Goal: Task Accomplishment & Management: Use online tool/utility

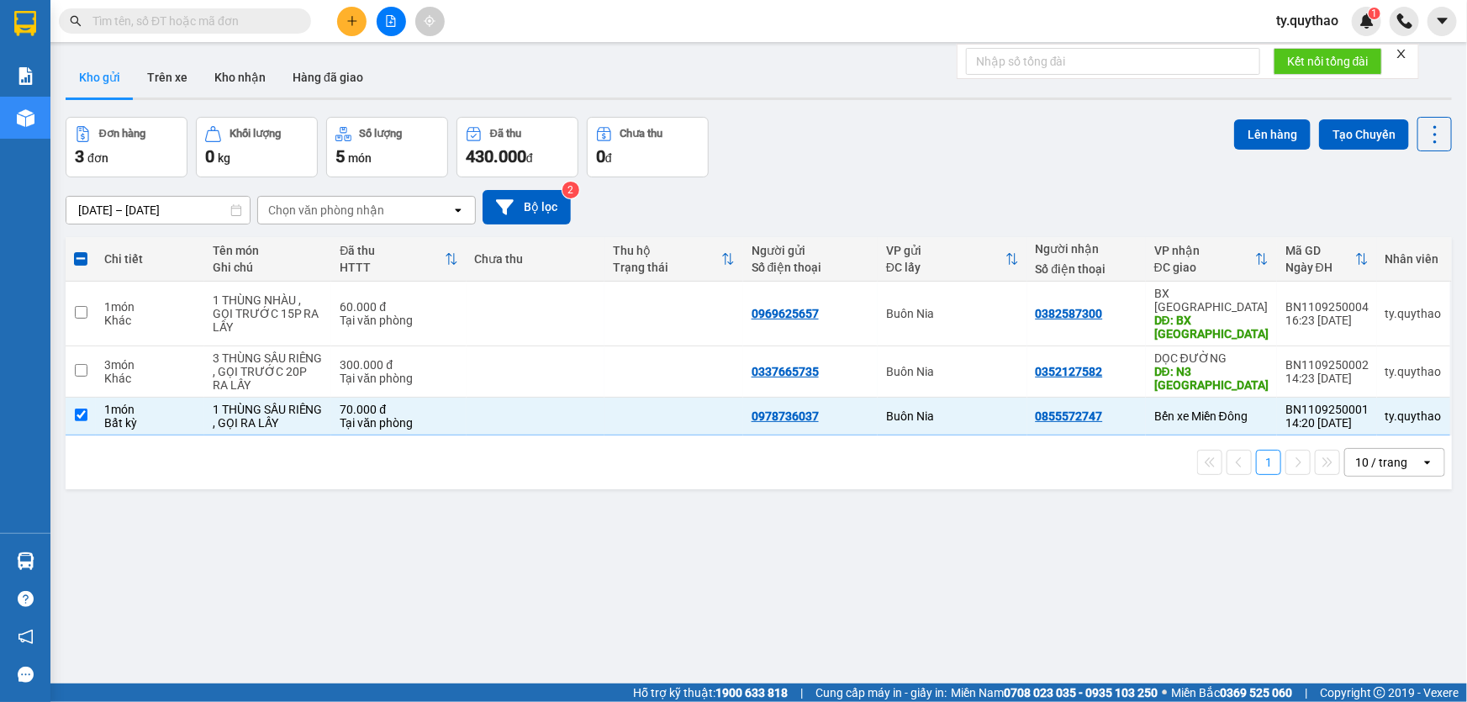
click at [522, 7] on div "Kết quả tìm kiếm ( 1 ) Bộ lọc Mã ĐH Trạng thái Món hàng Thu hộ Tổng cước Chưa c…" at bounding box center [733, 21] width 1467 height 42
click at [387, 24] on icon "file-add" at bounding box center [391, 21] width 12 height 12
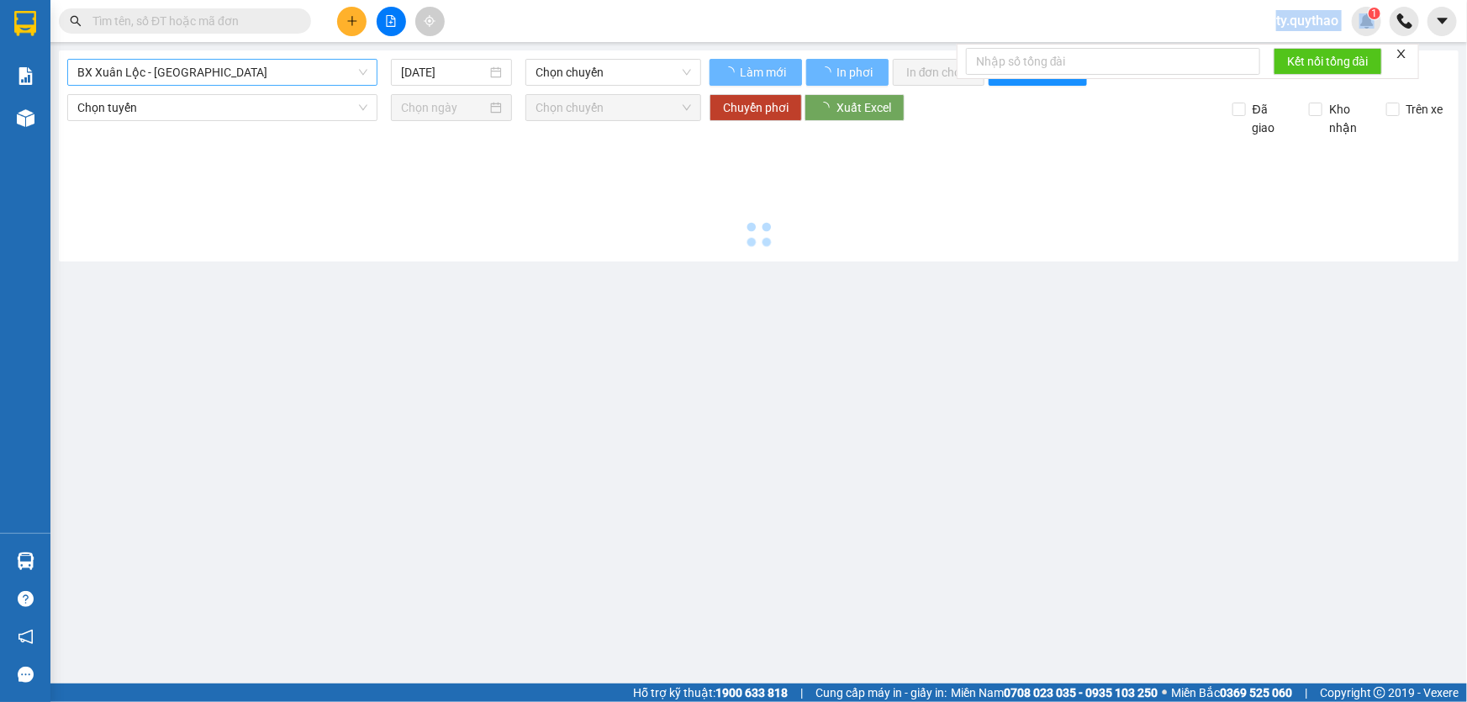
click at [274, 71] on span "BX Xuân Lộc - [GEOGRAPHIC_DATA]" at bounding box center [222, 72] width 290 height 25
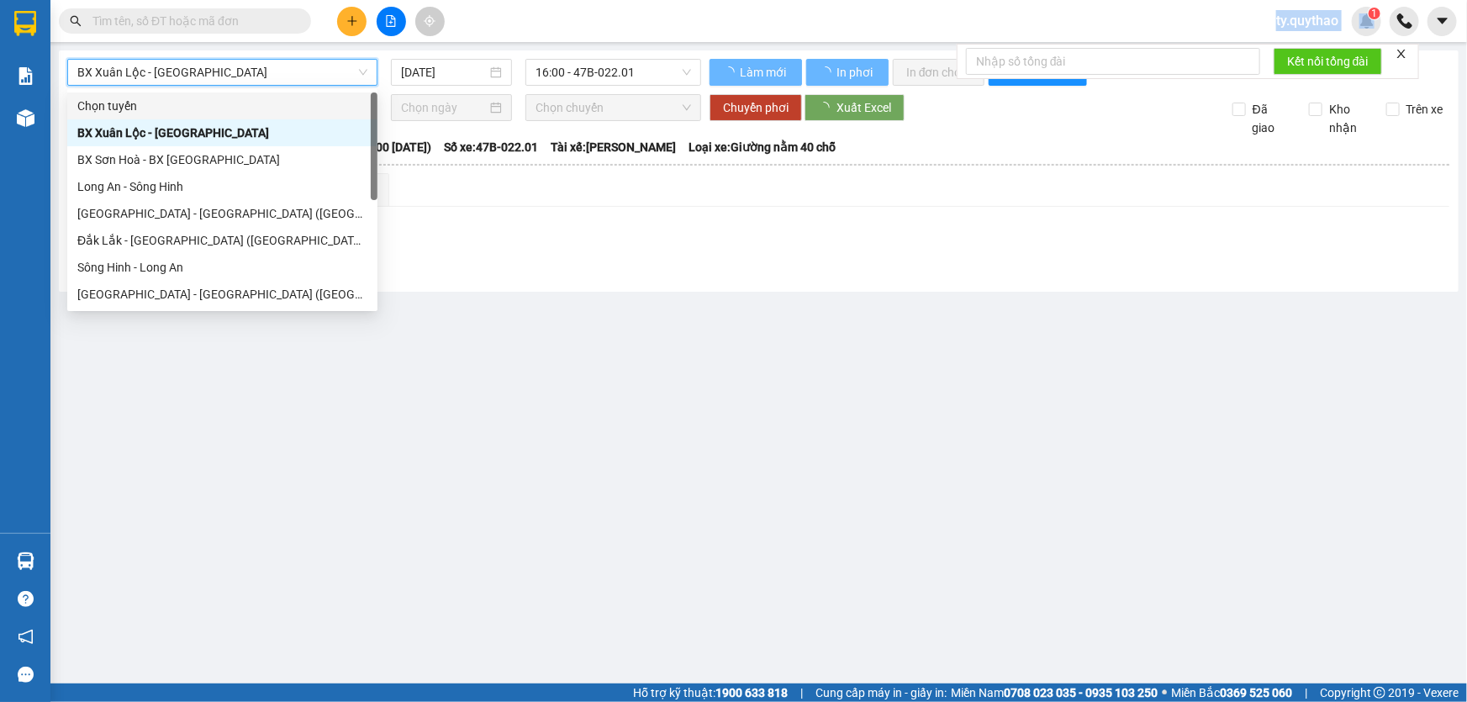
click at [274, 71] on span "BX Xuân Lộc - [GEOGRAPHIC_DATA]" at bounding box center [222, 72] width 290 height 25
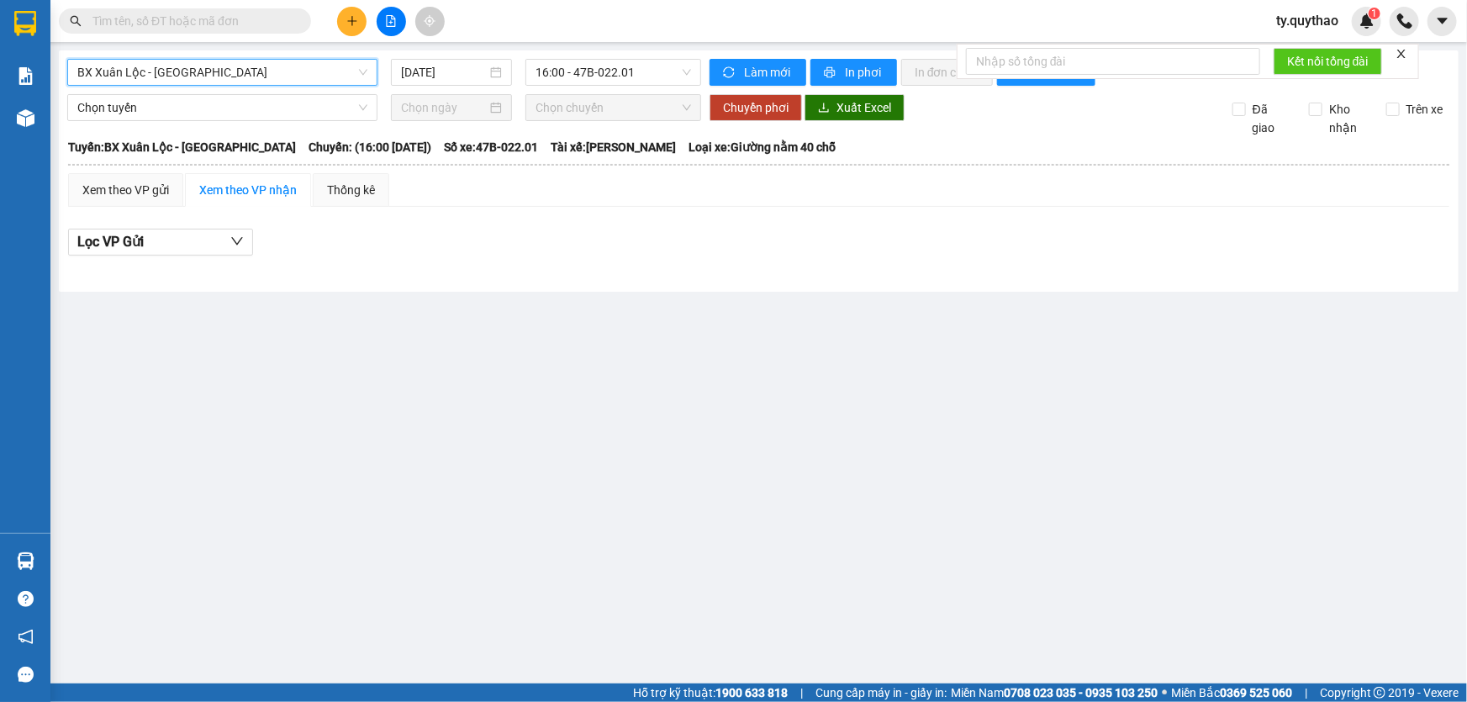
click at [274, 71] on span "BX Xuân Lộc - [GEOGRAPHIC_DATA]" at bounding box center [222, 72] width 290 height 25
click at [275, 68] on span "BX Xuân Lộc - [GEOGRAPHIC_DATA]" at bounding box center [222, 72] width 290 height 25
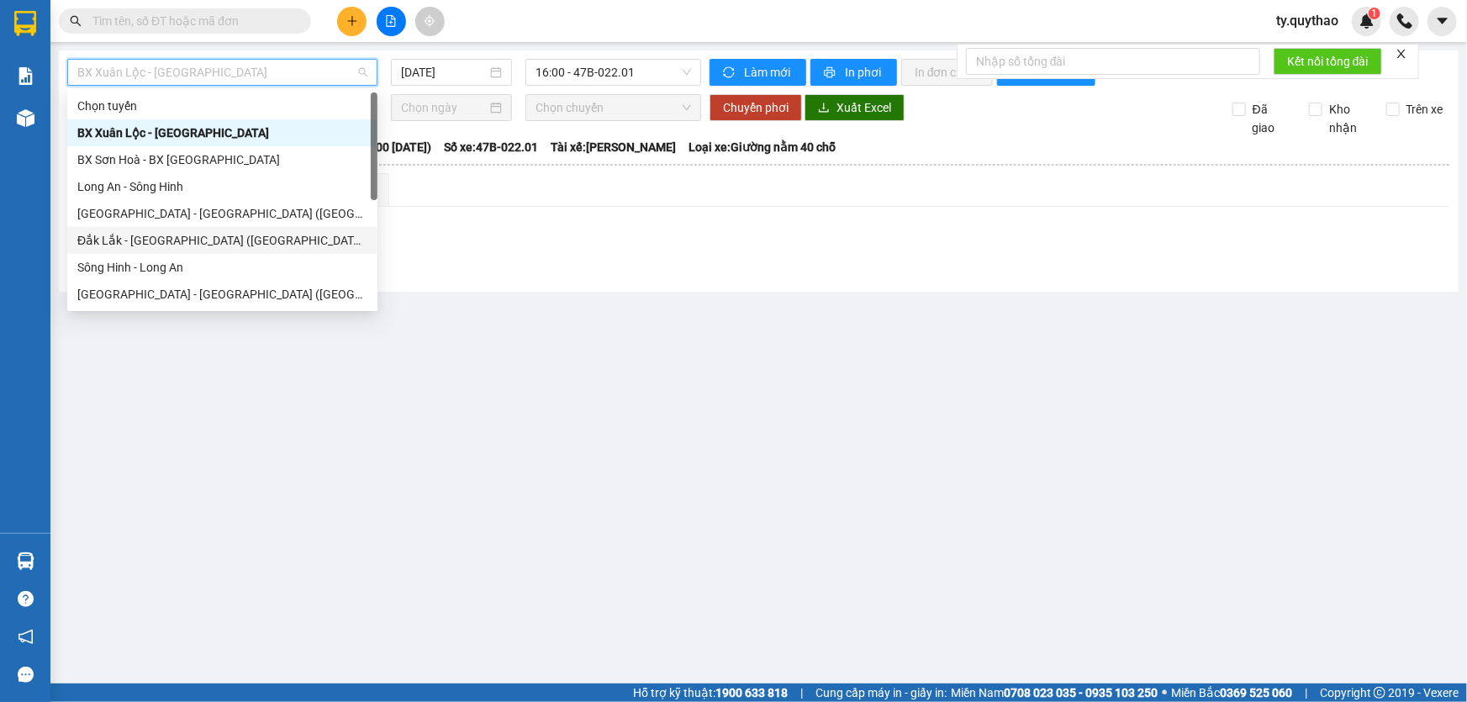
click at [263, 239] on div "Đắk Lắk - [GEOGRAPHIC_DATA] ([GEOGRAPHIC_DATA] mới)" at bounding box center [222, 240] width 290 height 18
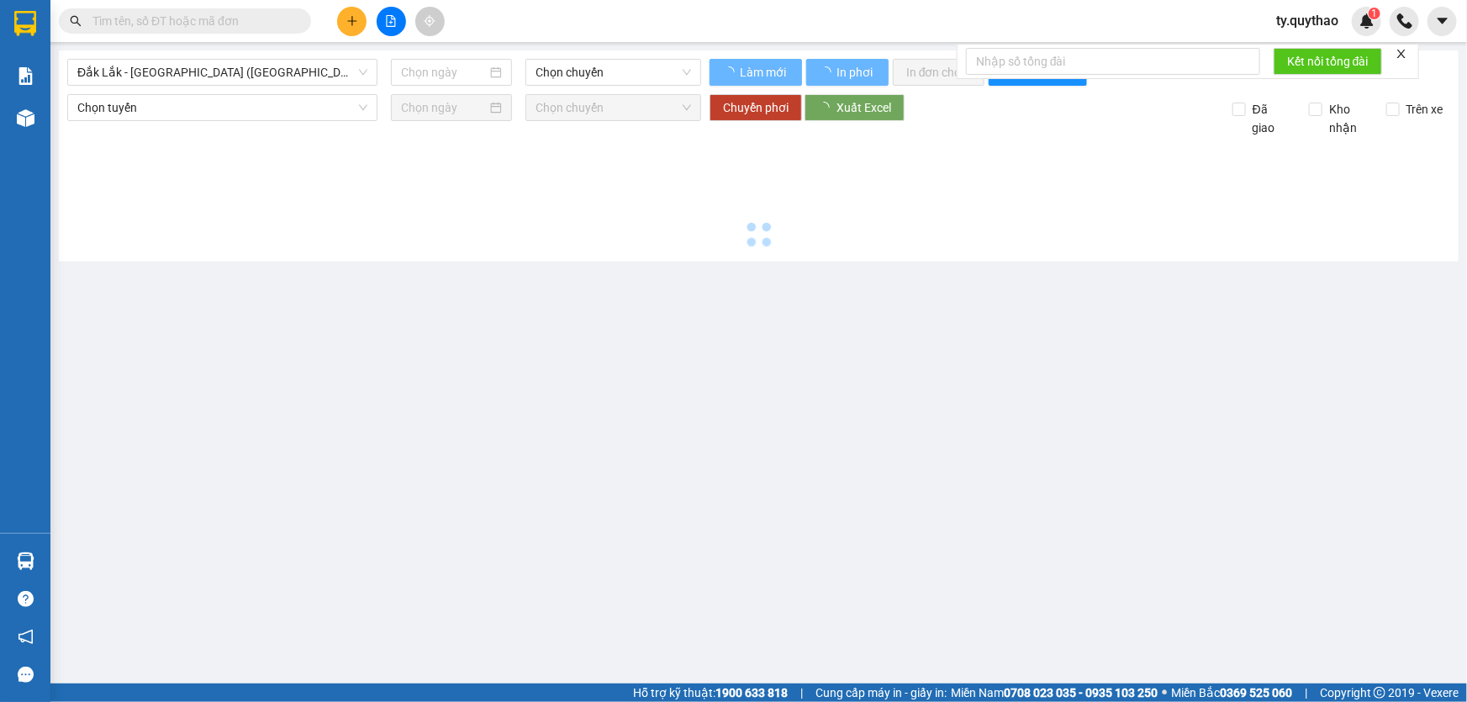
click at [263, 239] on div at bounding box center [758, 195] width 1383 height 116
type input "[DATE]"
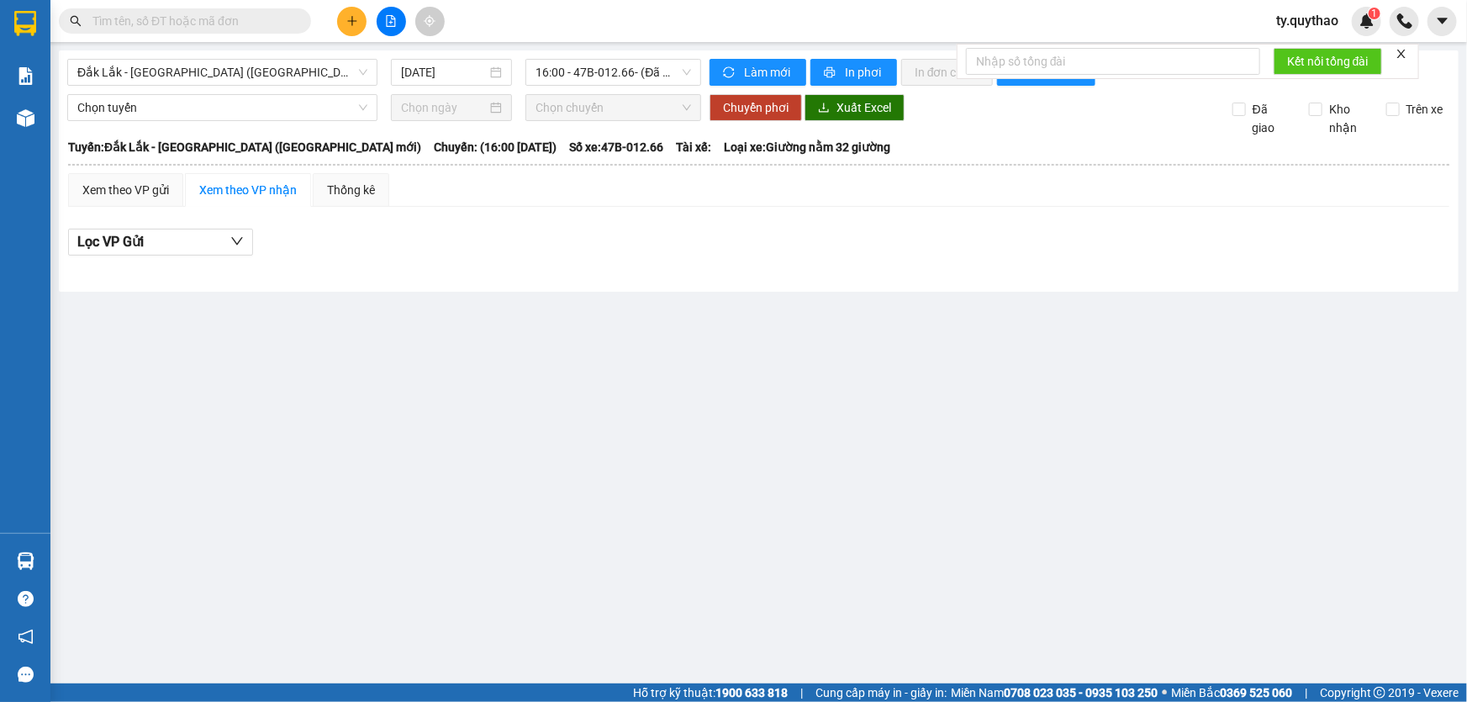
click at [223, 193] on div "Xem theo VP nhận" at bounding box center [247, 190] width 97 height 18
click at [174, 191] on div "Xem theo VP gửi" at bounding box center [125, 190] width 115 height 34
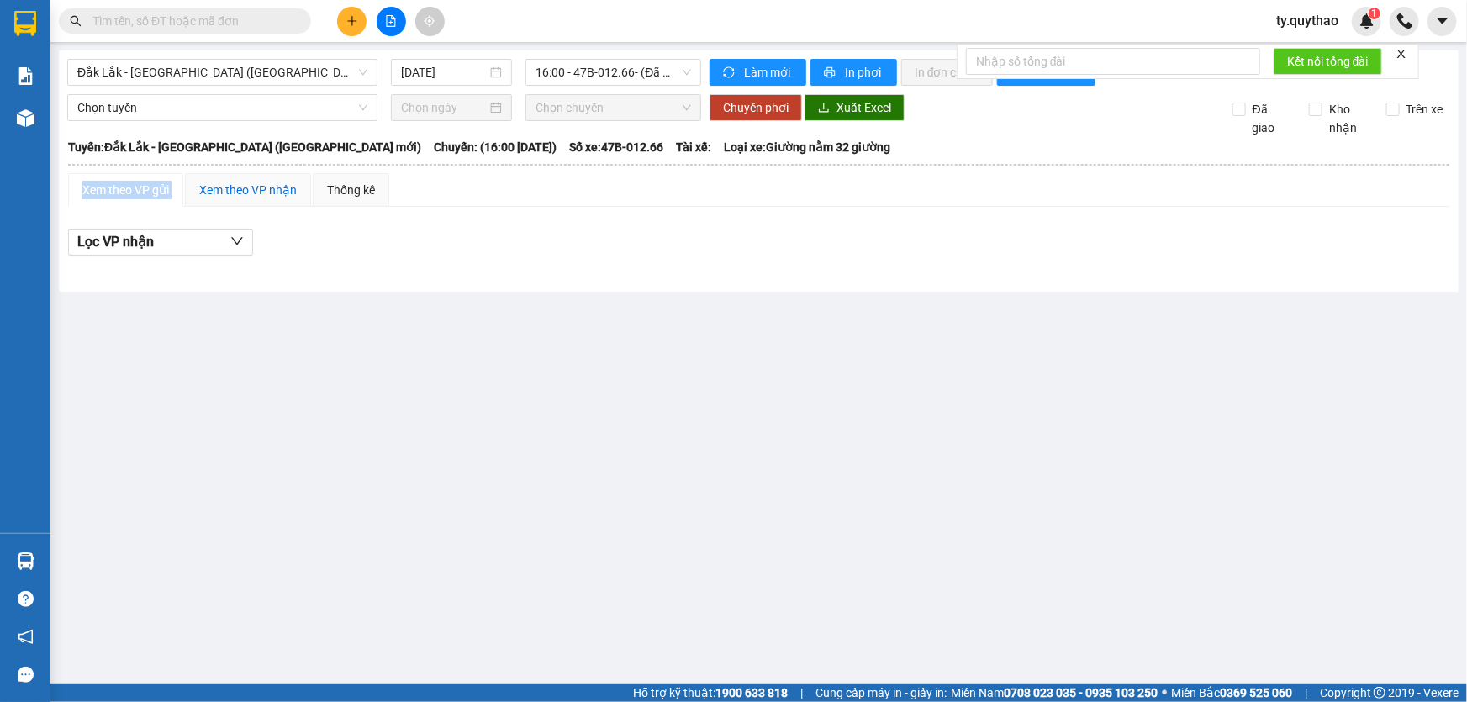
click at [277, 188] on div "Xem theo VP nhận" at bounding box center [247, 190] width 97 height 18
click at [270, 72] on span "Đắk Lắk - [GEOGRAPHIC_DATA] ([GEOGRAPHIC_DATA] mới)" at bounding box center [222, 72] width 290 height 25
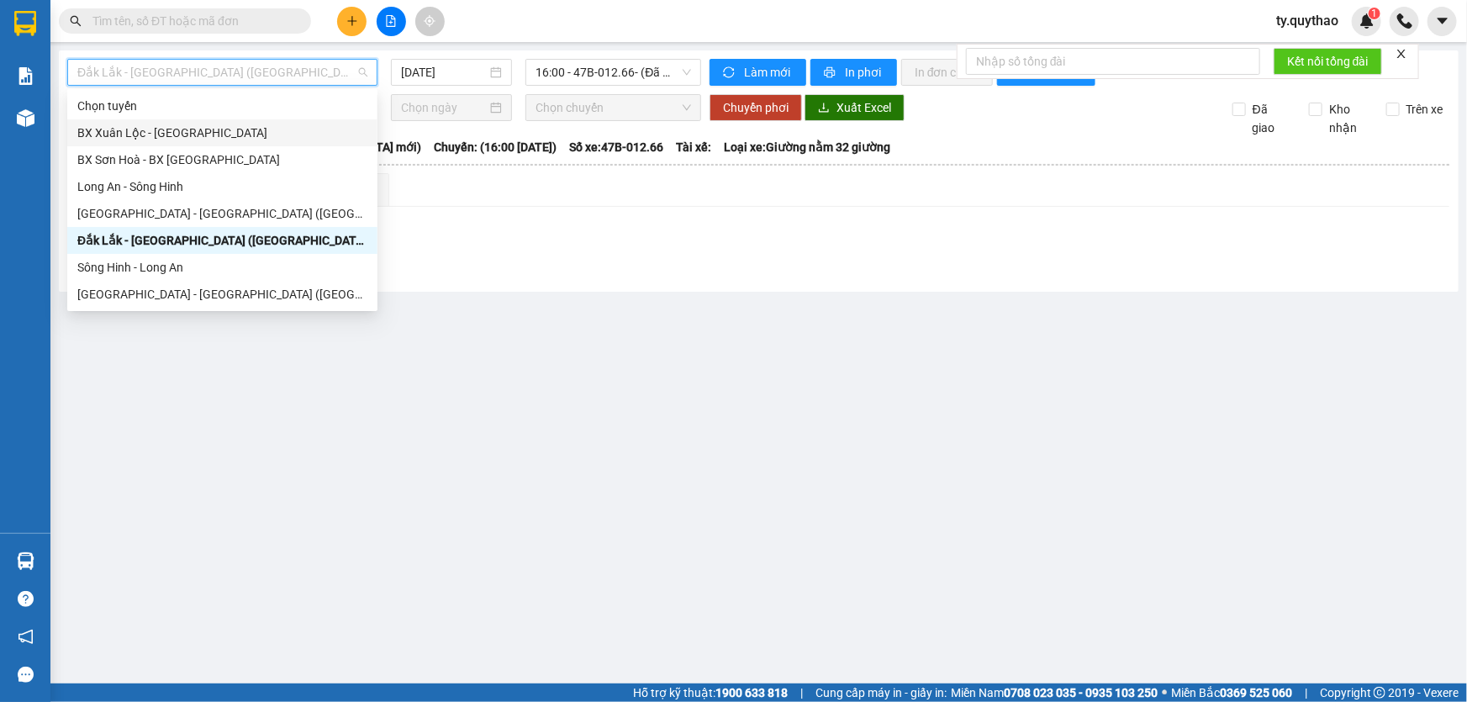
click at [879, 454] on main "[GEOGRAPHIC_DATA] - [GEOGRAPHIC_DATA] ([GEOGRAPHIC_DATA] mới) [DATE] 16:00 - 47…" at bounding box center [733, 341] width 1467 height 683
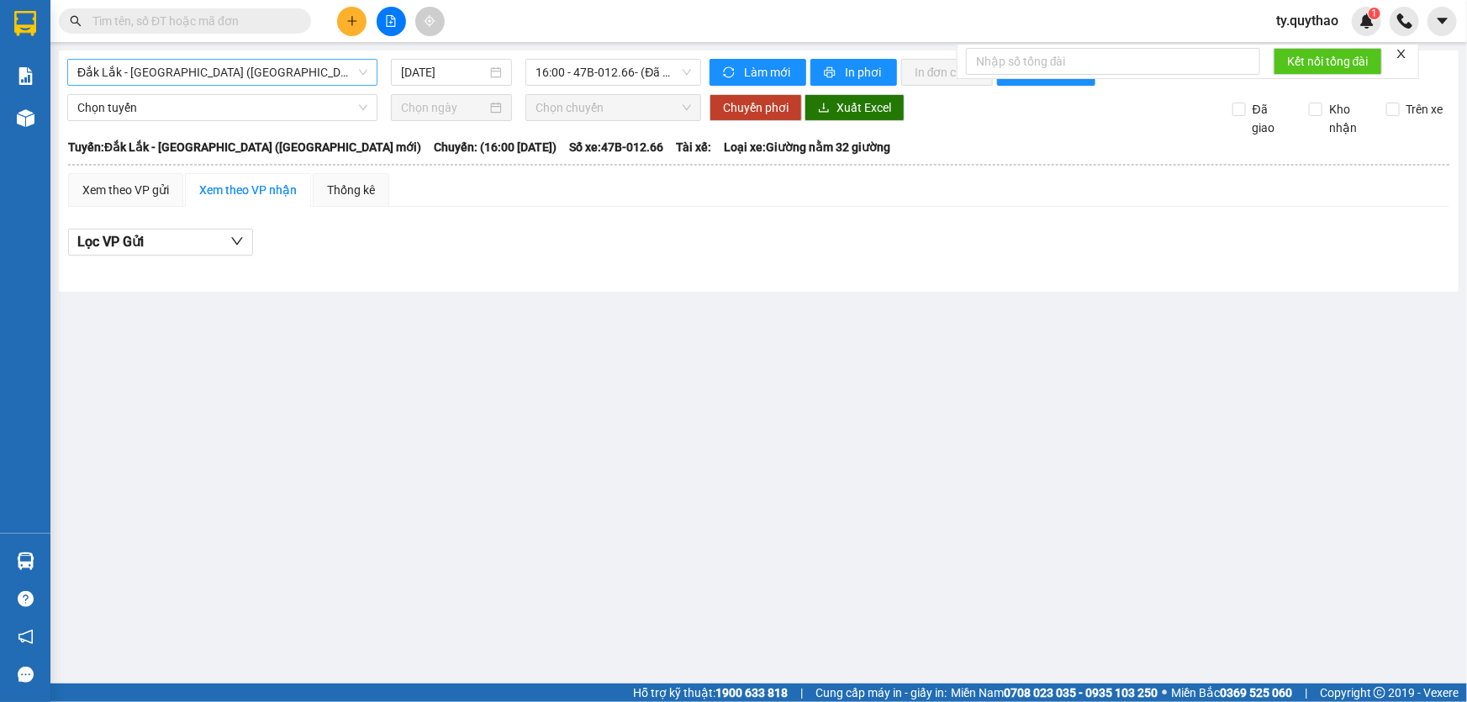
click at [235, 69] on span "Đắk Lắk - [GEOGRAPHIC_DATA] ([GEOGRAPHIC_DATA] mới)" at bounding box center [222, 72] width 290 height 25
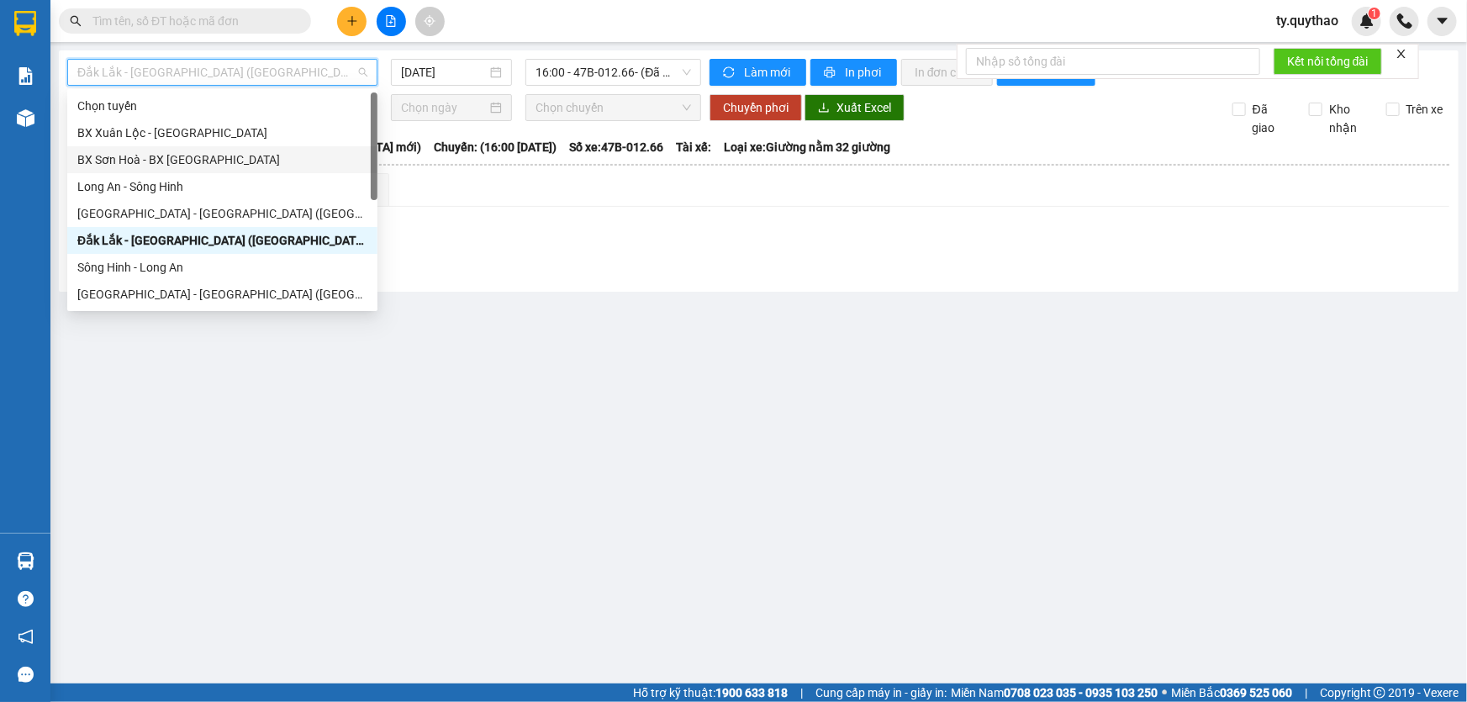
click at [230, 161] on div "BX Sơn Hoà - BX [GEOGRAPHIC_DATA]" at bounding box center [222, 159] width 290 height 18
type input "[DATE]"
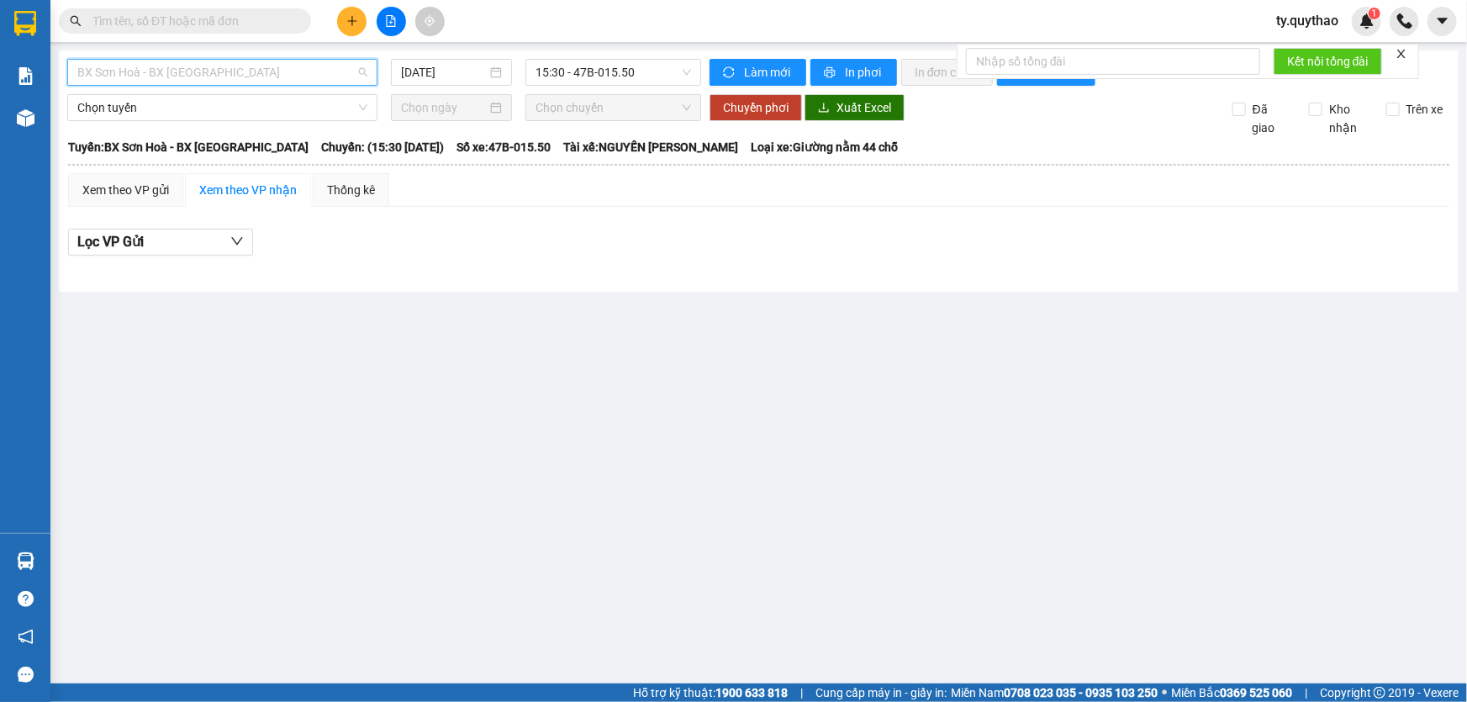
click at [272, 70] on span "BX Sơn Hoà - BX [GEOGRAPHIC_DATA]" at bounding box center [222, 72] width 290 height 25
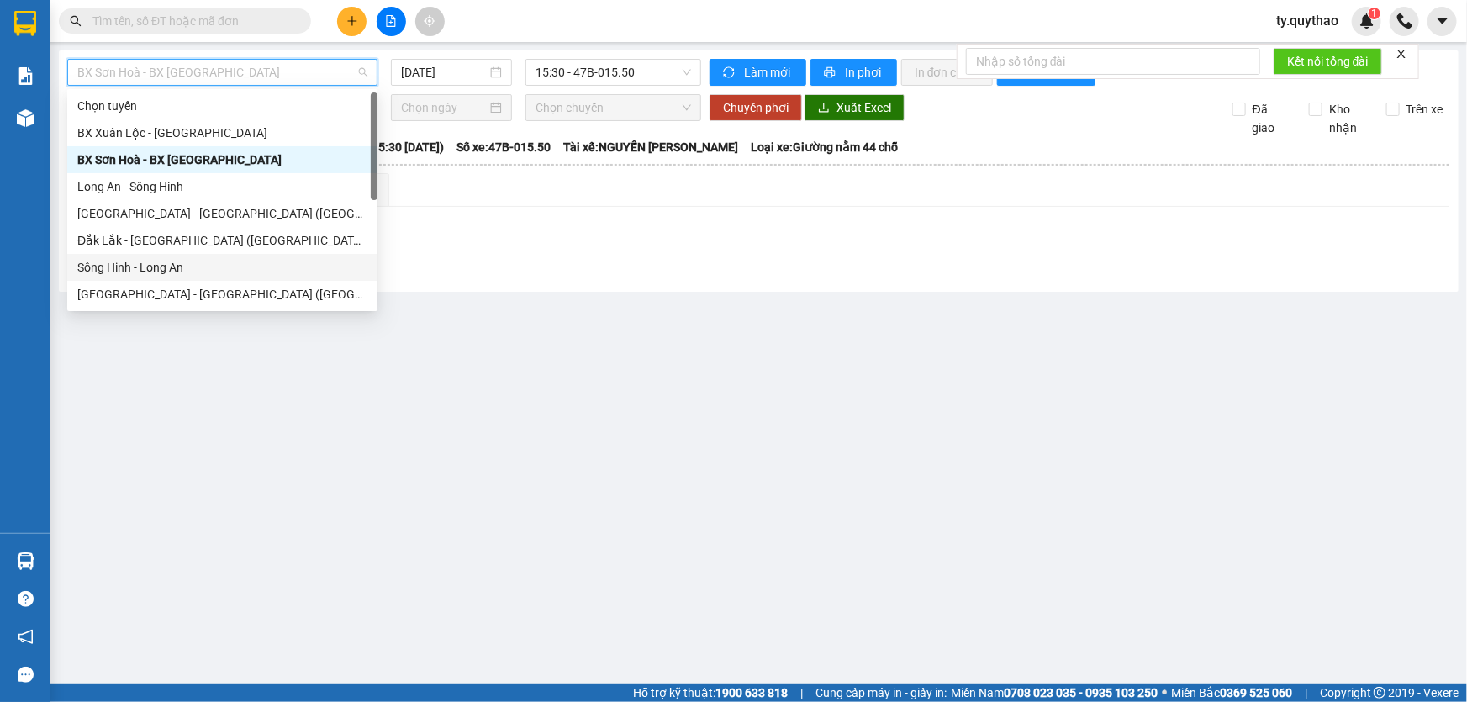
click at [217, 272] on div "Sông Hinh - Long An" at bounding box center [222, 267] width 290 height 18
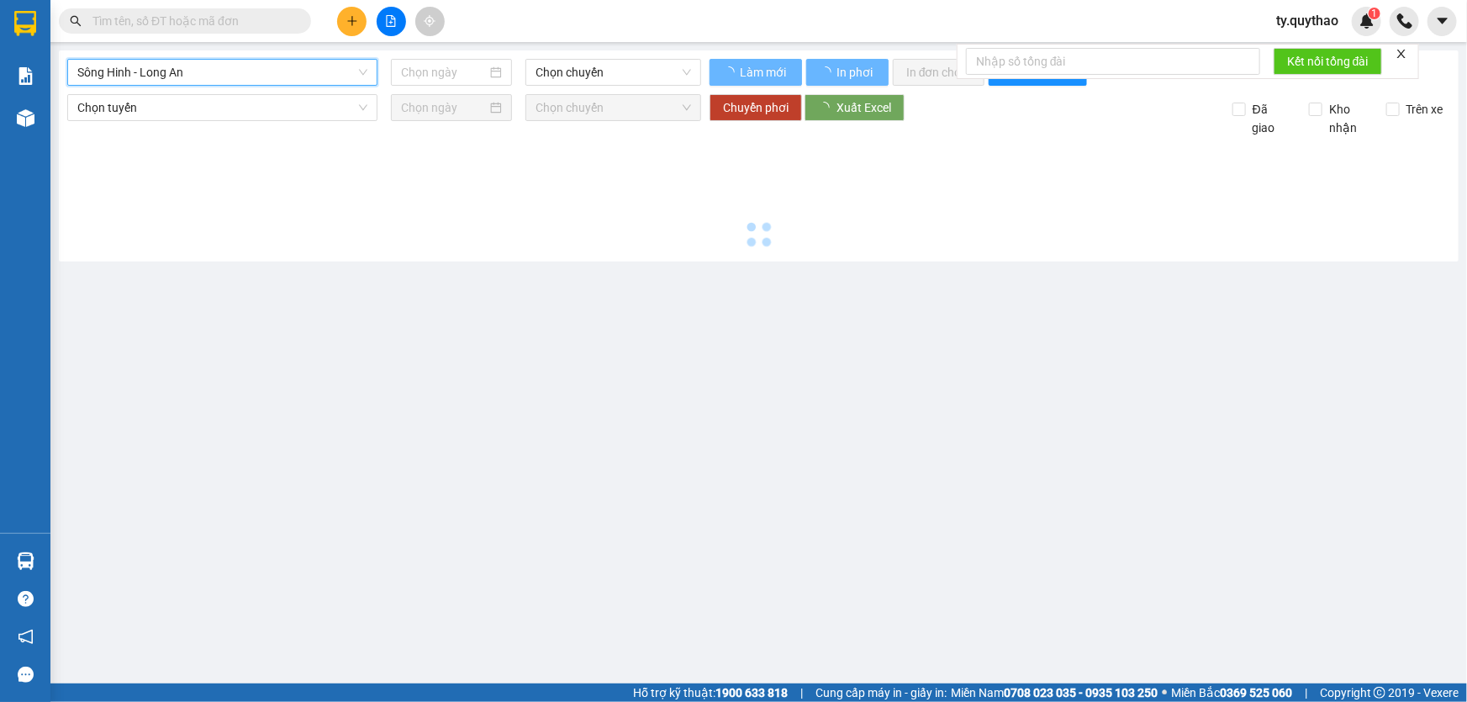
type input "[DATE]"
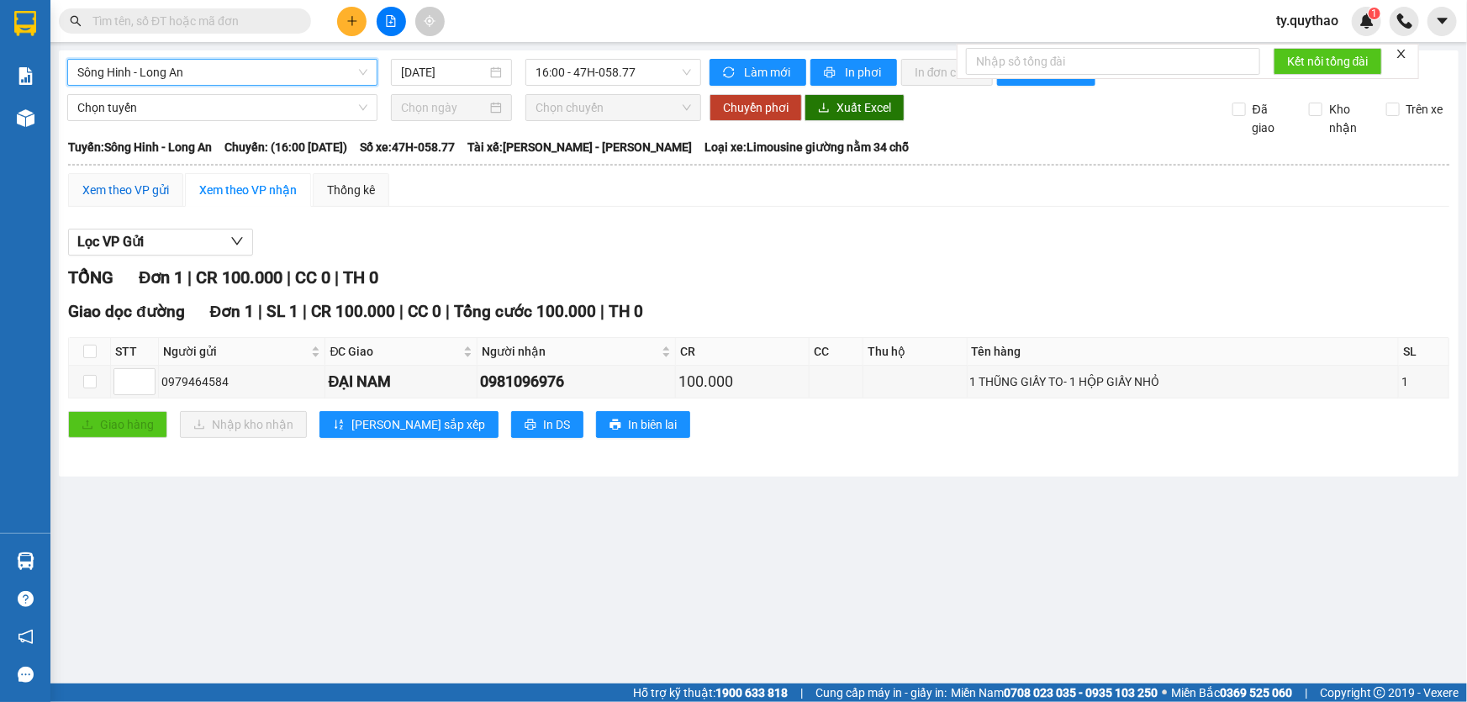
click at [133, 192] on div "Xem theo VP gửi" at bounding box center [125, 190] width 87 height 18
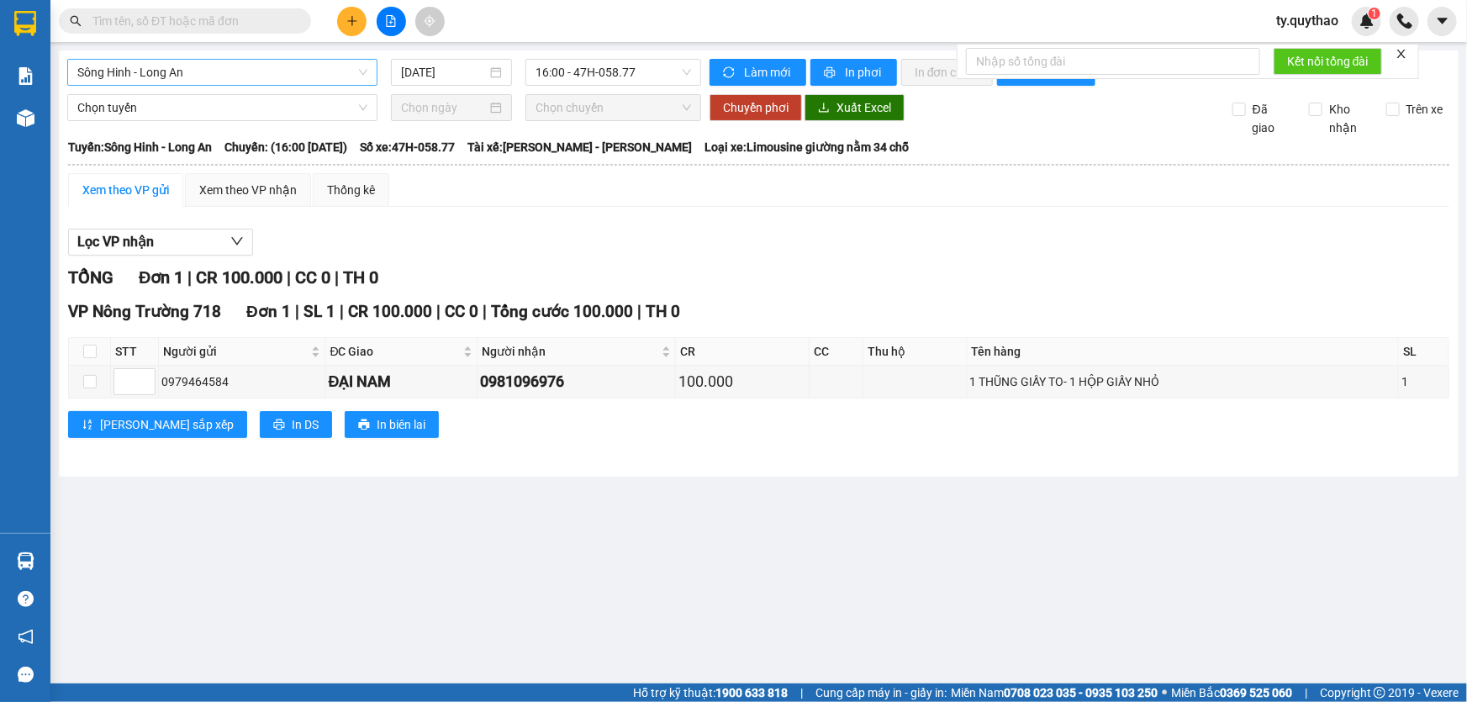
click at [294, 70] on span "Sông Hinh - Long An" at bounding box center [222, 72] width 290 height 25
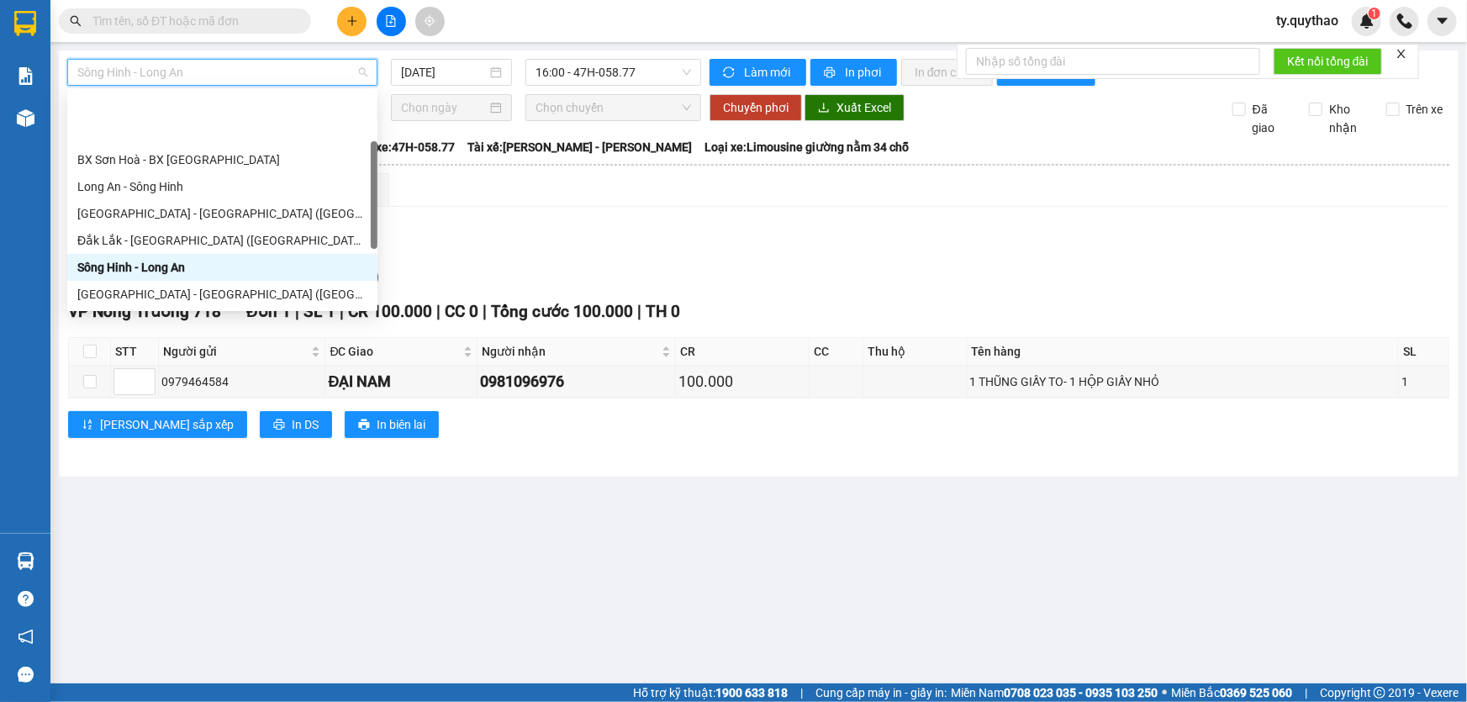
scroll to position [76, 0]
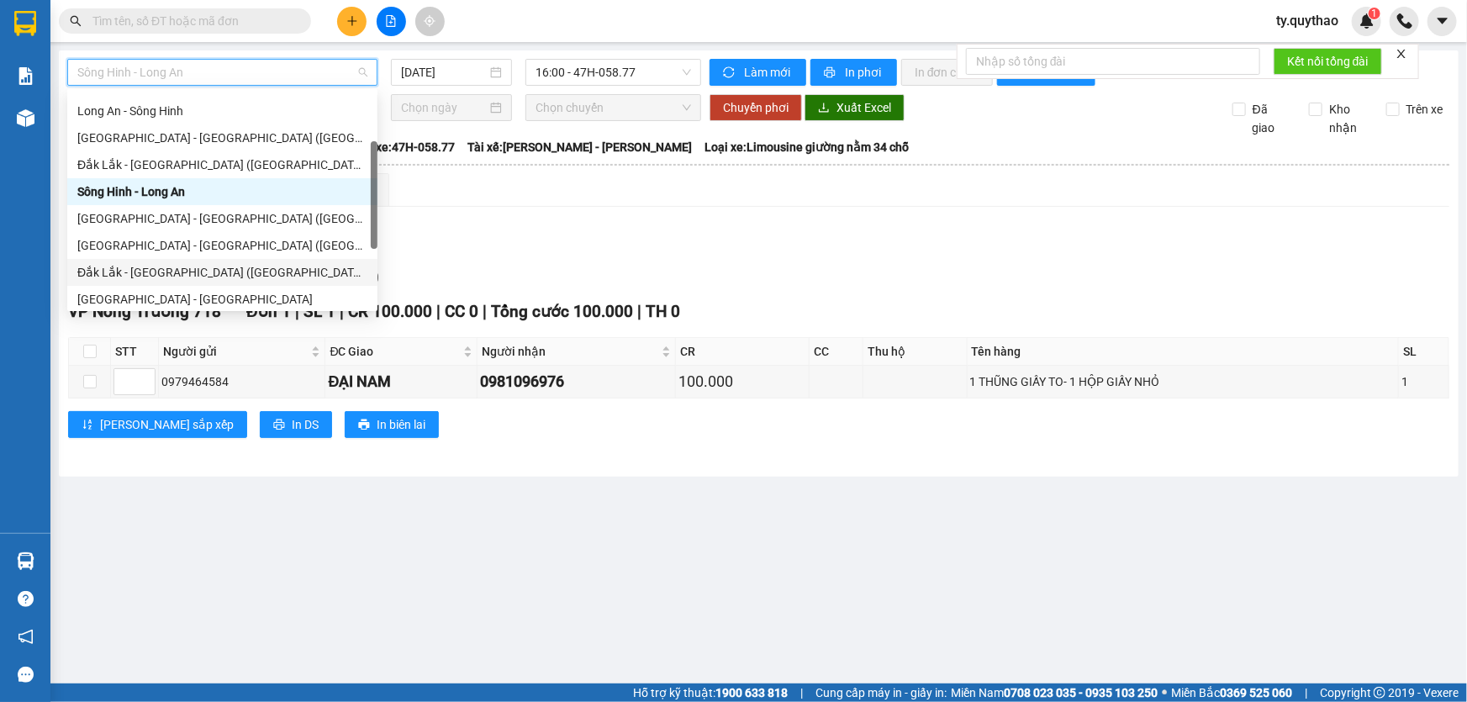
click at [235, 261] on div "Đắk Lắk - [GEOGRAPHIC_DATA] ([GEOGRAPHIC_DATA])" at bounding box center [222, 272] width 310 height 27
click at [235, 261] on div "Sông Hinh - Long An 16:00 - 47H-058.77 Làm mới In phơi In đơn chọn Thống kê Lọc…" at bounding box center [758, 263] width 1399 height 426
type input "[DATE]"
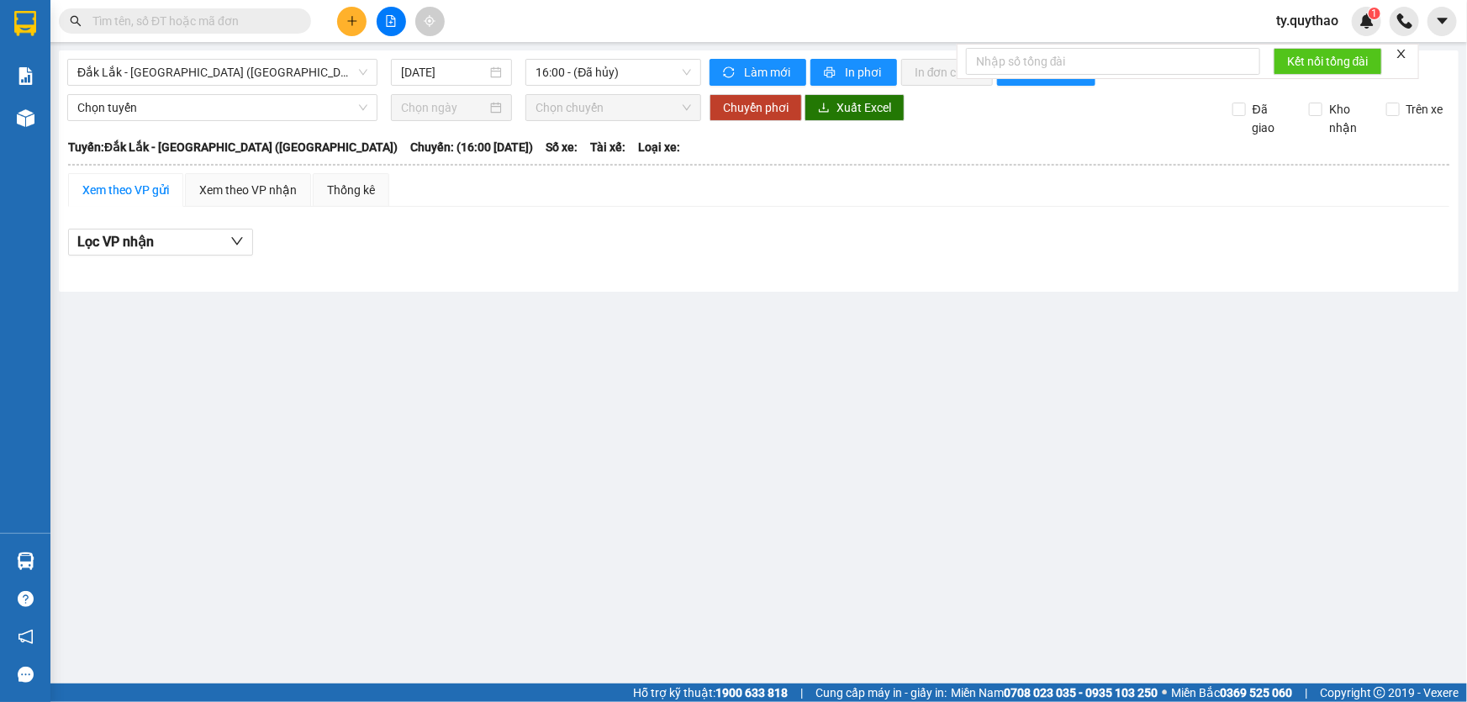
click at [137, 172] on td "Xem theo VP gửi Xem theo VP nhận Thống kê Lọc VP nhận Cước rồi : 0 VNĐ Chưa cướ…" at bounding box center [758, 223] width 1383 height 103
click at [195, 176] on div "Xem theo VP nhận" at bounding box center [248, 190] width 126 height 34
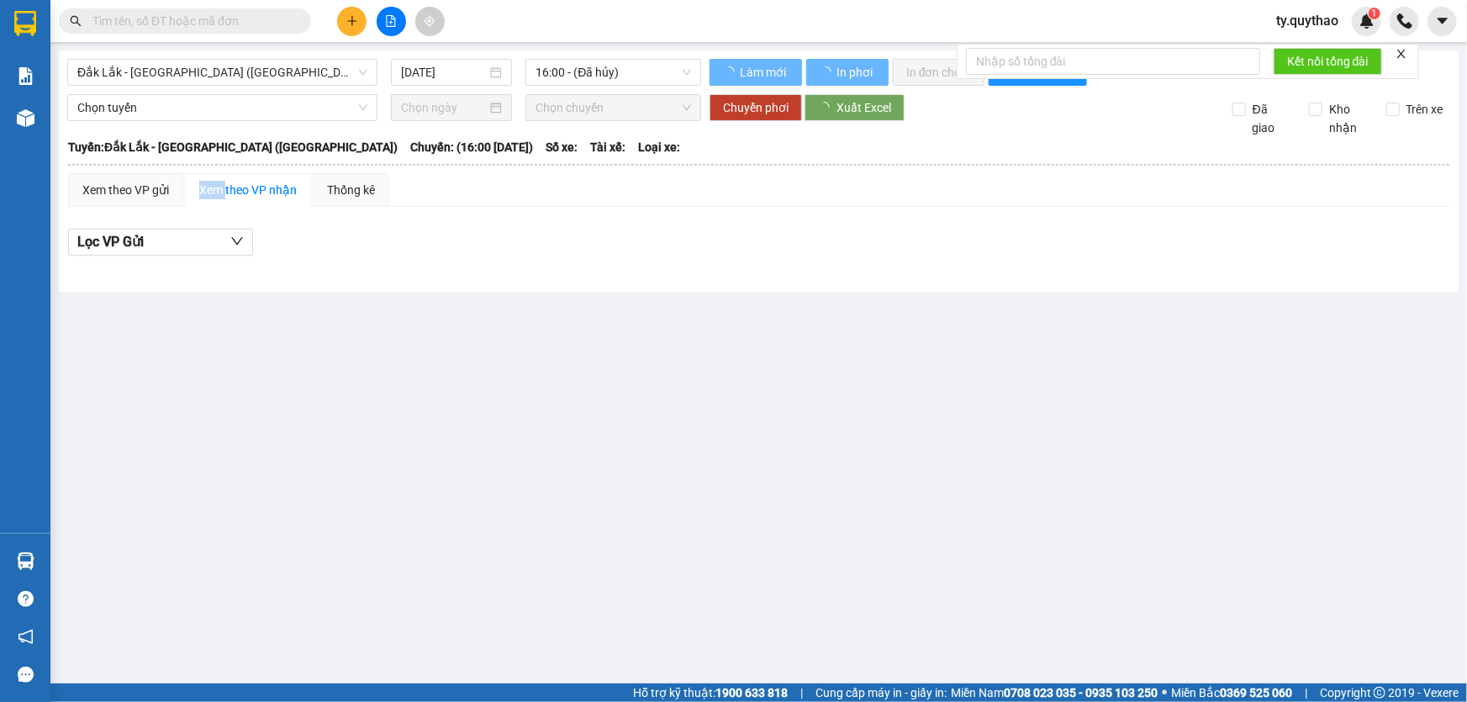
click at [195, 176] on div "Xem theo VP nhận" at bounding box center [248, 190] width 126 height 34
click at [160, 184] on div "Xem theo VP gửi" at bounding box center [125, 190] width 87 height 18
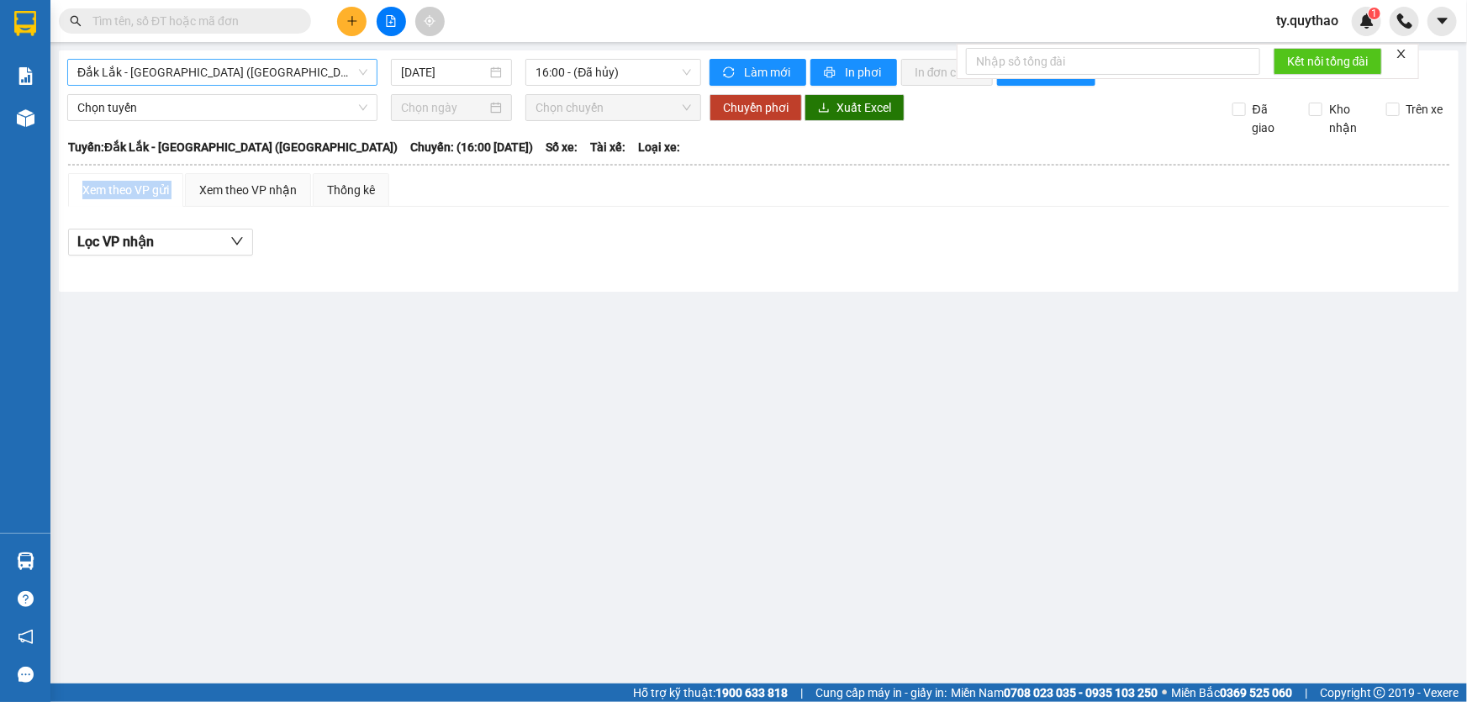
click at [229, 71] on span "Đắk Lắk - [GEOGRAPHIC_DATA] ([GEOGRAPHIC_DATA])" at bounding box center [222, 72] width 290 height 25
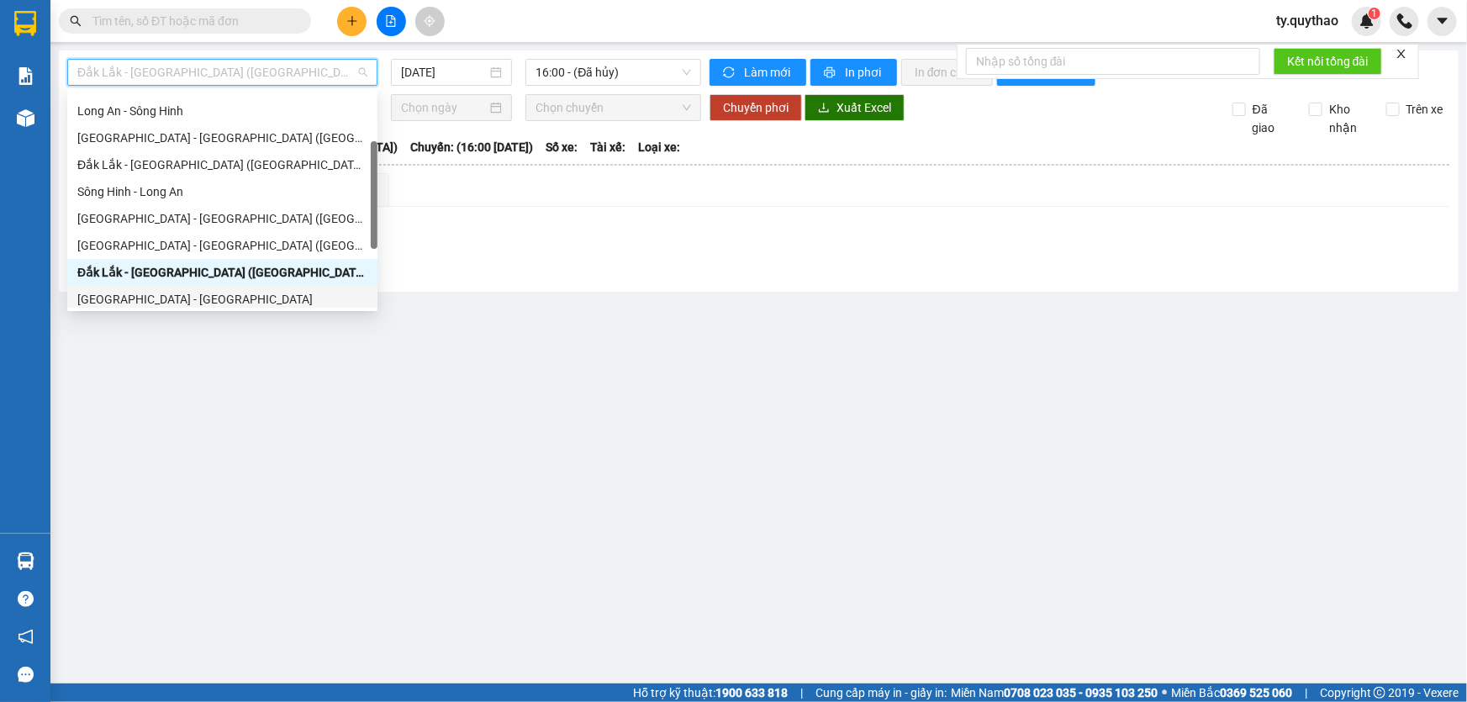
scroll to position [152, 0]
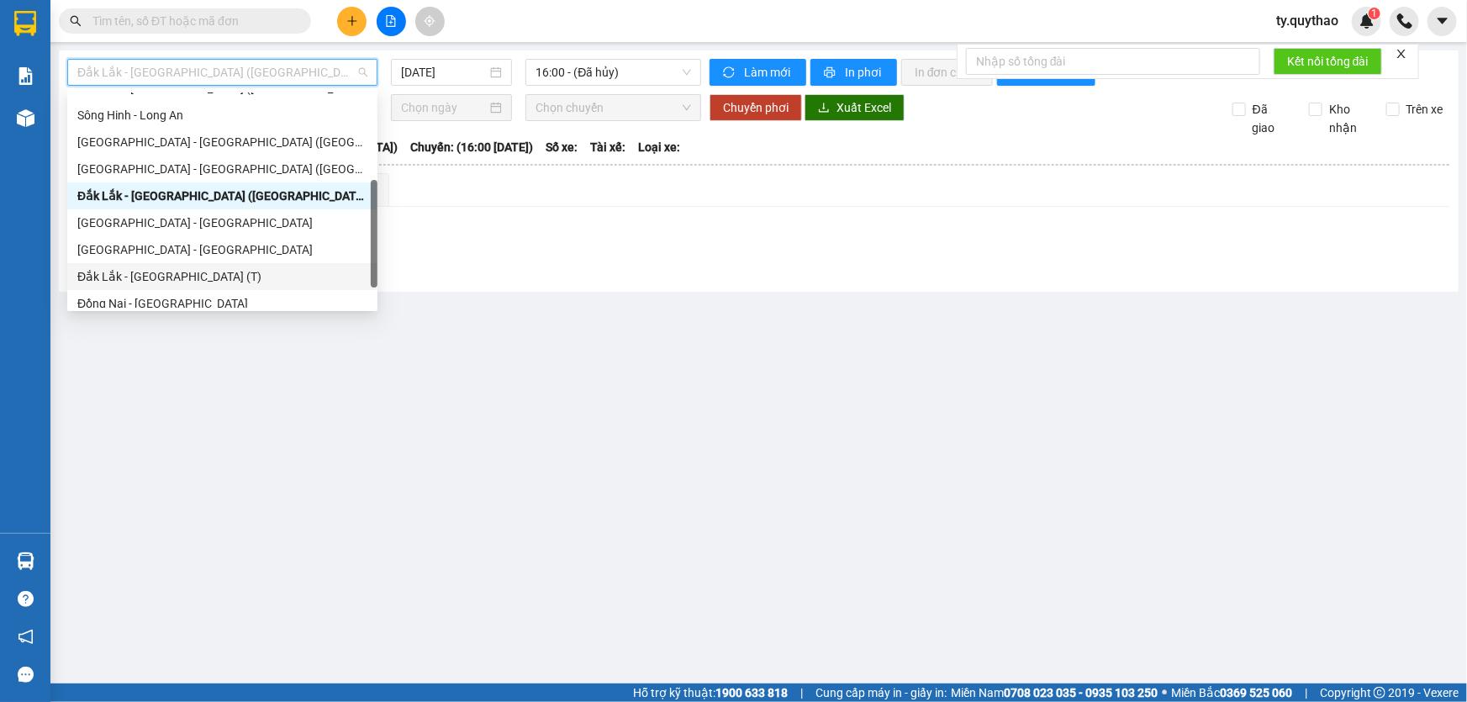
click at [208, 276] on div "Đắk Lắk - [GEOGRAPHIC_DATA] (T)" at bounding box center [222, 276] width 290 height 18
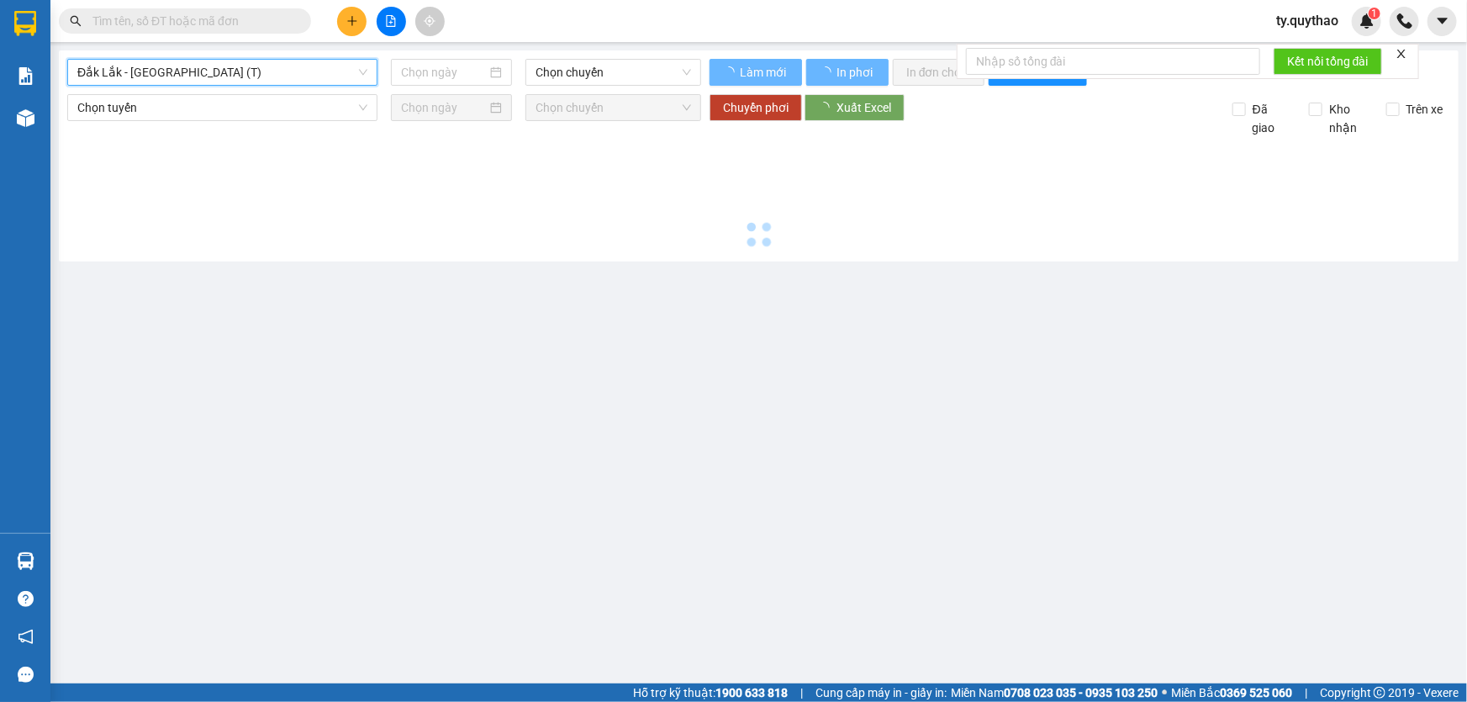
type input "[DATE]"
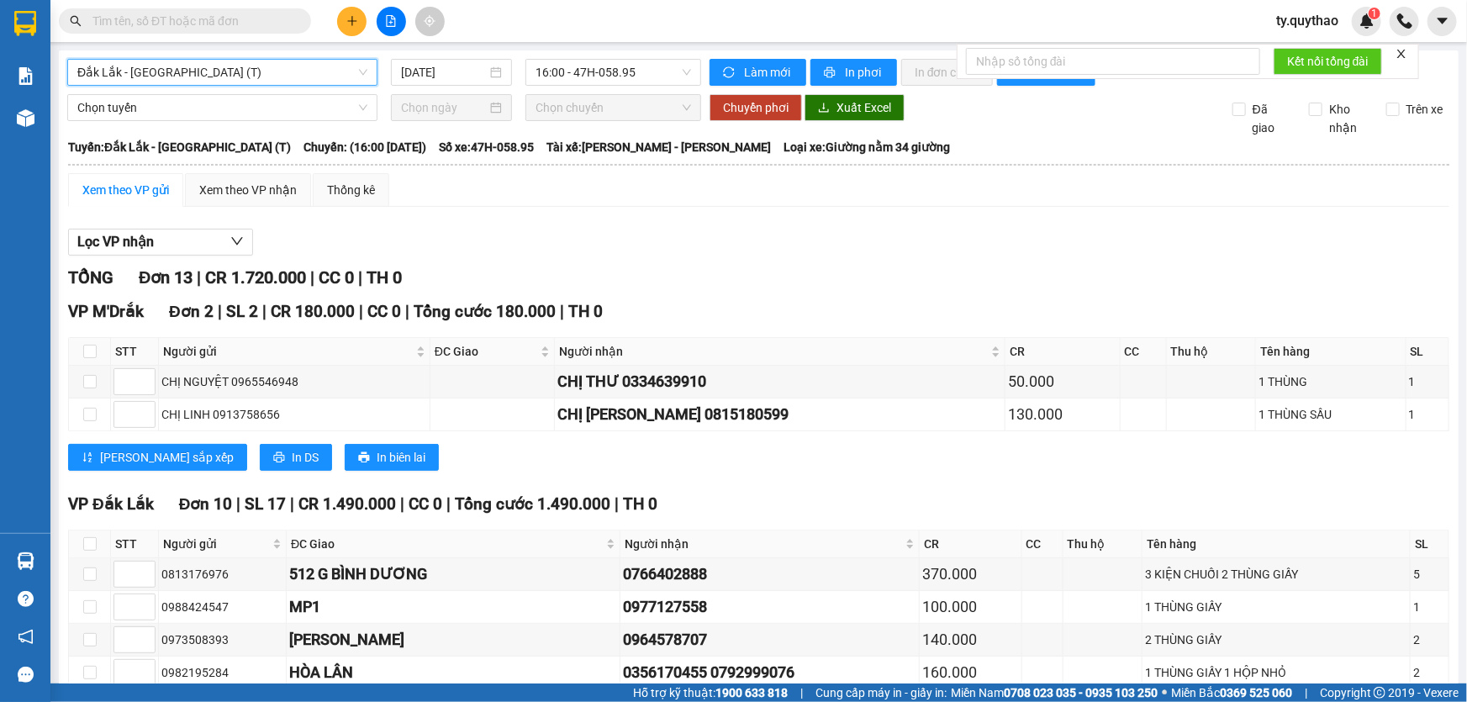
click at [237, 76] on span "Đắk Lắk - [GEOGRAPHIC_DATA] (T)" at bounding box center [222, 72] width 290 height 25
click at [589, 24] on div "Kết quả tìm kiếm ( 1 ) Bộ lọc Mã ĐH Trạng thái Món hàng Thu hộ Tổng cước Chưa c…" at bounding box center [733, 21] width 1467 height 42
click at [248, 67] on span "Đắk Lắk - [GEOGRAPHIC_DATA] (T)" at bounding box center [222, 72] width 290 height 25
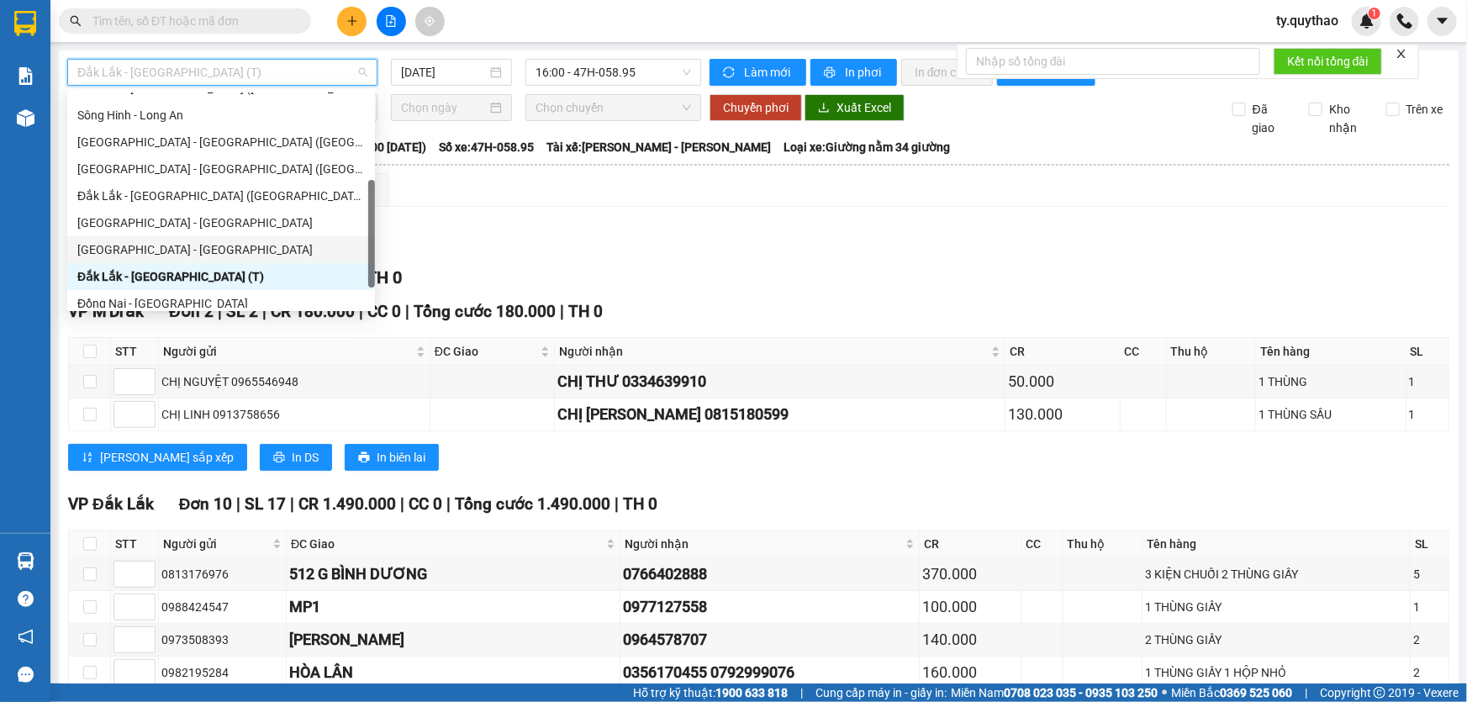
click at [206, 246] on div "[GEOGRAPHIC_DATA] - [GEOGRAPHIC_DATA]" at bounding box center [220, 249] width 287 height 18
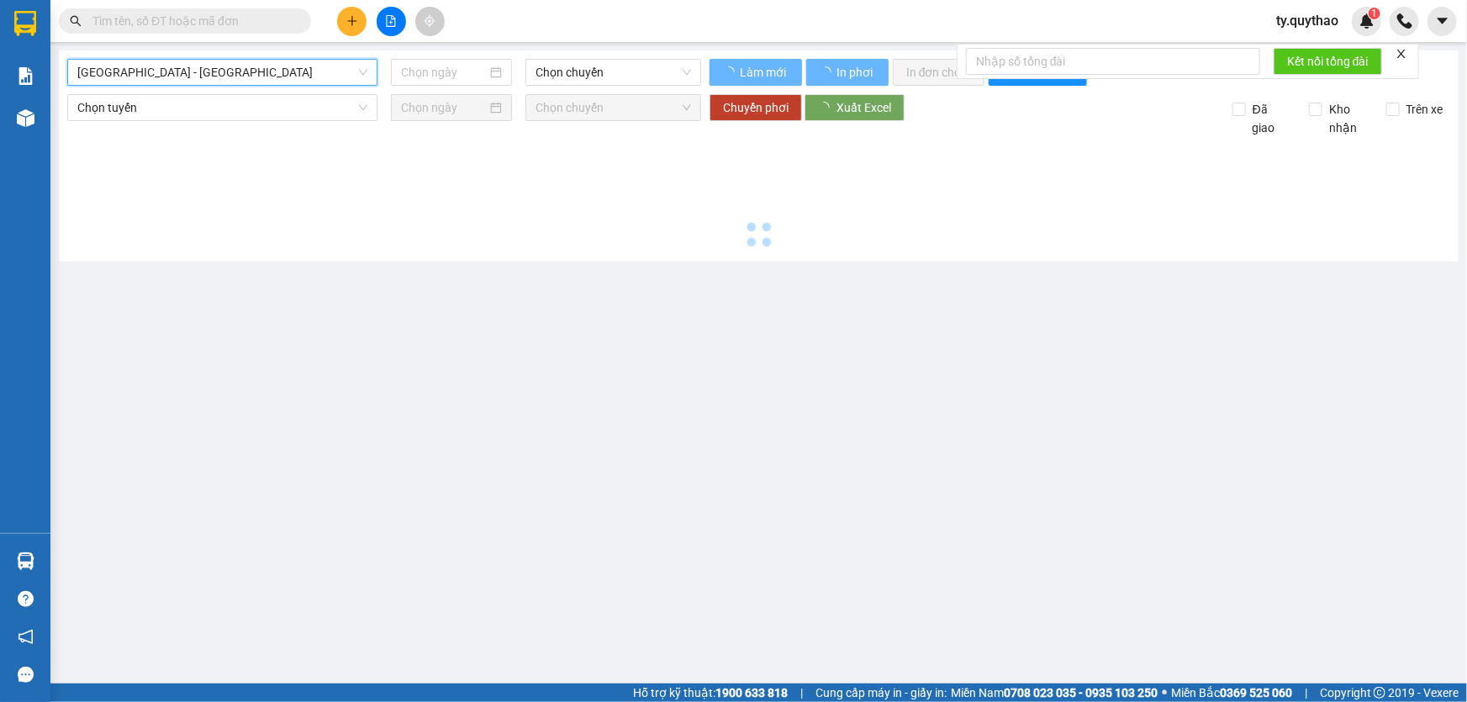
click at [206, 246] on div at bounding box center [758, 195] width 1383 height 116
type input "[DATE]"
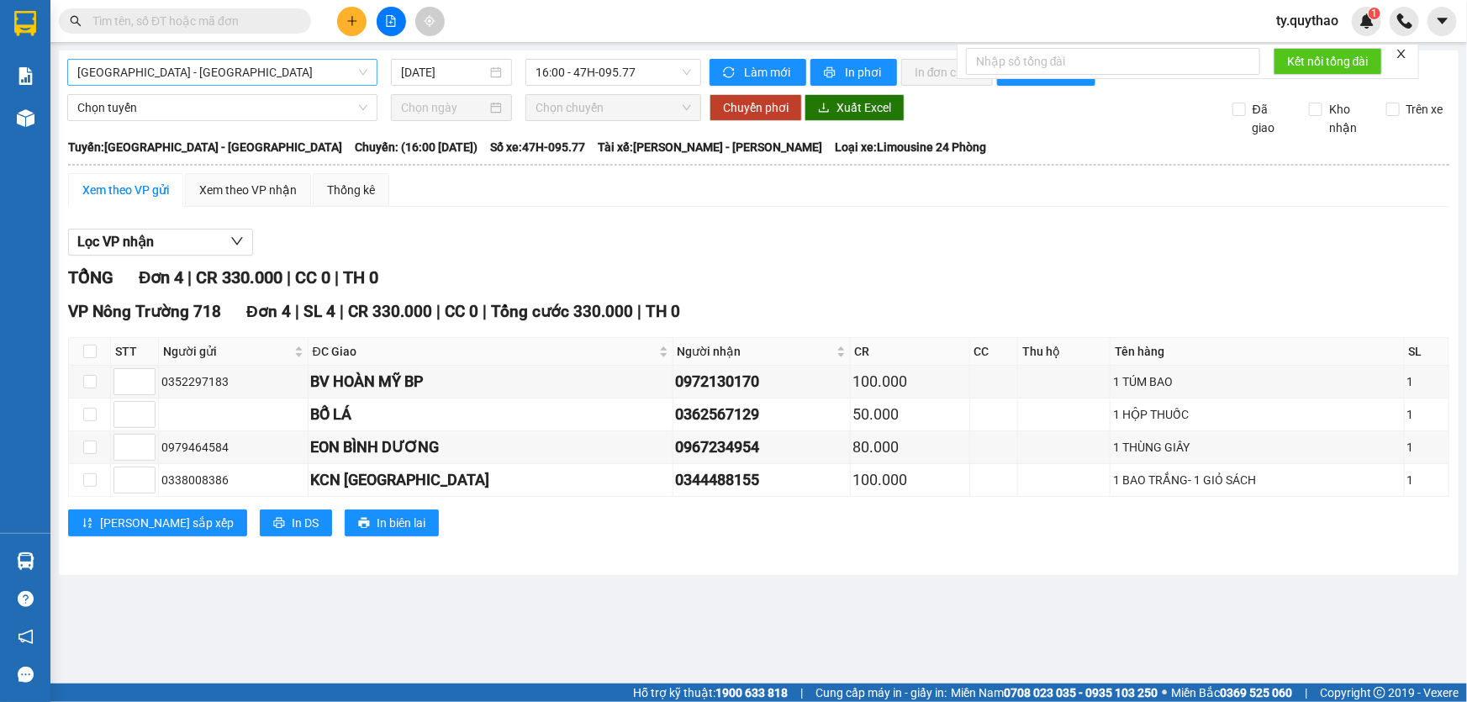
click at [234, 72] on span "[GEOGRAPHIC_DATA] - [GEOGRAPHIC_DATA]" at bounding box center [222, 72] width 290 height 25
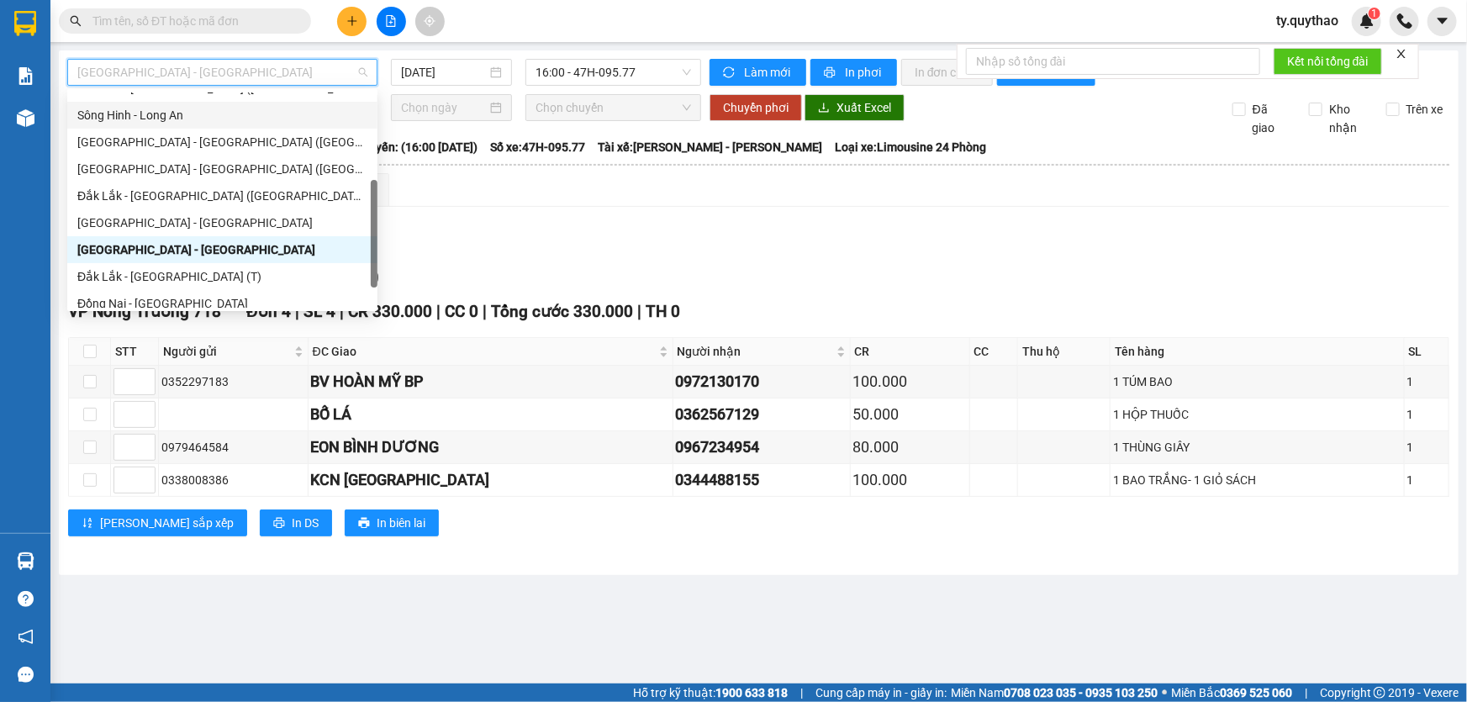
click at [571, 220] on div "Lọc VP nhận TỔNG Đơn 4 | CR 330.000 | CC 0 | TH 0 VP Nông Trường 718 Đơn 4 | SL…" at bounding box center [758, 388] width 1381 height 337
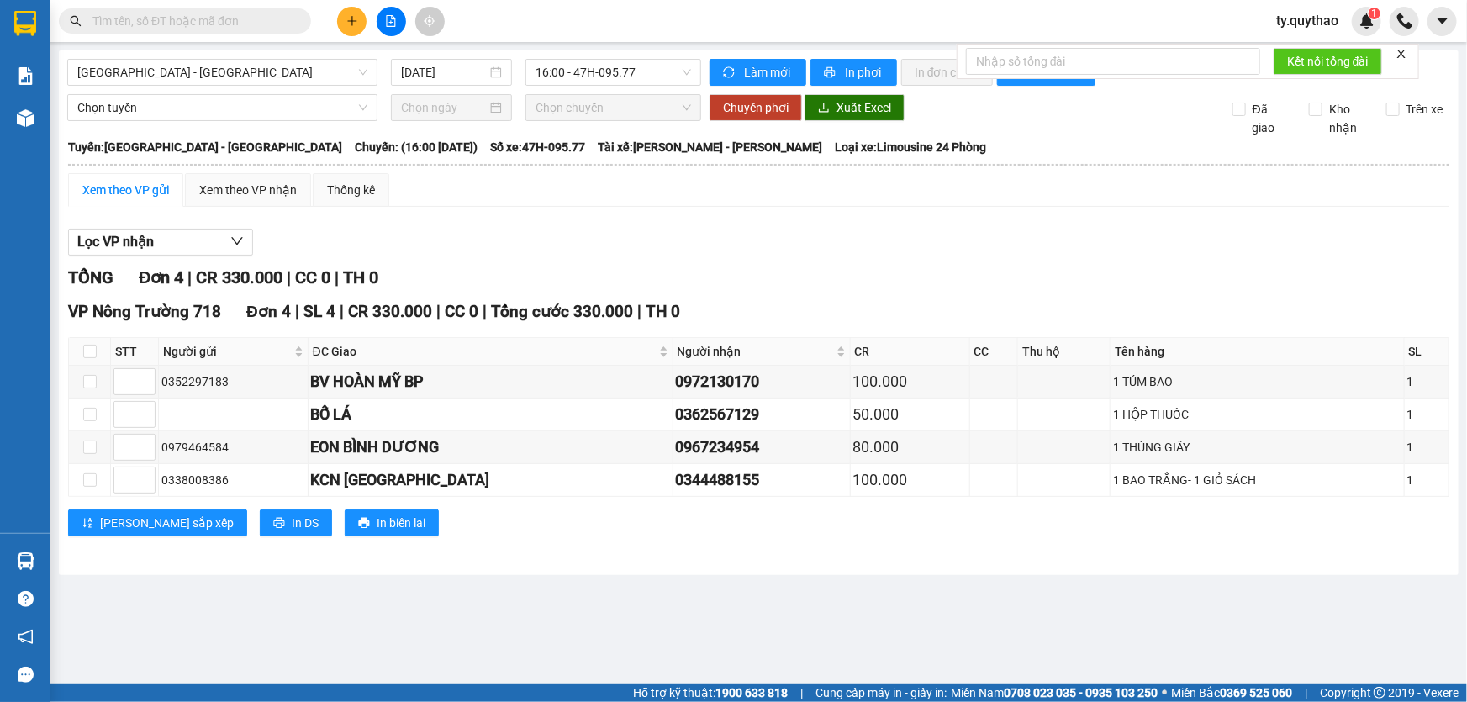
click at [571, 220] on div "Lọc VP nhận TỔNG Đơn 4 | CR 330.000 | CC 0 | TH 0 VP Nông Trường 718 Đơn 4 | SL…" at bounding box center [758, 388] width 1381 height 337
drag, startPoint x: 571, startPoint y: 219, endPoint x: 558, endPoint y: 216, distance: 12.9
click at [571, 220] on div "Lọc VP nhận TỔNG Đơn 4 | CR 330.000 | CC 0 | TH 0 VP Nông Trường 718 Đơn 4 | SL…" at bounding box center [758, 388] width 1381 height 337
click at [280, 70] on span "[GEOGRAPHIC_DATA] - [GEOGRAPHIC_DATA]" at bounding box center [222, 72] width 290 height 25
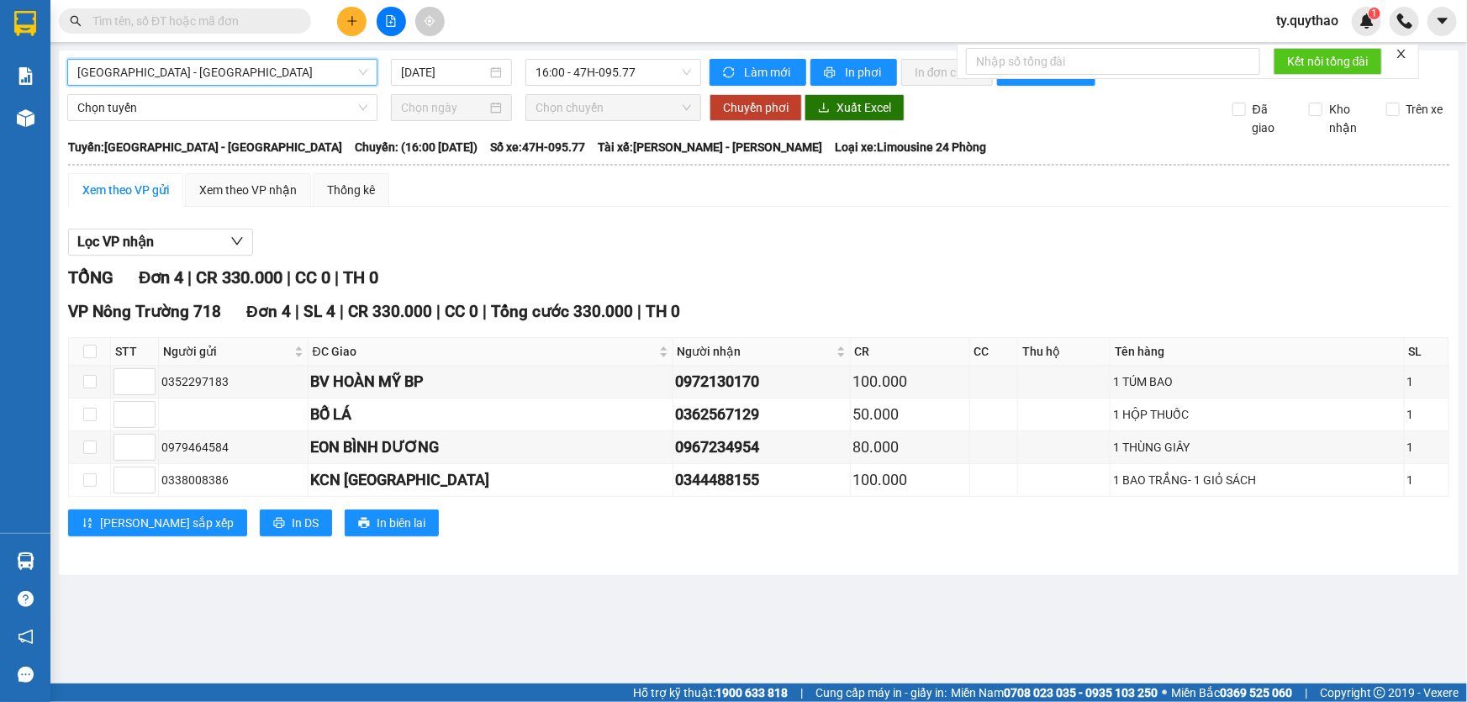
click at [280, 70] on span "[GEOGRAPHIC_DATA] - [GEOGRAPHIC_DATA]" at bounding box center [222, 72] width 290 height 25
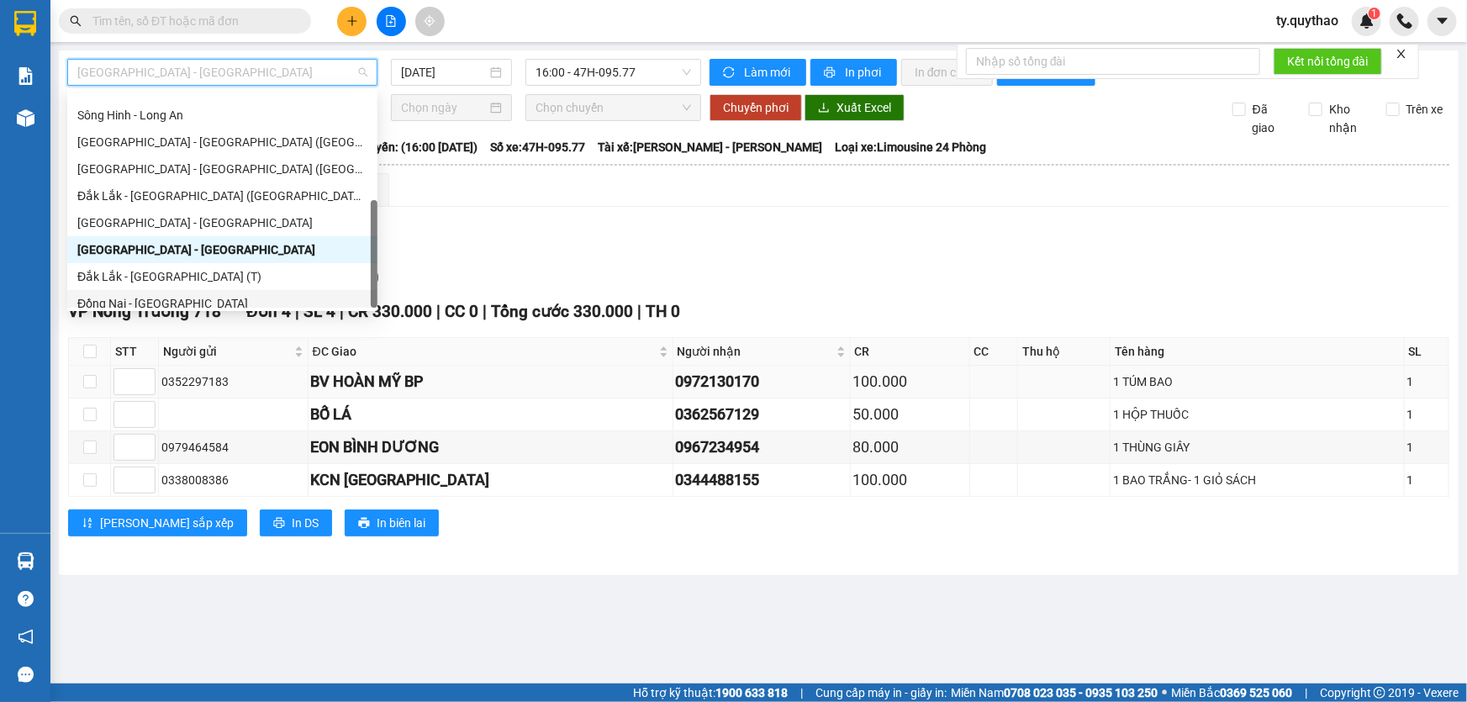
scroll to position [187, 0]
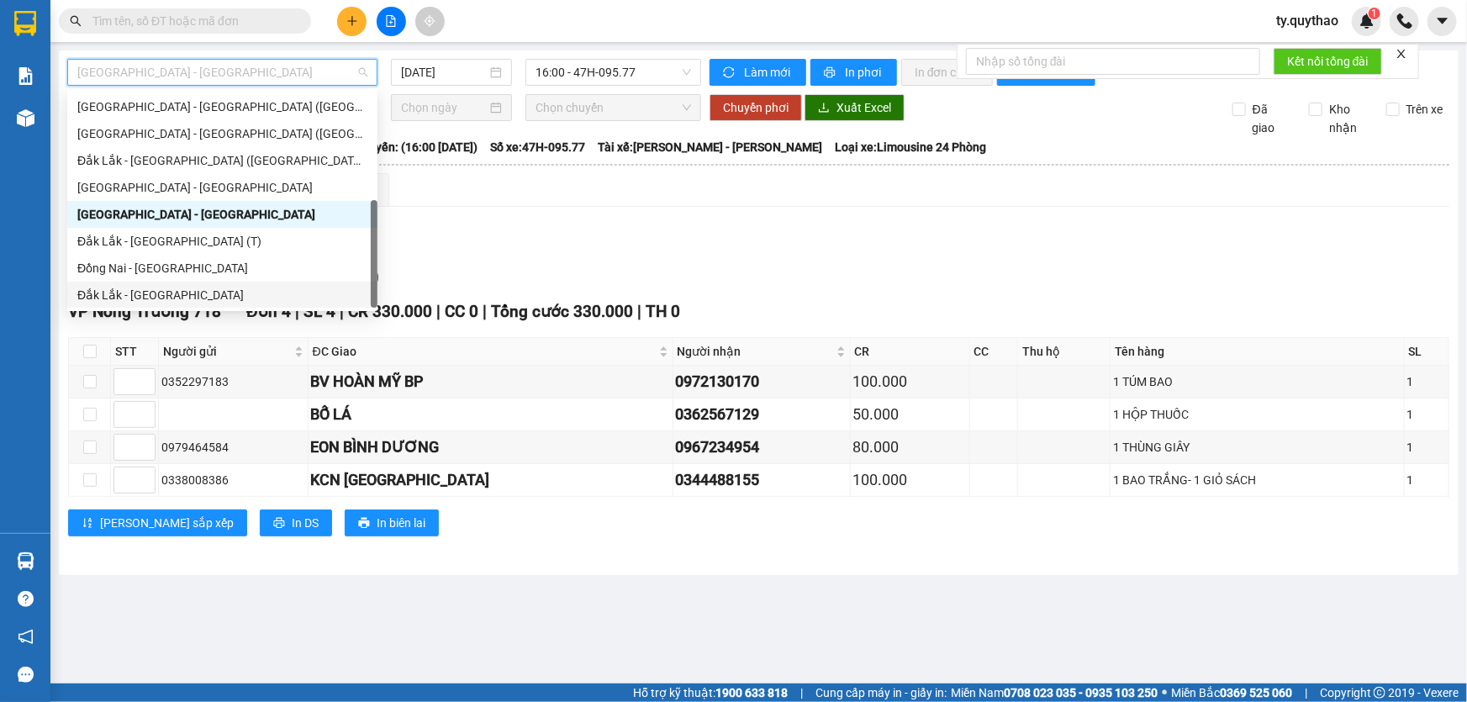
click at [226, 287] on div "Đắk Lắk - [GEOGRAPHIC_DATA]" at bounding box center [222, 295] width 290 height 18
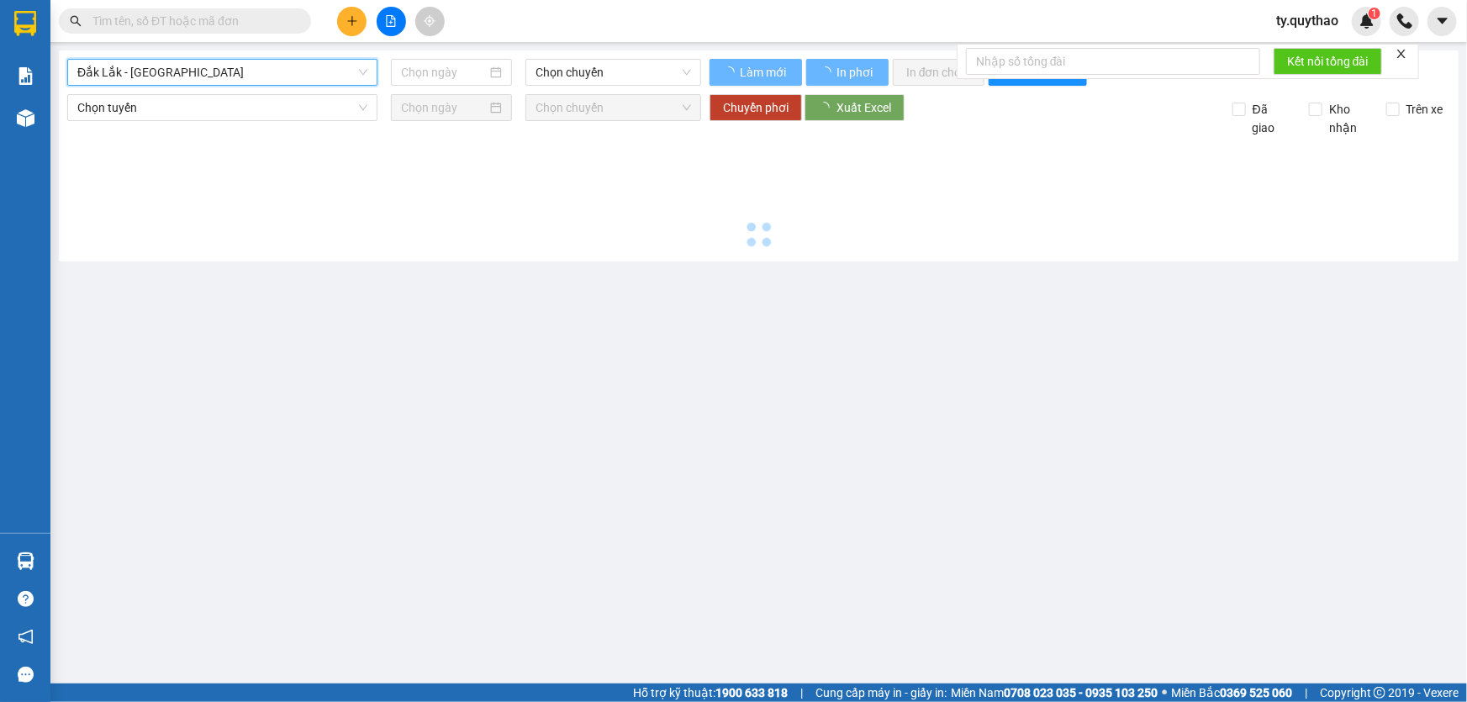
type input "[DATE]"
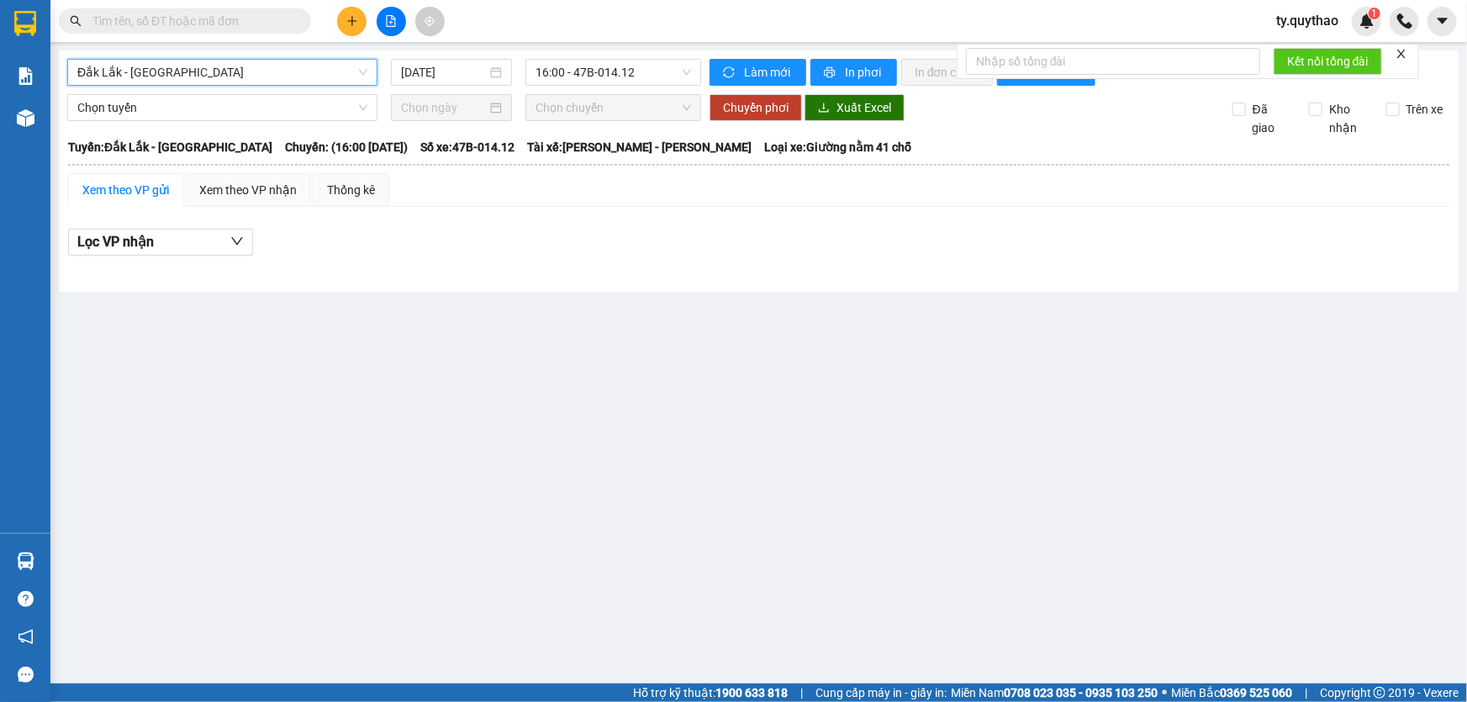
click at [252, 75] on span "Đắk Lắk - [GEOGRAPHIC_DATA]" at bounding box center [222, 72] width 290 height 25
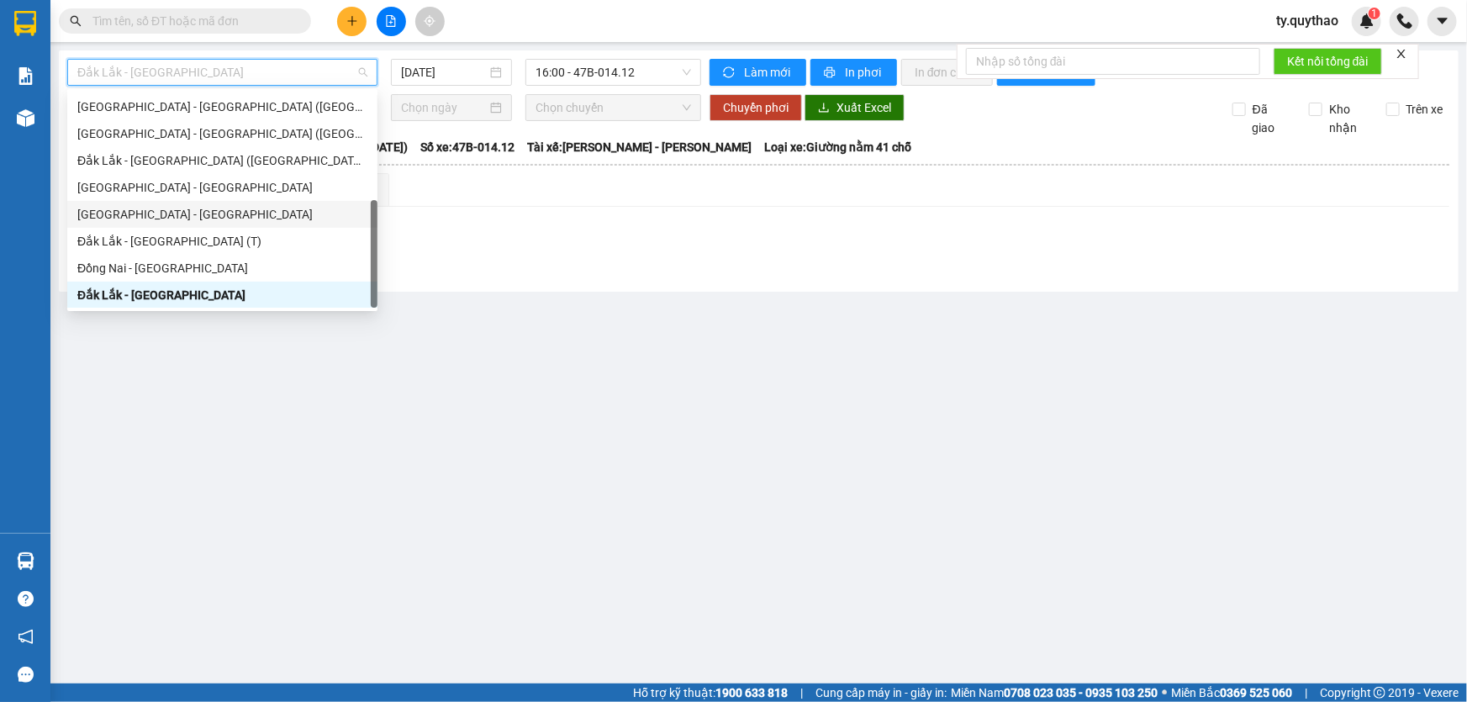
click at [231, 216] on div "[GEOGRAPHIC_DATA] - [GEOGRAPHIC_DATA]" at bounding box center [222, 214] width 290 height 18
type input "[DATE]"
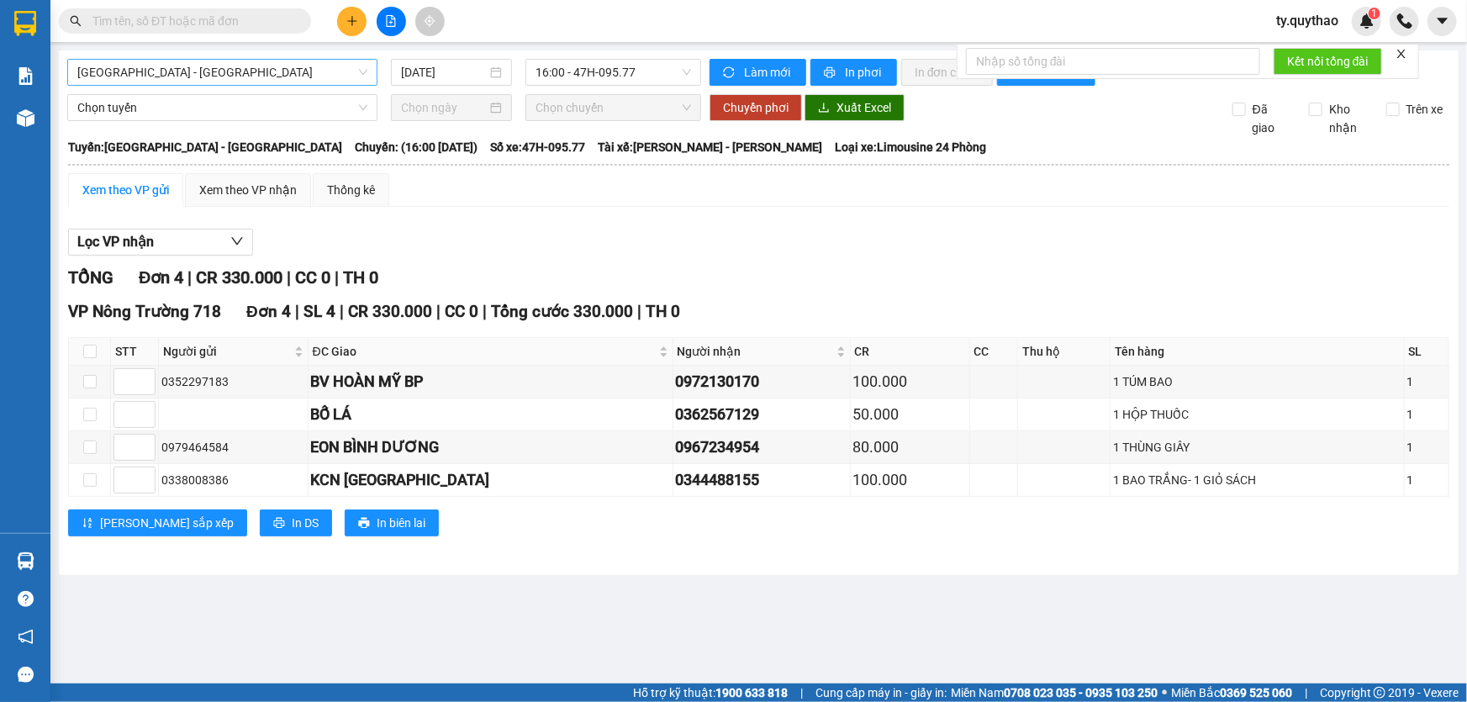
click at [274, 77] on span "[GEOGRAPHIC_DATA] - [GEOGRAPHIC_DATA]" at bounding box center [222, 72] width 290 height 25
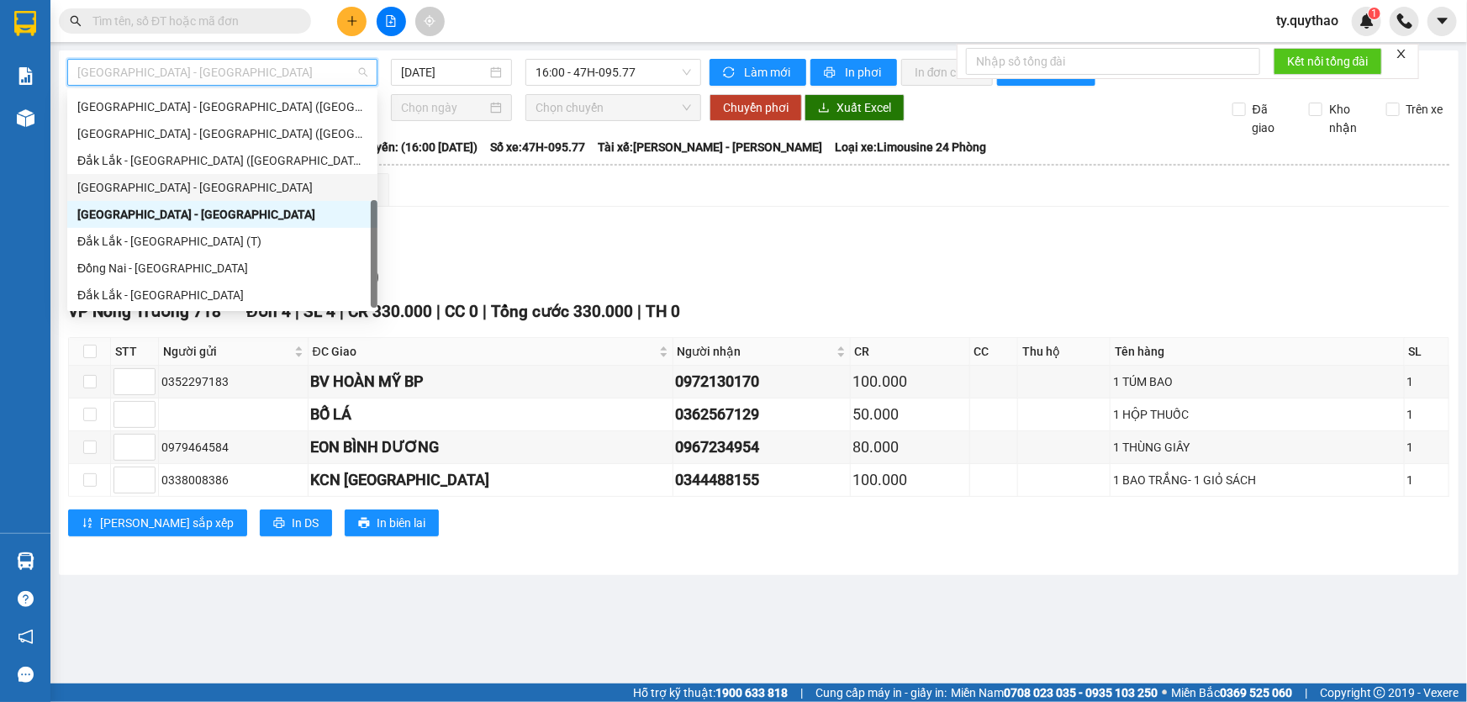
click at [227, 174] on div "[GEOGRAPHIC_DATA] - [GEOGRAPHIC_DATA]" at bounding box center [222, 187] width 310 height 27
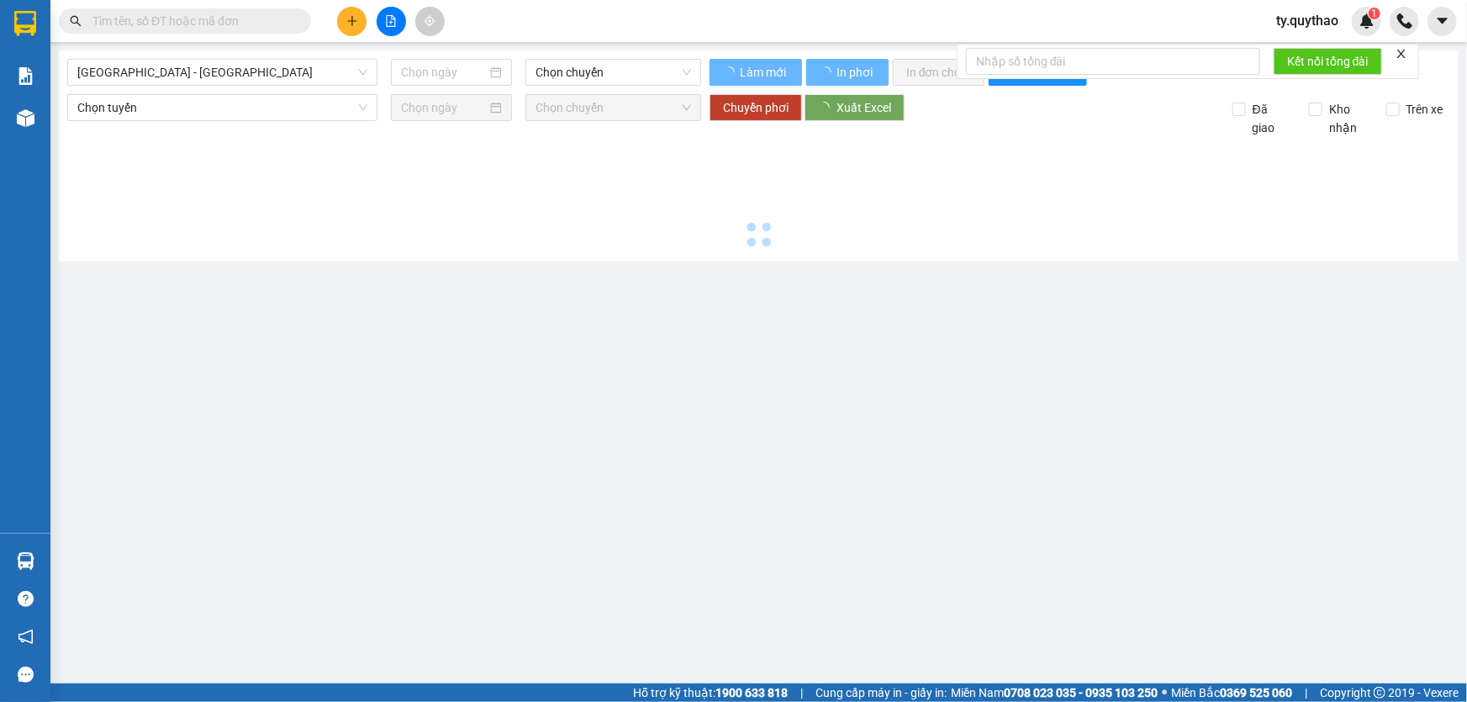
type input "[DATE]"
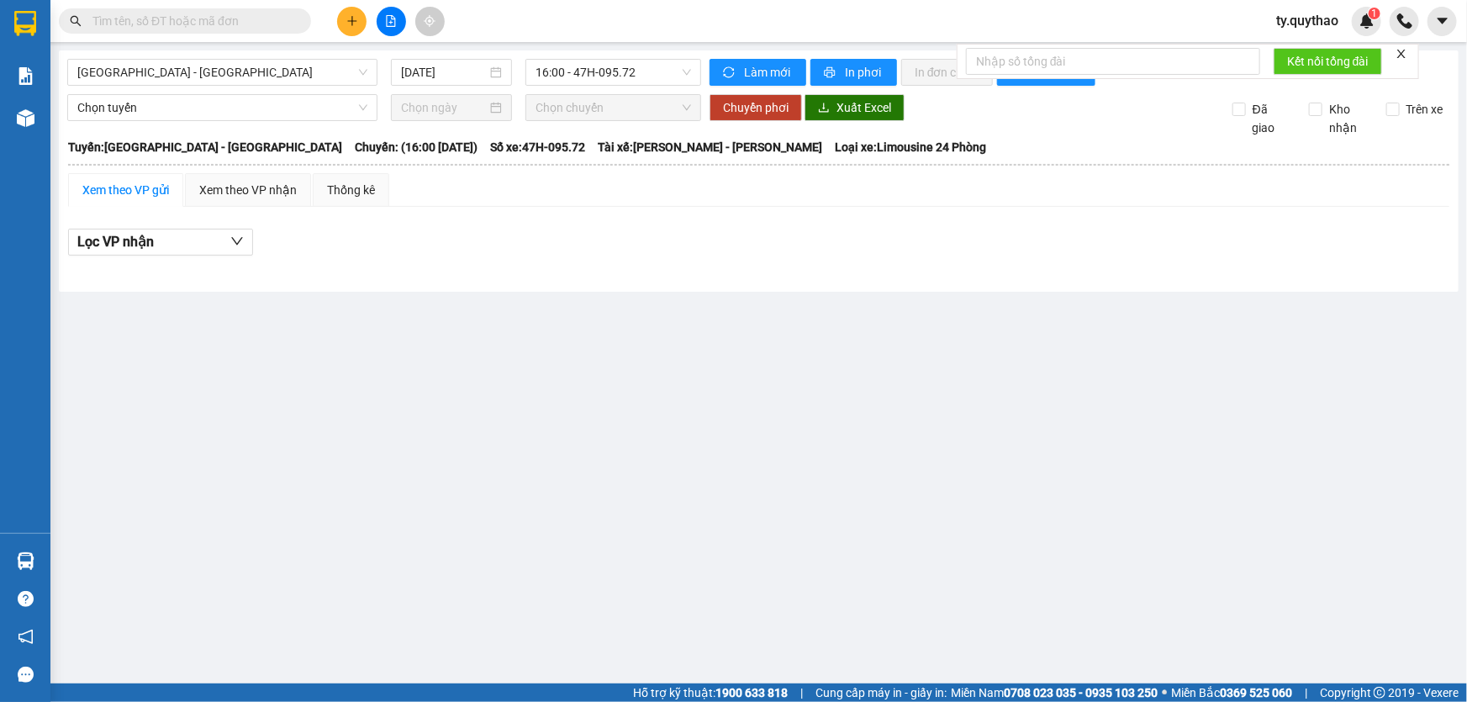
click at [238, 92] on div "[GEOGRAPHIC_DATA] - [GEOGRAPHIC_DATA] [DATE] 16:00 - 47H-095.72 Làm mới In phơi…" at bounding box center [758, 170] width 1399 height 241
click at [251, 76] on span "[GEOGRAPHIC_DATA] - [GEOGRAPHIC_DATA]" at bounding box center [222, 72] width 290 height 25
click at [255, 71] on span "[GEOGRAPHIC_DATA] - [GEOGRAPHIC_DATA]" at bounding box center [222, 72] width 290 height 25
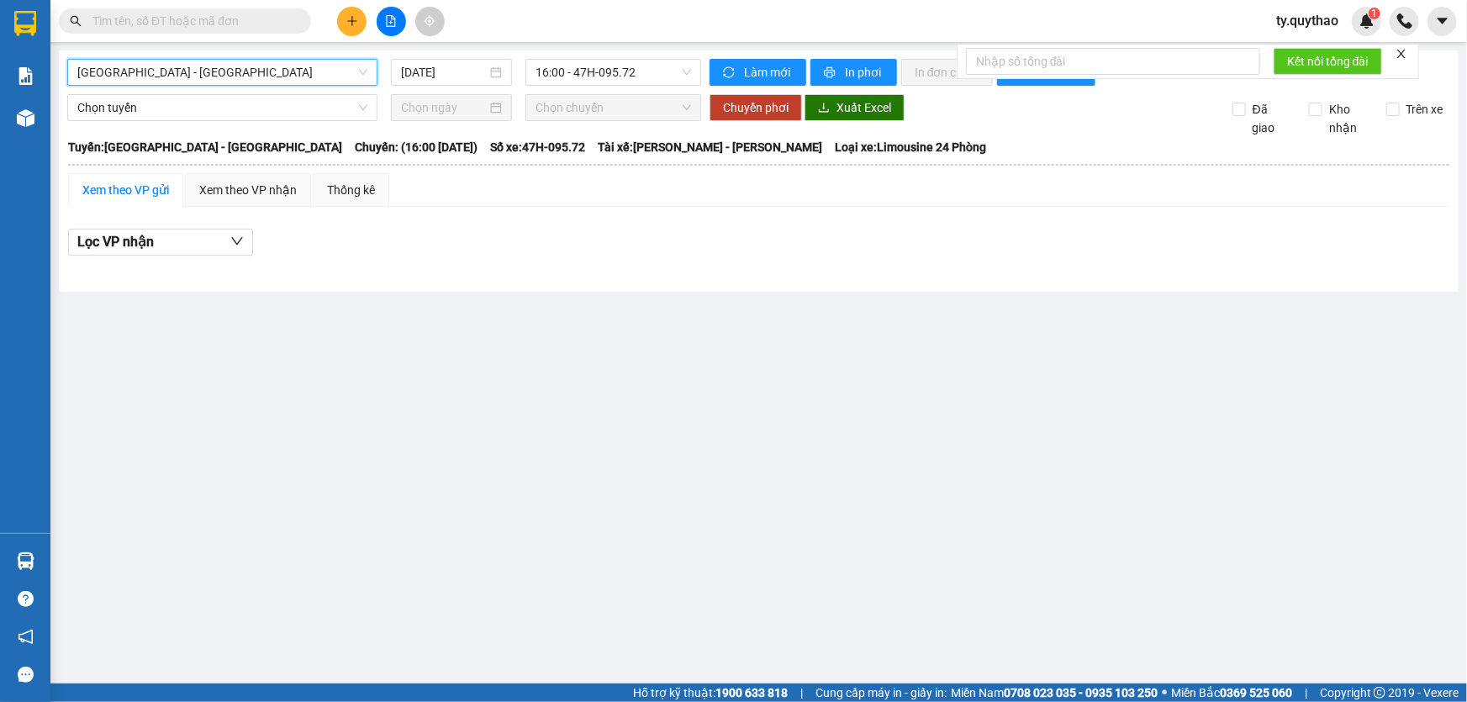
click at [255, 71] on span "[GEOGRAPHIC_DATA] - [GEOGRAPHIC_DATA]" at bounding box center [222, 72] width 290 height 25
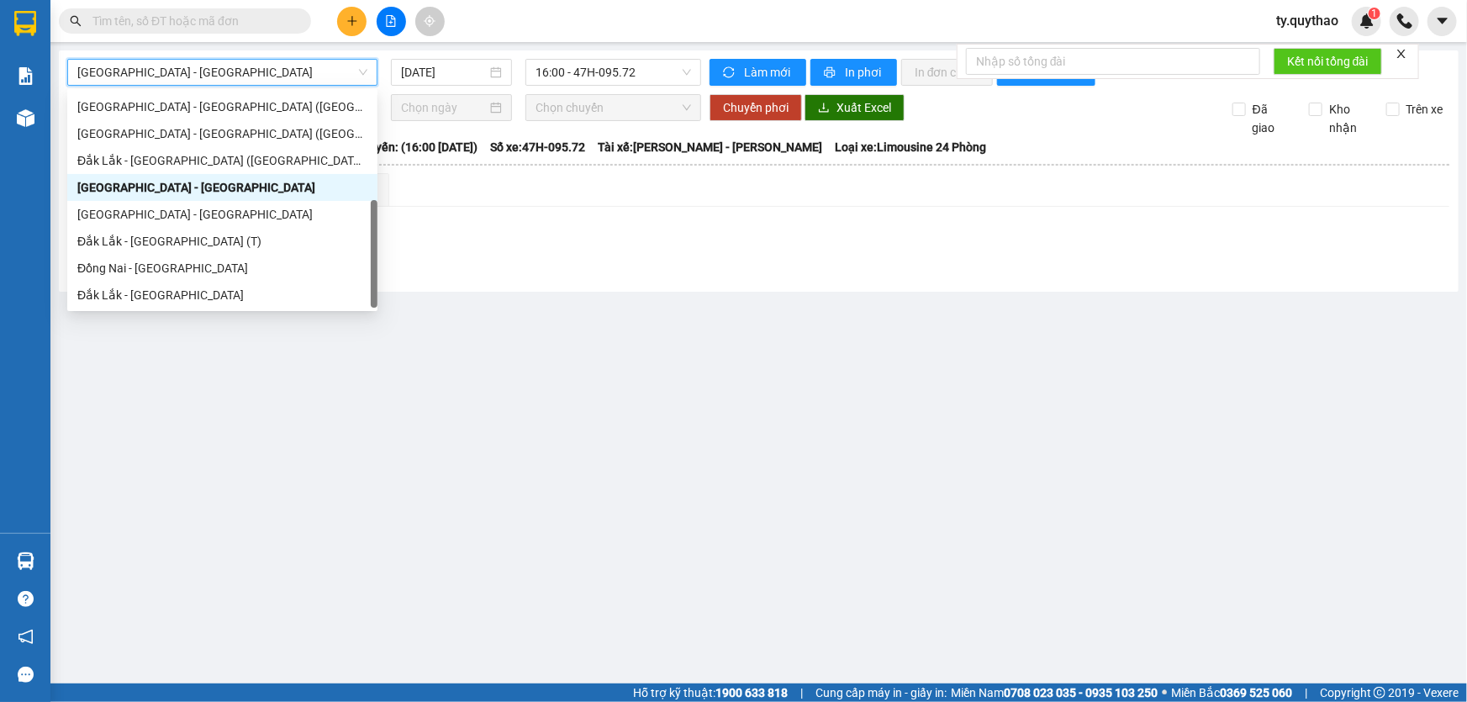
click at [255, 71] on span "[GEOGRAPHIC_DATA] - [GEOGRAPHIC_DATA]" at bounding box center [222, 72] width 290 height 25
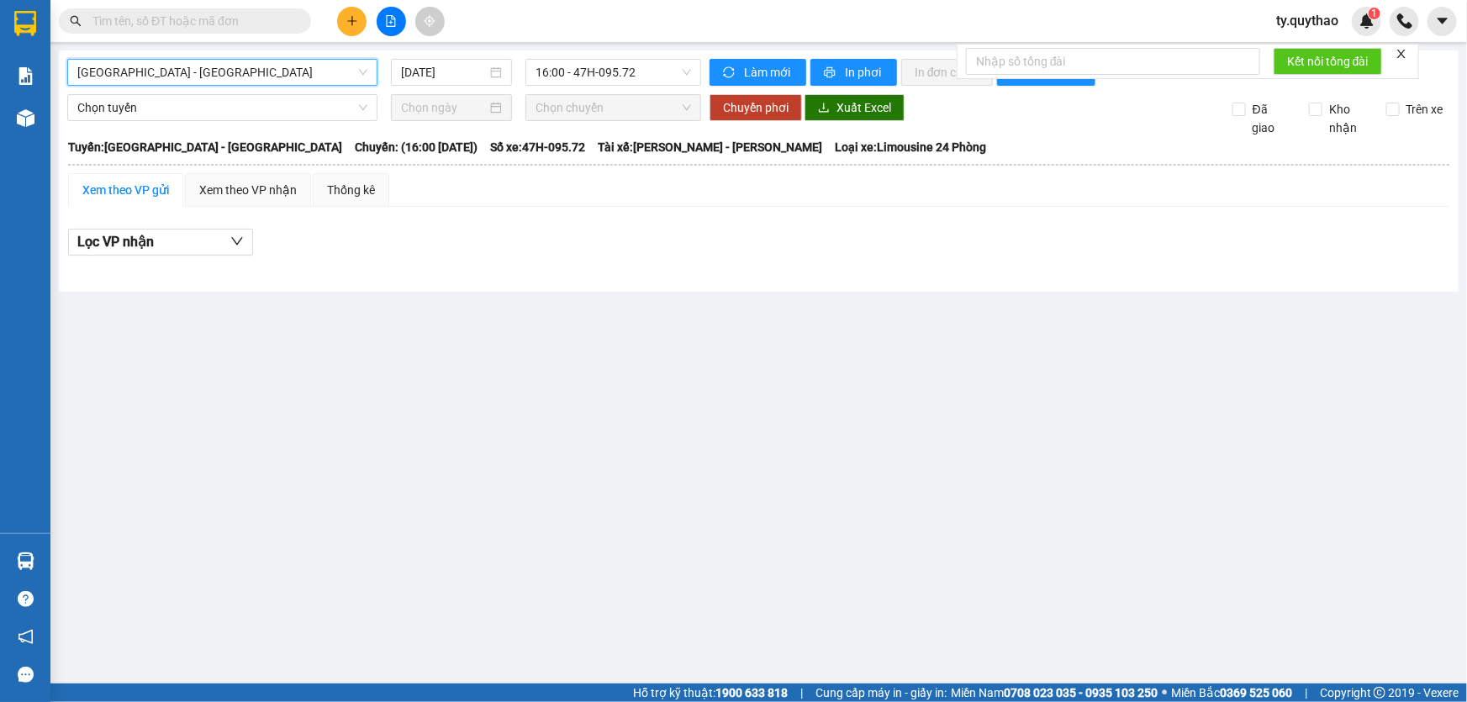
click at [255, 71] on span "[GEOGRAPHIC_DATA] - [GEOGRAPHIC_DATA]" at bounding box center [222, 72] width 290 height 25
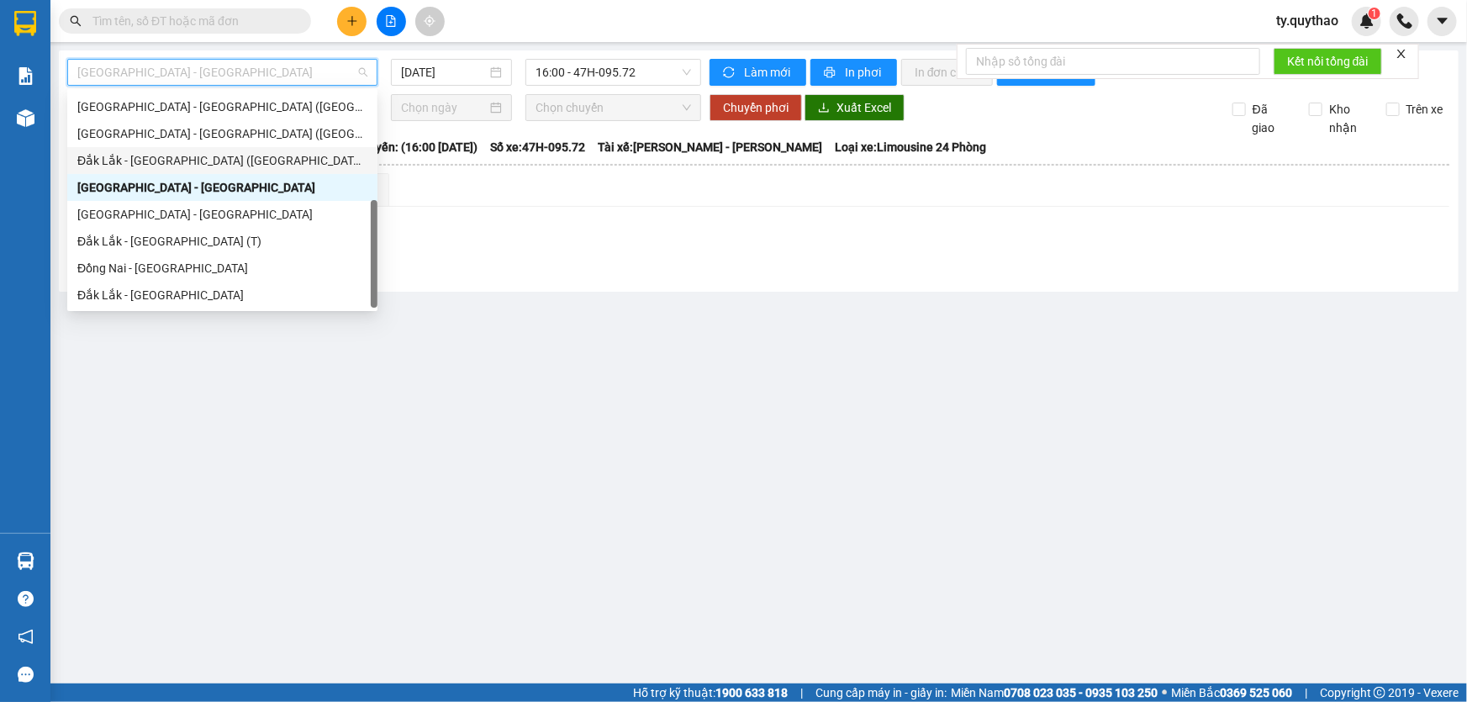
click at [245, 167] on div "Đắk Lắk - [GEOGRAPHIC_DATA] ([GEOGRAPHIC_DATA])" at bounding box center [222, 160] width 290 height 18
type input "[DATE]"
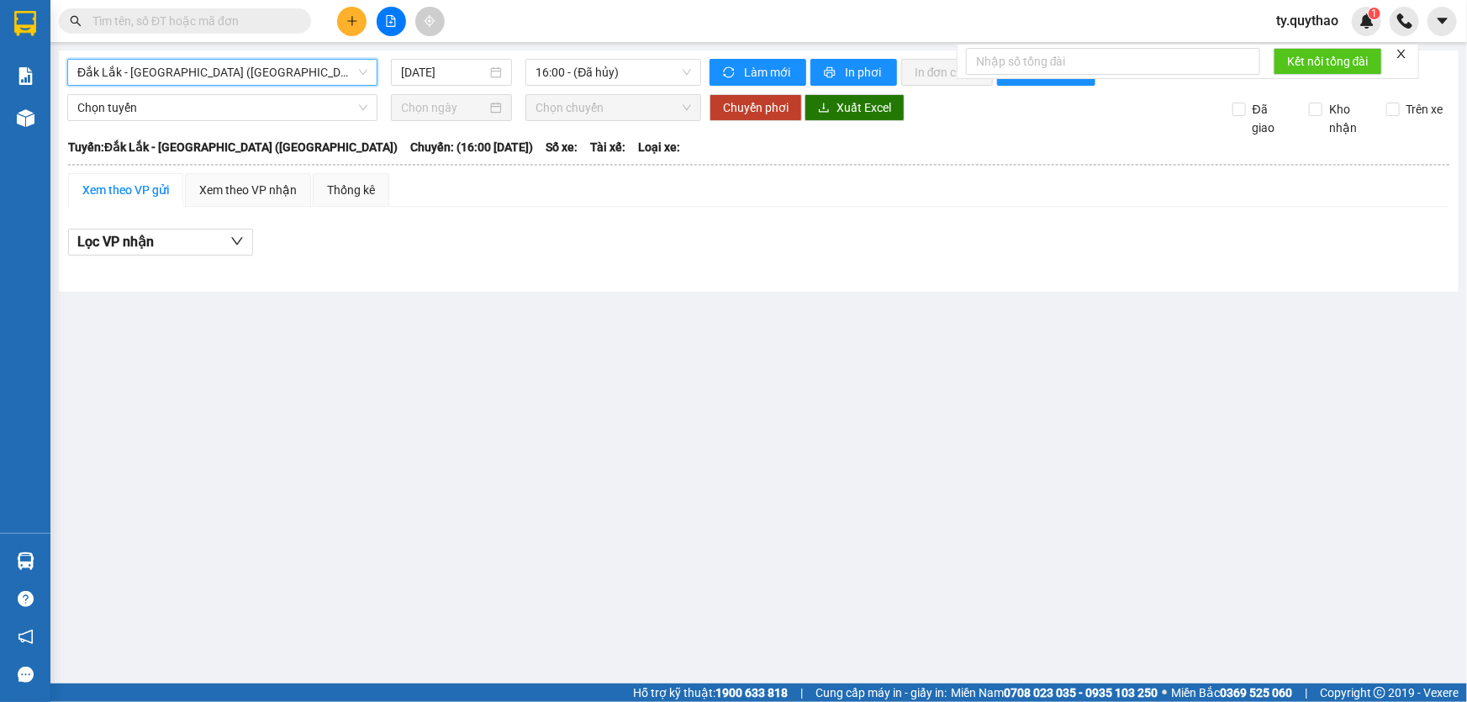
click at [263, 76] on span "Đắk Lắk - [GEOGRAPHIC_DATA] ([GEOGRAPHIC_DATA])" at bounding box center [222, 72] width 290 height 25
click at [290, 76] on span "Đắk Lắk - [GEOGRAPHIC_DATA] ([GEOGRAPHIC_DATA])" at bounding box center [222, 72] width 290 height 25
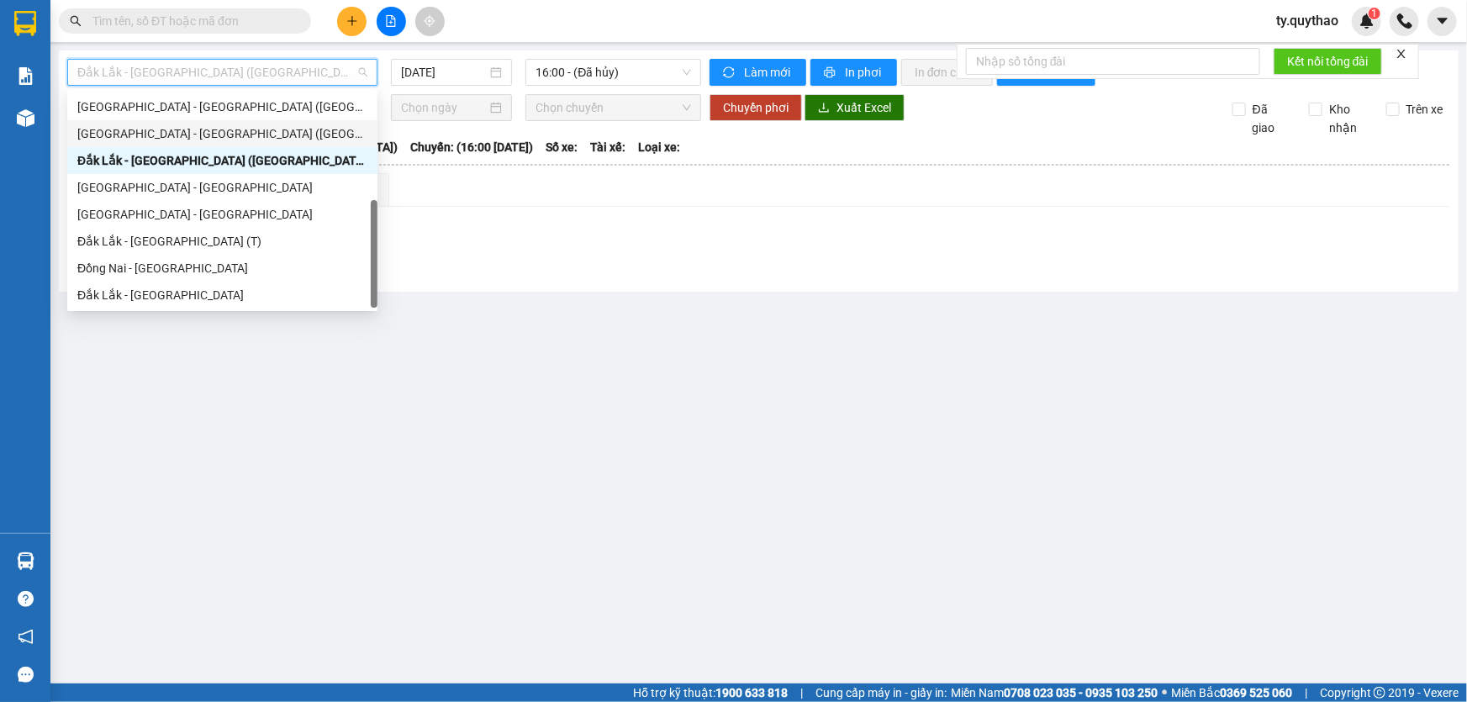
click at [278, 134] on div "[GEOGRAPHIC_DATA] - [GEOGRAPHIC_DATA] ([GEOGRAPHIC_DATA] - [GEOGRAPHIC_DATA] cũ)" at bounding box center [222, 133] width 290 height 18
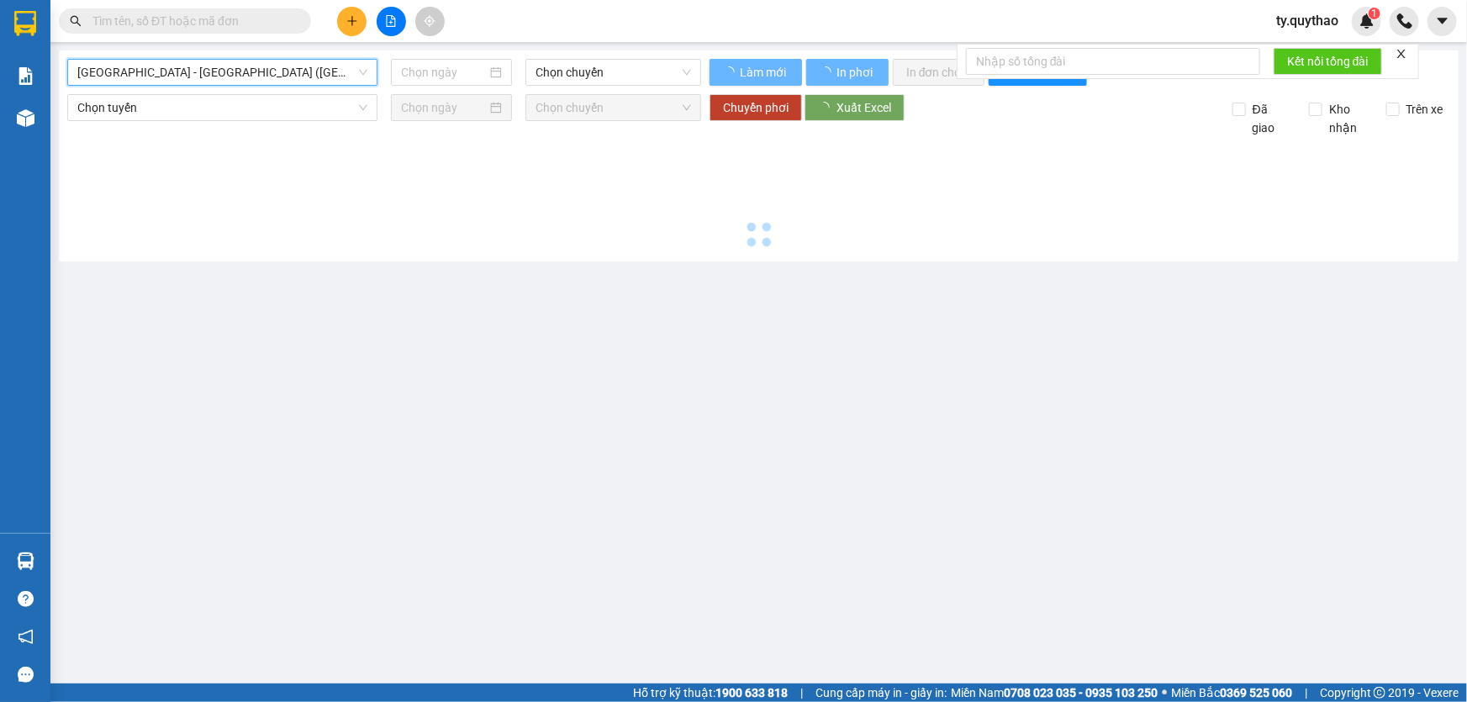
type input "[DATE]"
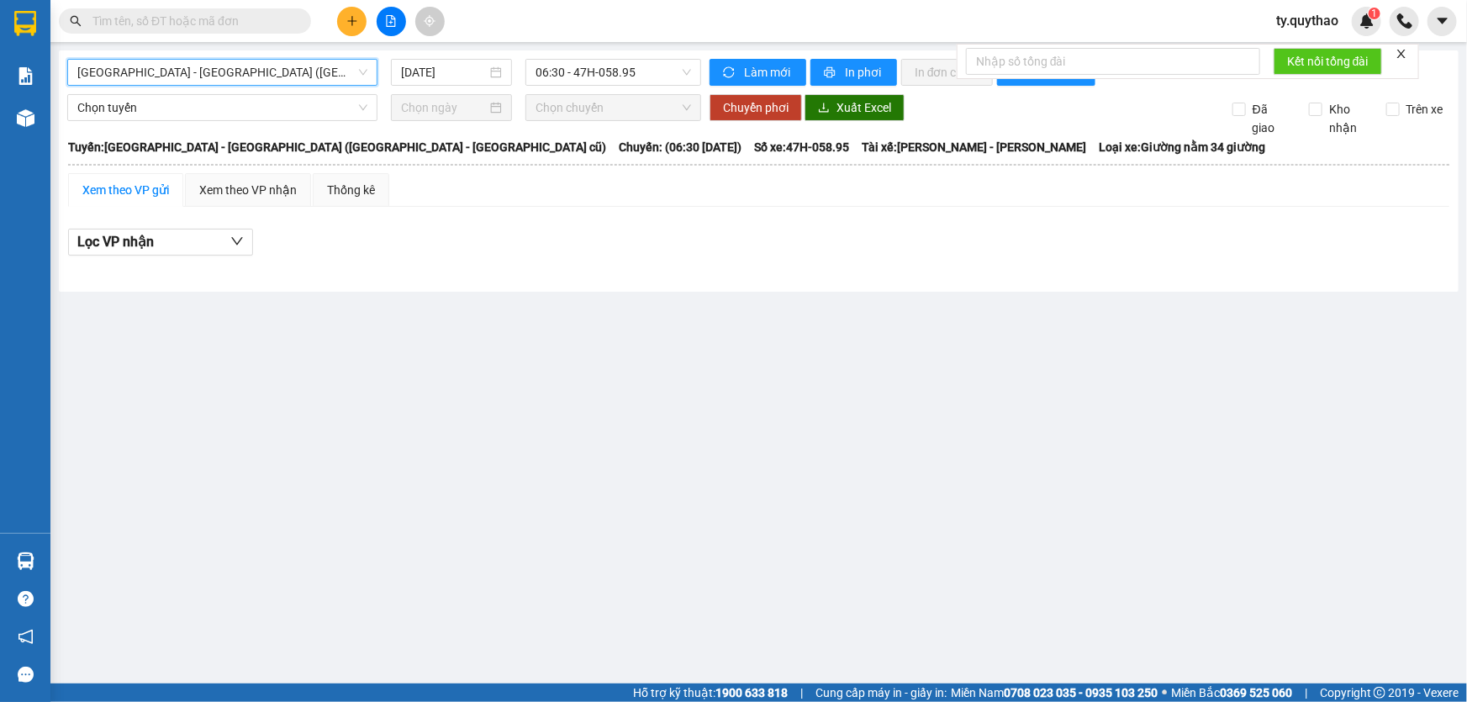
click at [150, 183] on div "Xem theo VP gửi" at bounding box center [125, 190] width 87 height 18
click at [217, 79] on span "[GEOGRAPHIC_DATA] - [GEOGRAPHIC_DATA] ([GEOGRAPHIC_DATA] - [GEOGRAPHIC_DATA] cũ)" at bounding box center [222, 72] width 290 height 25
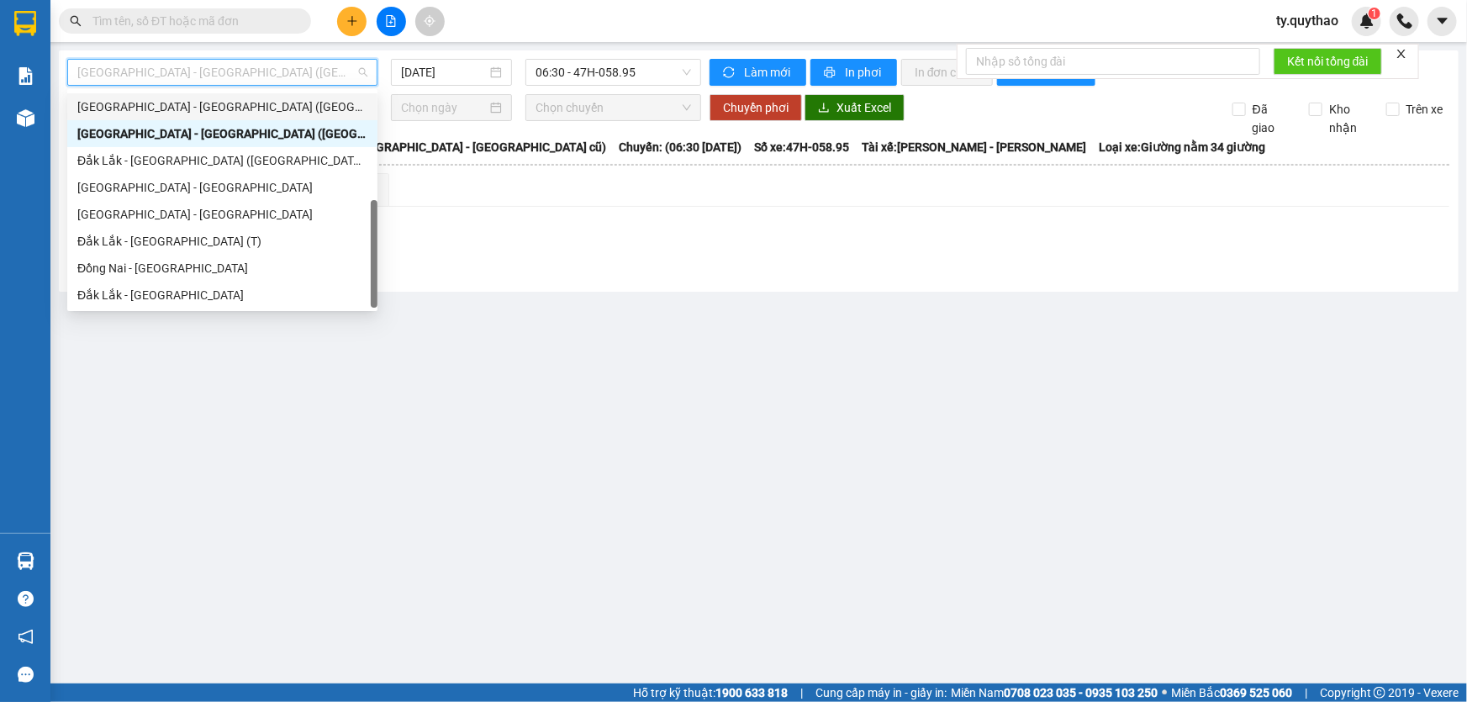
click at [230, 111] on div "[GEOGRAPHIC_DATA] - [GEOGRAPHIC_DATA] ([GEOGRAPHIC_DATA])" at bounding box center [222, 106] width 290 height 18
type input "[DATE]"
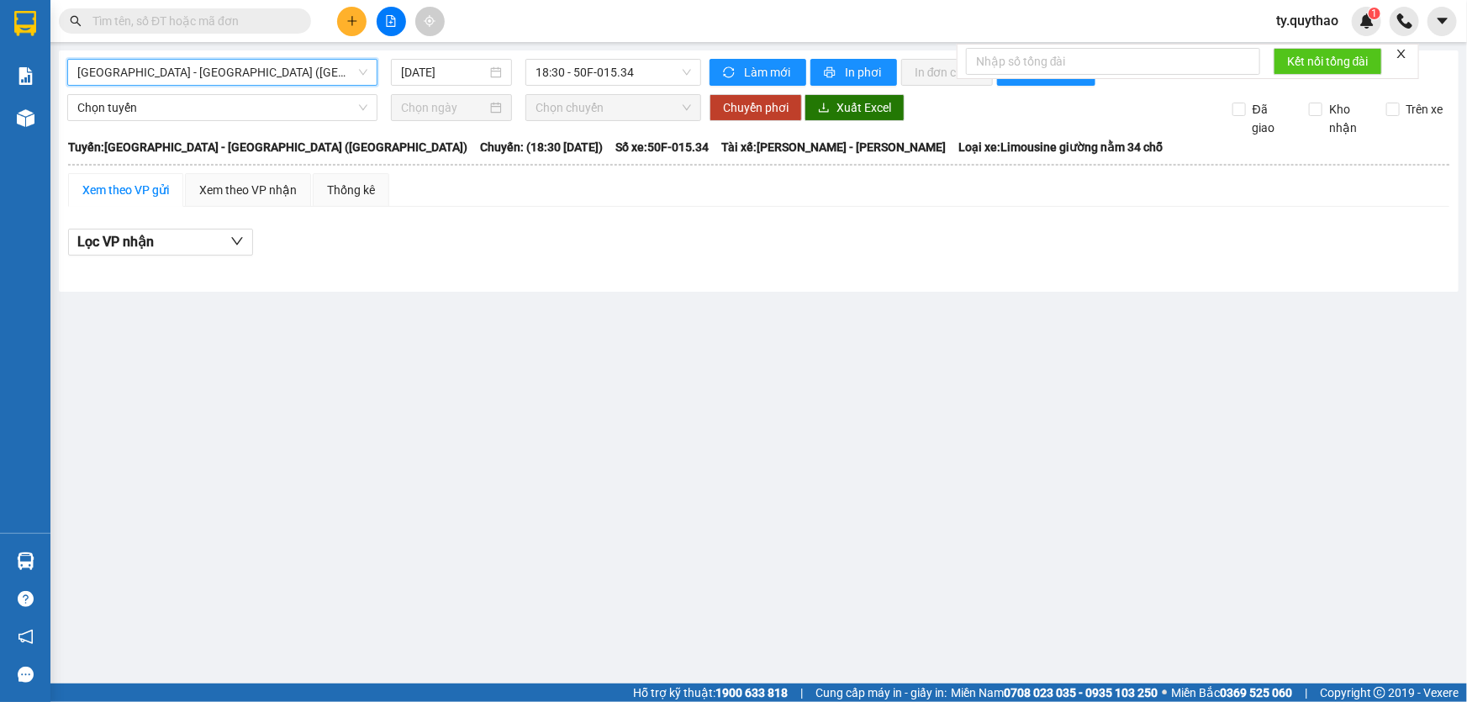
click at [245, 71] on span "[GEOGRAPHIC_DATA] - [GEOGRAPHIC_DATA] ([GEOGRAPHIC_DATA])" at bounding box center [222, 72] width 290 height 25
click at [240, 70] on span "[GEOGRAPHIC_DATA] - [GEOGRAPHIC_DATA] ([GEOGRAPHIC_DATA])" at bounding box center [222, 72] width 290 height 25
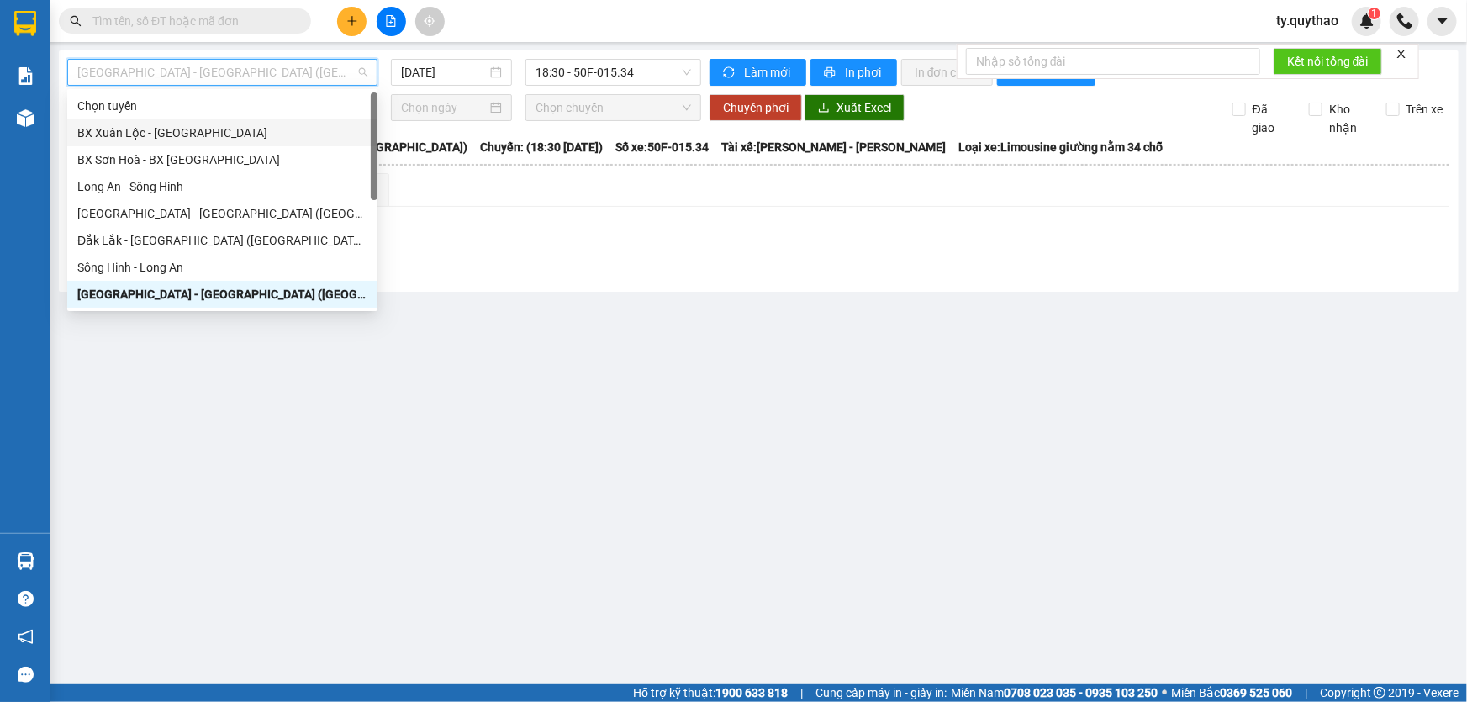
click at [256, 126] on div "BX Xuân Lộc - [GEOGRAPHIC_DATA]" at bounding box center [222, 133] width 290 height 18
click at [256, 126] on div "Chọn tuyến Chọn chuyến Chuyển phơi Xuất Excel Đã giao Kho nhận Trên xe" at bounding box center [758, 115] width 1383 height 43
type input "[DATE]"
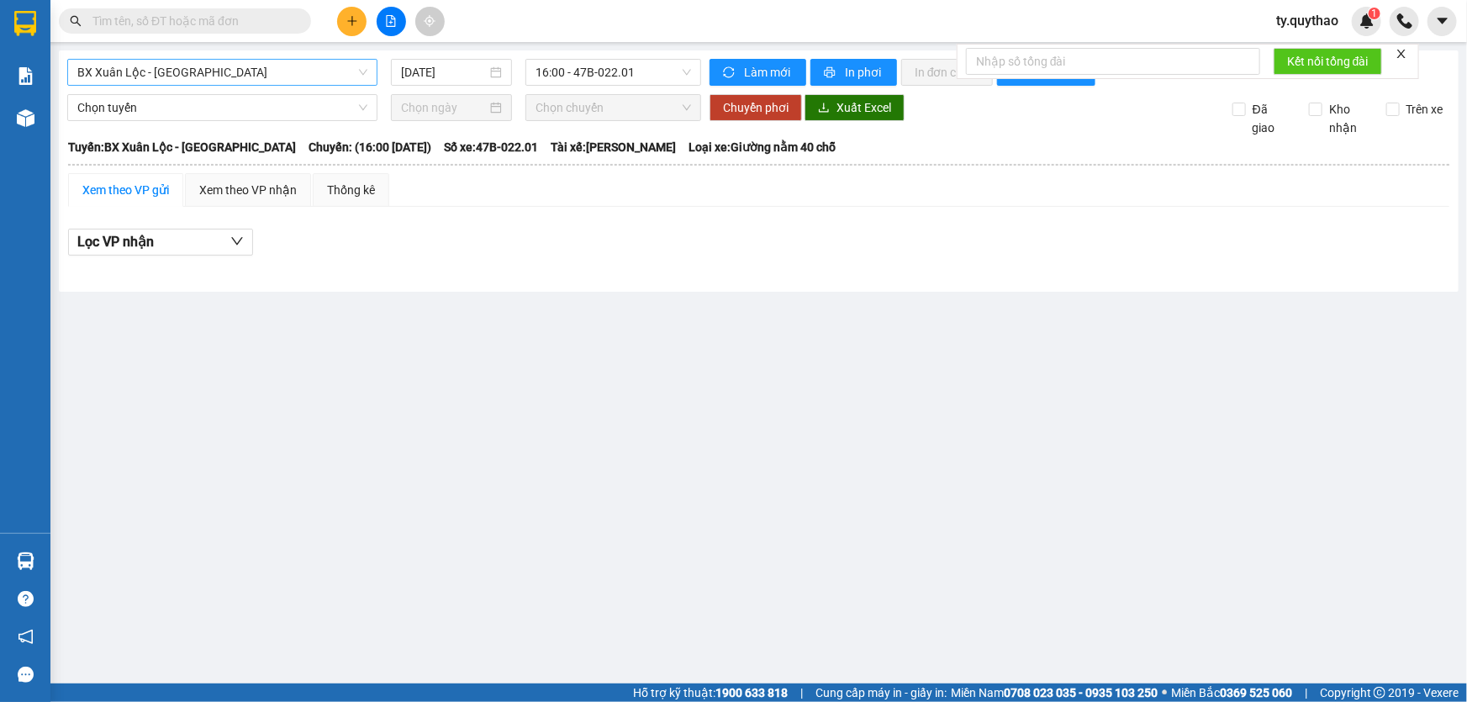
click at [254, 67] on span "BX Xuân Lộc - [GEOGRAPHIC_DATA]" at bounding box center [222, 72] width 290 height 25
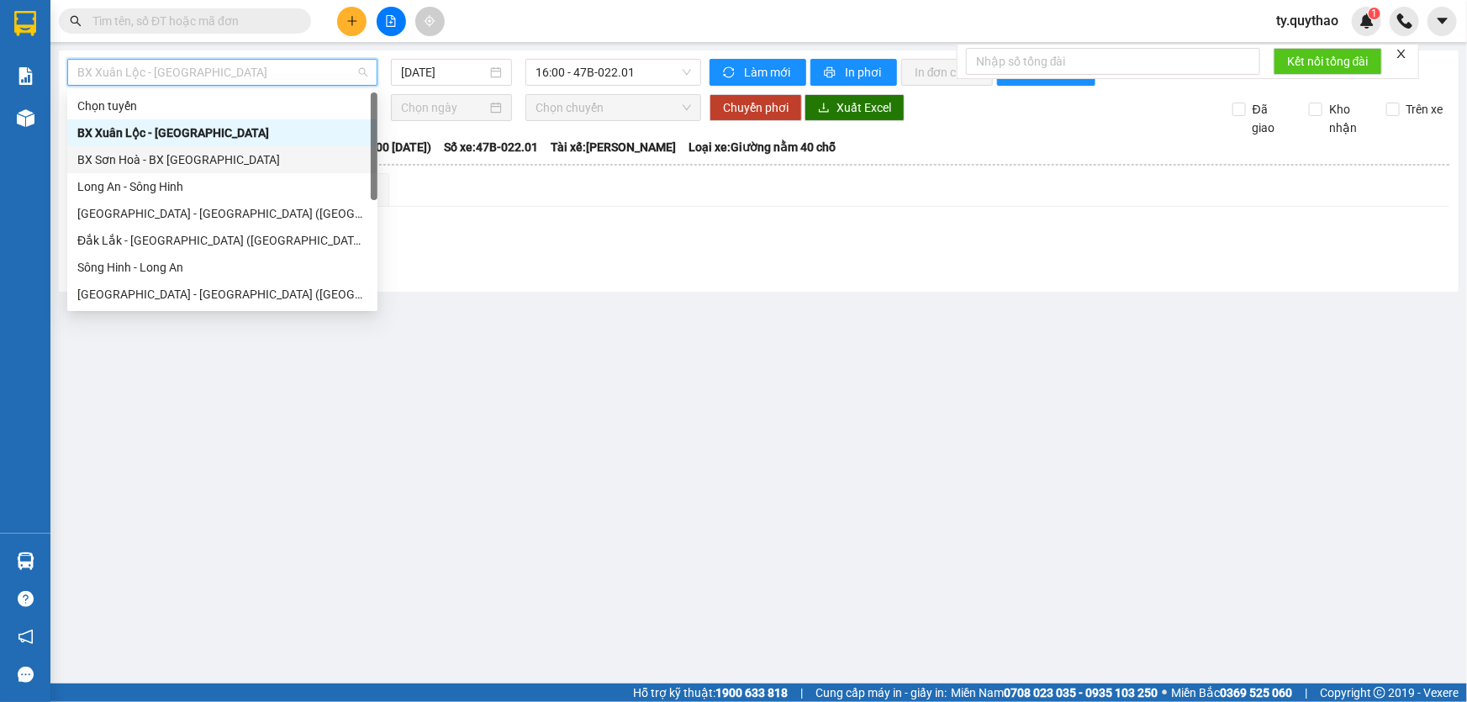
click at [233, 157] on div "BX Sơn Hoà - BX [GEOGRAPHIC_DATA]" at bounding box center [222, 159] width 290 height 18
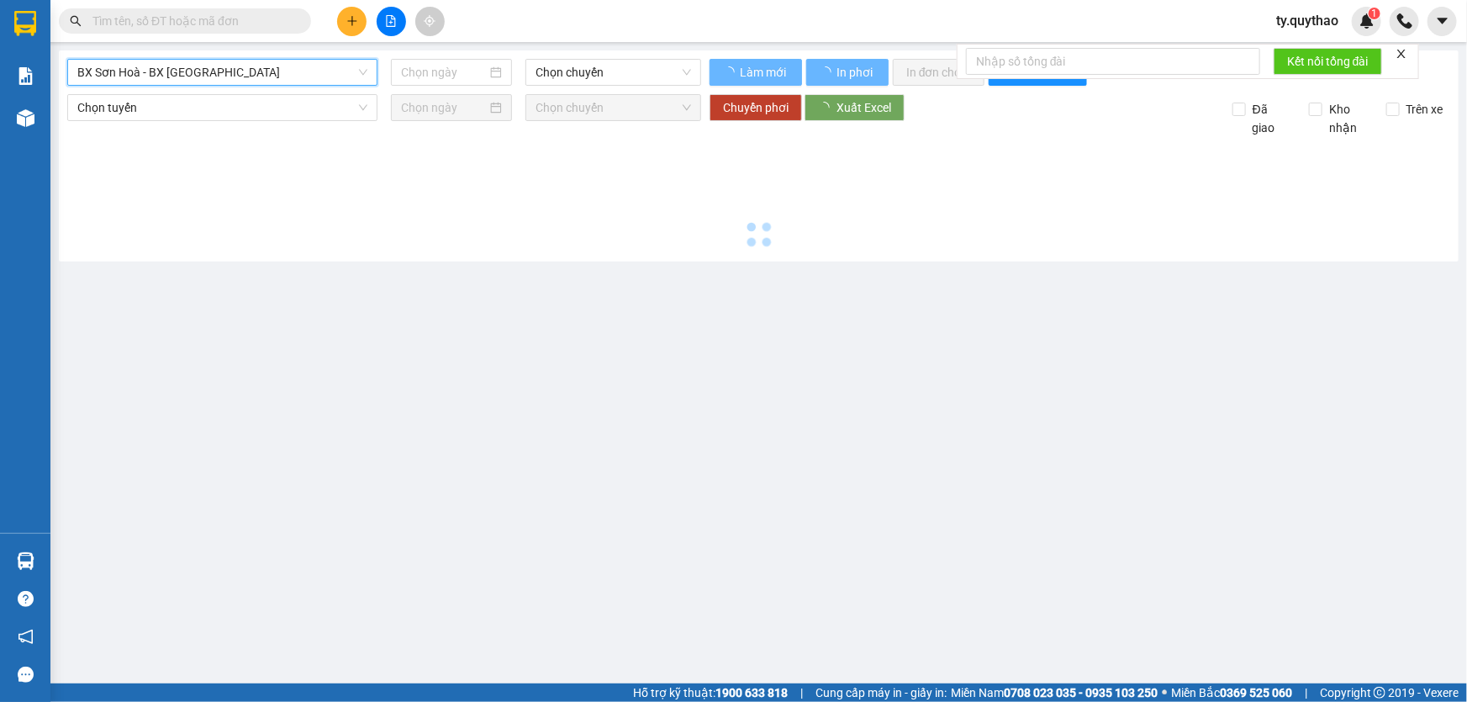
type input "[DATE]"
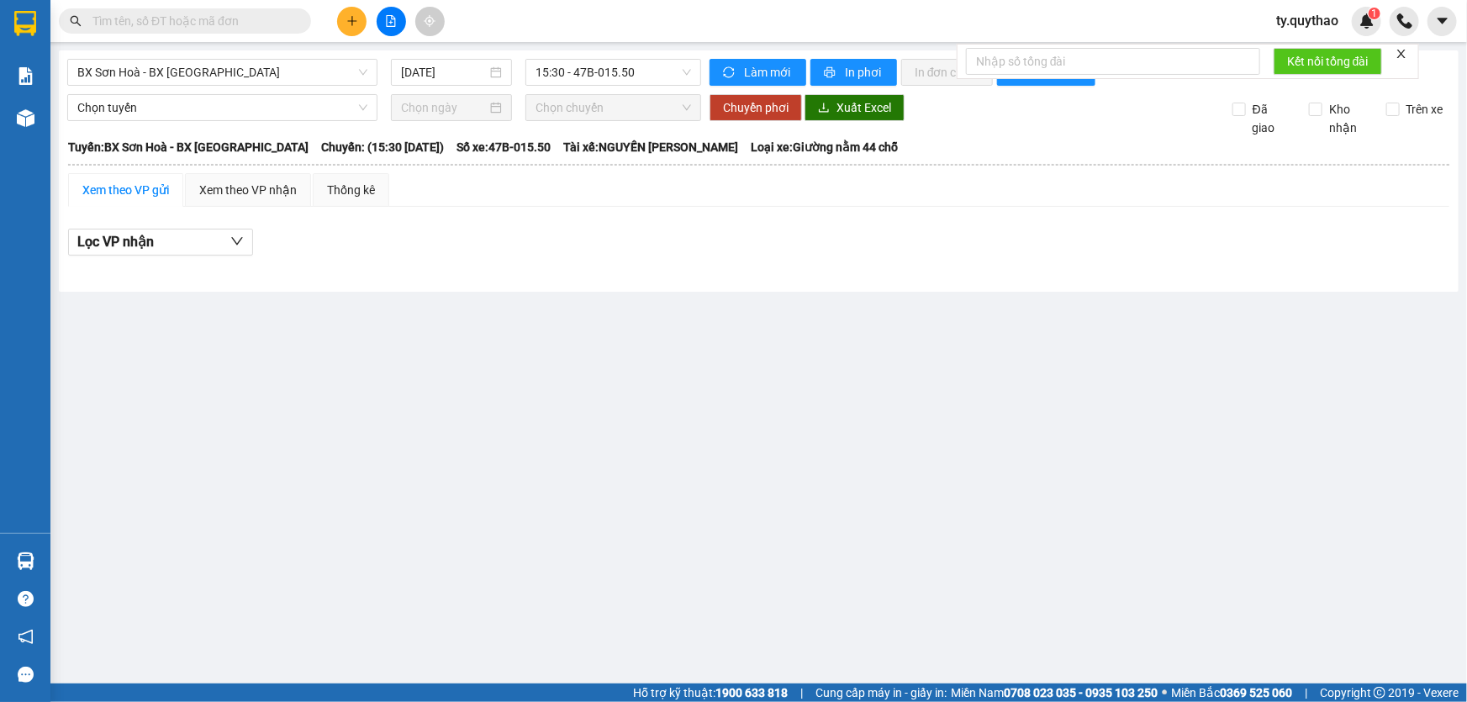
click at [261, 13] on input "text" at bounding box center [191, 21] width 198 height 18
click at [261, 15] on input "text" at bounding box center [191, 21] width 198 height 18
click at [227, 78] on span "BX Sơn Hoà - BX [GEOGRAPHIC_DATA]" at bounding box center [222, 72] width 290 height 25
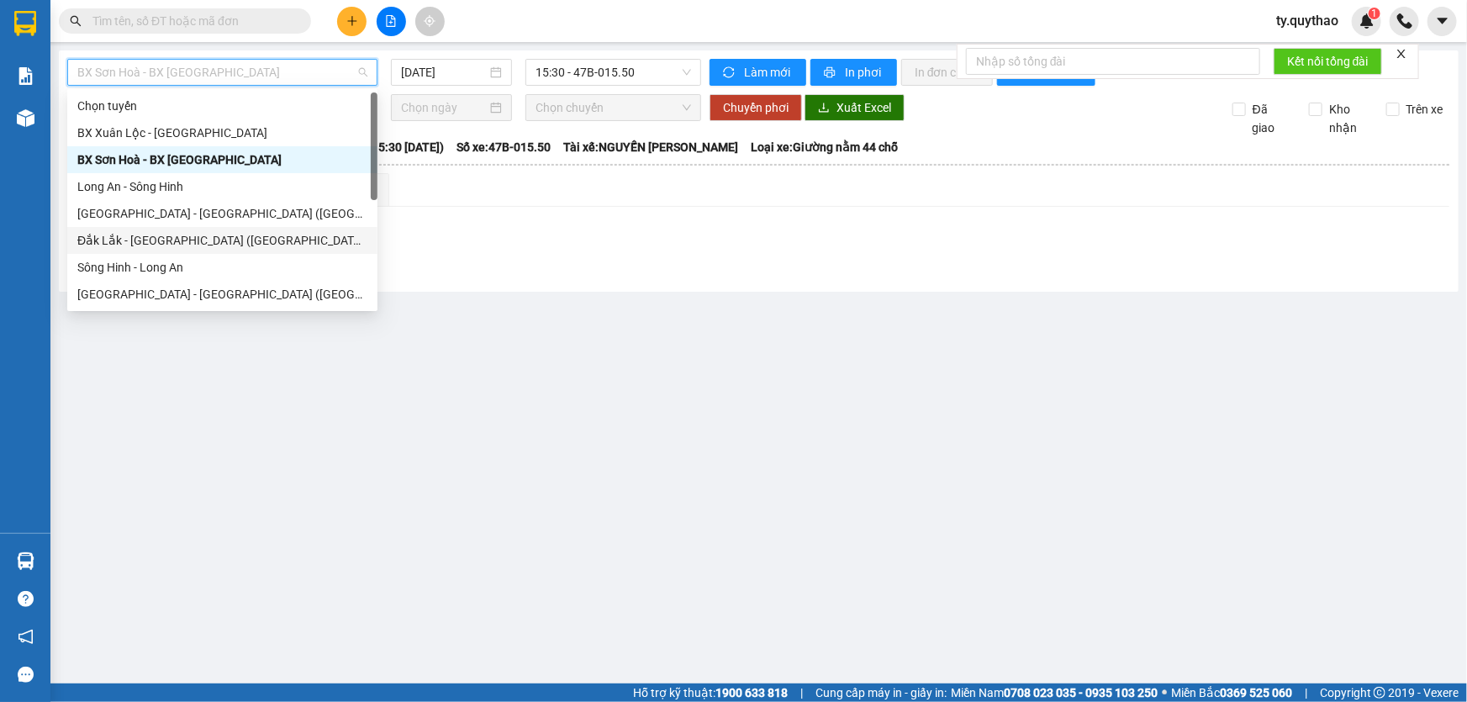
click at [250, 228] on div "Đắk Lắk - [GEOGRAPHIC_DATA] ([GEOGRAPHIC_DATA] mới)" at bounding box center [222, 240] width 310 height 27
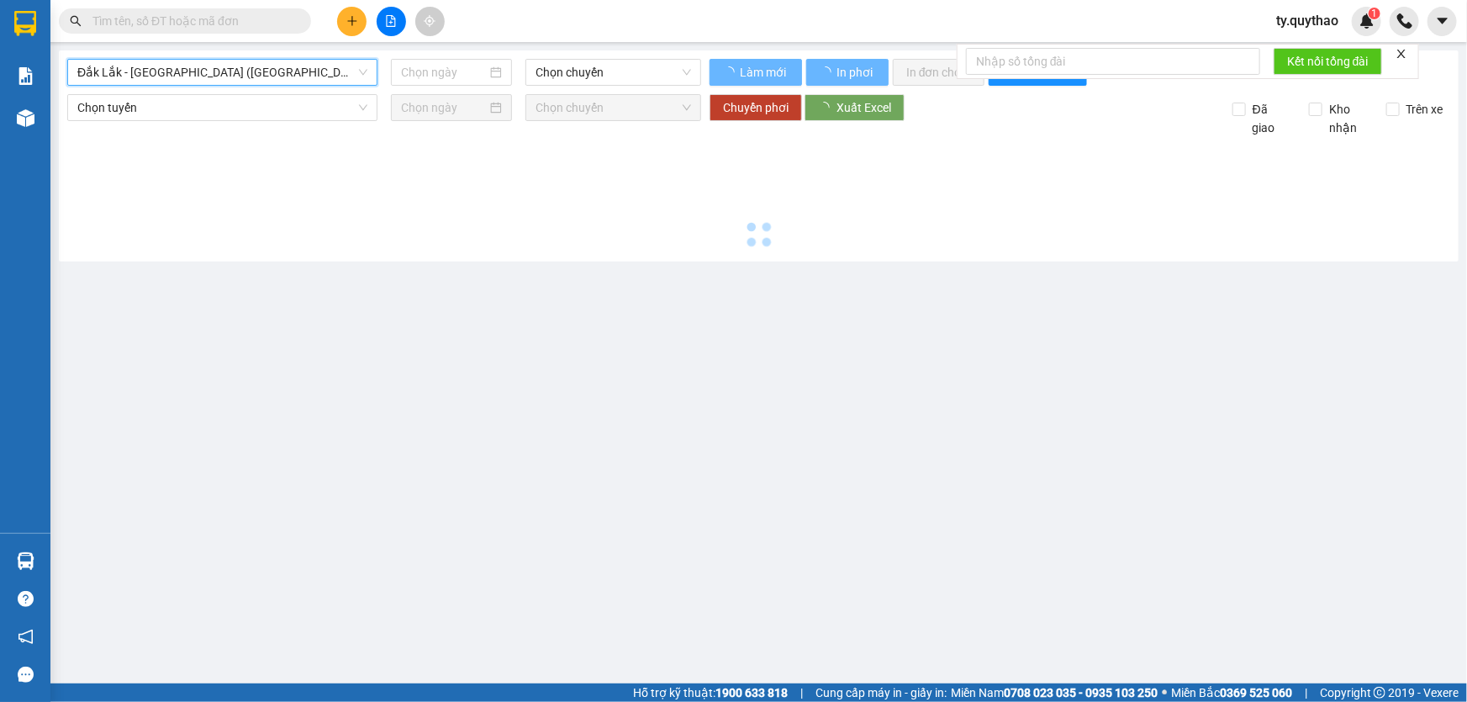
type input "[DATE]"
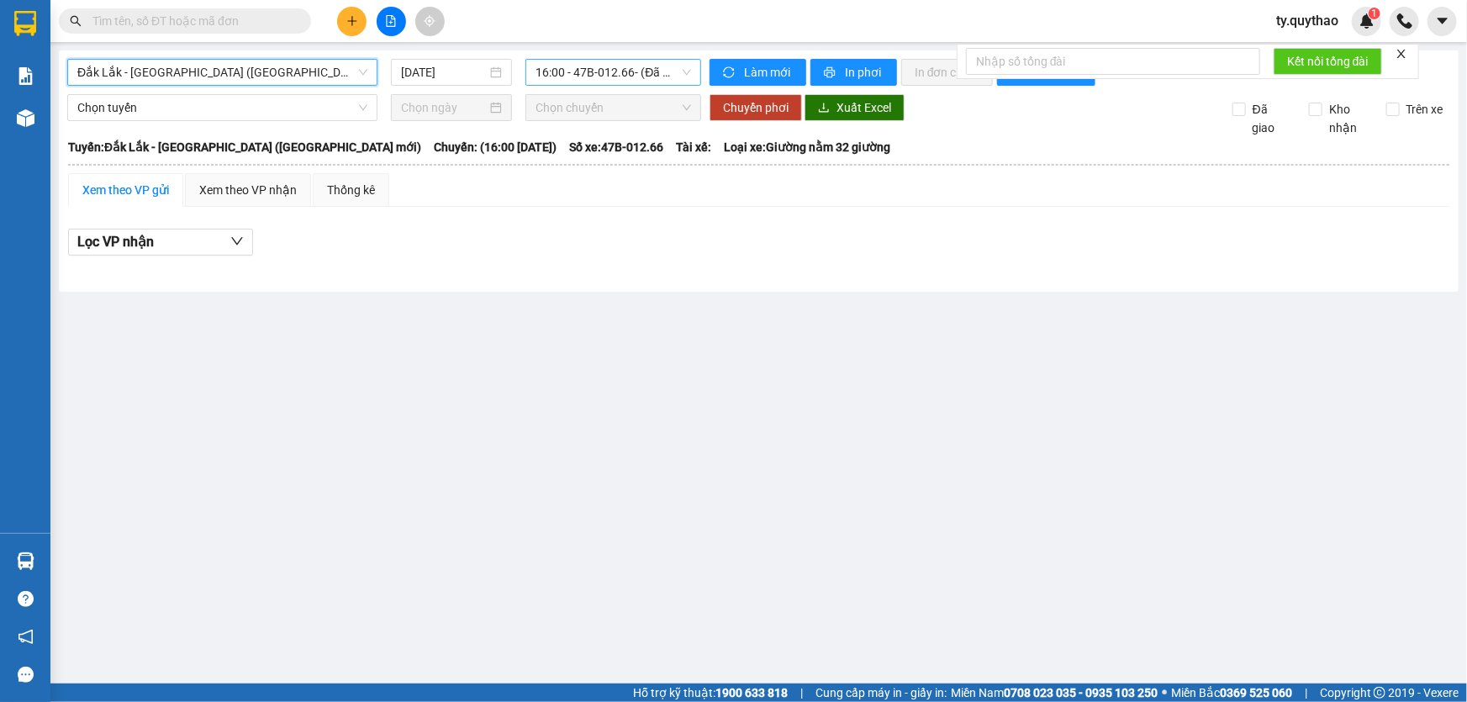
click at [612, 71] on span "16:00 - 47B-012.66 - (Đã hủy)" at bounding box center [612, 72] width 155 height 25
click at [264, 75] on span "Đắk Lắk - [GEOGRAPHIC_DATA] ([GEOGRAPHIC_DATA] mới)" at bounding box center [222, 72] width 290 height 25
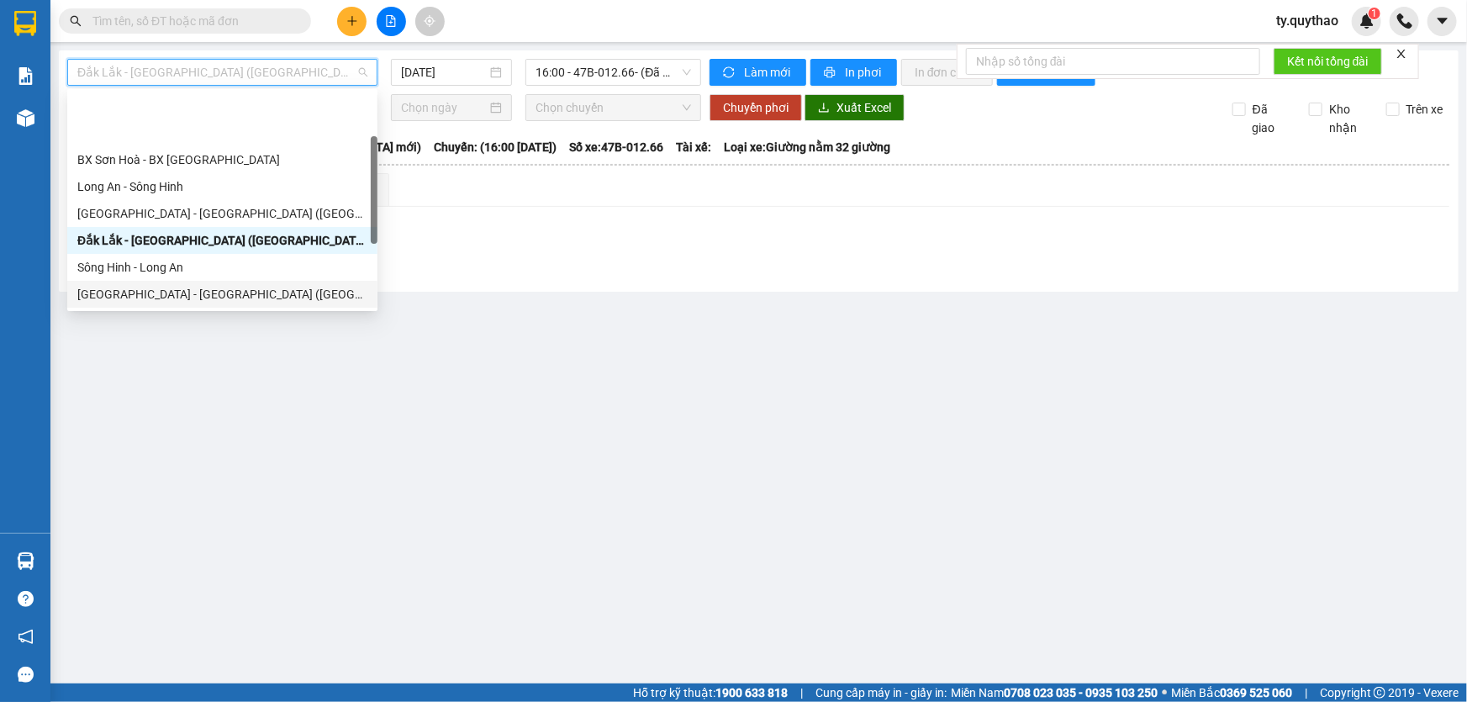
scroll to position [76, 0]
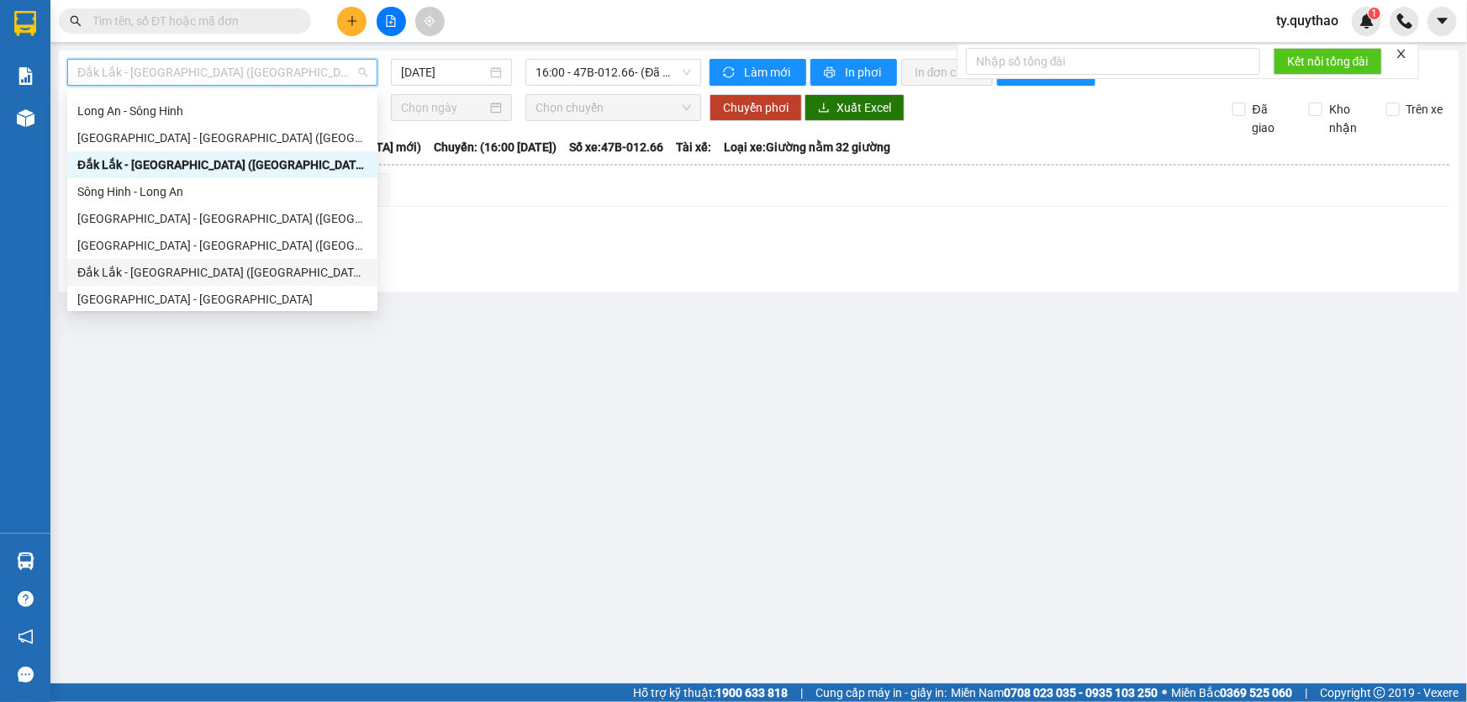
click at [256, 266] on div "Đắk Lắk - [GEOGRAPHIC_DATA] ([GEOGRAPHIC_DATA])" at bounding box center [222, 272] width 290 height 18
type input "[DATE]"
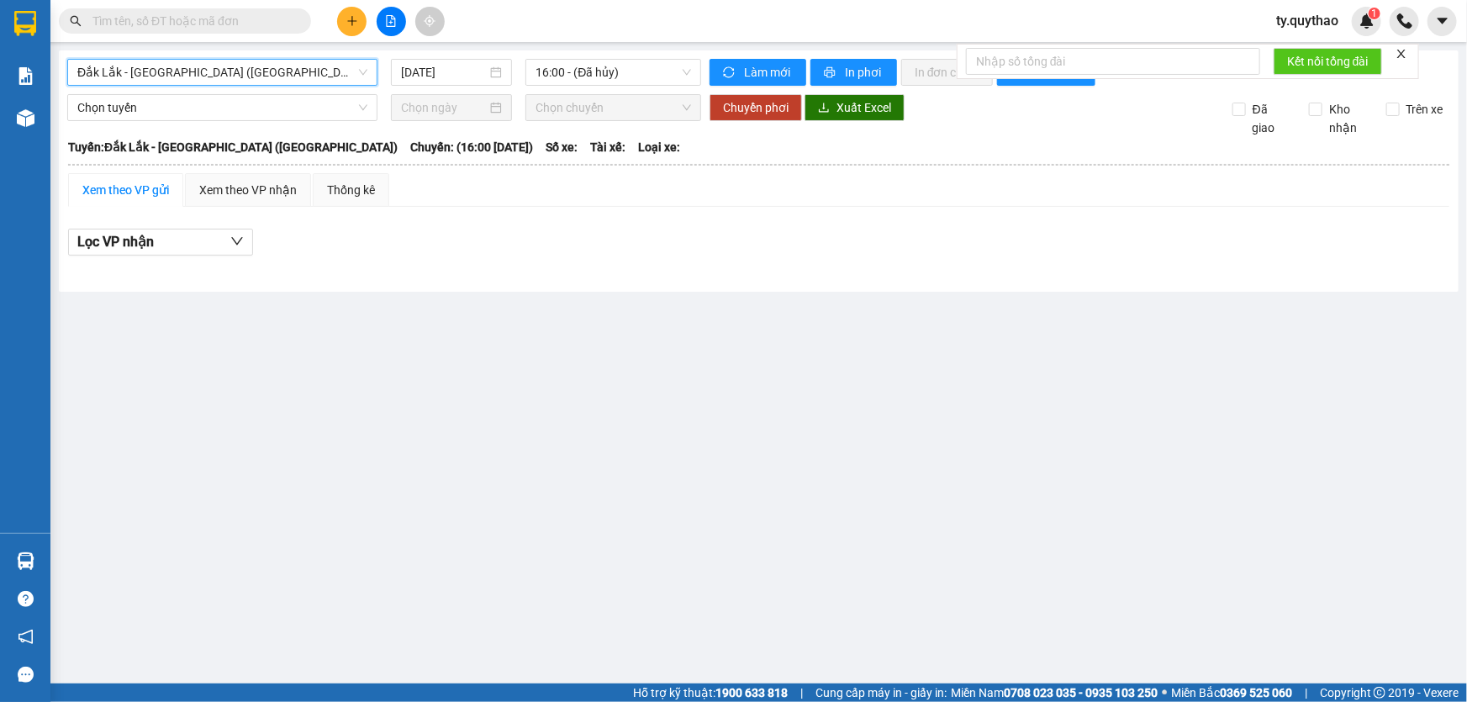
click at [257, 69] on span "Đắk Lắk - [GEOGRAPHIC_DATA] ([GEOGRAPHIC_DATA])" at bounding box center [222, 72] width 290 height 25
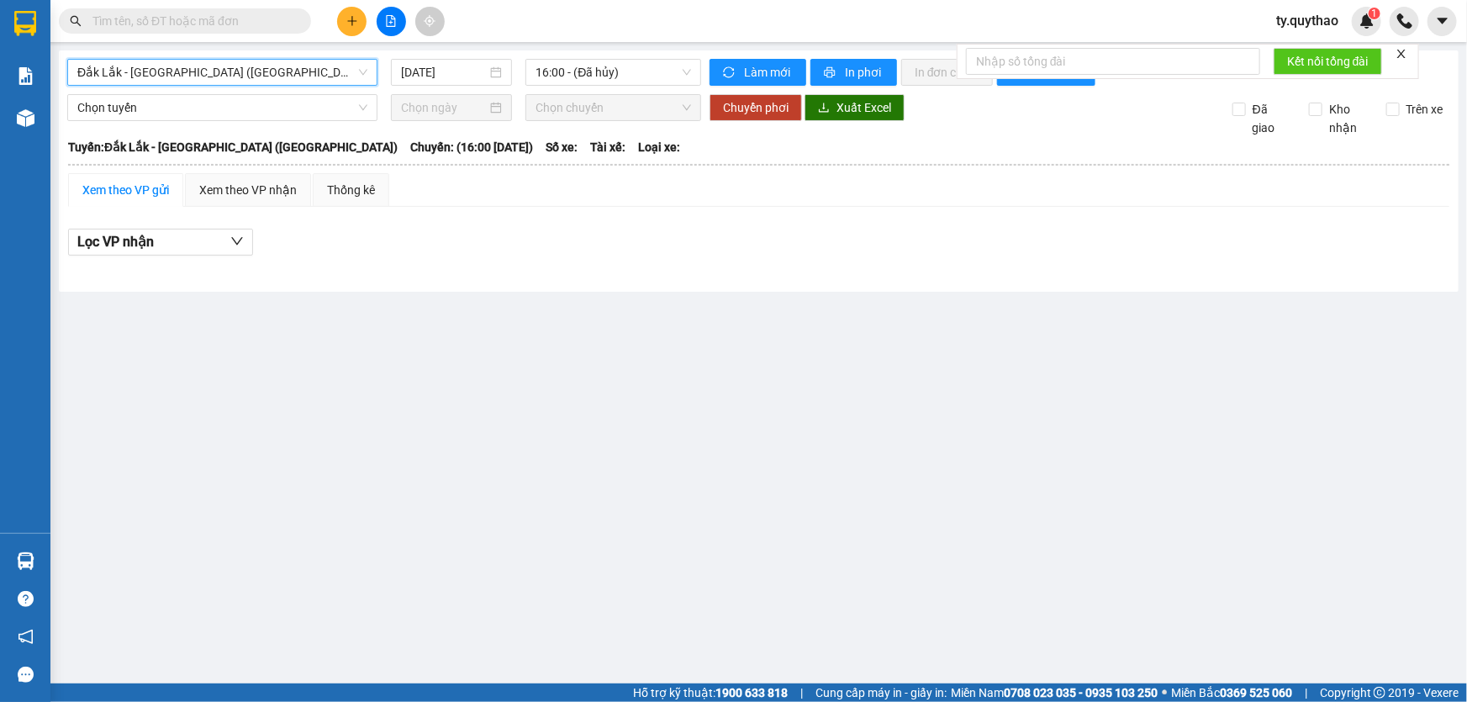
click at [257, 69] on span "Đắk Lắk - [GEOGRAPHIC_DATA] ([GEOGRAPHIC_DATA])" at bounding box center [222, 72] width 290 height 25
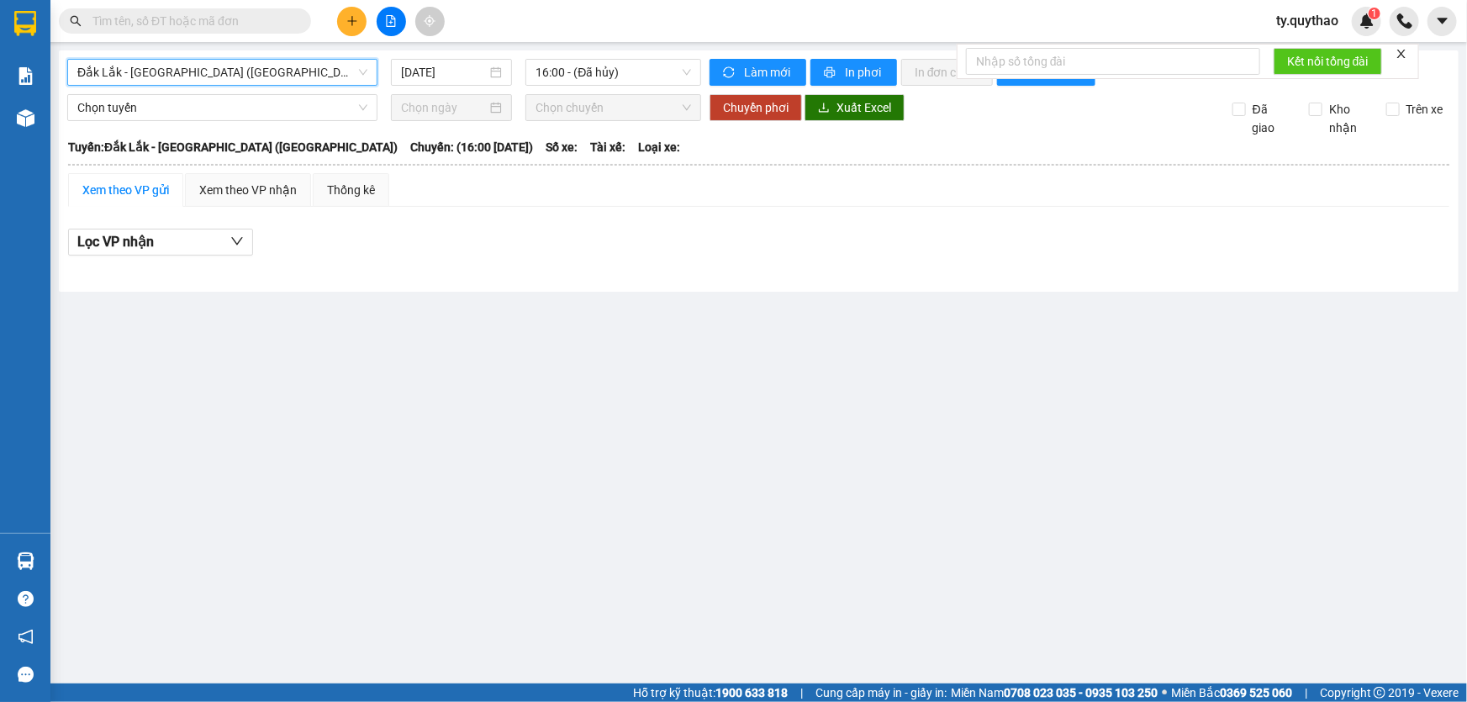
click at [257, 69] on span "Đắk Lắk - [GEOGRAPHIC_DATA] ([GEOGRAPHIC_DATA])" at bounding box center [222, 72] width 290 height 25
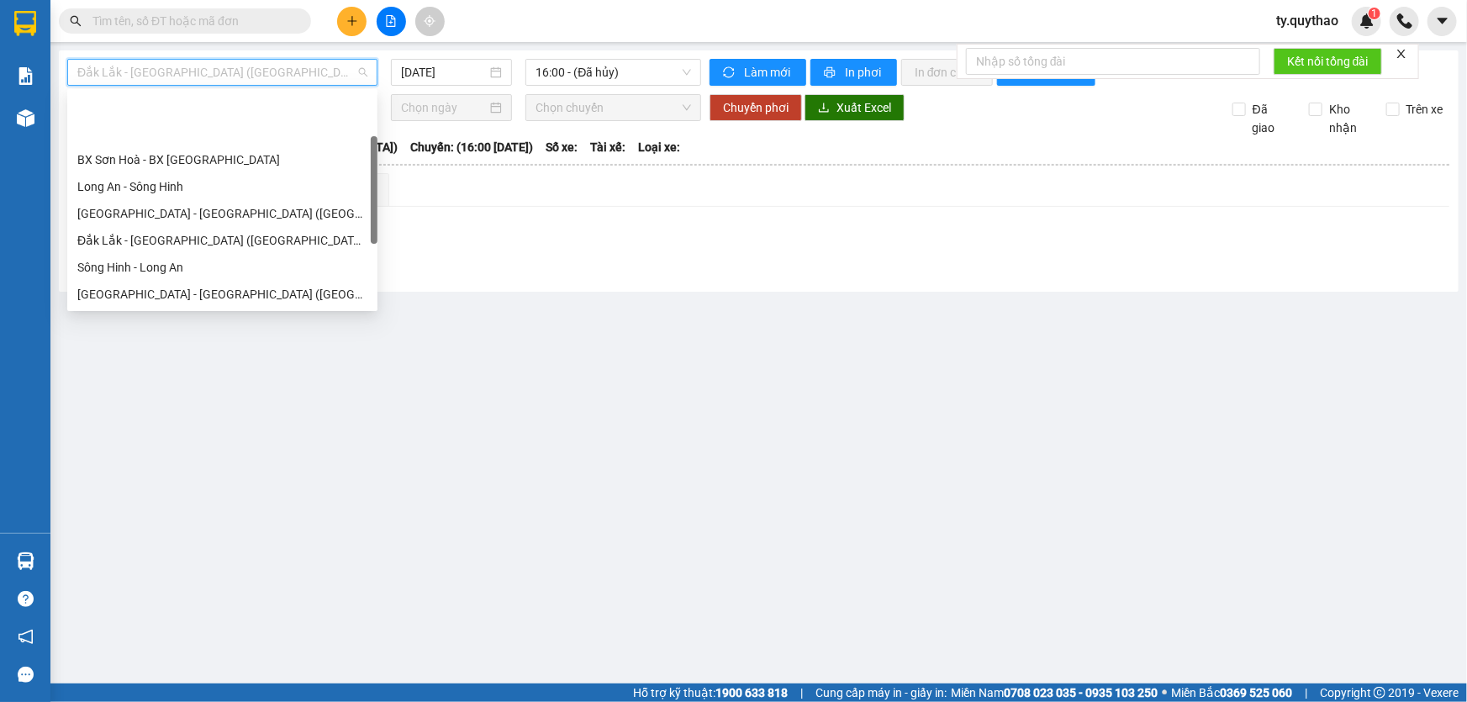
scroll to position [76, 0]
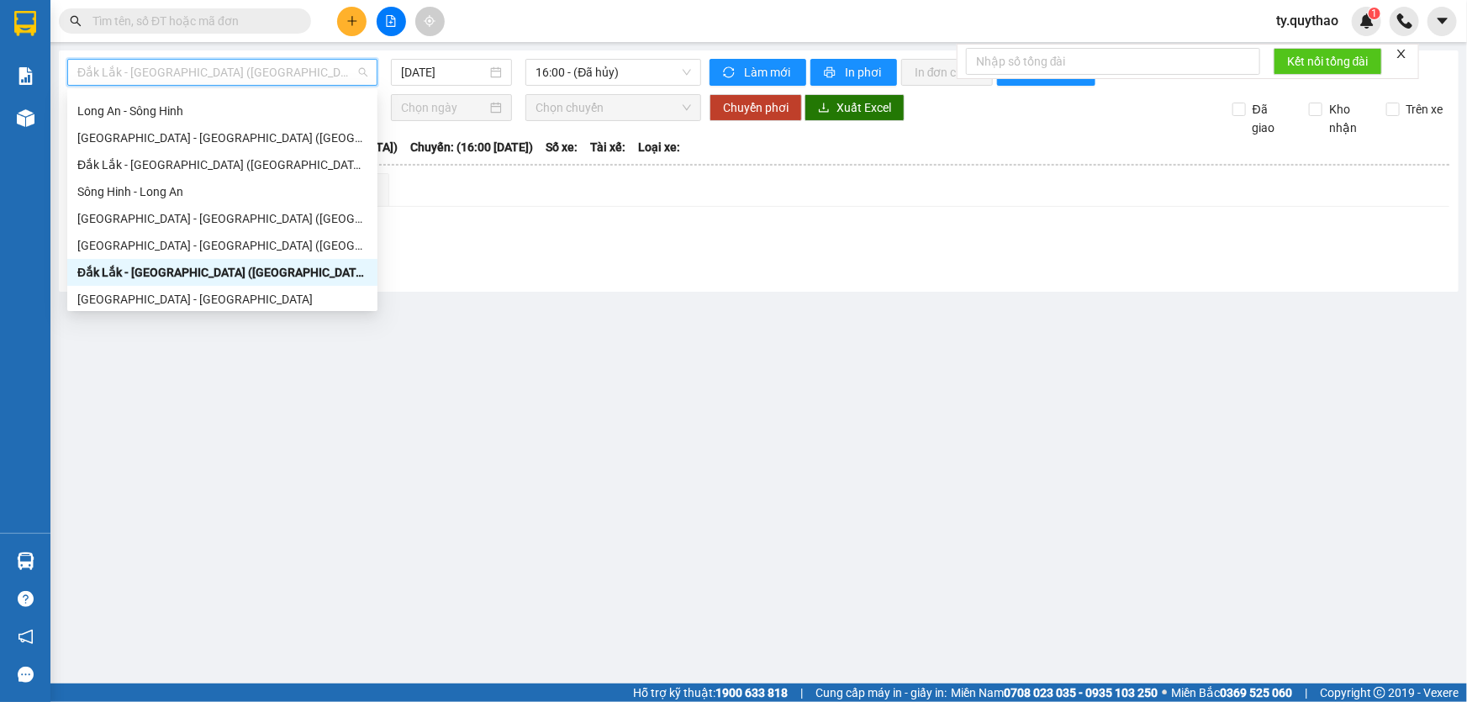
click at [247, 269] on div "Đắk Lắk - [GEOGRAPHIC_DATA] ([GEOGRAPHIC_DATA])" at bounding box center [222, 272] width 290 height 18
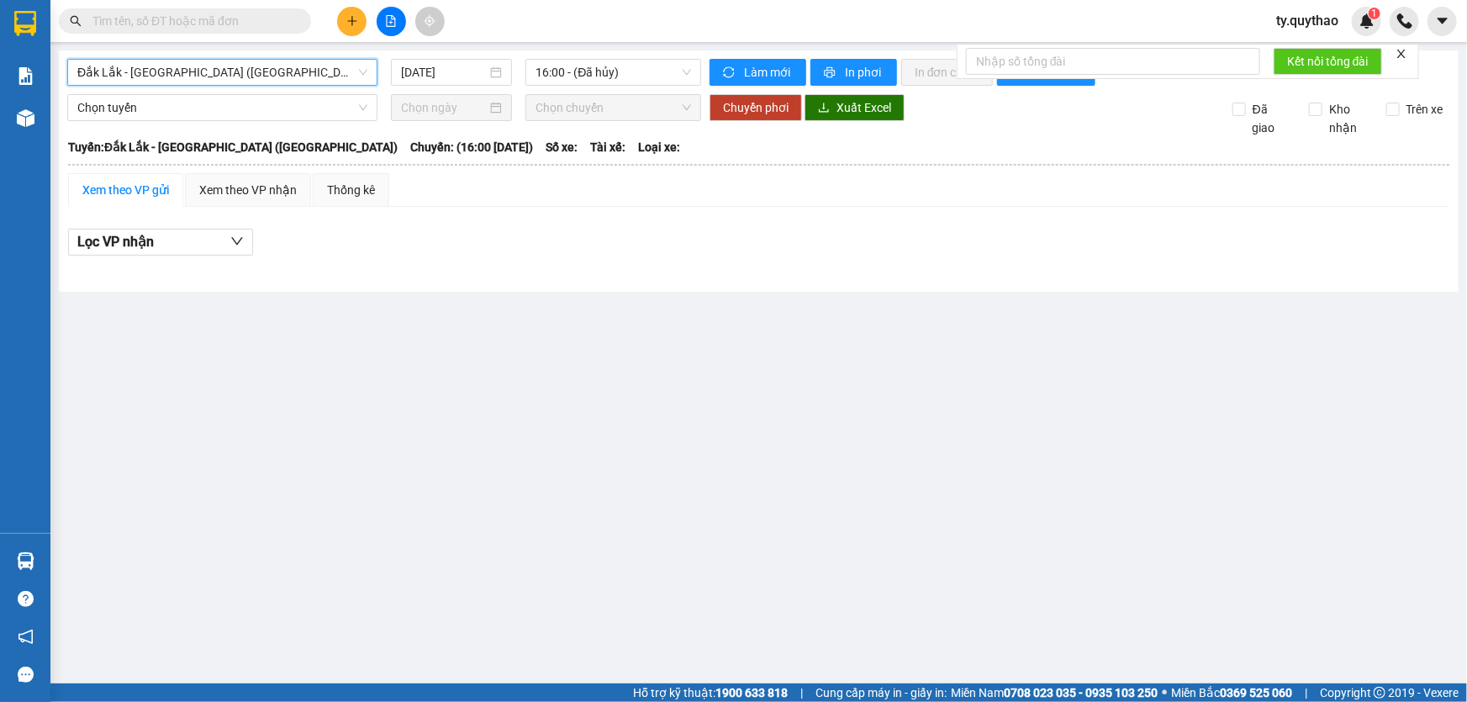
click at [269, 76] on span "Đắk Lắk - [GEOGRAPHIC_DATA] ([GEOGRAPHIC_DATA])" at bounding box center [222, 72] width 290 height 25
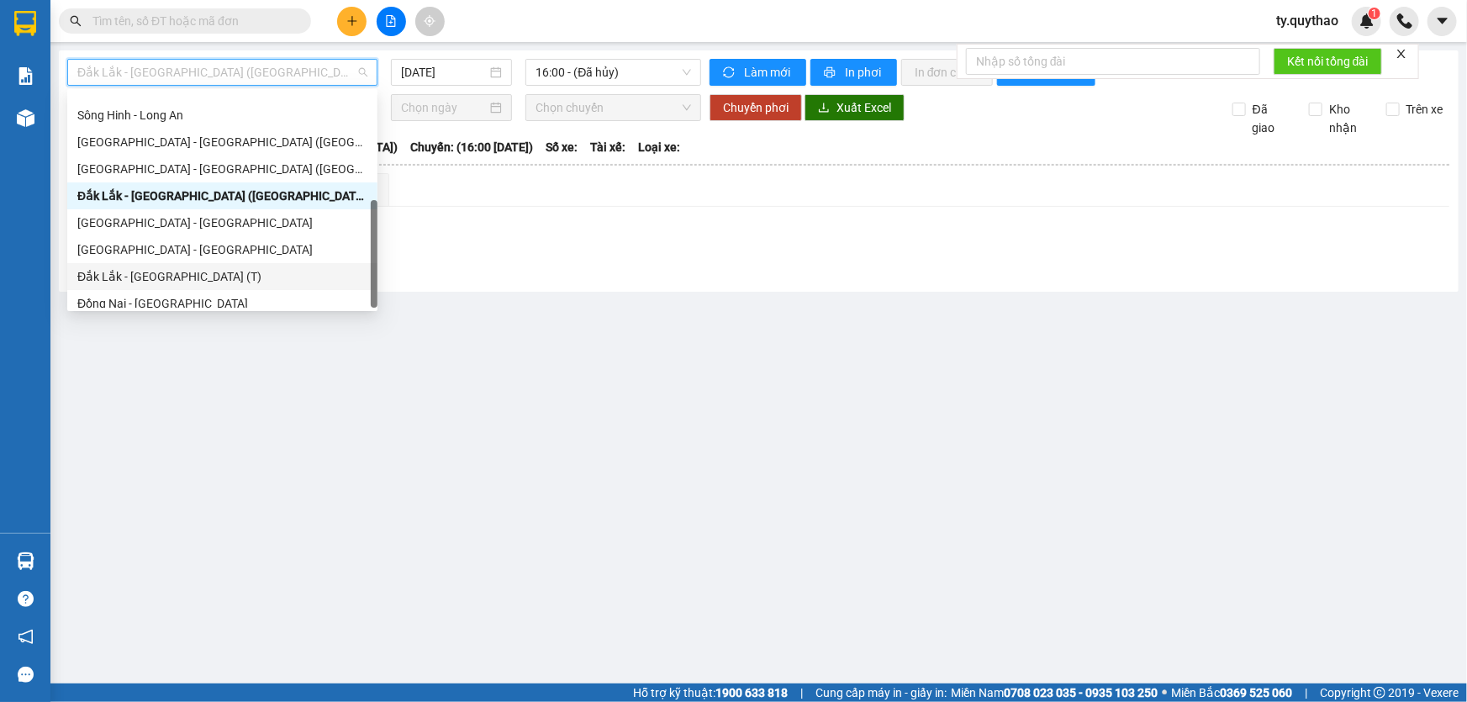
scroll to position [187, 0]
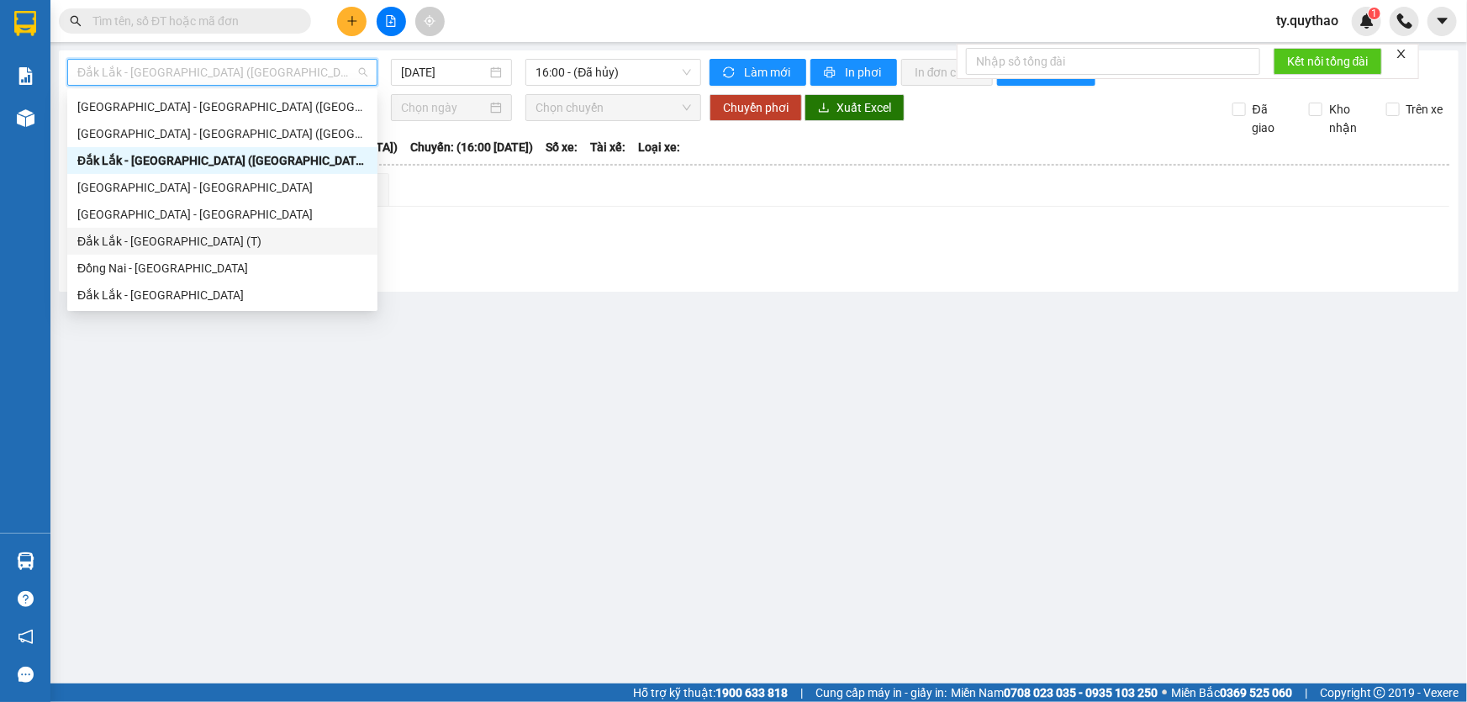
click at [252, 241] on div "Đắk Lắk - [GEOGRAPHIC_DATA] (T)" at bounding box center [222, 241] width 290 height 18
type input "[DATE]"
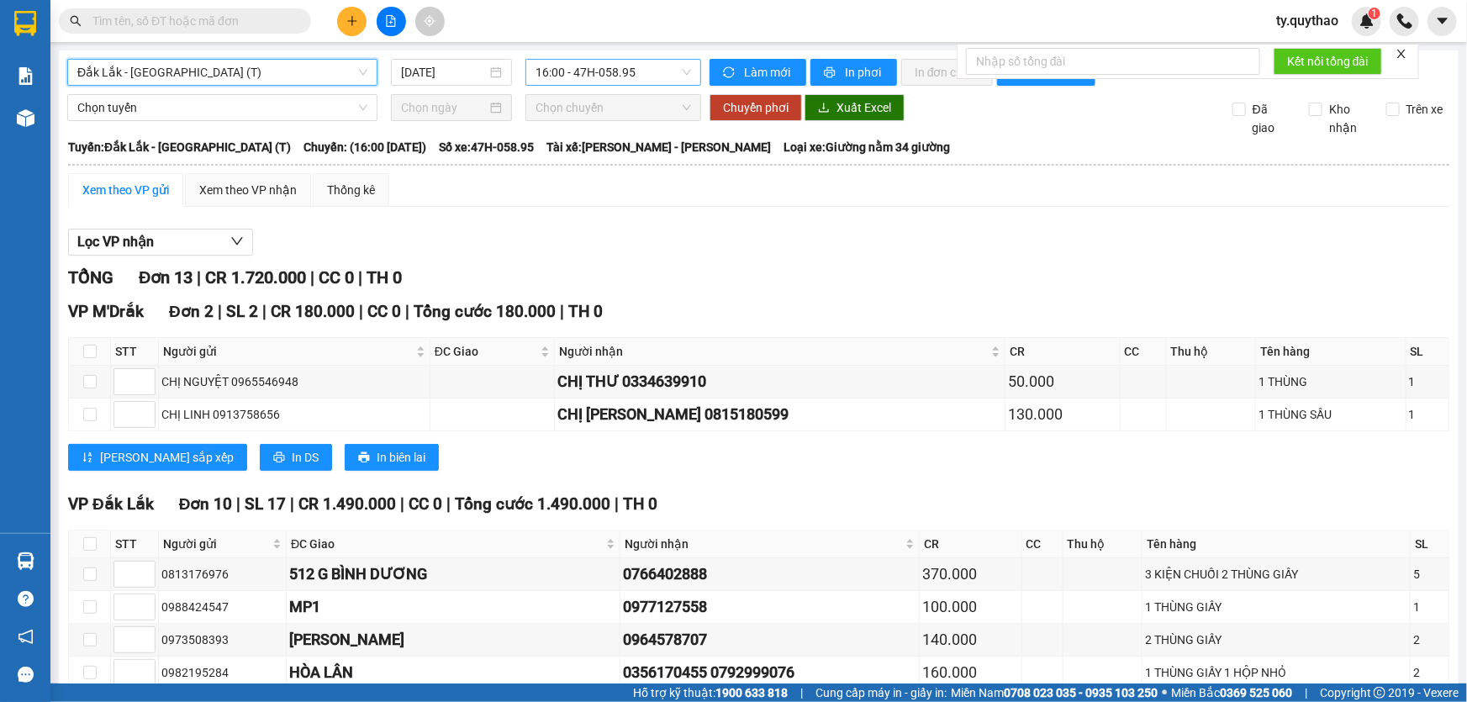
click at [648, 66] on span "16:00 - 47H-058.95" at bounding box center [612, 72] width 155 height 25
click at [229, 62] on span "Đắk Lắk - [GEOGRAPHIC_DATA] (T)" at bounding box center [222, 72] width 290 height 25
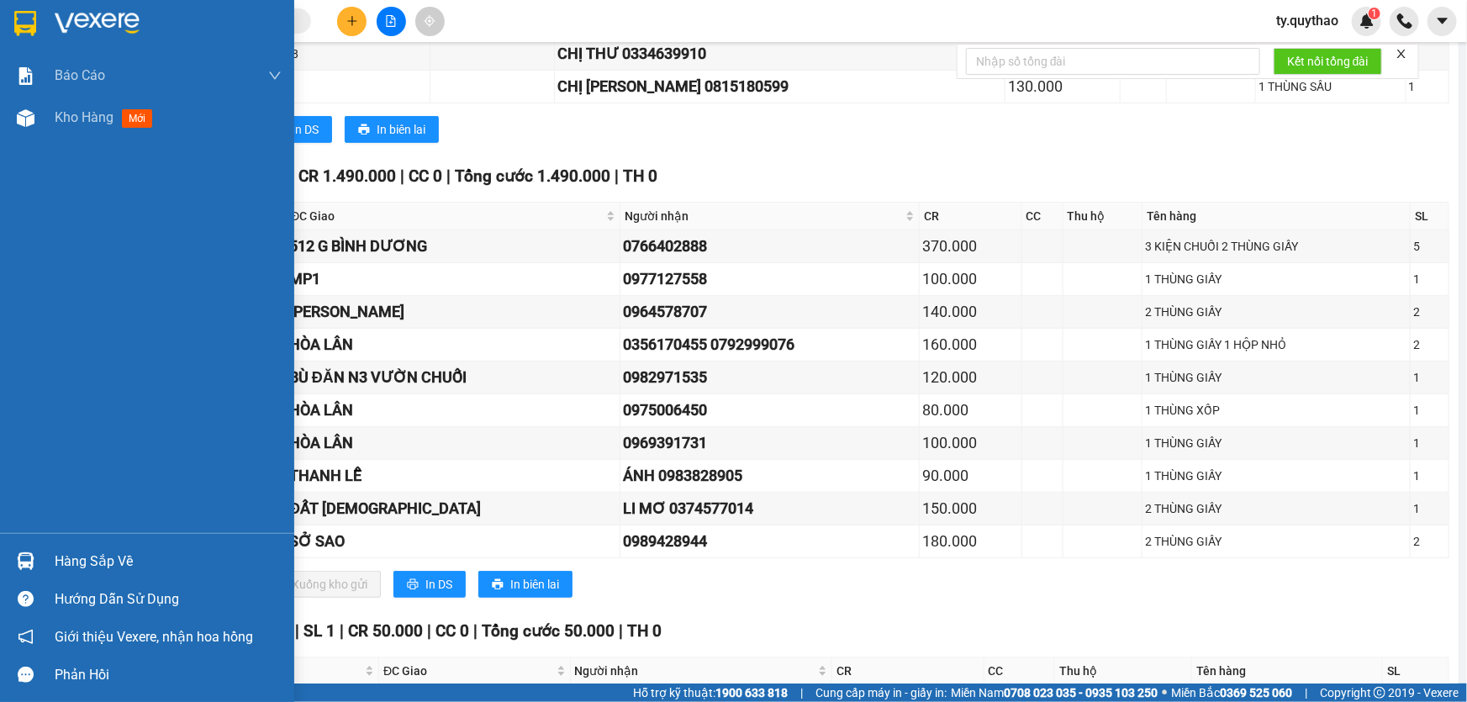
scroll to position [382, 0]
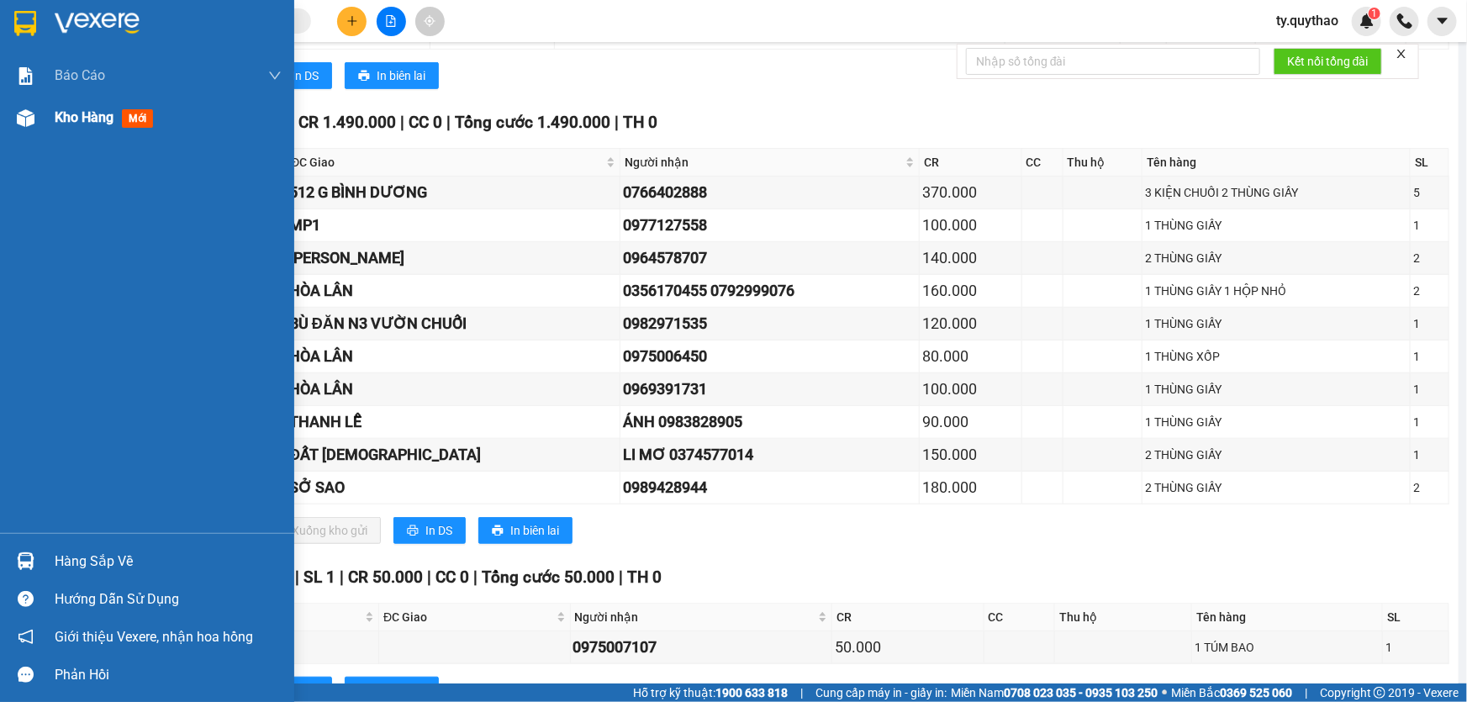
click at [24, 114] on img at bounding box center [26, 118] width 18 height 18
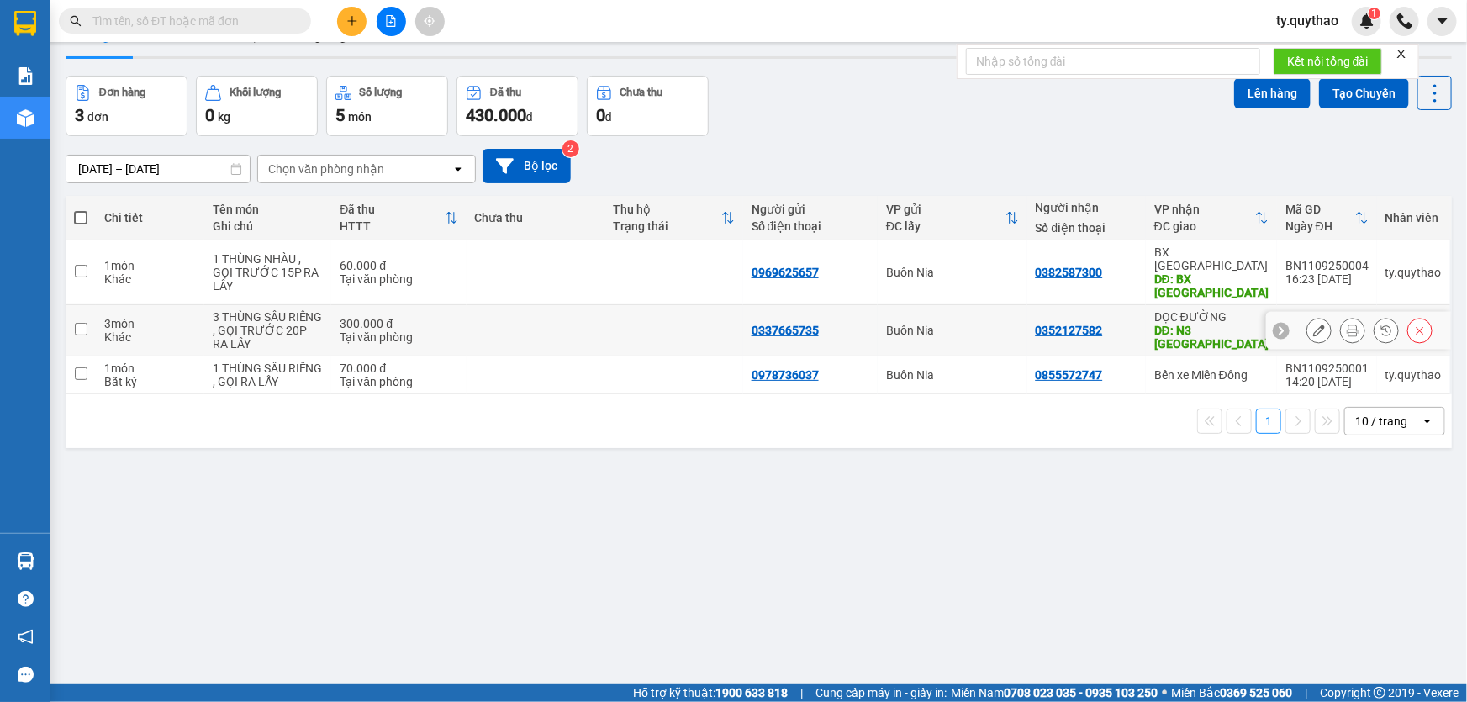
scroll to position [76, 0]
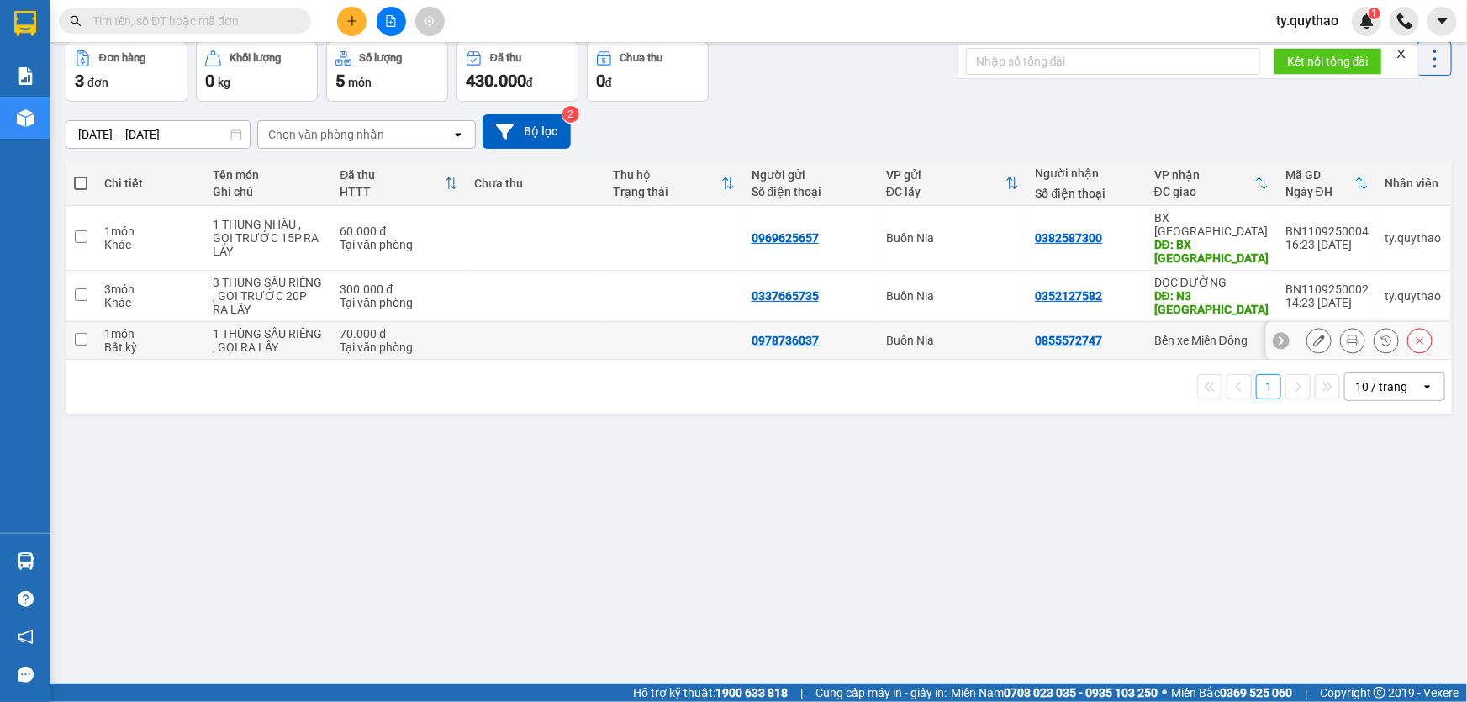
click at [84, 333] on input "checkbox" at bounding box center [81, 339] width 13 height 13
checkbox input "true"
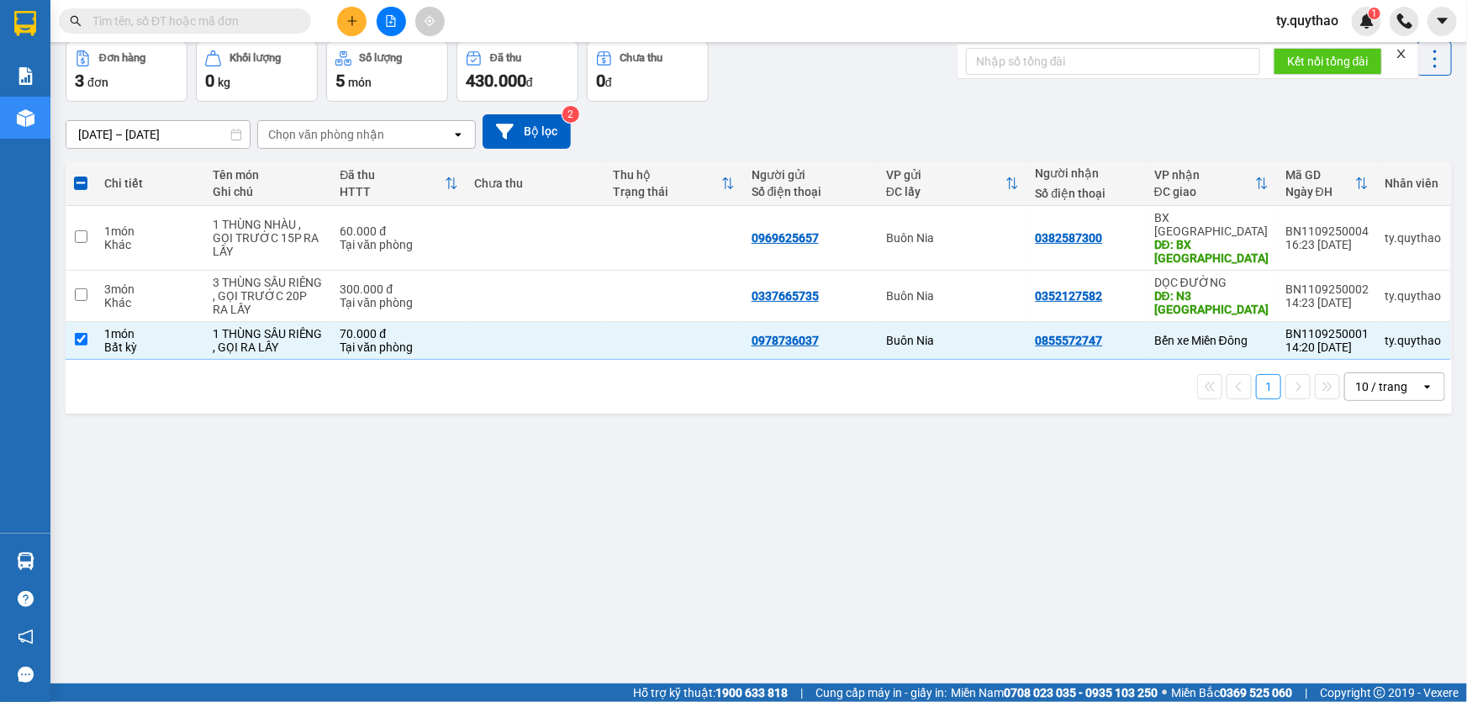
scroll to position [0, 0]
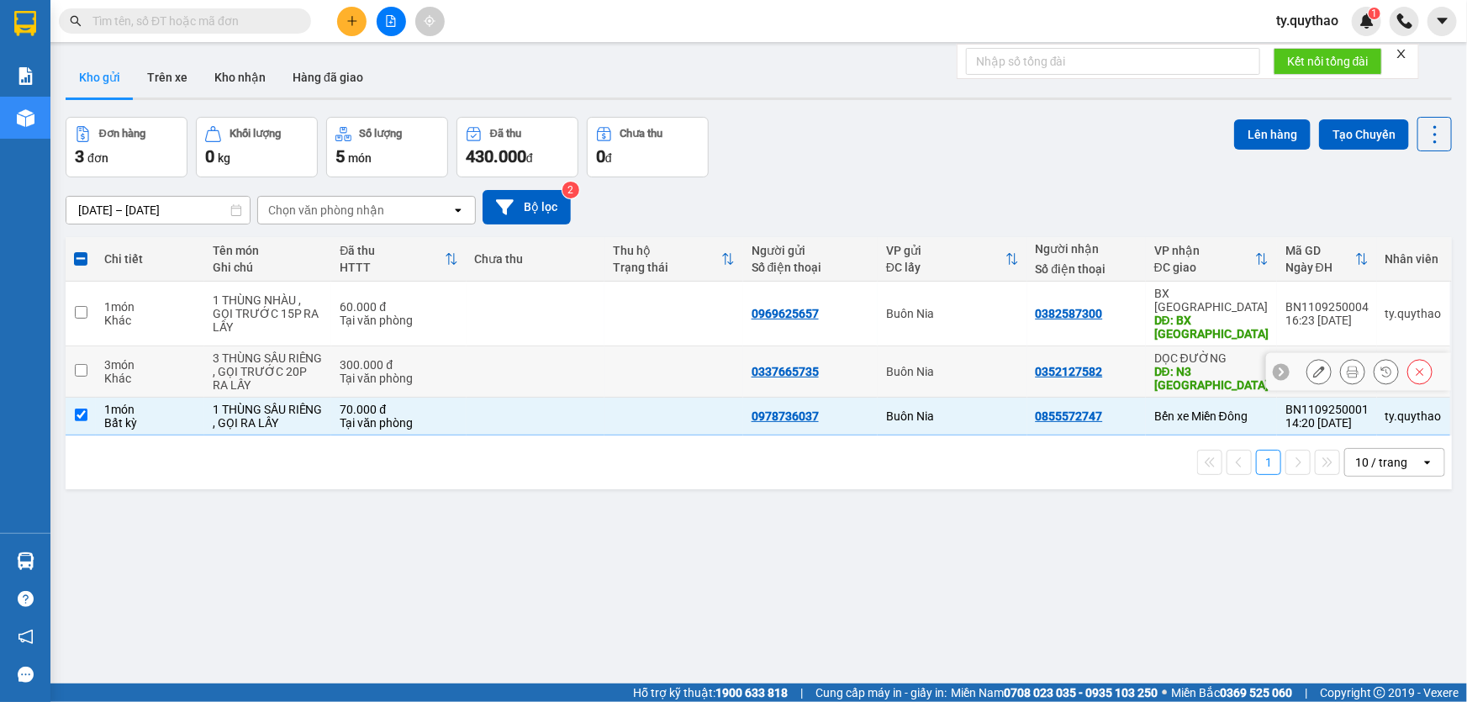
click at [76, 364] on input "checkbox" at bounding box center [81, 370] width 13 height 13
checkbox input "true"
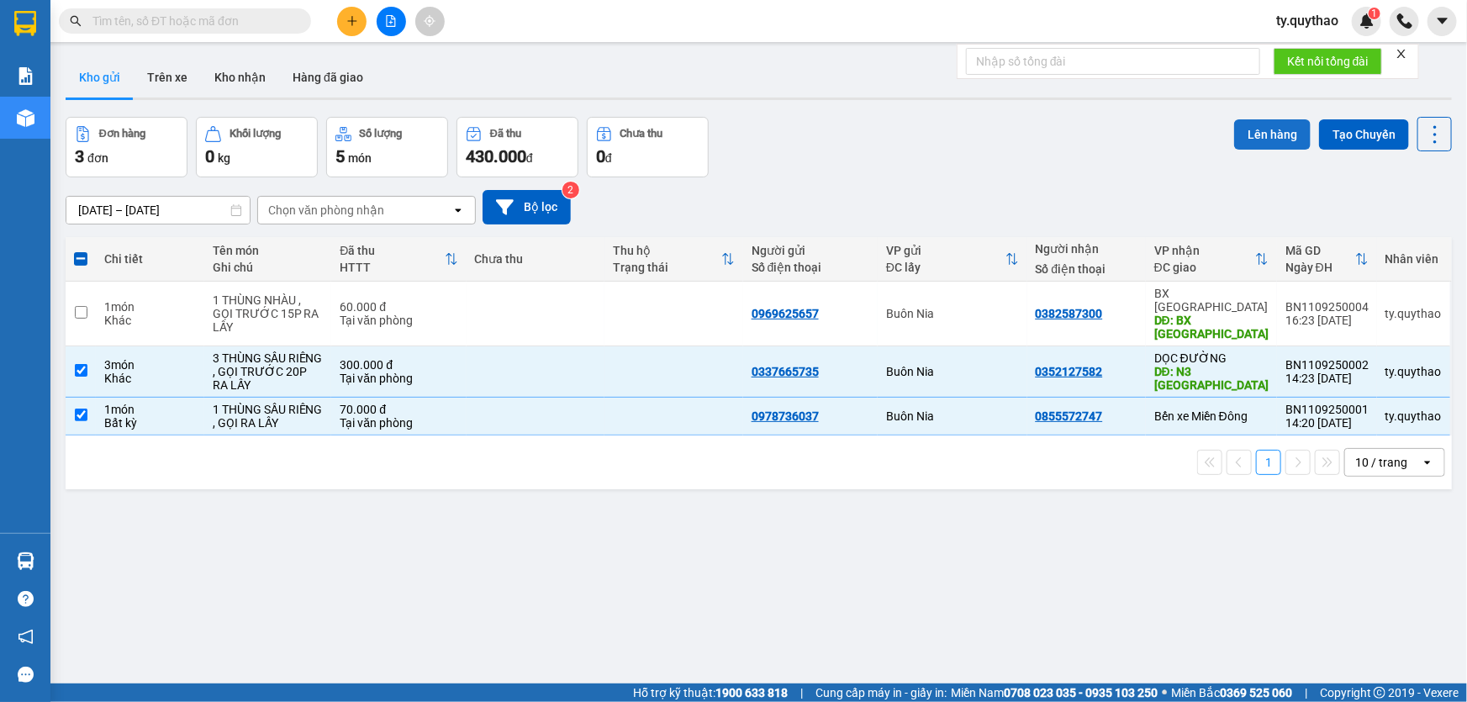
click at [1255, 134] on button "Lên hàng" at bounding box center [1272, 134] width 76 height 30
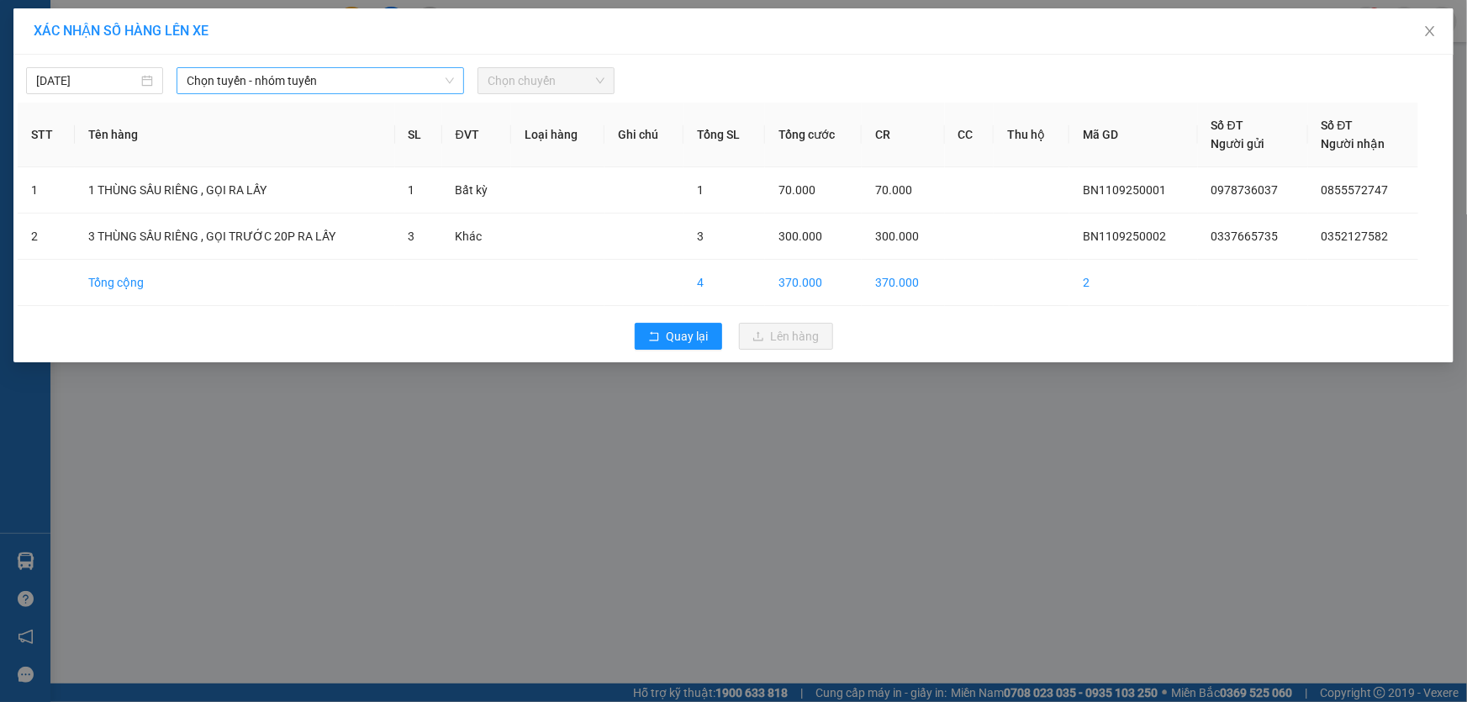
click at [361, 72] on span "Chọn tuyến - nhóm tuyến" at bounding box center [320, 80] width 267 height 25
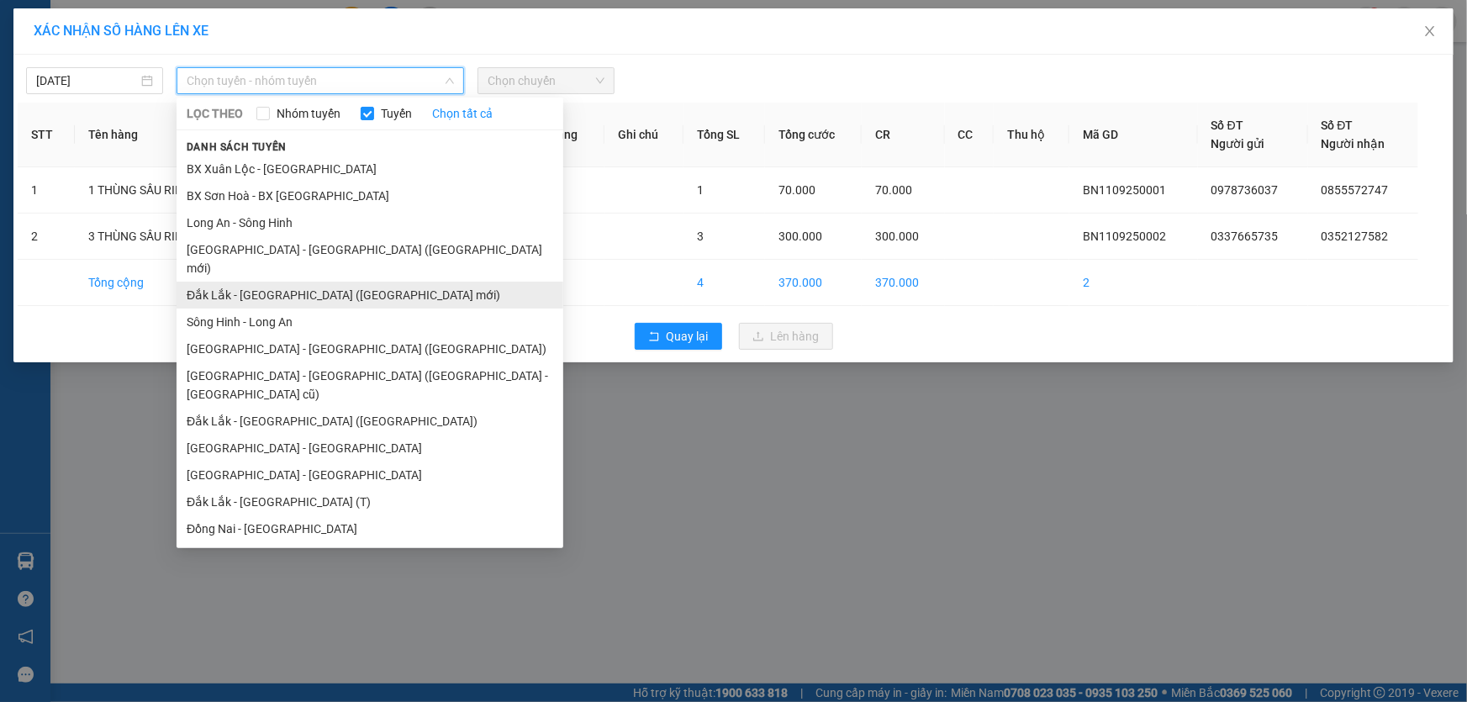
click at [395, 282] on li "Đắk Lắk - [GEOGRAPHIC_DATA] ([GEOGRAPHIC_DATA] mới)" at bounding box center [369, 295] width 387 height 27
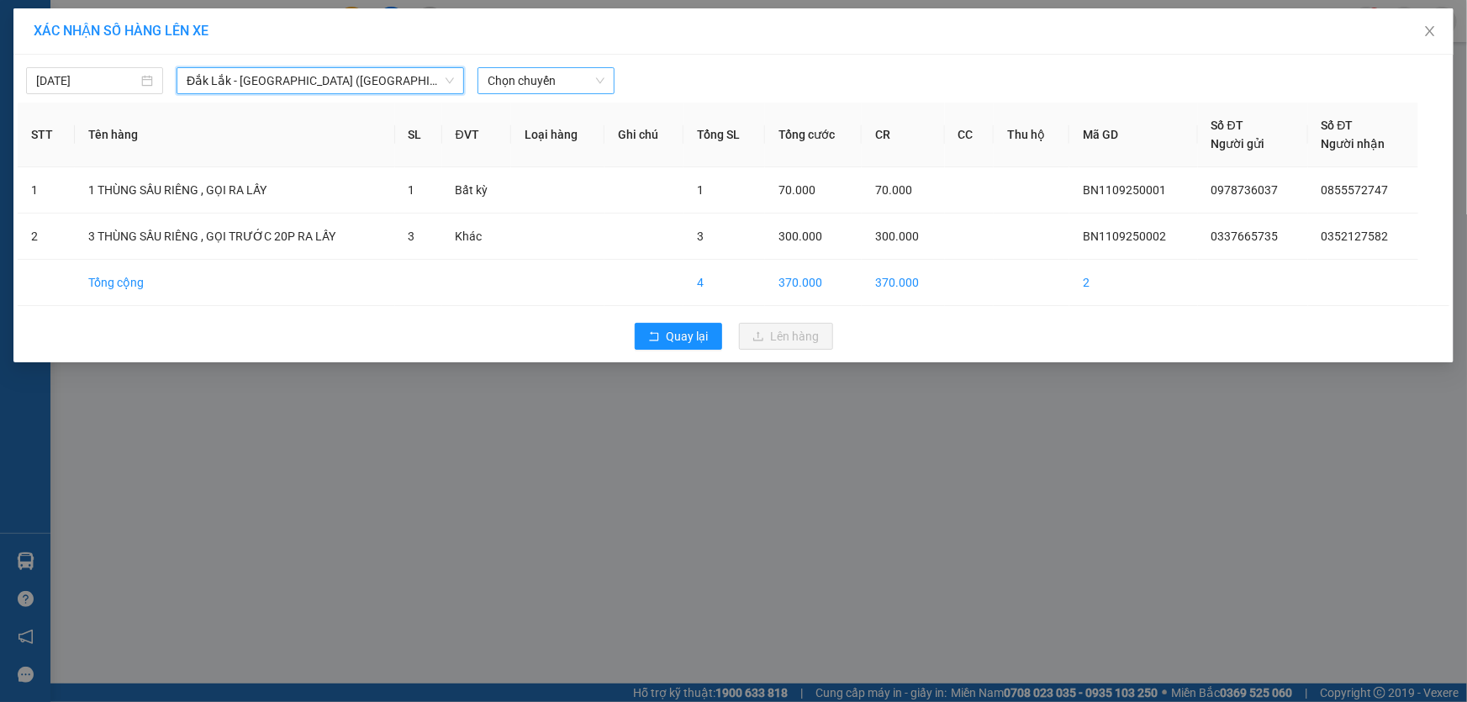
click at [558, 84] on span "Chọn chuyến" at bounding box center [545, 80] width 117 height 25
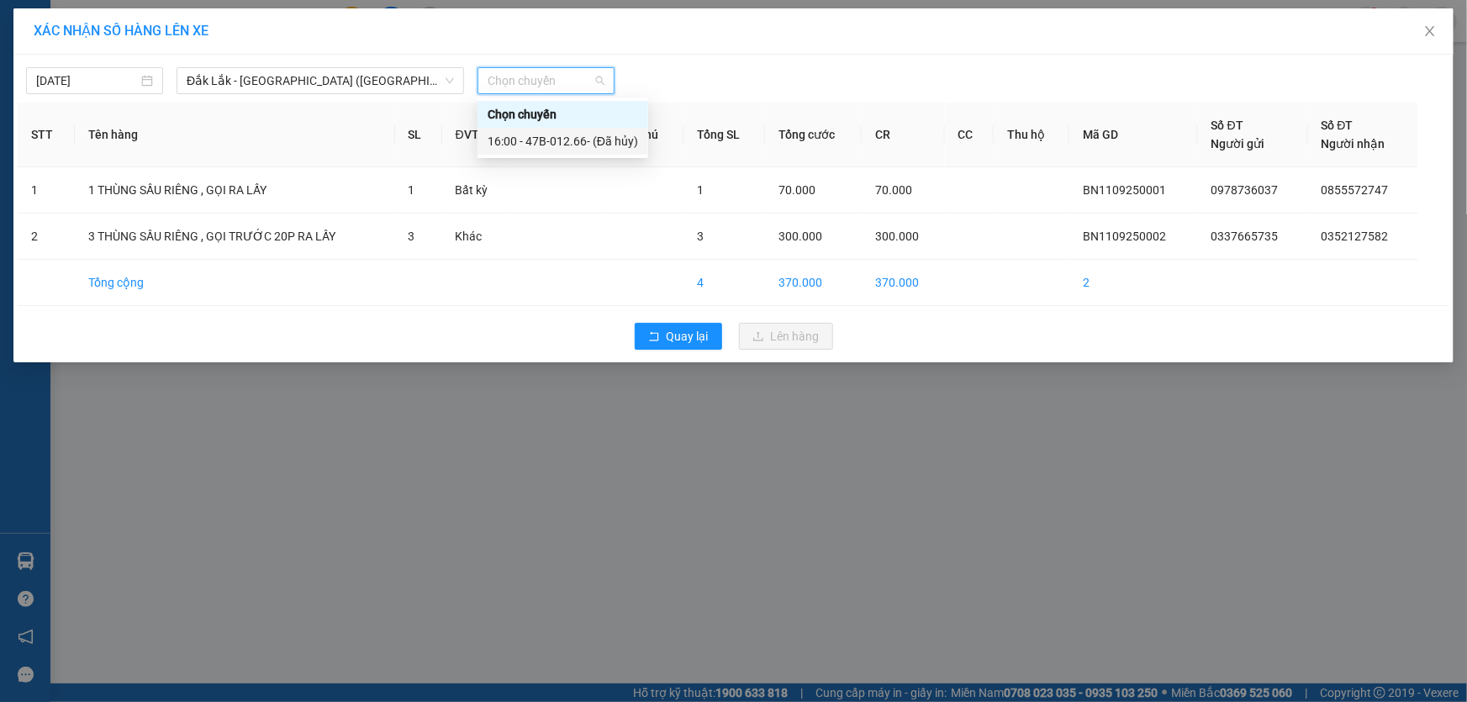
click at [576, 144] on div "16:00 - 47B-012.66 - (Đã hủy)" at bounding box center [562, 141] width 150 height 18
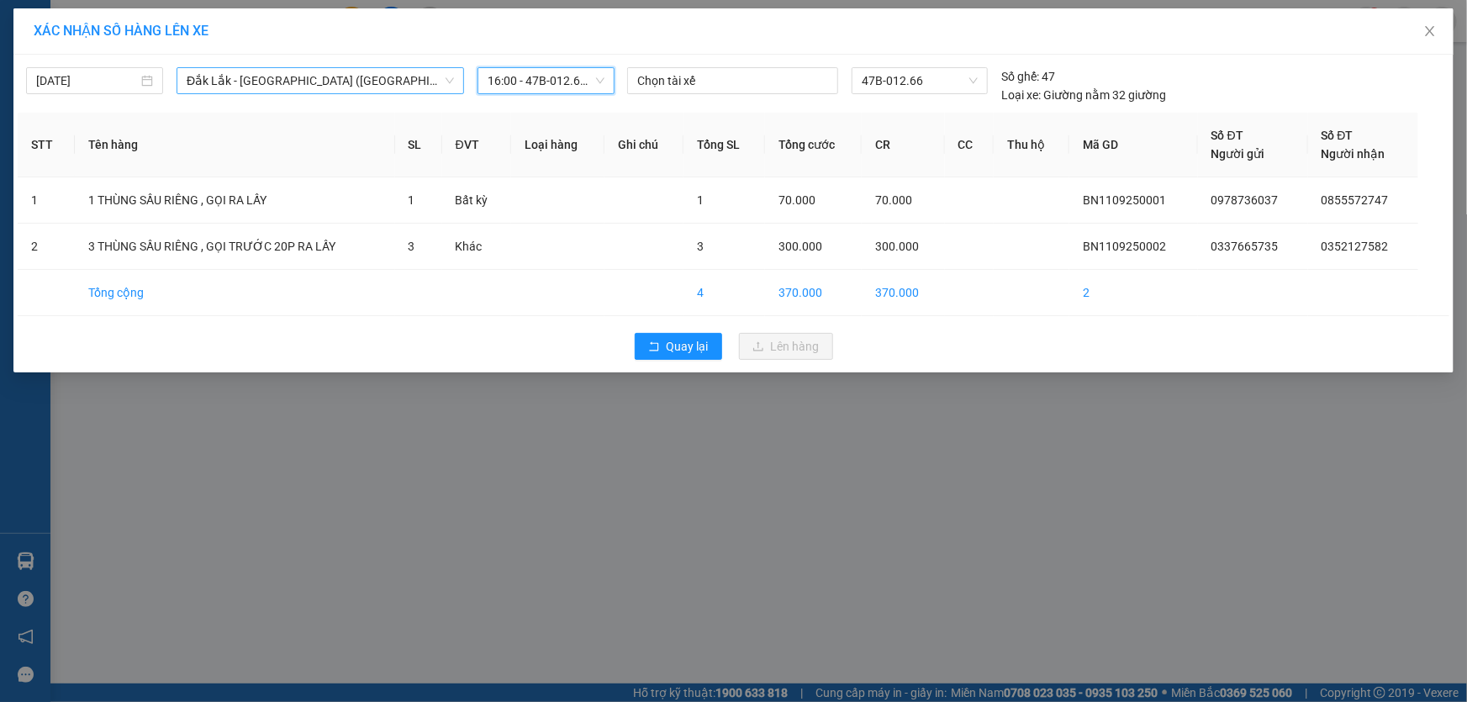
click at [372, 77] on span "Đắk Lắk - [GEOGRAPHIC_DATA] ([GEOGRAPHIC_DATA] mới)" at bounding box center [320, 80] width 267 height 25
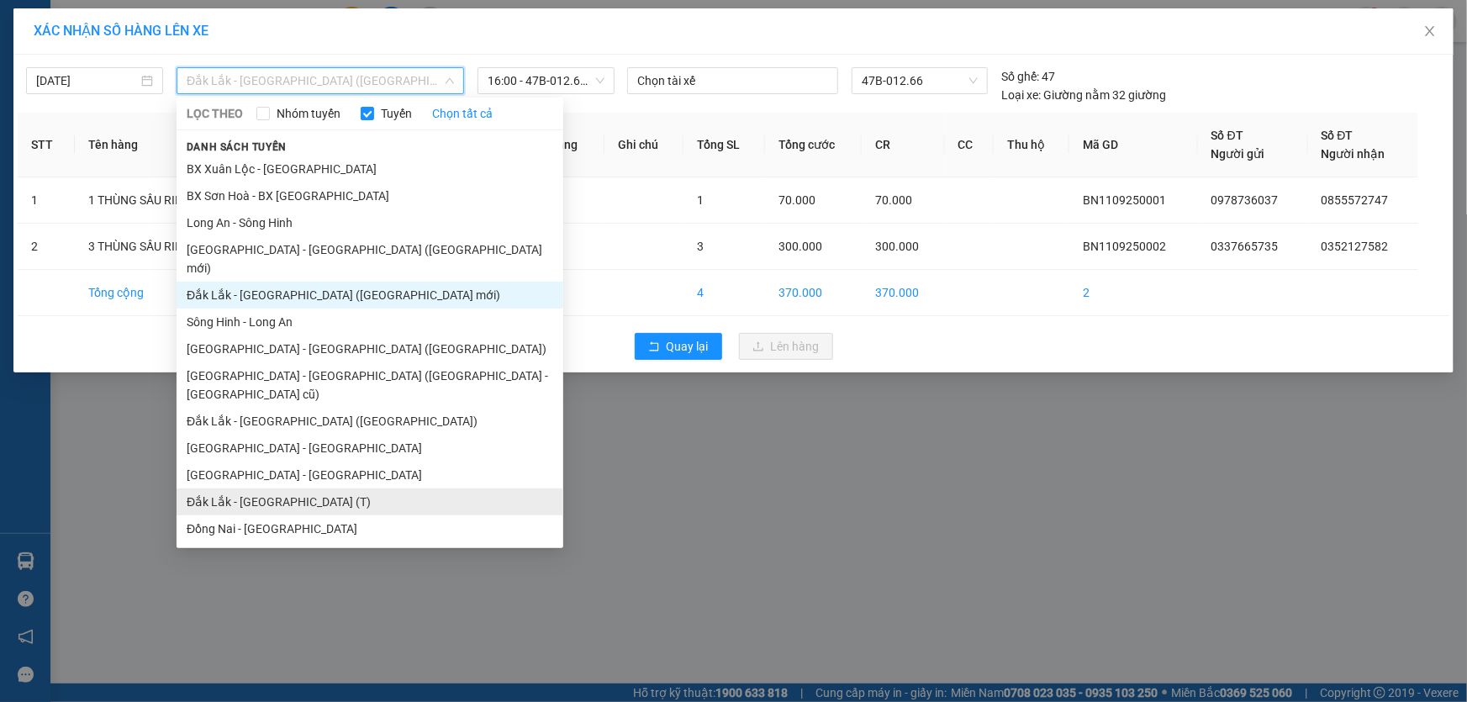
click at [334, 488] on li "Đắk Lắk - [GEOGRAPHIC_DATA] (T)" at bounding box center [369, 501] width 387 height 27
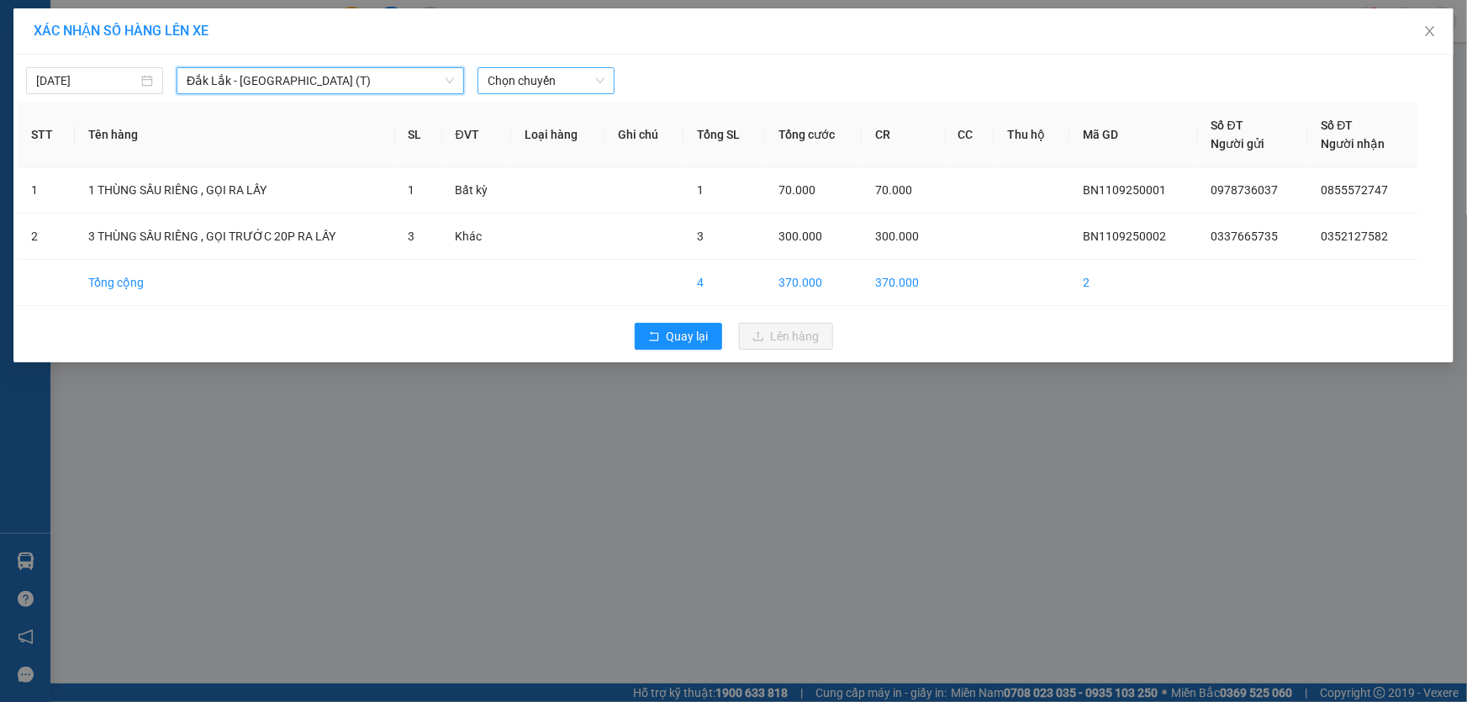
click at [540, 86] on span "Chọn chuyến" at bounding box center [545, 80] width 117 height 25
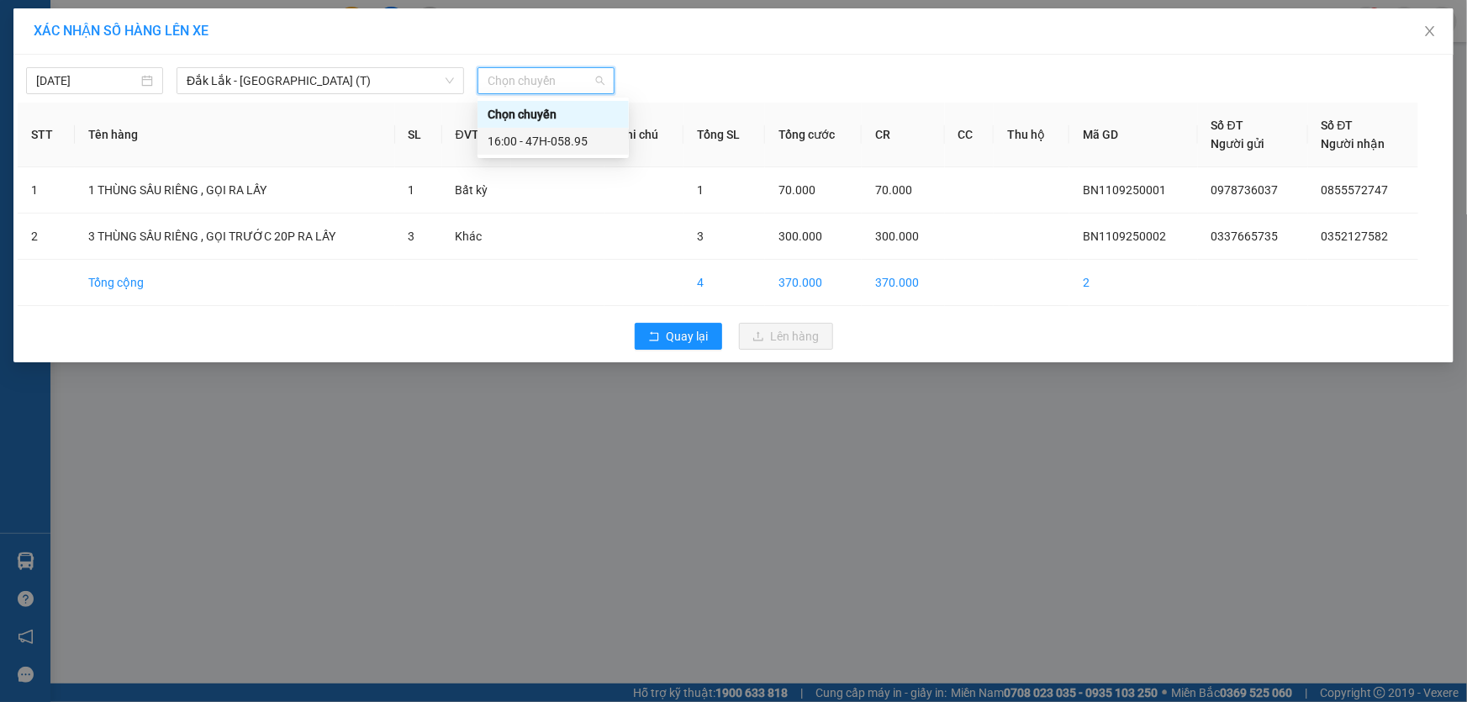
click at [593, 149] on div "16:00 - 47H-058.95" at bounding box center [552, 141] width 131 height 18
click at [593, 149] on th "Loại hàng" at bounding box center [557, 135] width 93 height 65
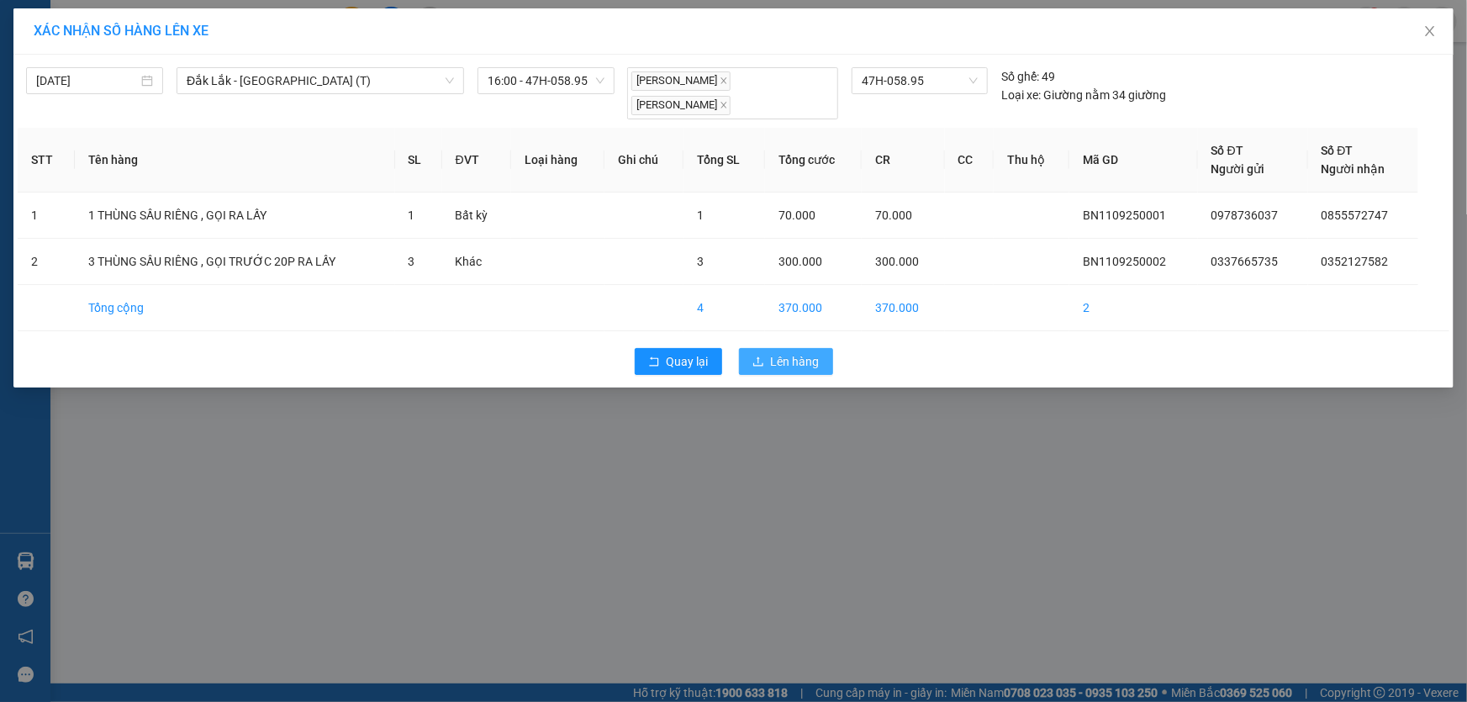
click at [803, 364] on span "Lên hàng" at bounding box center [795, 361] width 49 height 18
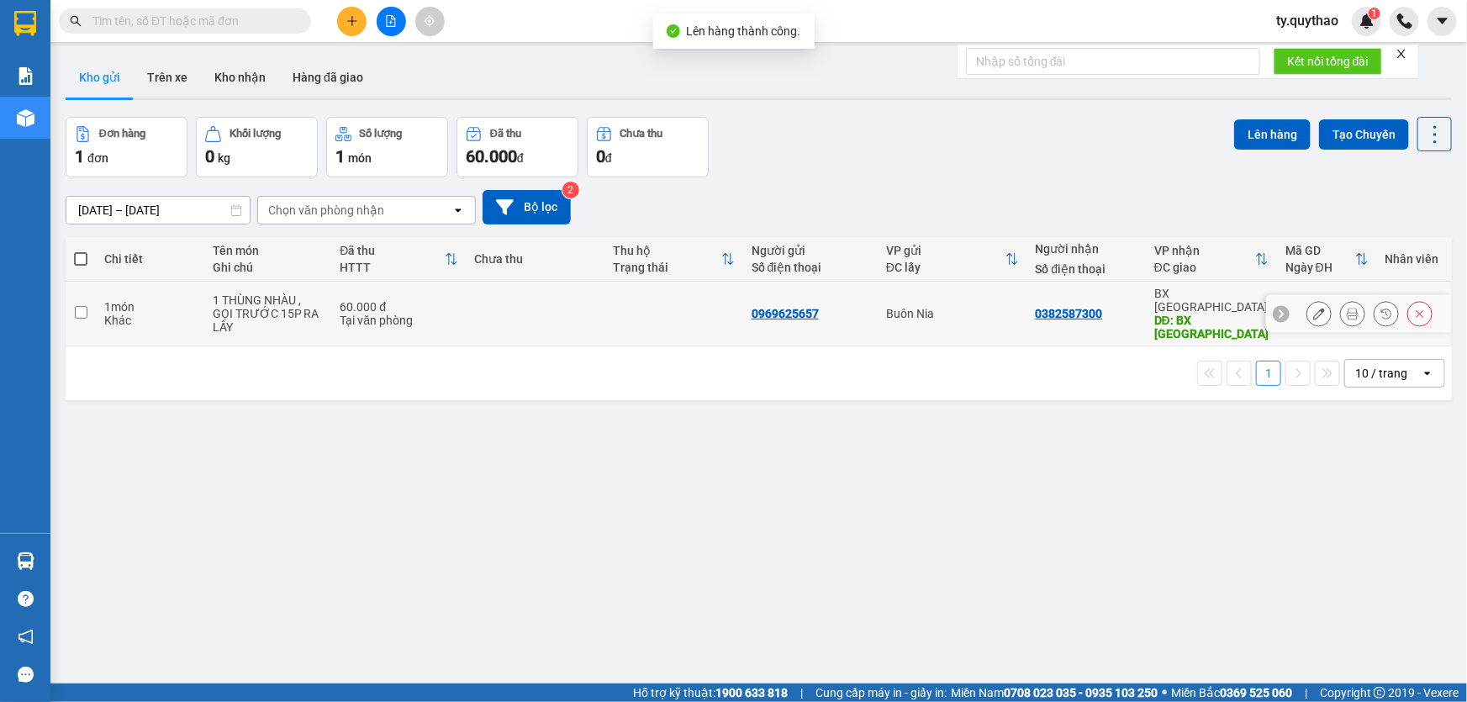
scroll to position [76, 0]
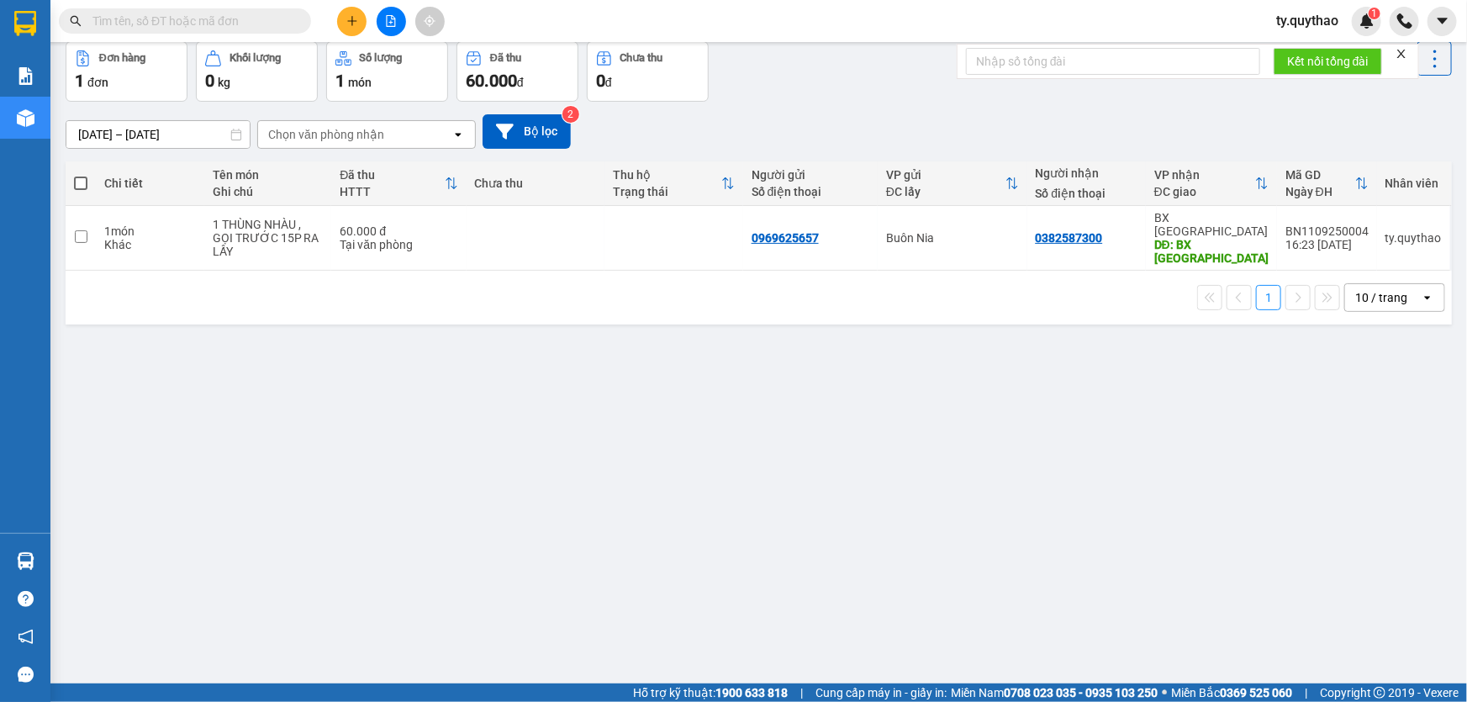
click at [80, 186] on span at bounding box center [80, 182] width 13 height 13
click at [81, 175] on input "checkbox" at bounding box center [81, 175] width 0 height 0
checkbox input "true"
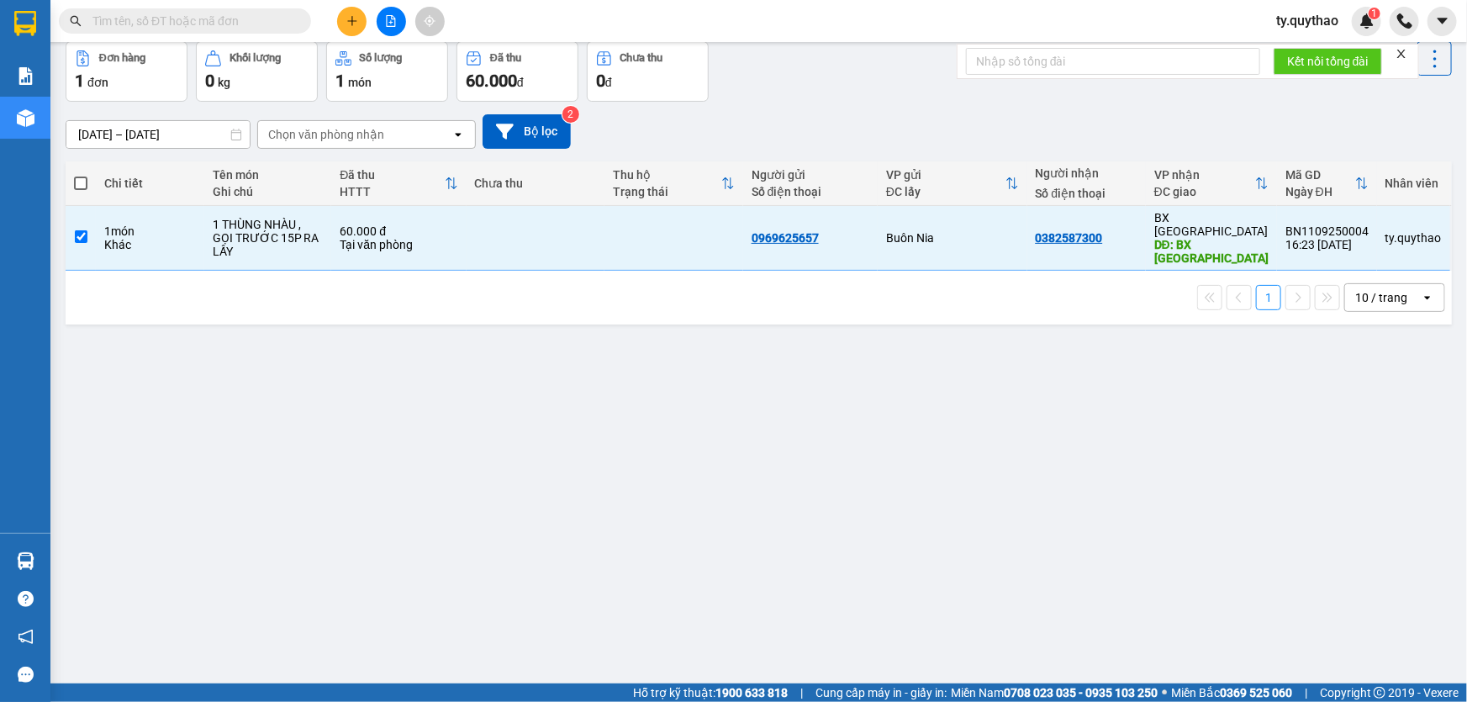
click at [80, 186] on span at bounding box center [80, 182] width 13 height 13
click at [81, 175] on input "checkbox" at bounding box center [81, 175] width 0 height 0
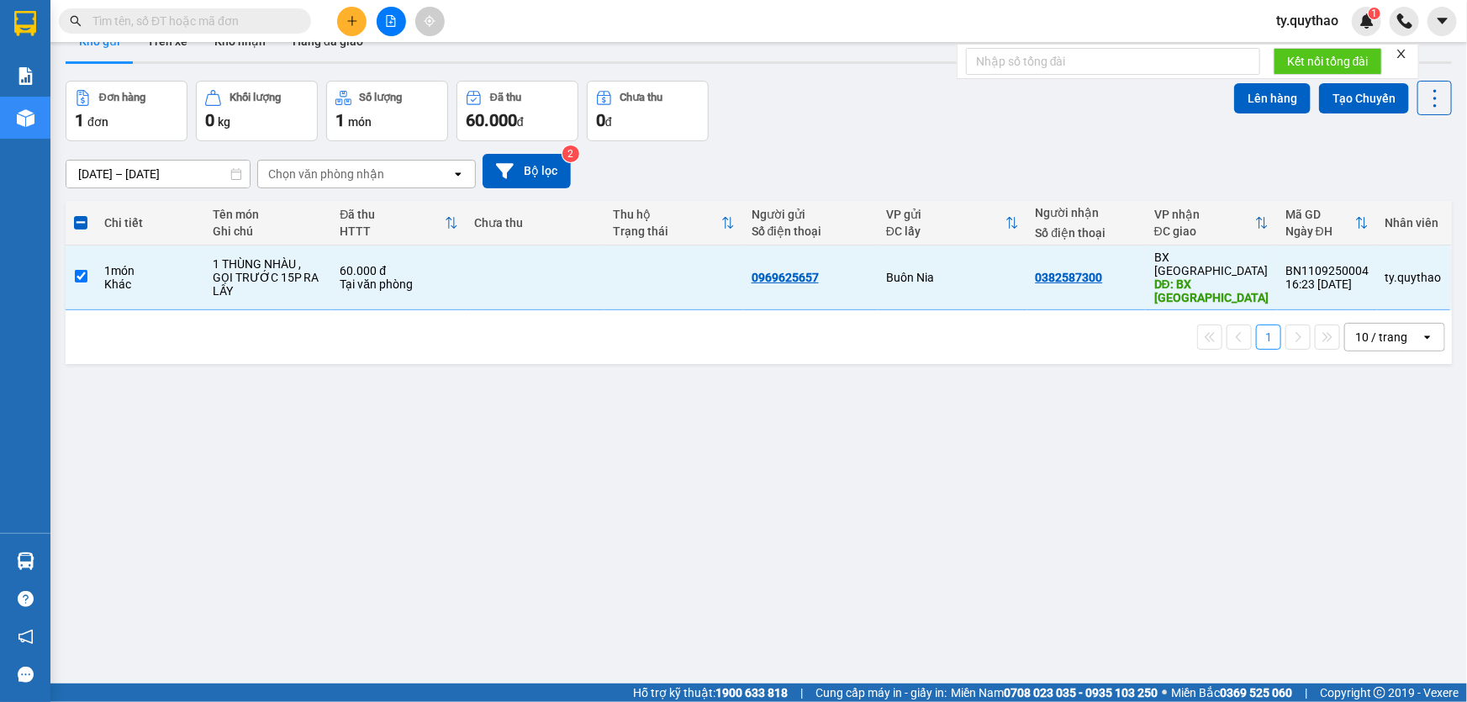
scroll to position [0, 0]
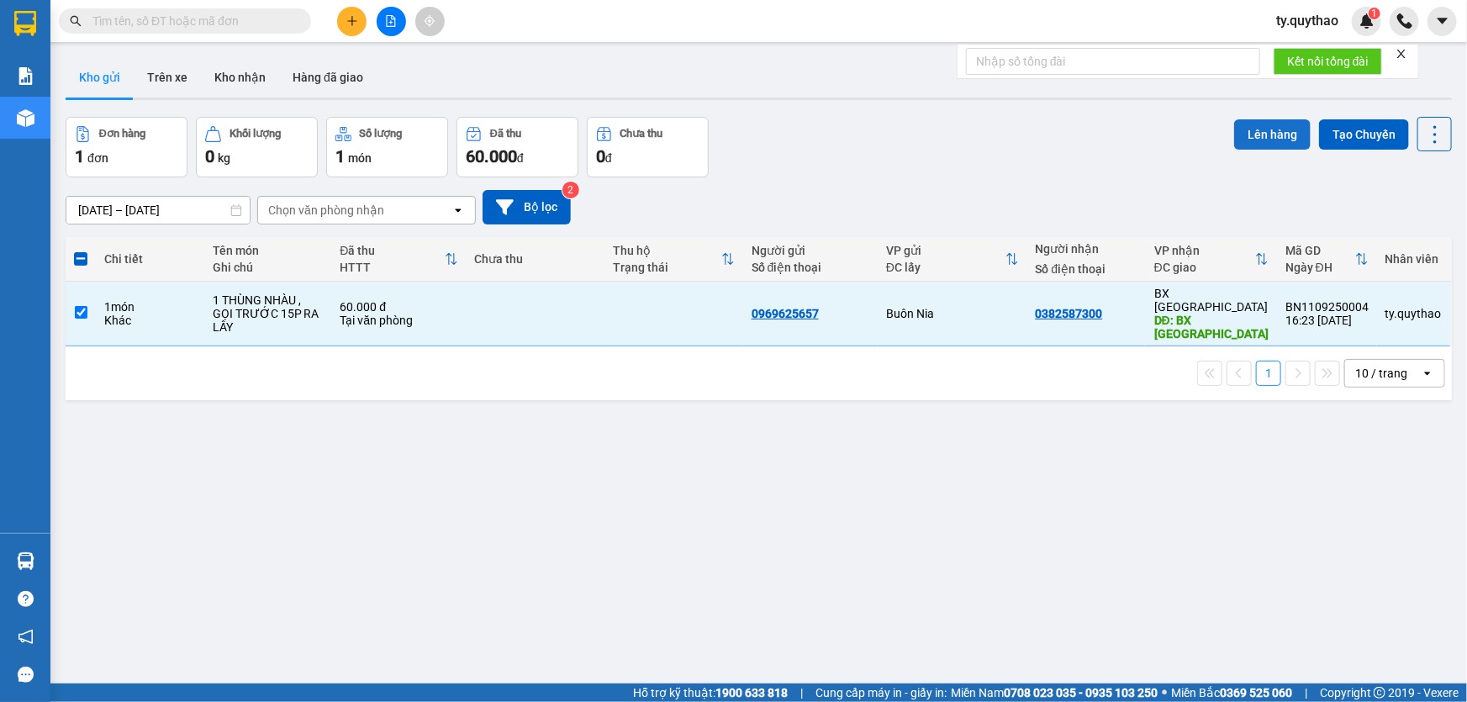
click at [1265, 136] on button "Lên hàng" at bounding box center [1272, 134] width 76 height 30
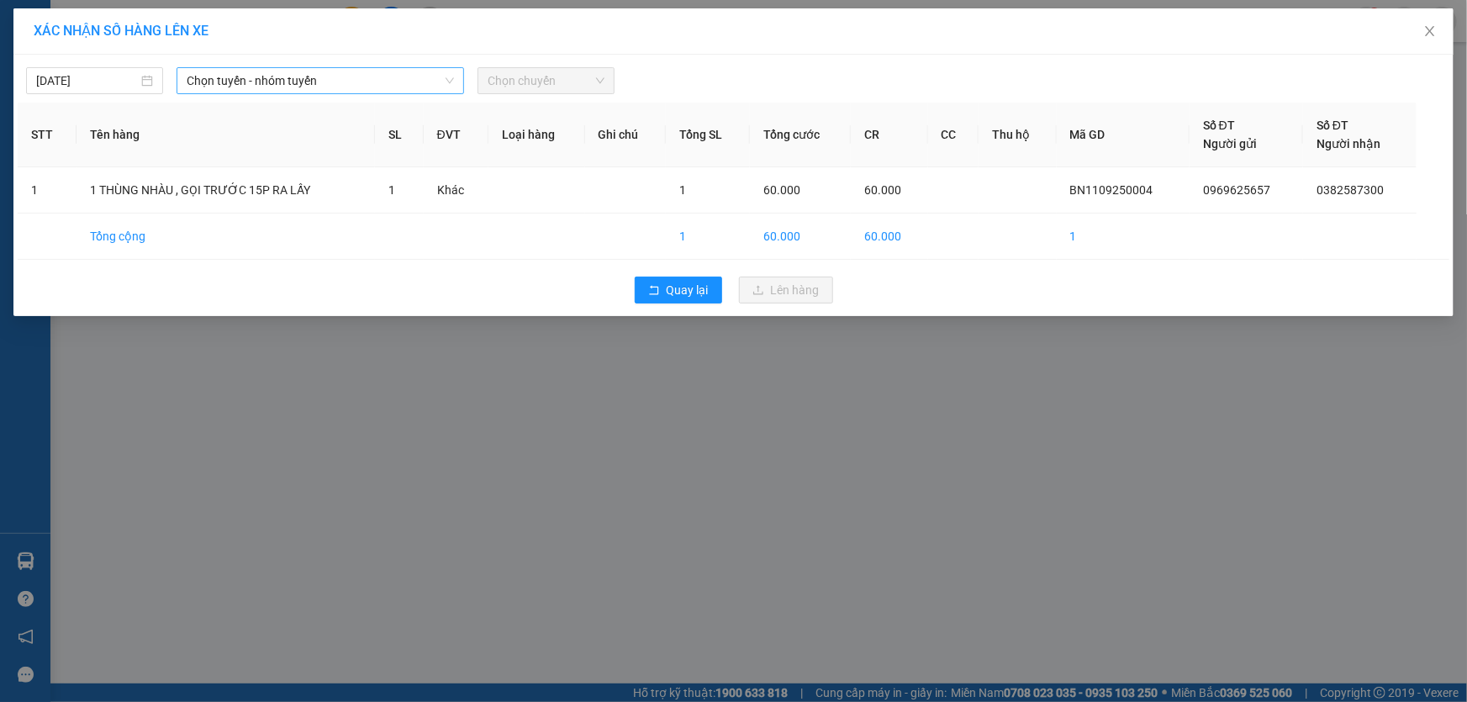
click at [337, 76] on span "Chọn tuyến - nhóm tuyến" at bounding box center [320, 80] width 267 height 25
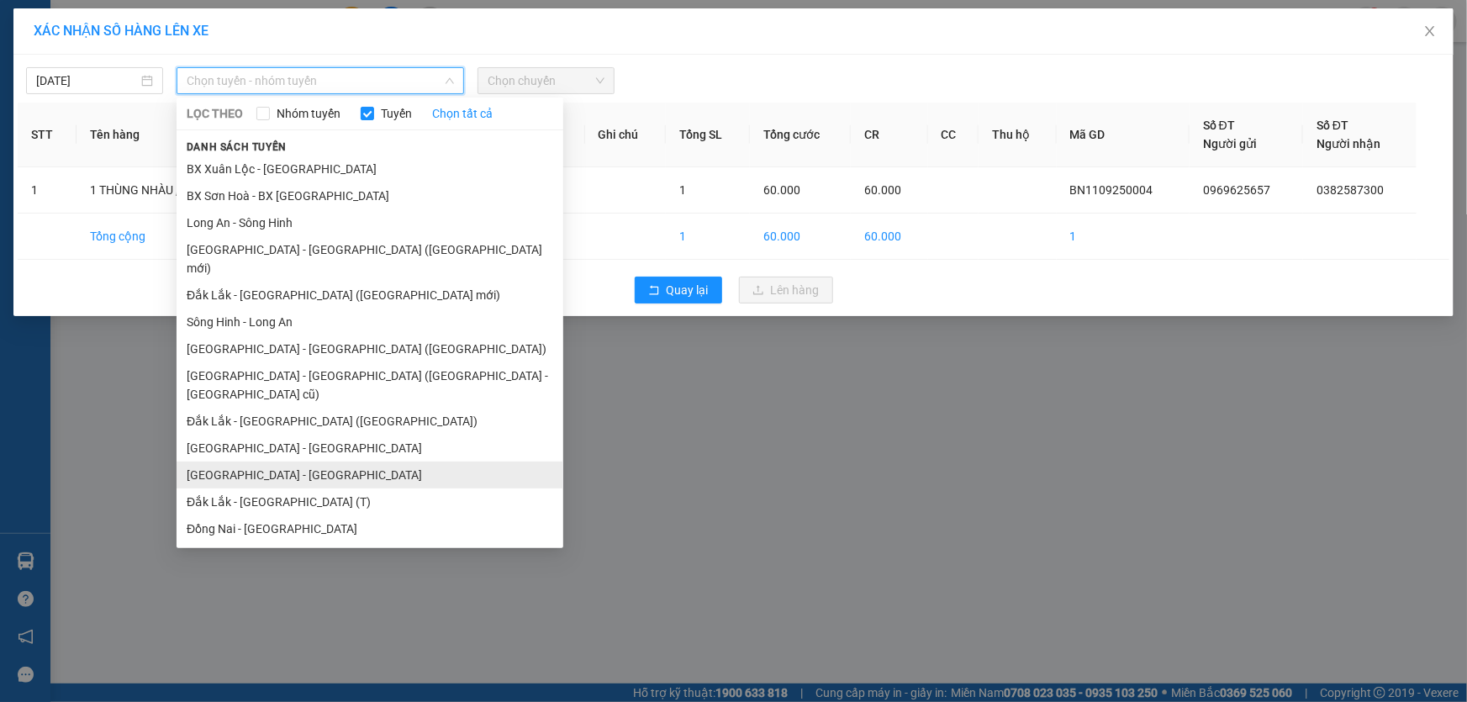
click at [313, 461] on li "[GEOGRAPHIC_DATA] - [GEOGRAPHIC_DATA]" at bounding box center [369, 474] width 387 height 27
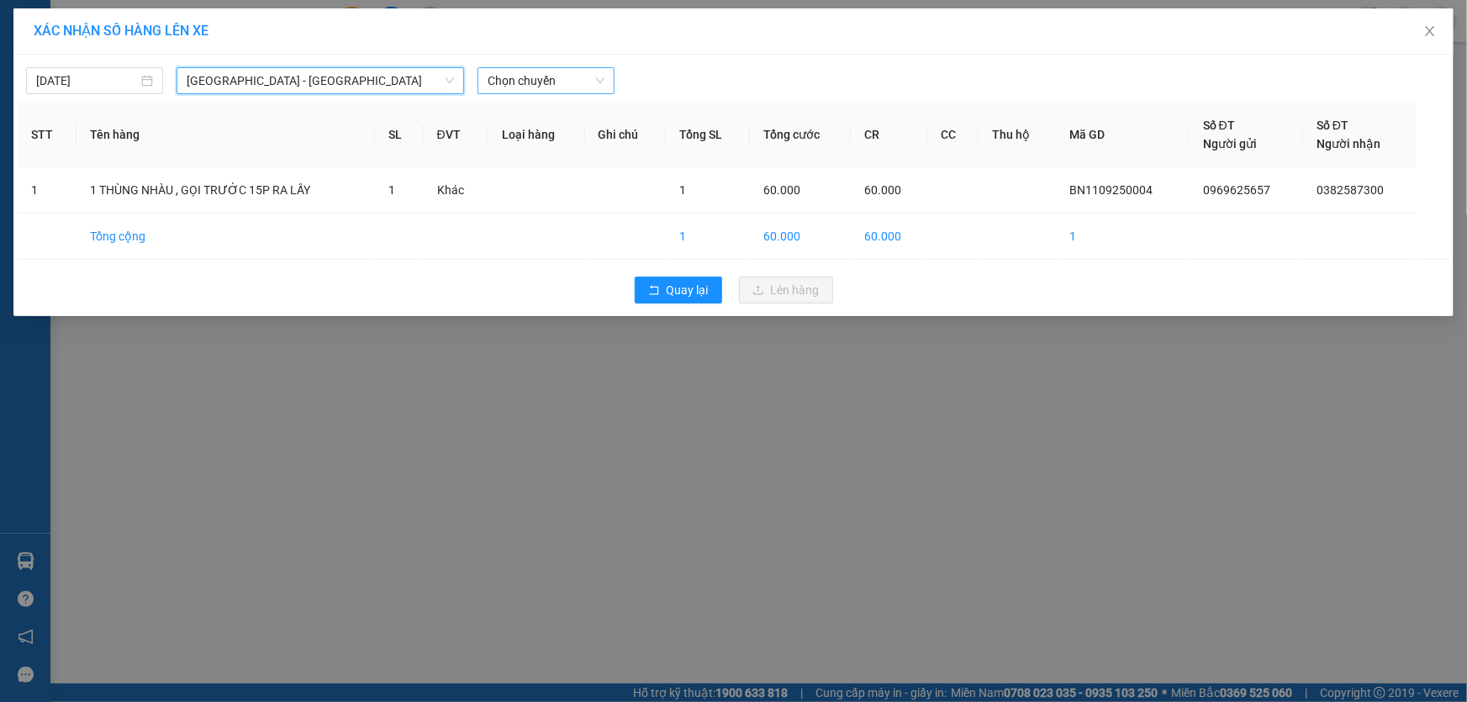
click at [535, 77] on span "Chọn chuyến" at bounding box center [545, 80] width 117 height 25
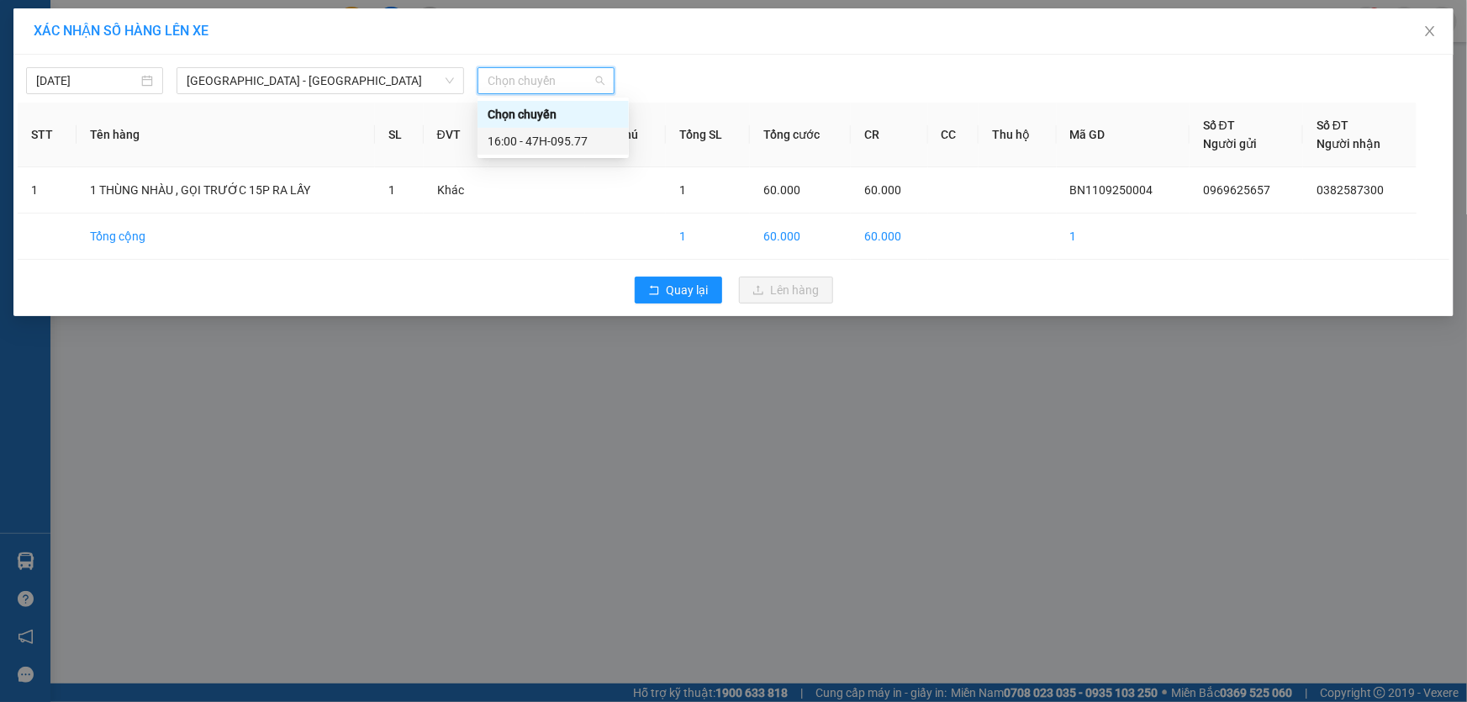
click at [554, 135] on div "16:00 - 47H-095.77" at bounding box center [552, 141] width 131 height 18
click at [554, 135] on th "Loại hàng" at bounding box center [536, 135] width 97 height 65
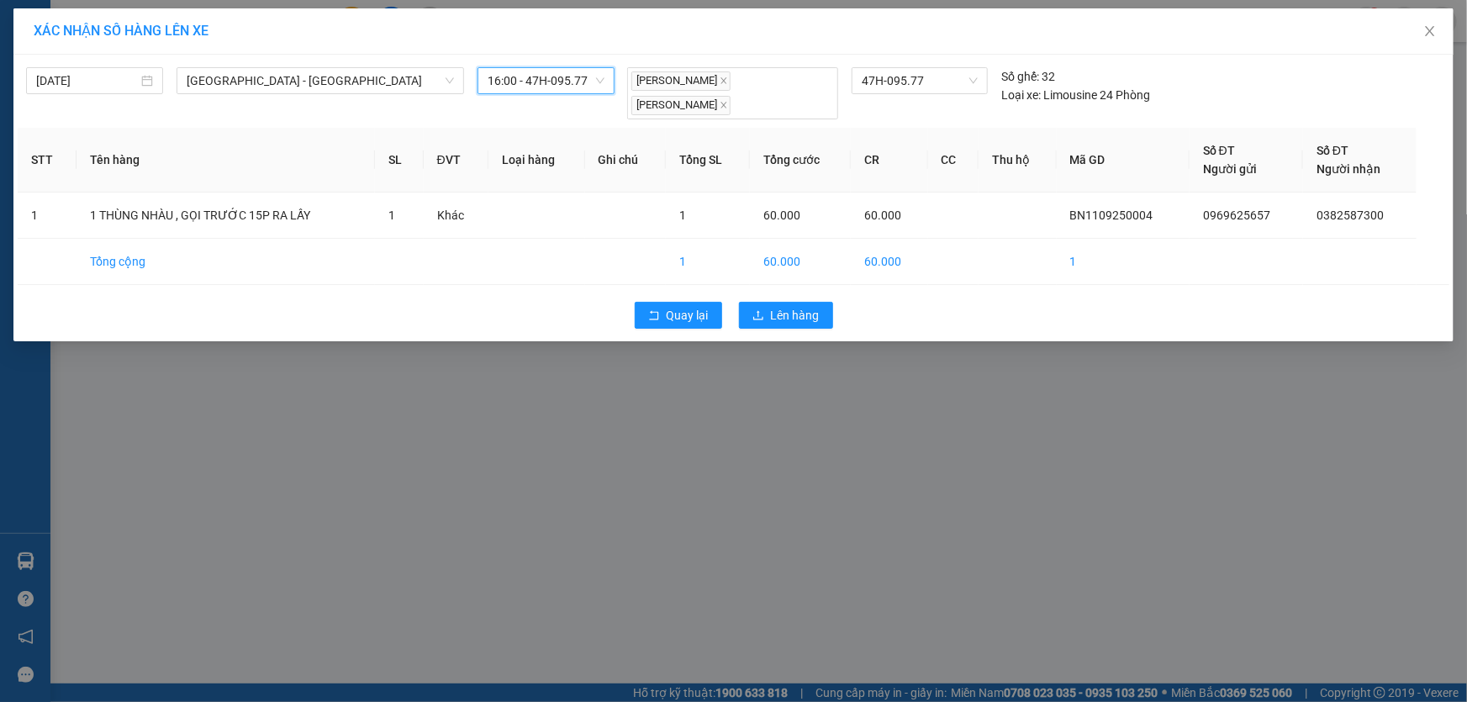
click at [554, 135] on th "Loại hàng" at bounding box center [536, 160] width 97 height 65
click at [793, 307] on span "Lên hàng" at bounding box center [795, 315] width 49 height 18
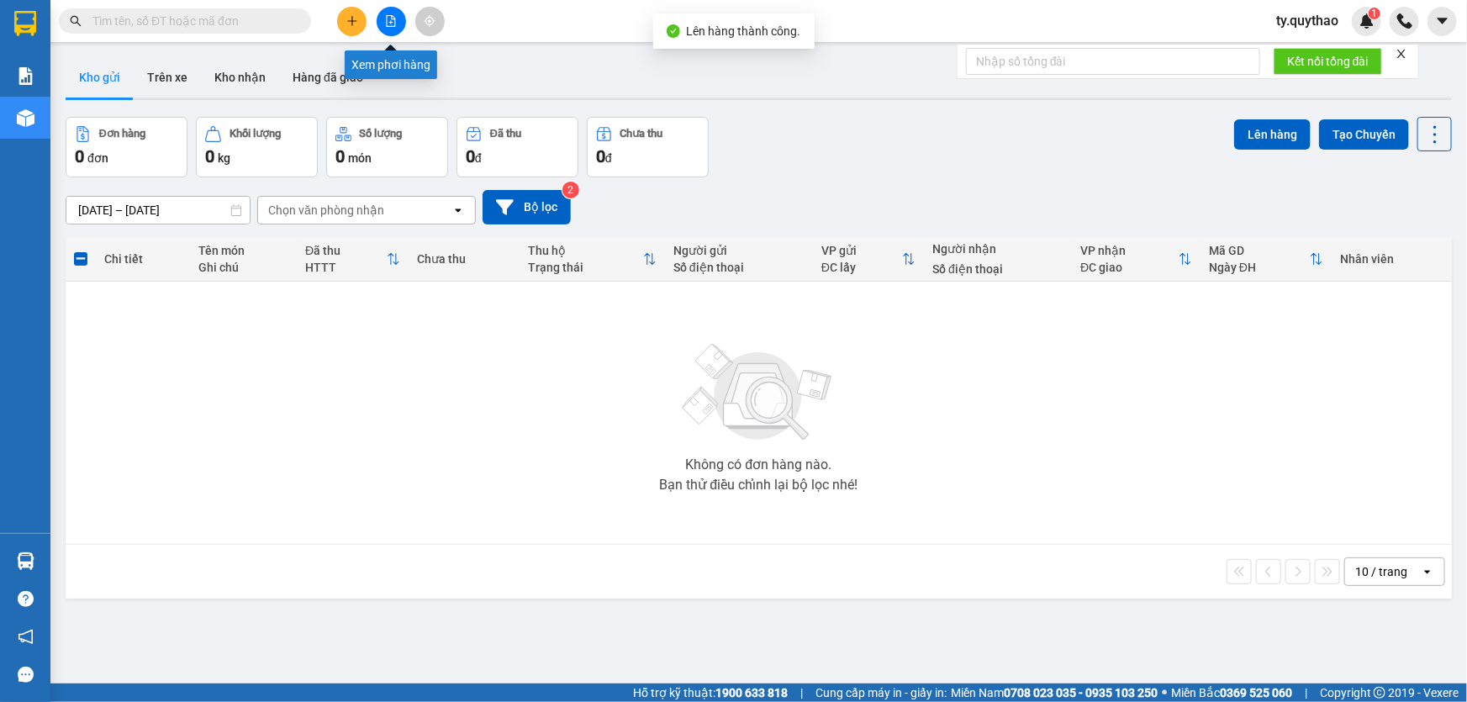
click at [393, 13] on button at bounding box center [391, 21] width 29 height 29
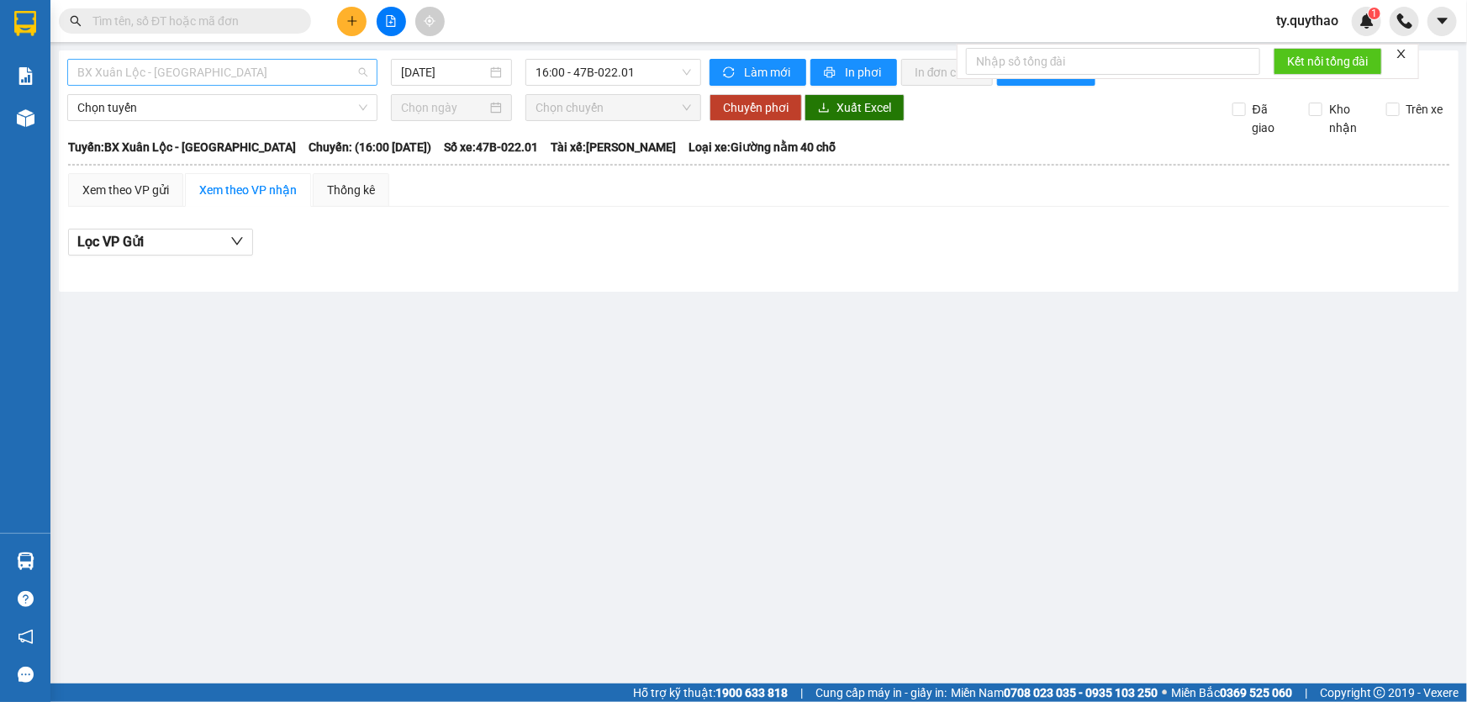
click at [258, 71] on span "BX Xuân Lộc - [GEOGRAPHIC_DATA]" at bounding box center [222, 72] width 290 height 25
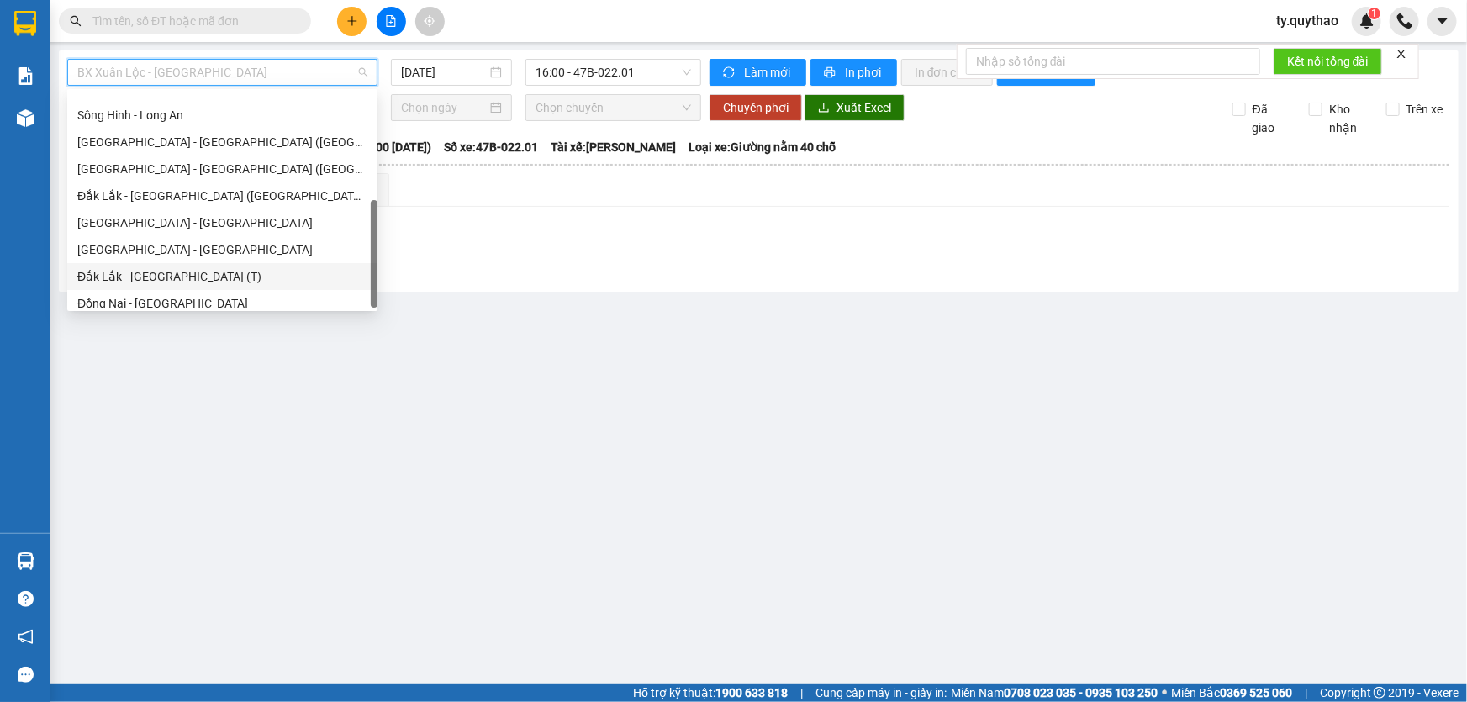
scroll to position [187, 0]
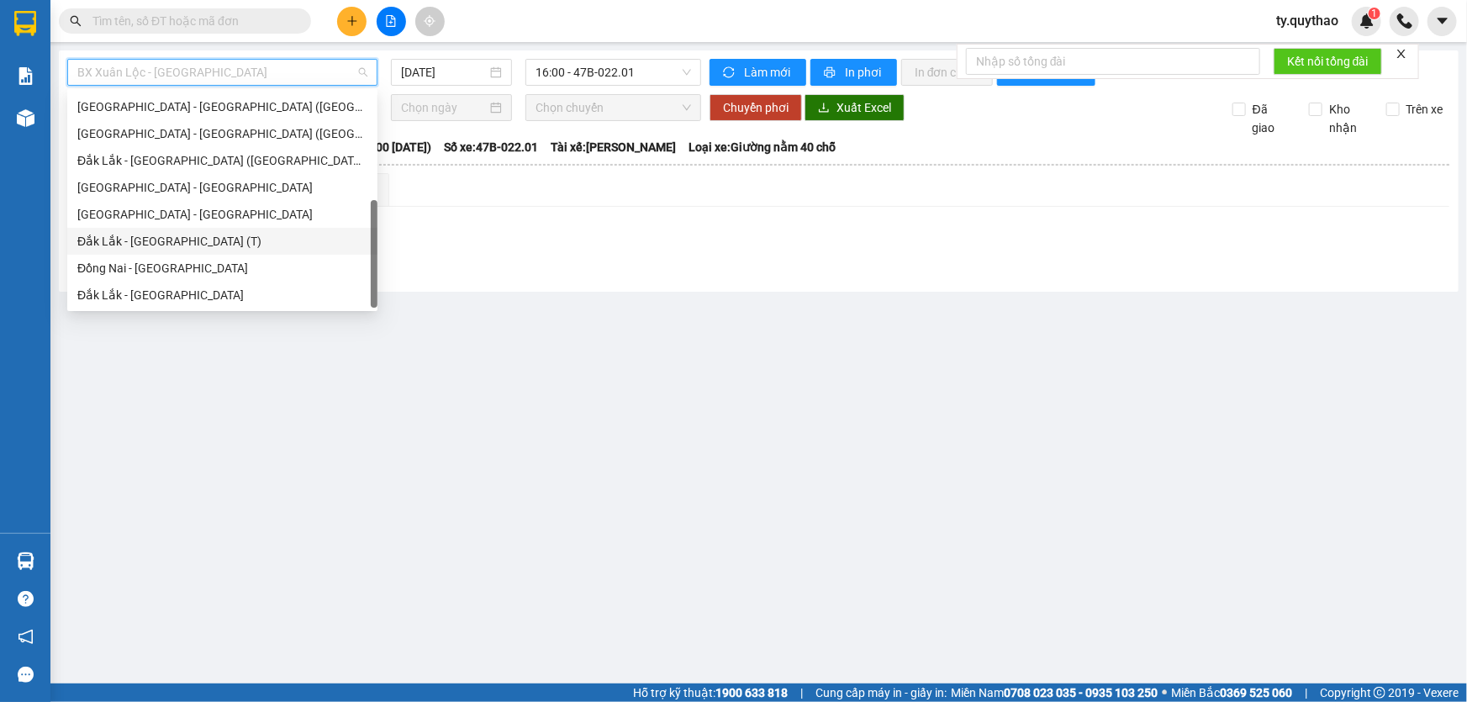
click at [249, 228] on div "Đắk Lắk - [GEOGRAPHIC_DATA] (T)" at bounding box center [222, 241] width 310 height 27
type input "[DATE]"
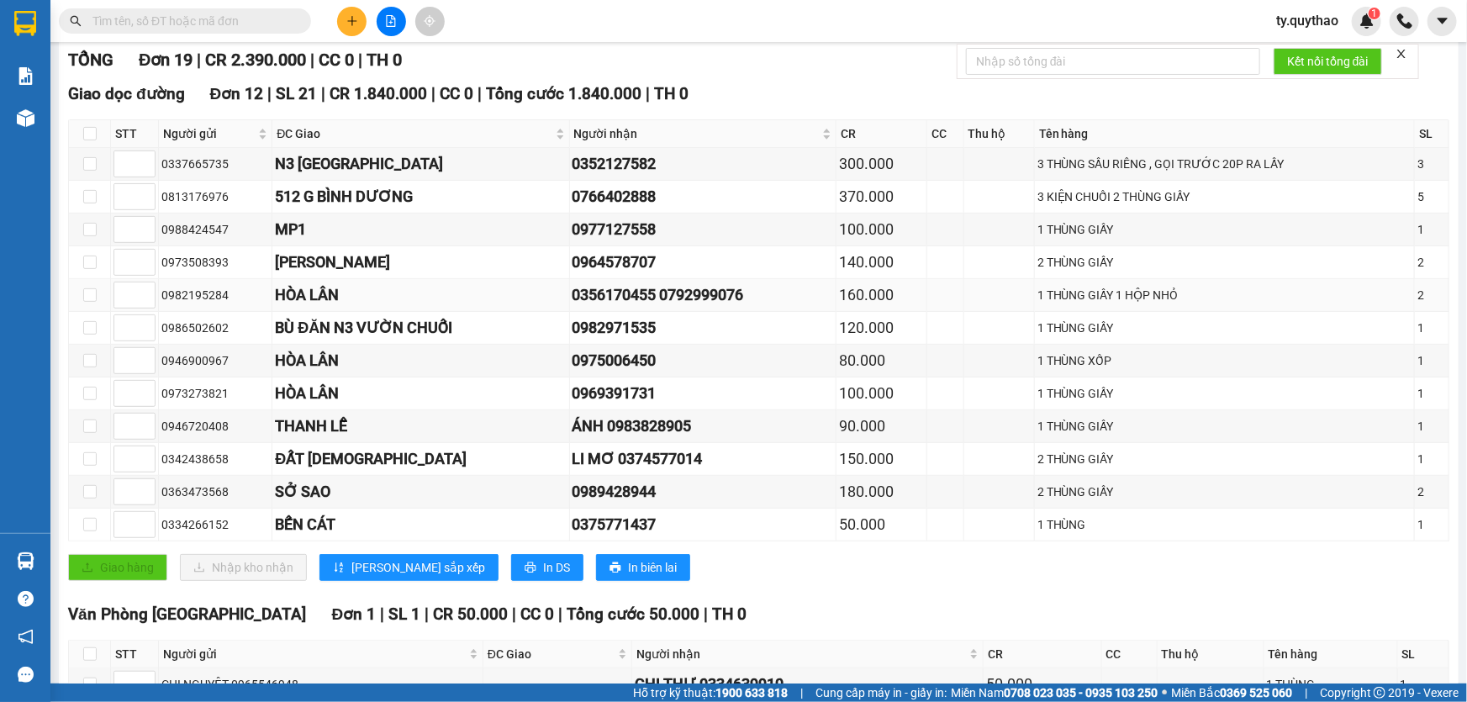
scroll to position [229, 0]
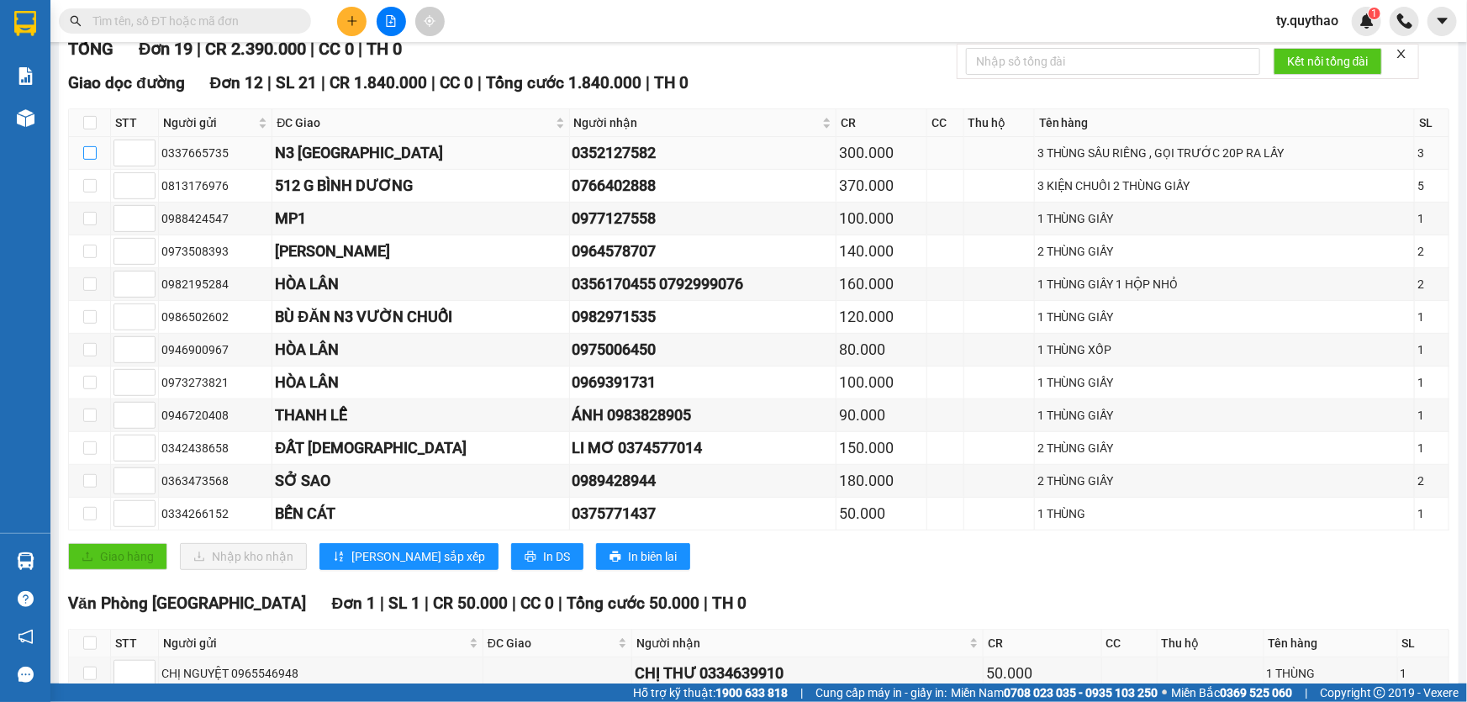
click at [87, 150] on input "checkbox" at bounding box center [89, 152] width 13 height 13
checkbox input "true"
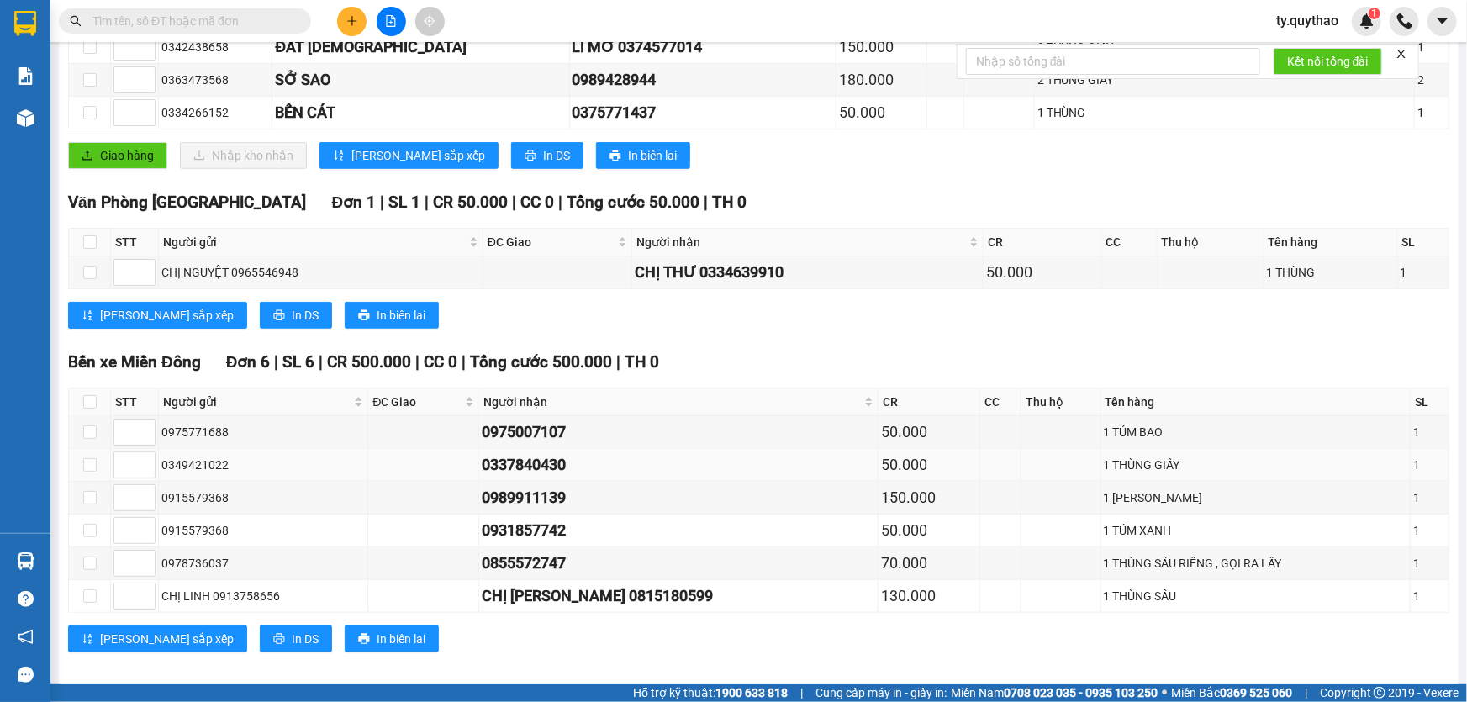
scroll to position [639, 0]
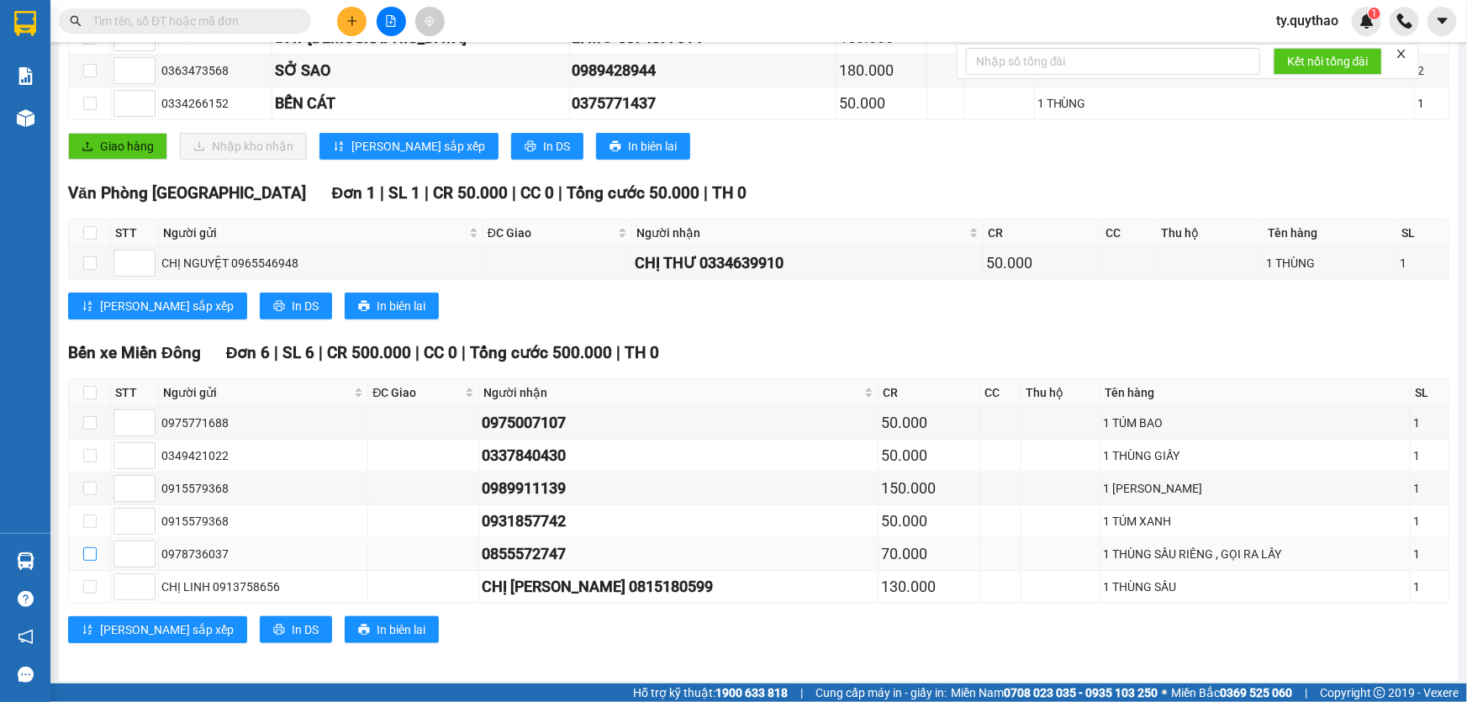
click at [87, 547] on input "checkbox" at bounding box center [89, 553] width 13 height 13
checkbox input "true"
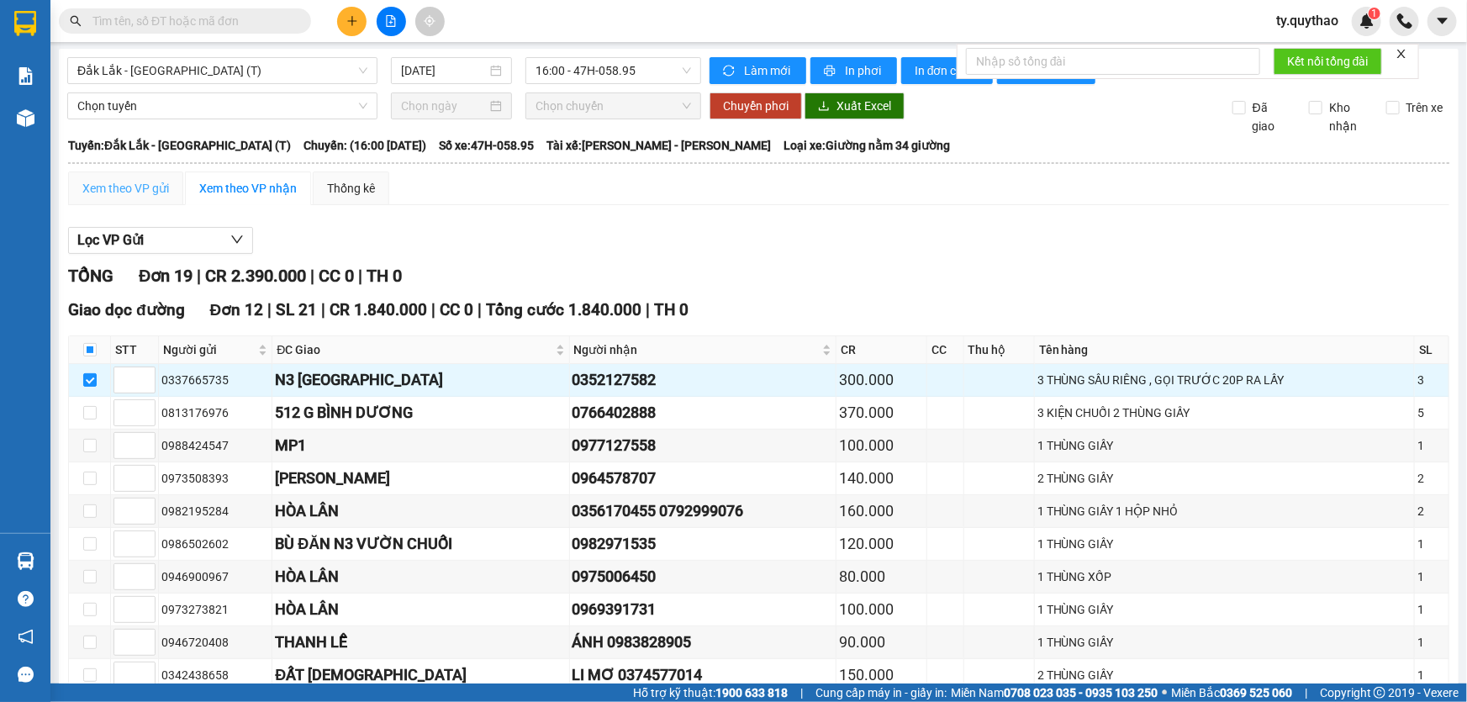
scroll to position [0, 0]
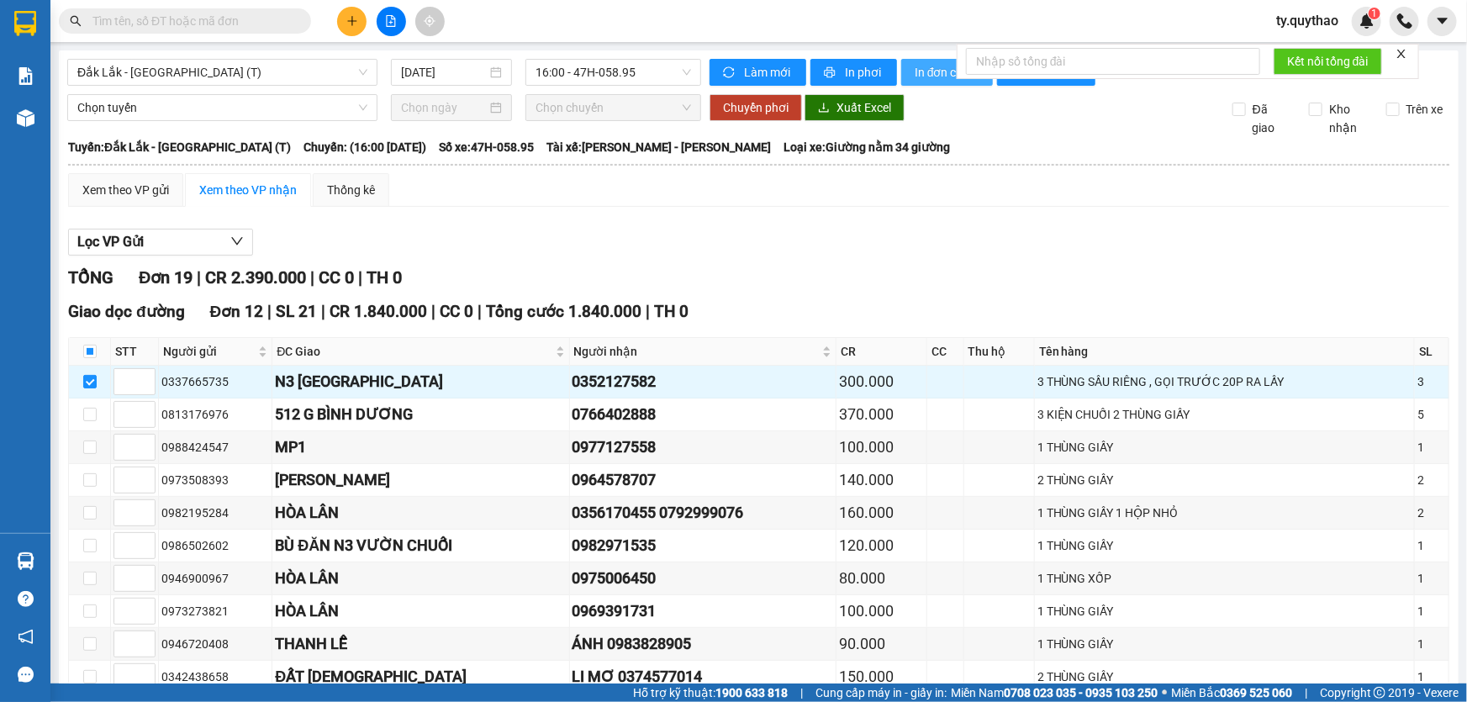
click at [924, 73] on span "In đơn chọn" at bounding box center [946, 72] width 65 height 18
click at [1194, 605] on div "1 THÙNG GIẤY" at bounding box center [1224, 611] width 375 height 18
click at [170, 72] on span "Đắk Lắk - [GEOGRAPHIC_DATA] (T)" at bounding box center [222, 72] width 290 height 25
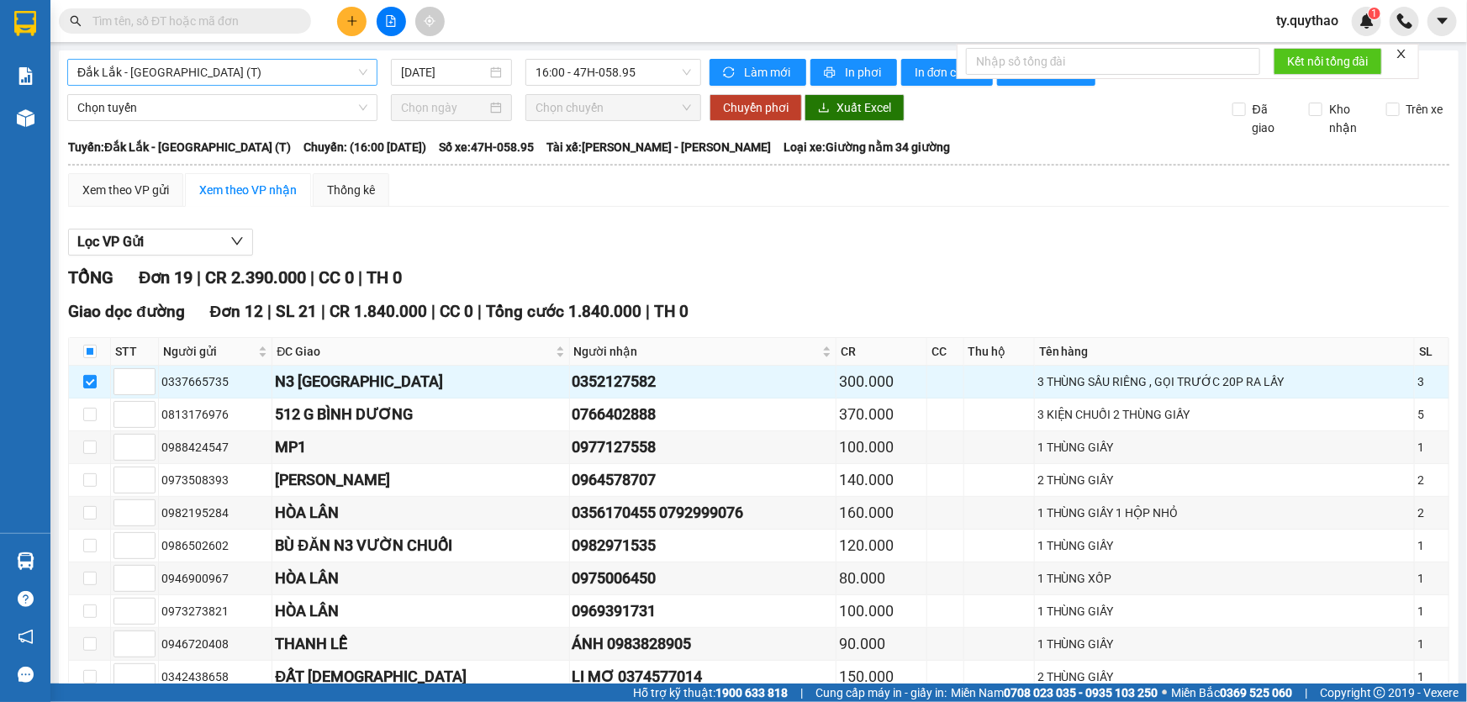
click at [170, 72] on span "Đắk Lắk - [GEOGRAPHIC_DATA] (T)" at bounding box center [222, 72] width 290 height 25
click at [244, 66] on span "Đắk Lắk - [GEOGRAPHIC_DATA] (T)" at bounding box center [222, 72] width 290 height 25
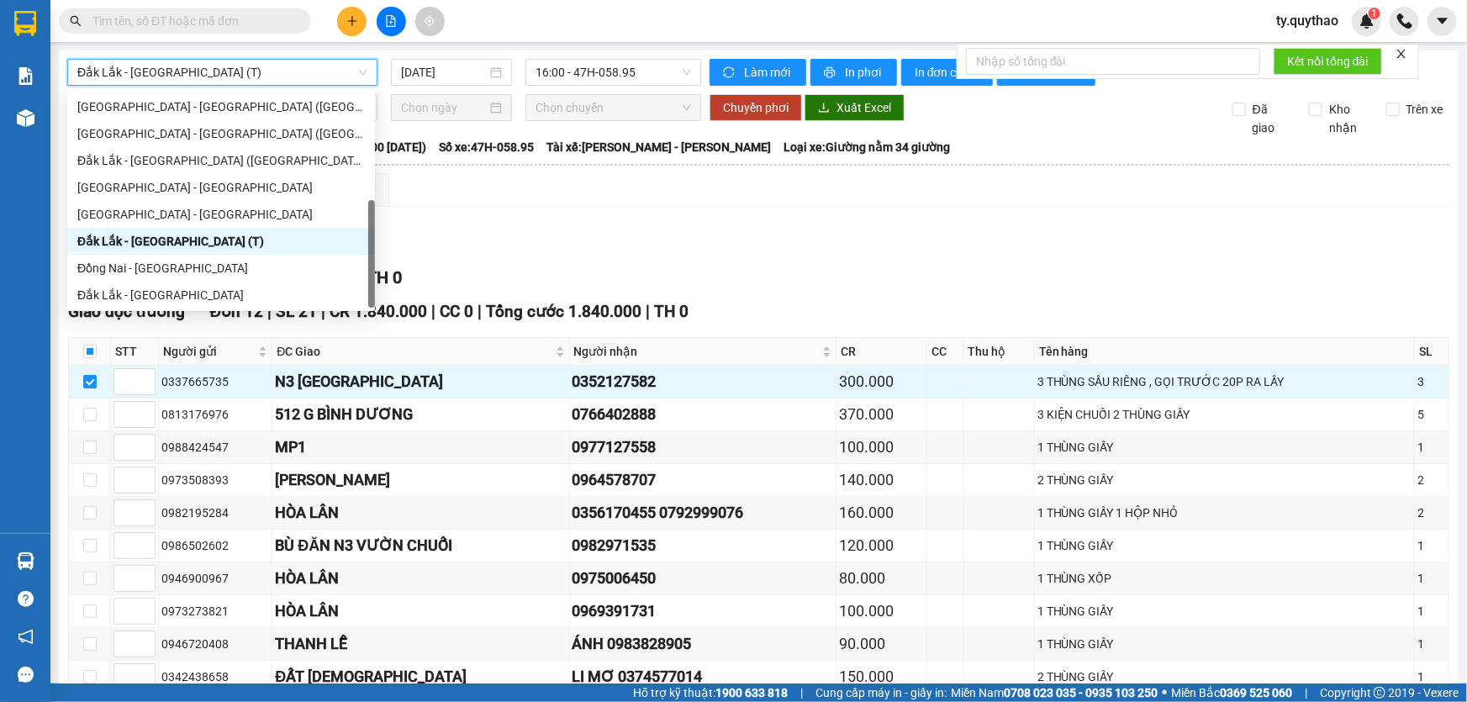
click at [244, 66] on span "Đắk Lắk - [GEOGRAPHIC_DATA] (T)" at bounding box center [222, 72] width 290 height 25
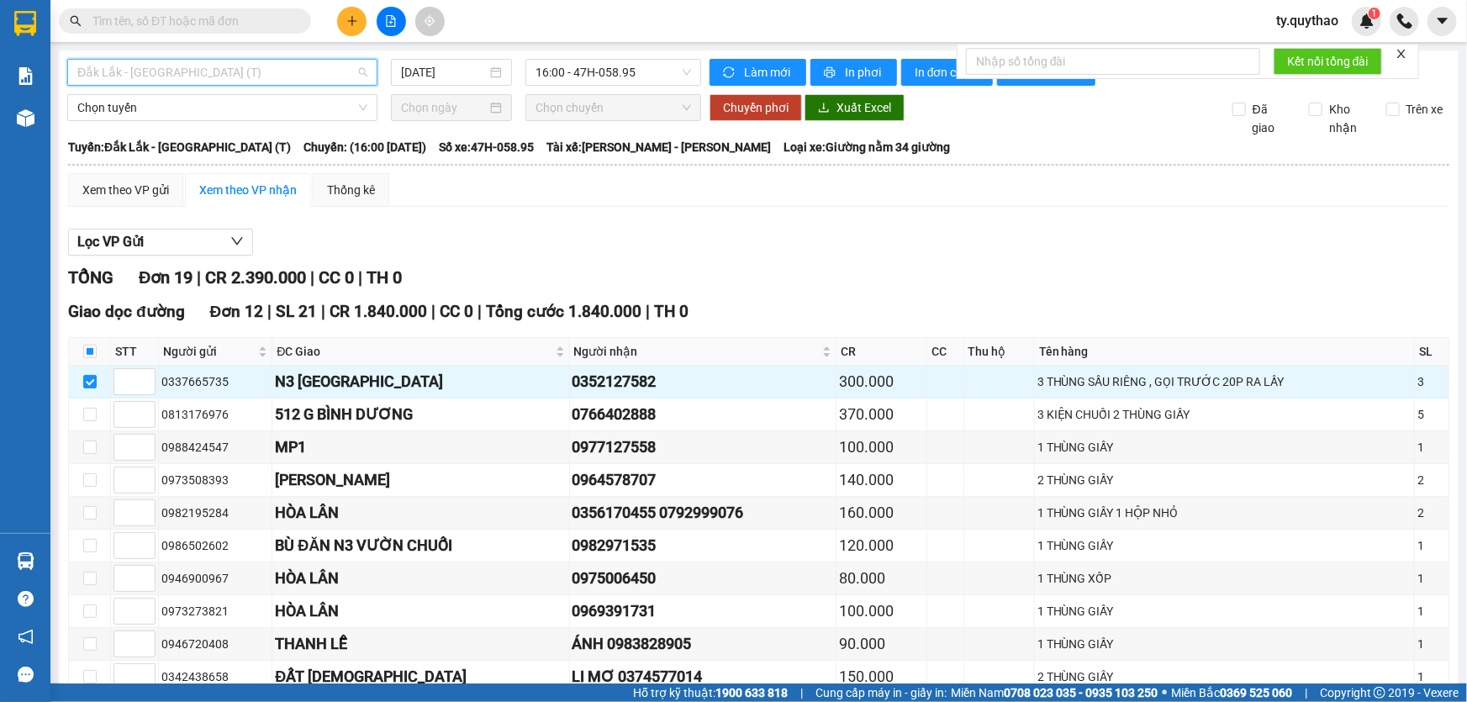
click at [244, 66] on span "Đắk Lắk - [GEOGRAPHIC_DATA] (T)" at bounding box center [222, 72] width 290 height 25
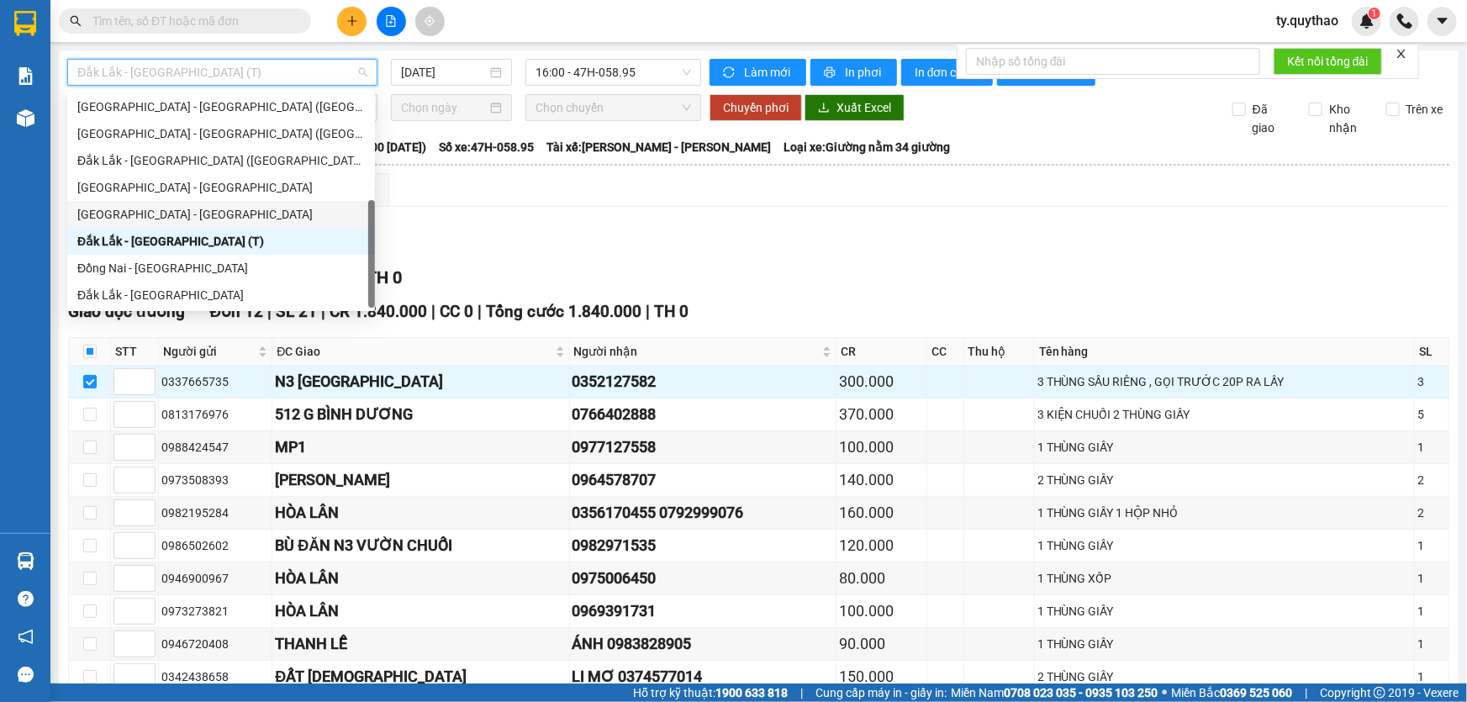
click at [189, 214] on div "[GEOGRAPHIC_DATA] - [GEOGRAPHIC_DATA]" at bounding box center [220, 214] width 287 height 18
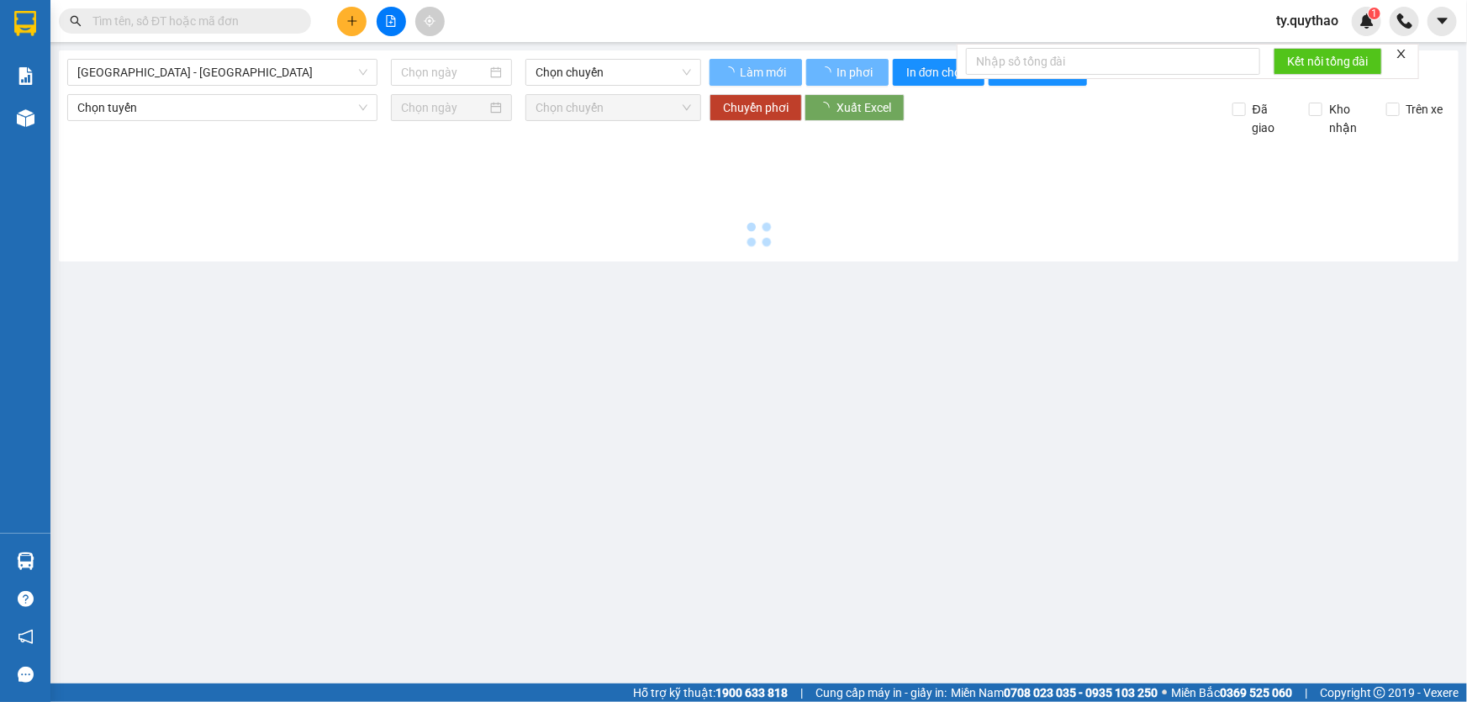
type input "[DATE]"
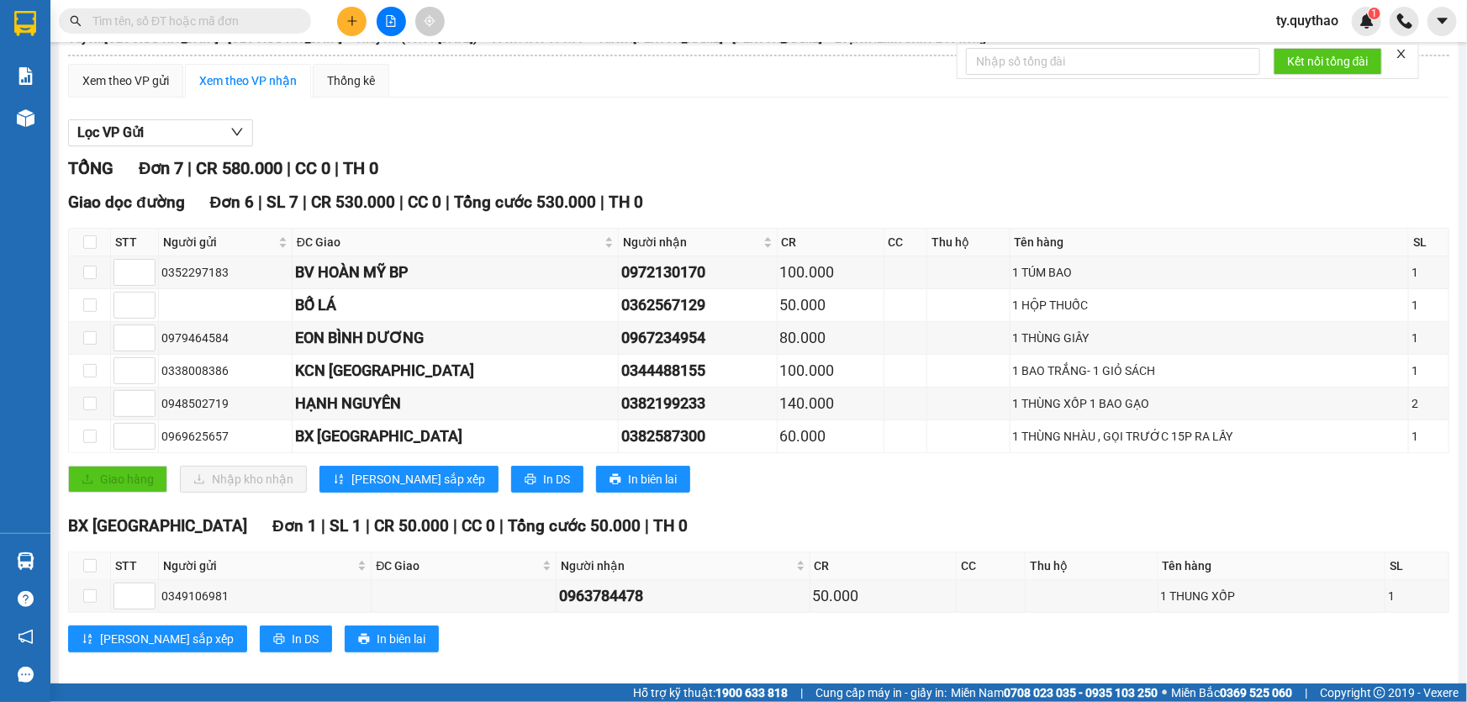
scroll to position [122, 0]
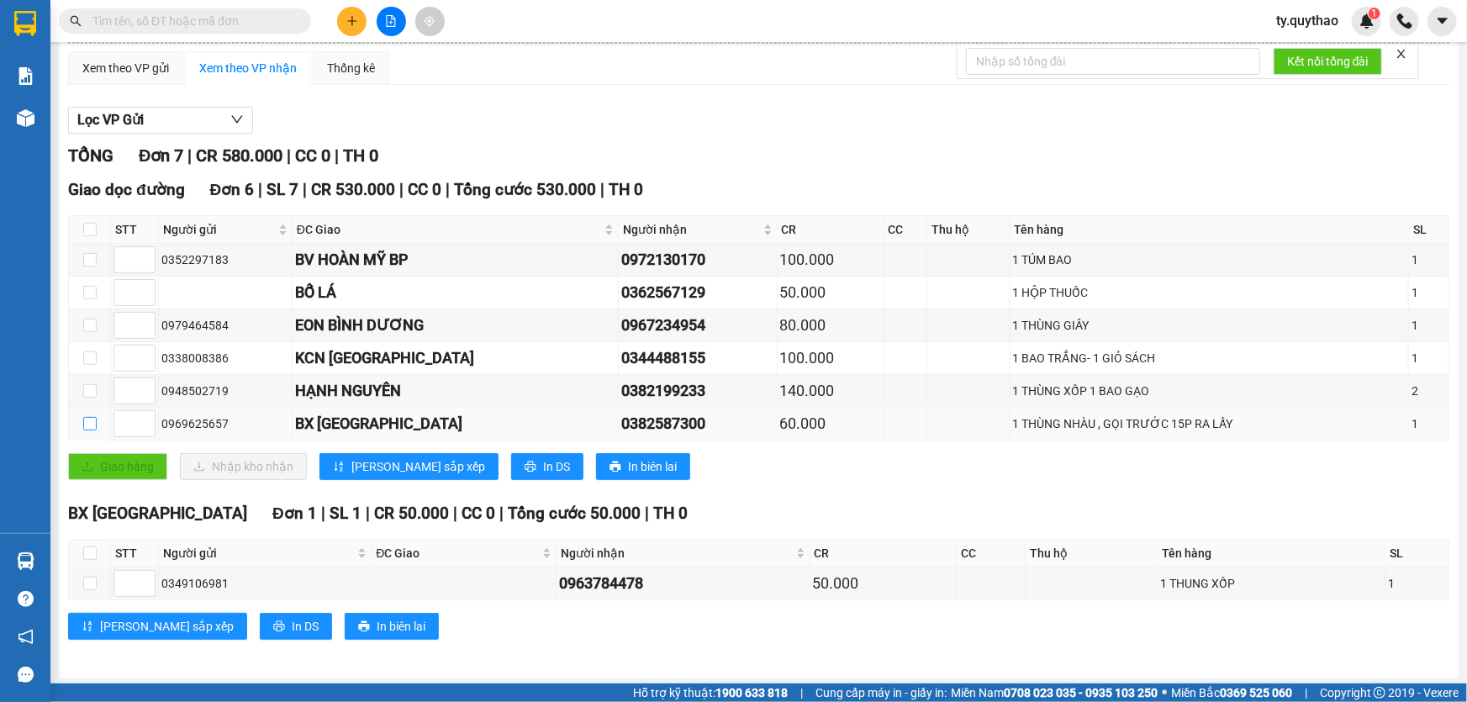
click at [84, 422] on input "checkbox" at bounding box center [89, 423] width 13 height 13
click at [86, 424] on input "checkbox" at bounding box center [89, 423] width 13 height 13
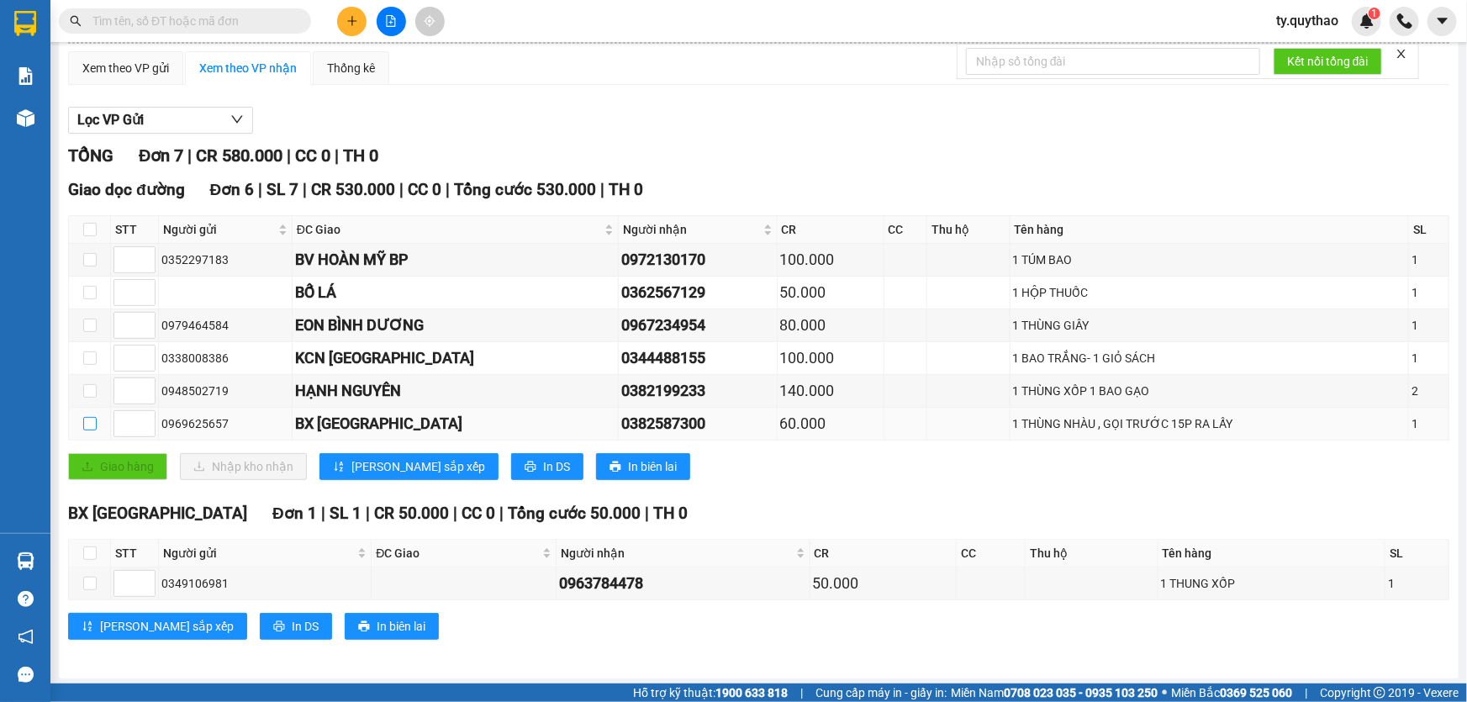
click at [86, 424] on input "checkbox" at bounding box center [89, 423] width 13 height 13
checkbox input "true"
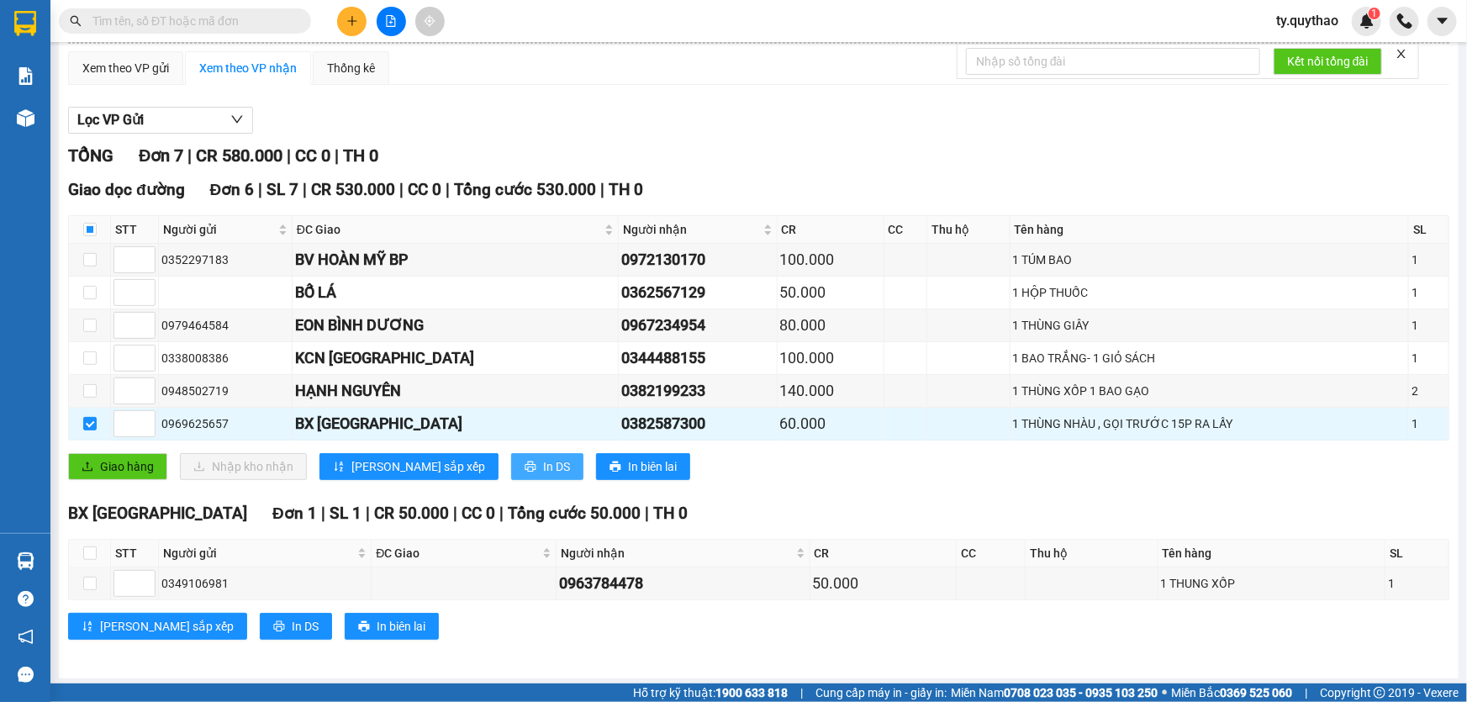
click at [543, 466] on span "In DS" at bounding box center [556, 466] width 27 height 18
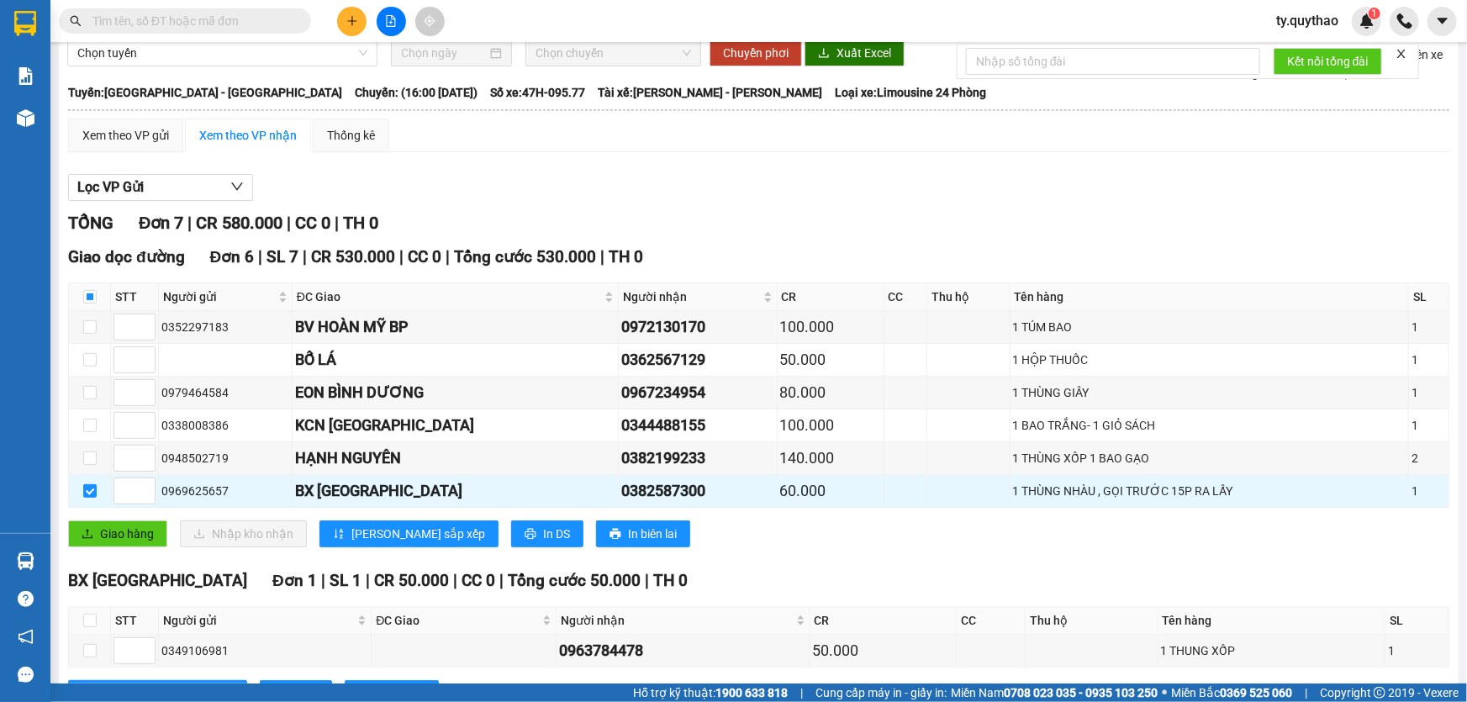
scroll to position [0, 0]
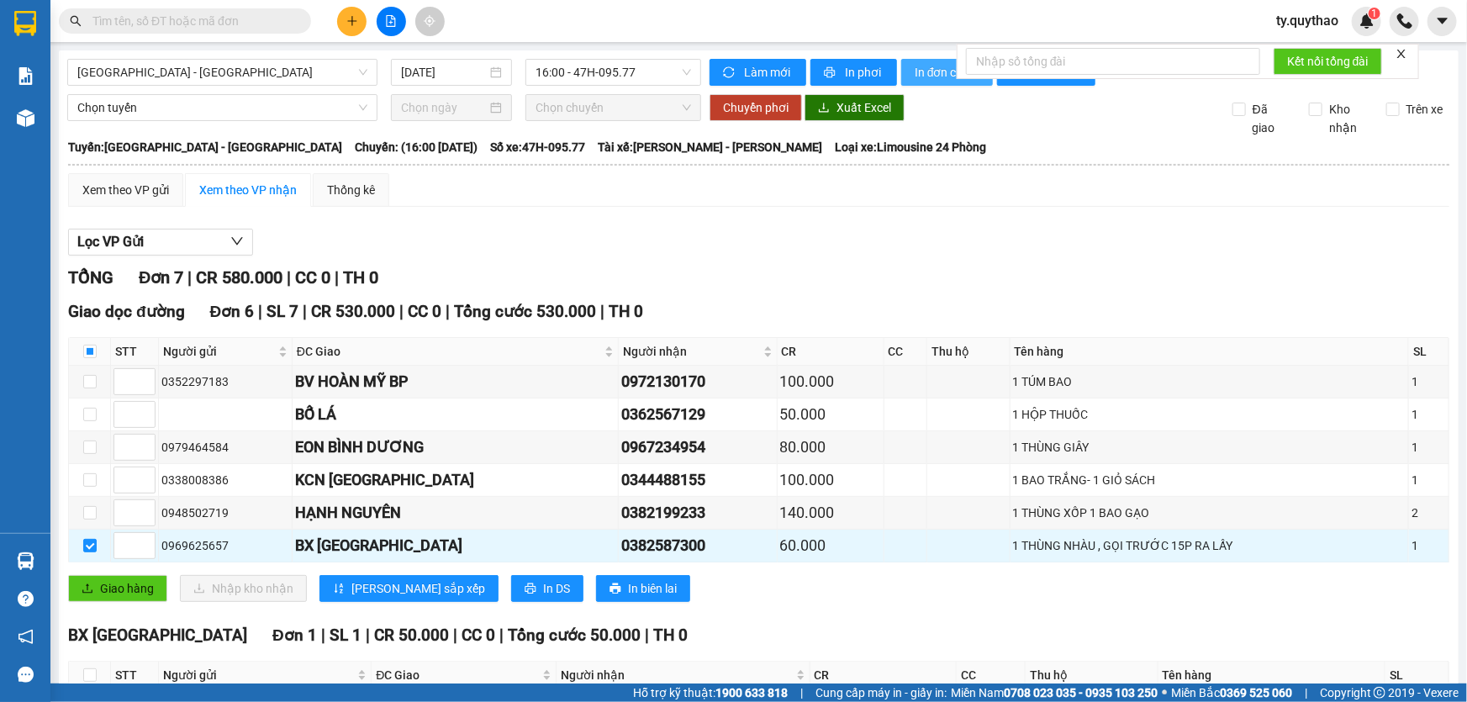
click at [929, 76] on span "In đơn chọn" at bounding box center [946, 72] width 65 height 18
click at [1180, 598] on div "Giao hàng Nhập kho nhận Lưu sắp xếp In DS In biên lai" at bounding box center [758, 588] width 1381 height 27
click at [117, 186] on div "Xem theo VP gửi" at bounding box center [125, 190] width 87 height 18
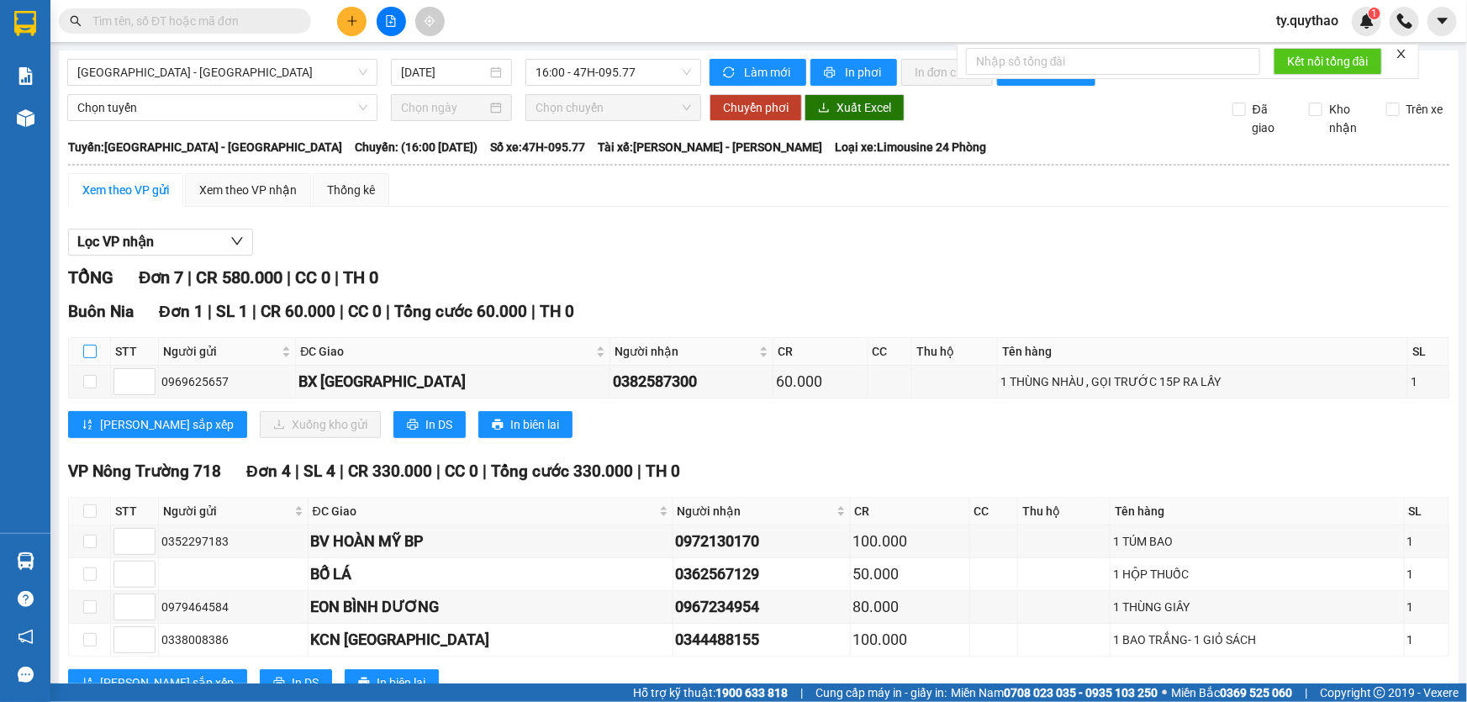
click at [92, 349] on input "checkbox" at bounding box center [89, 351] width 13 height 13
checkbox input "true"
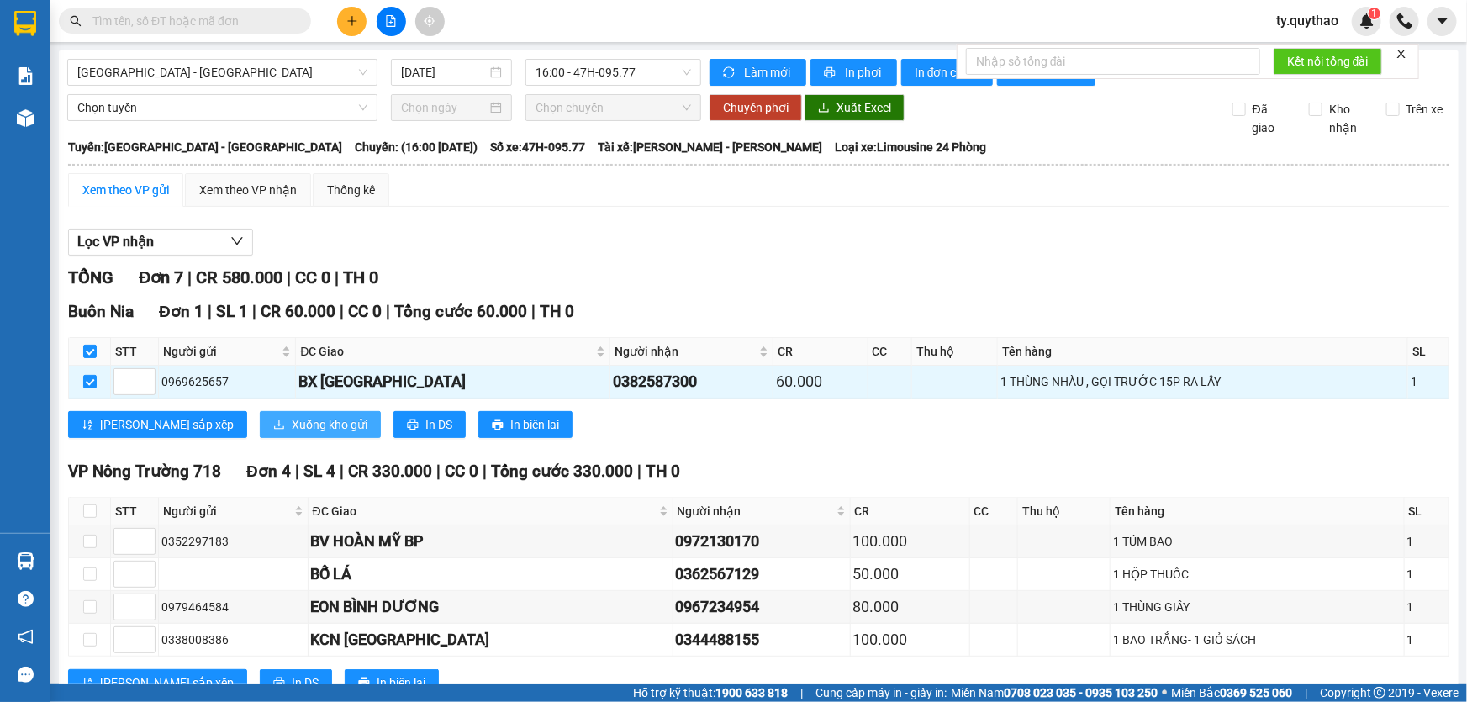
click at [292, 429] on span "Xuống kho gửi" at bounding box center [330, 424] width 76 height 18
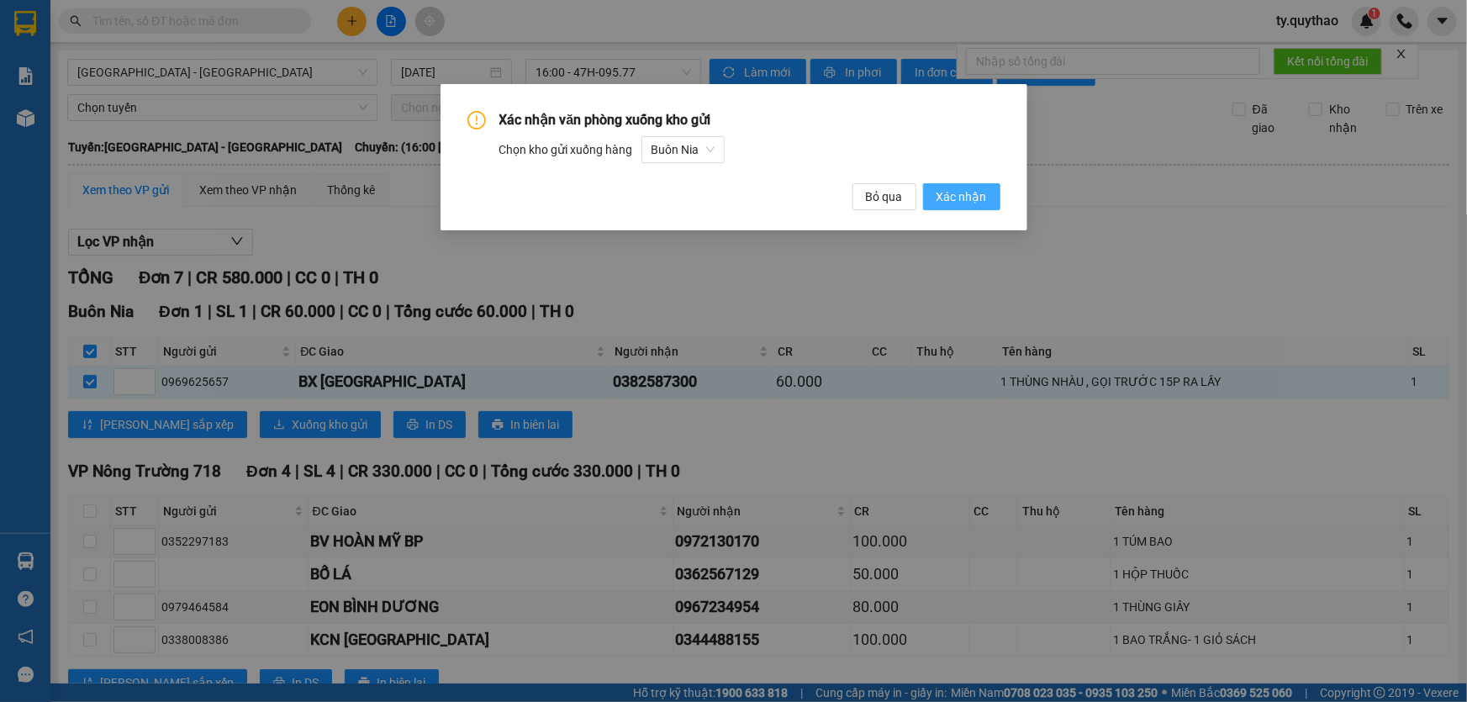
click at [983, 195] on span "Xác nhận" at bounding box center [961, 196] width 50 height 18
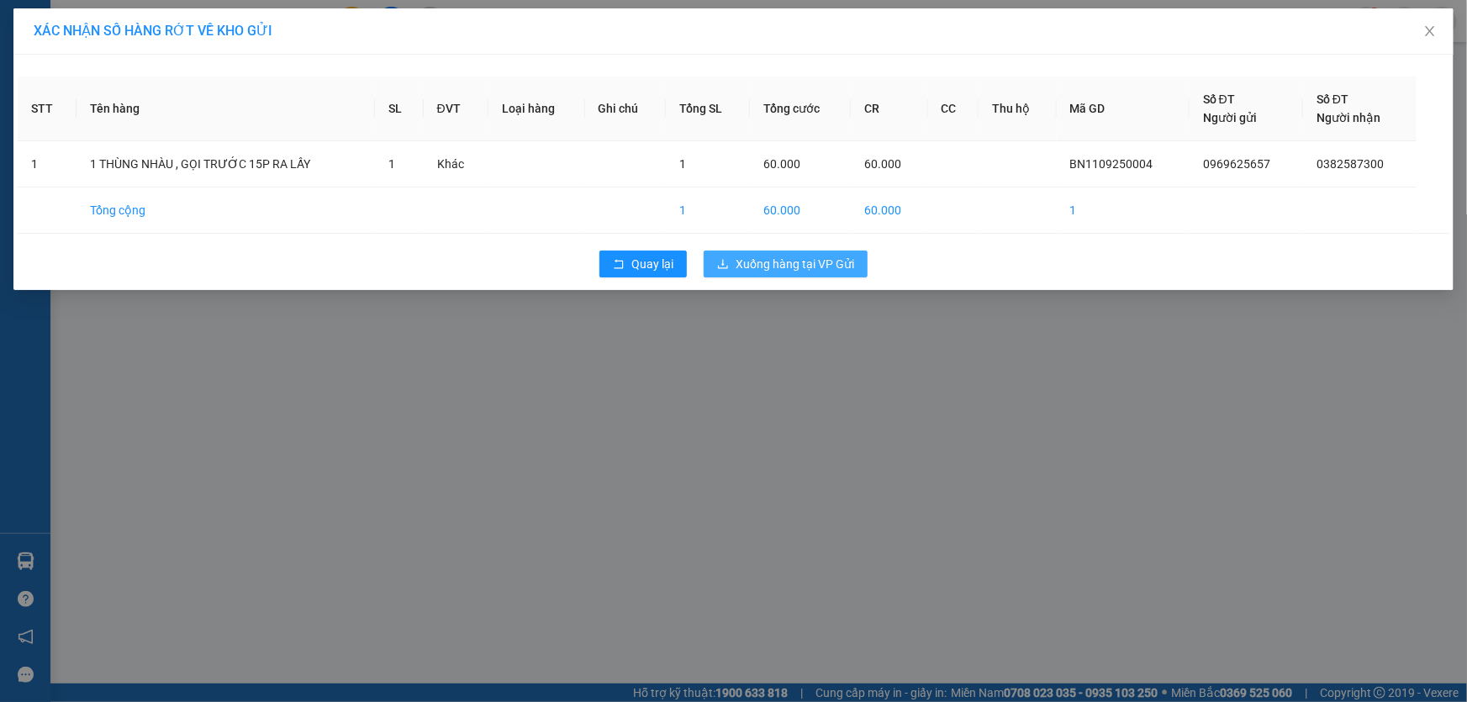
click at [773, 269] on span "Xuống hàng tại VP Gửi" at bounding box center [794, 264] width 119 height 18
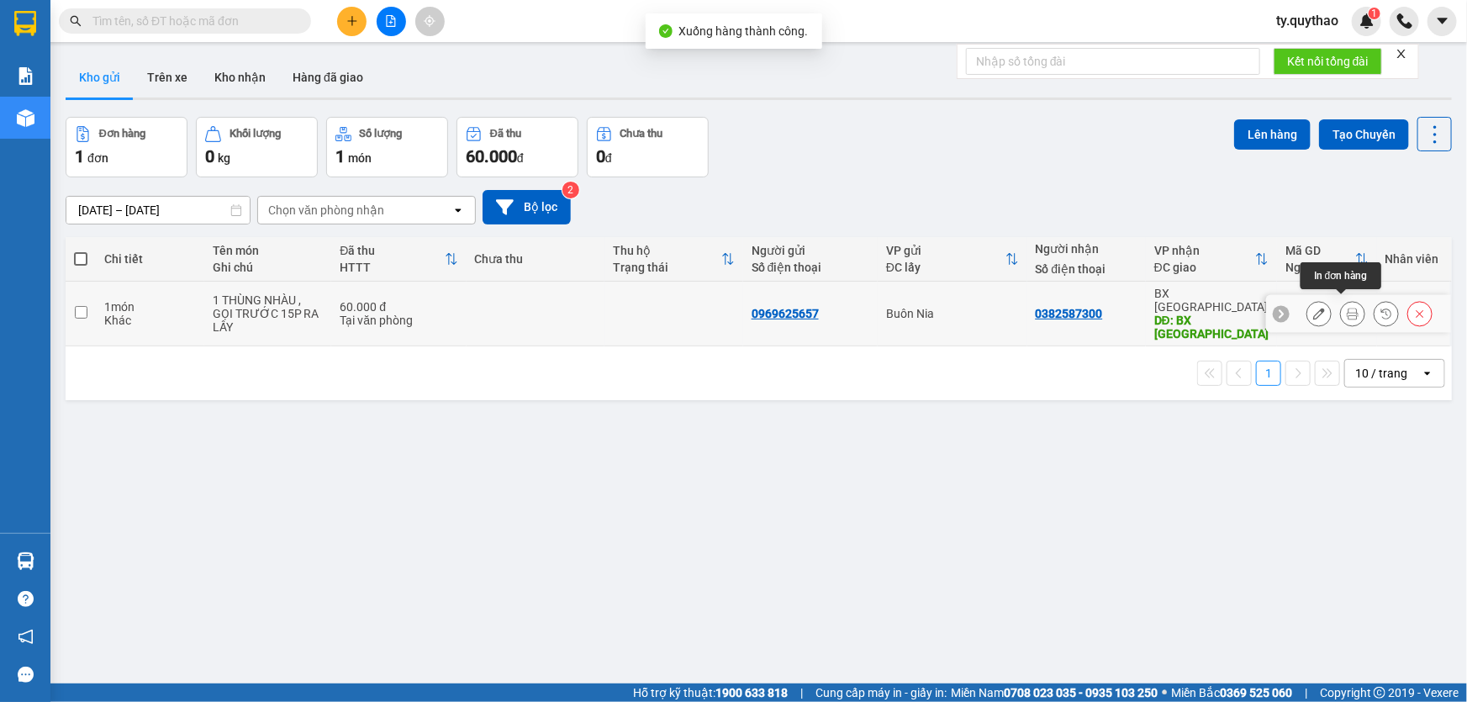
click at [1346, 308] on icon at bounding box center [1352, 314] width 12 height 12
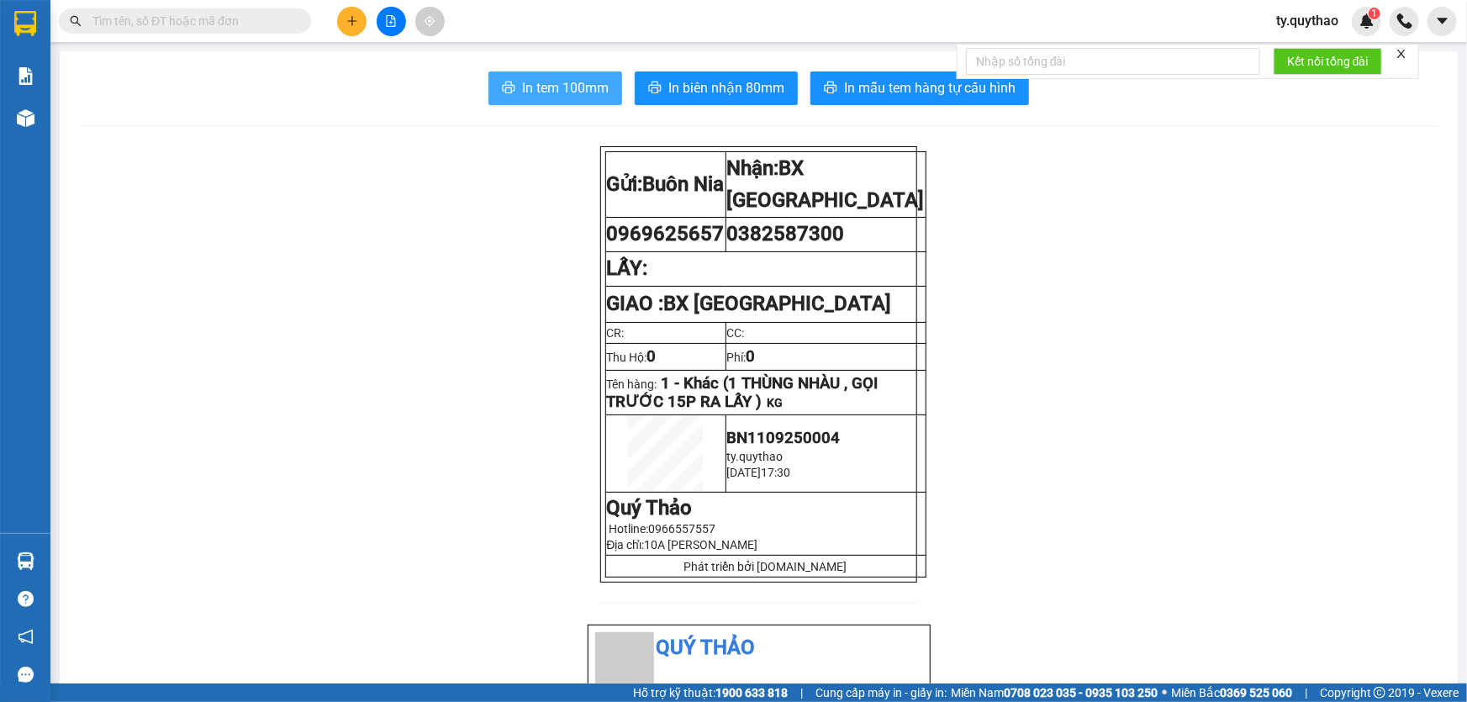
click at [564, 98] on span "In tem 100mm" at bounding box center [565, 87] width 87 height 21
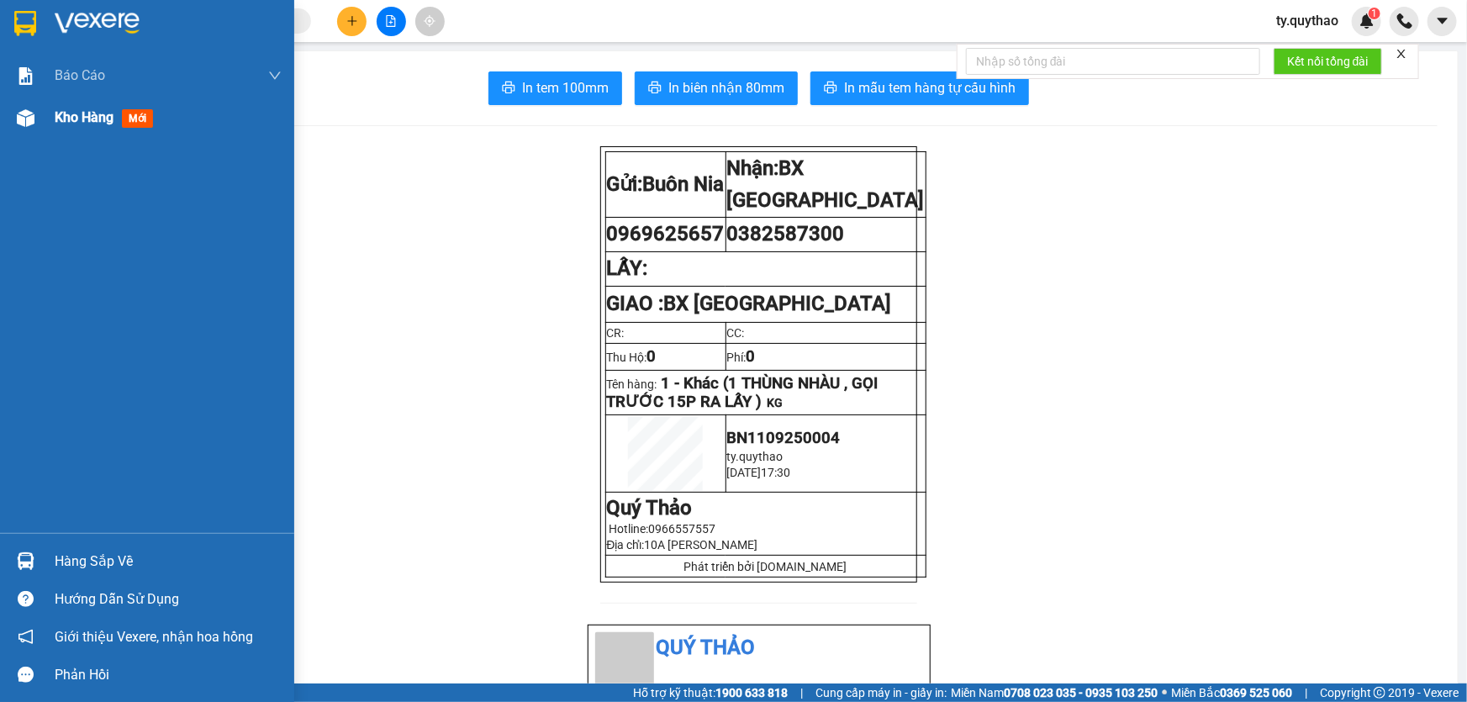
click at [21, 123] on img at bounding box center [26, 118] width 18 height 18
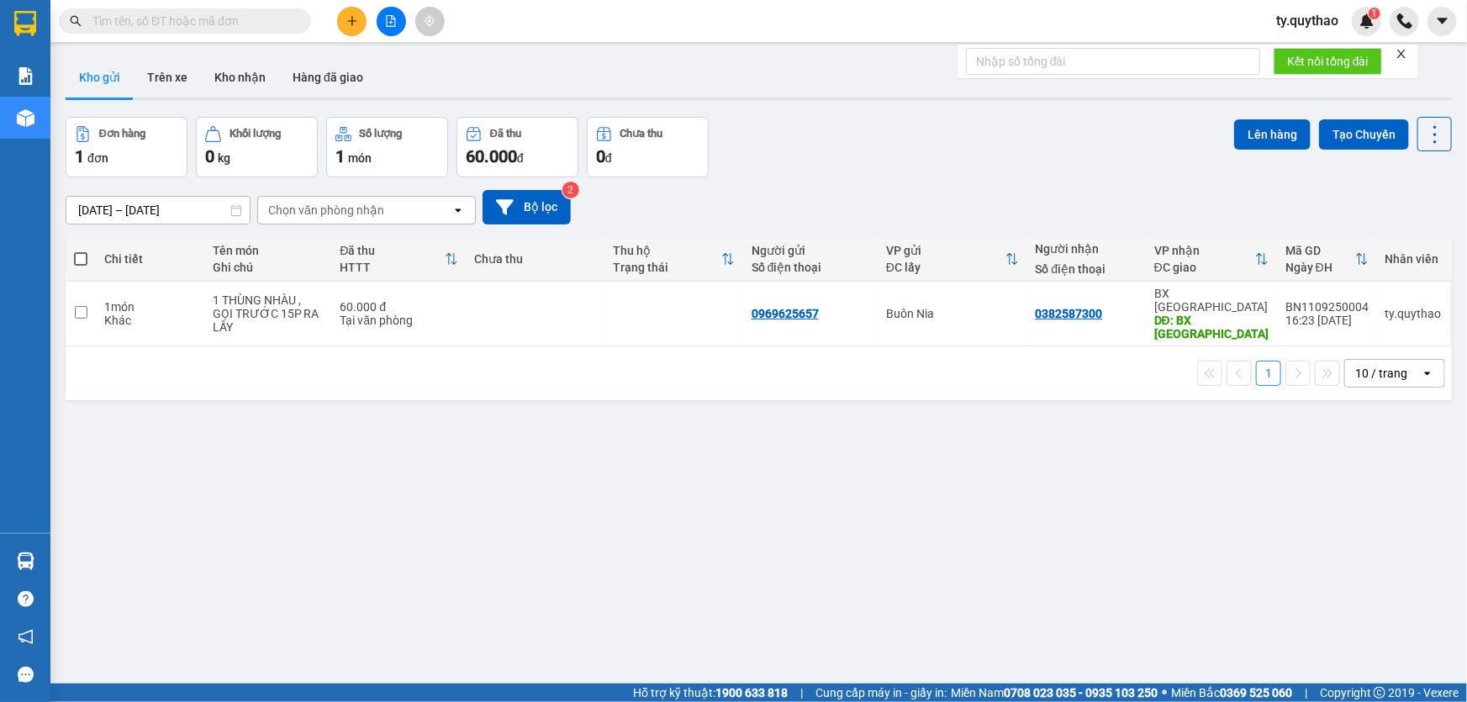
click at [82, 252] on span at bounding box center [80, 258] width 13 height 13
click at [81, 250] on input "checkbox" at bounding box center [81, 250] width 0 height 0
checkbox input "true"
click at [82, 252] on span at bounding box center [80, 258] width 13 height 13
click at [81, 250] on input "checkbox" at bounding box center [81, 250] width 0 height 0
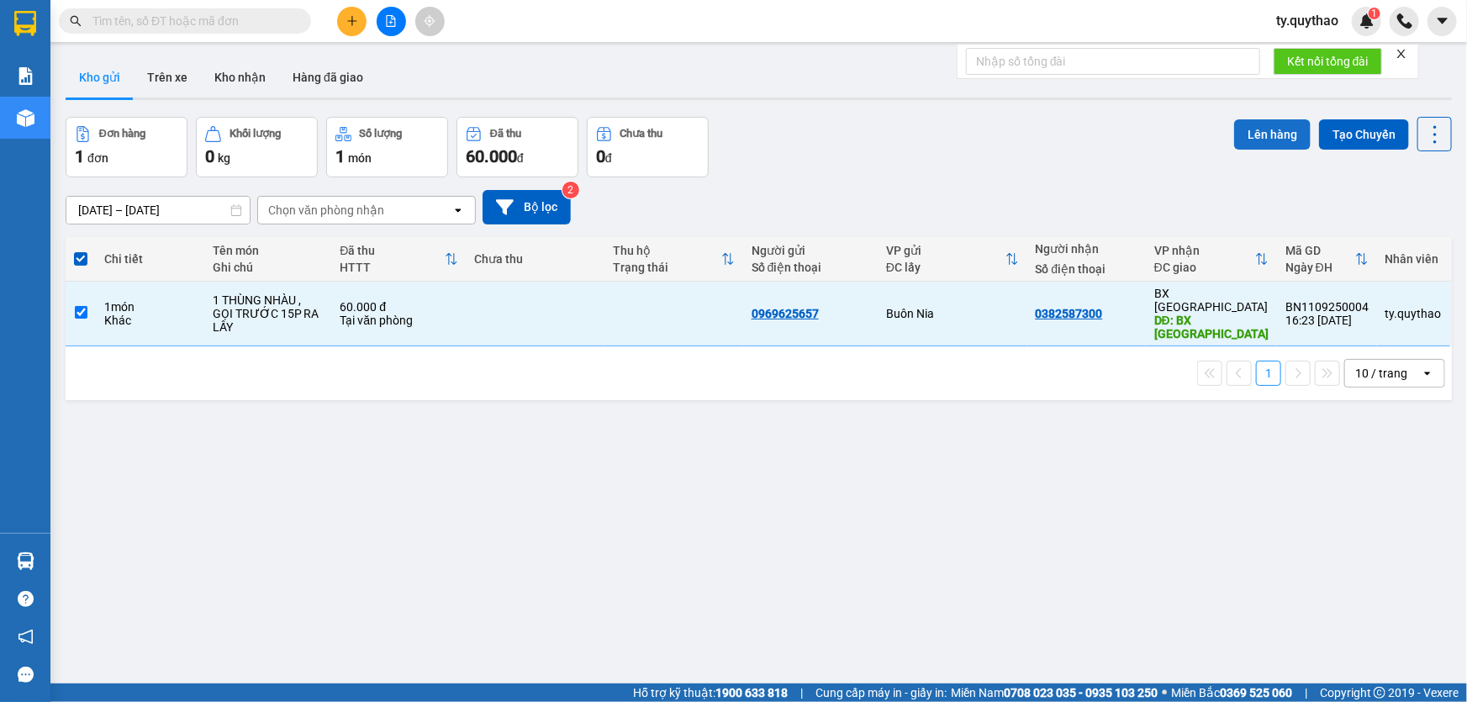
click at [1251, 134] on button "Lên hàng" at bounding box center [1272, 134] width 76 height 30
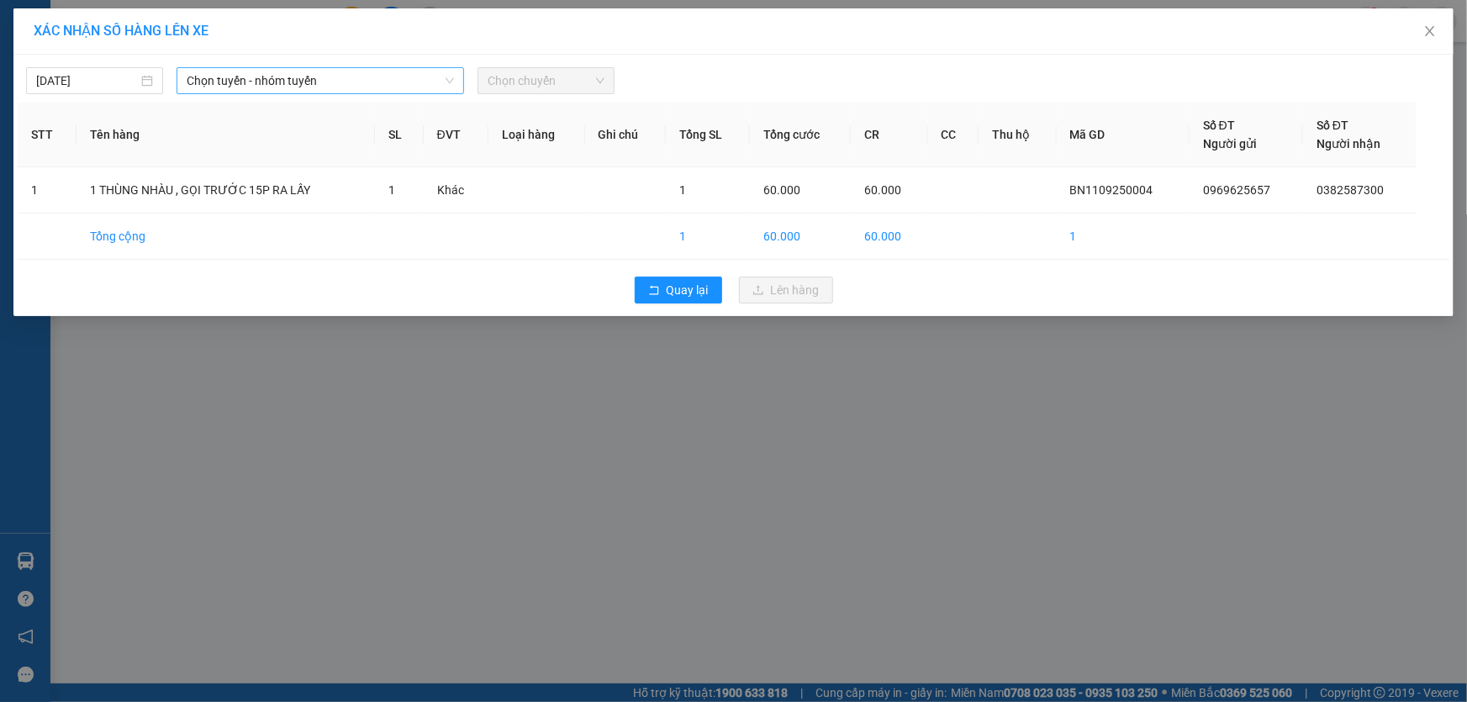
click at [383, 82] on span "Chọn tuyến - nhóm tuyến" at bounding box center [320, 80] width 267 height 25
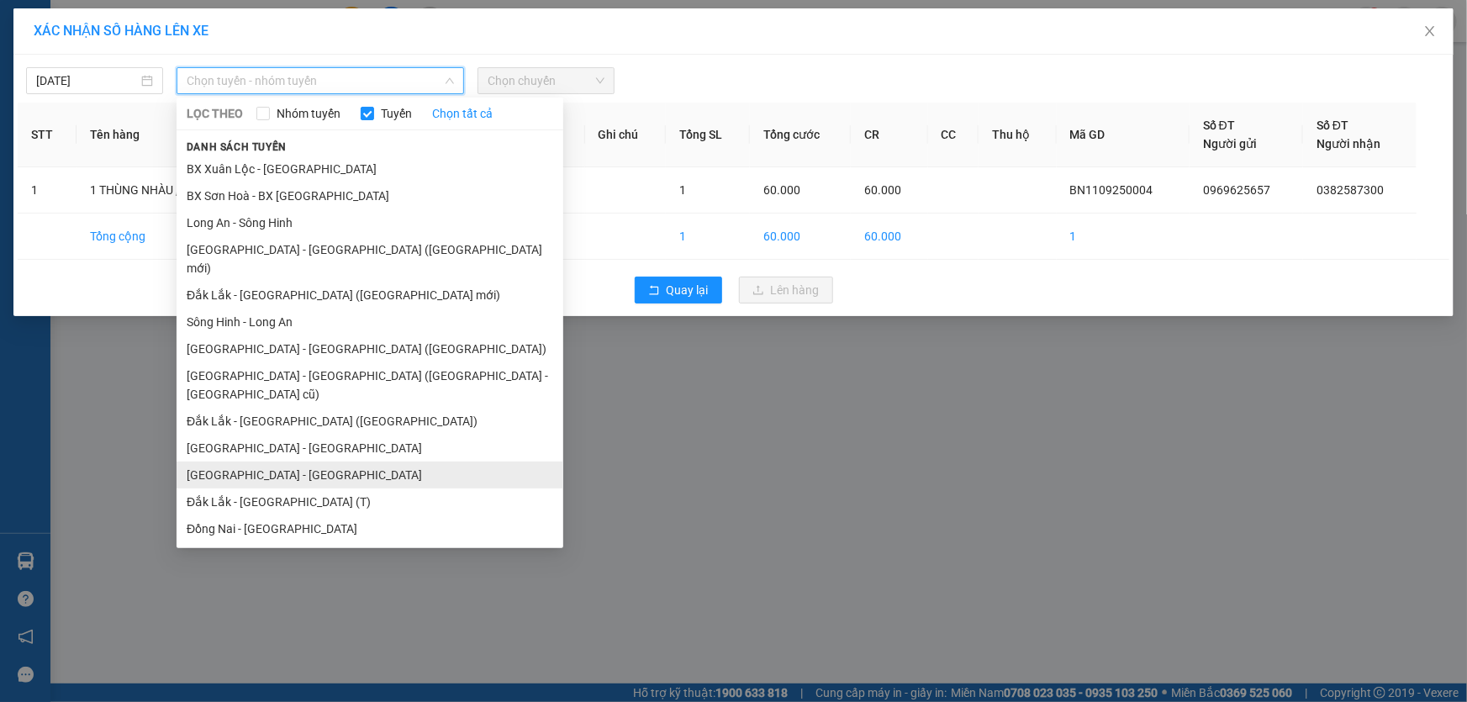
click at [311, 461] on li "[GEOGRAPHIC_DATA] - [GEOGRAPHIC_DATA]" at bounding box center [369, 474] width 387 height 27
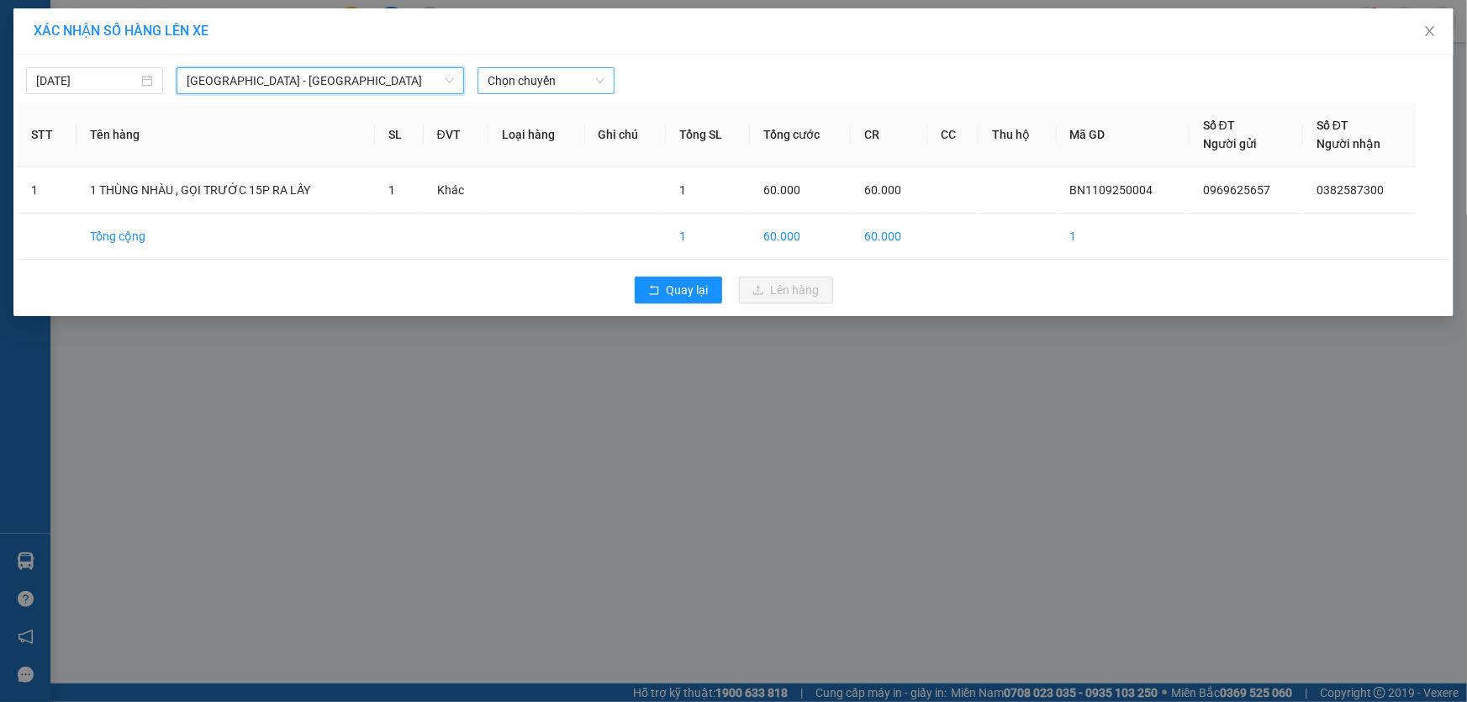
click at [531, 83] on span "Chọn chuyến" at bounding box center [545, 80] width 117 height 25
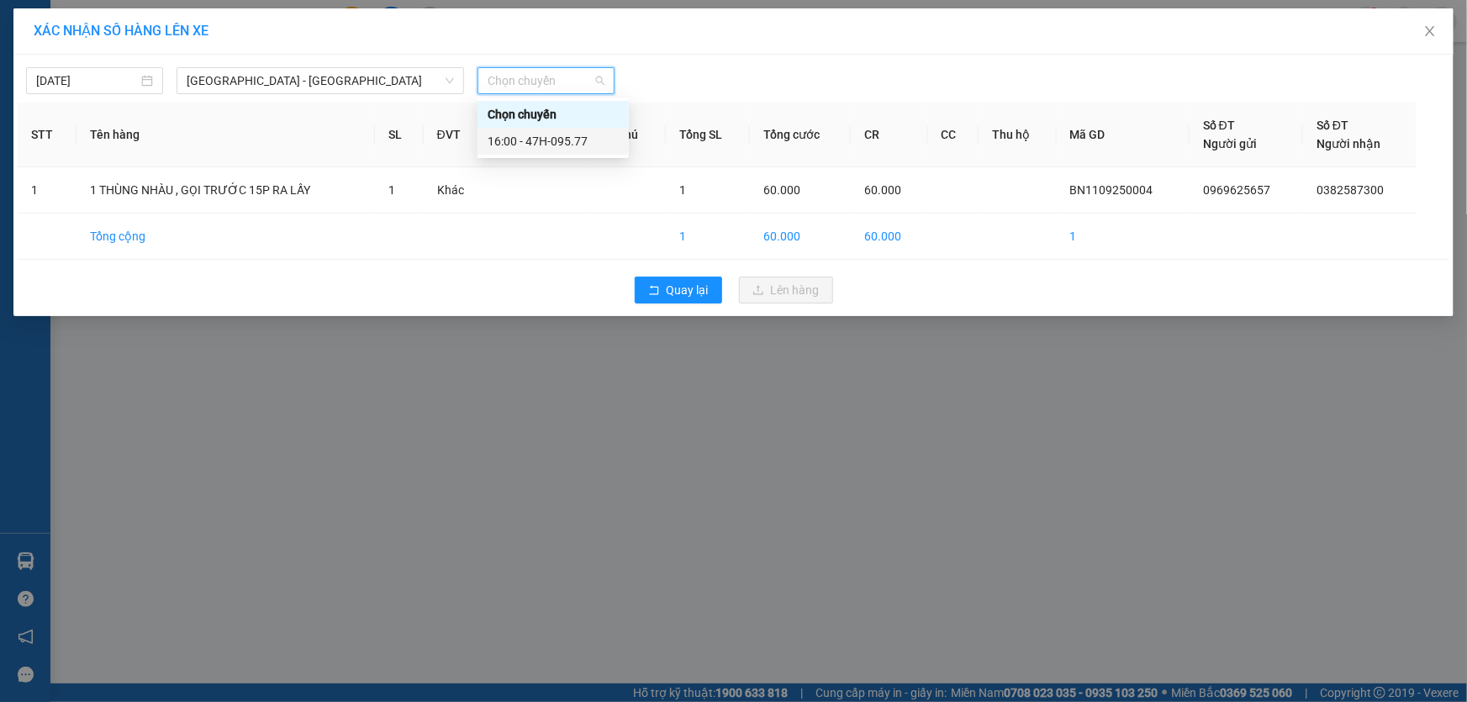
click at [577, 134] on div "16:00 - 47H-095.77" at bounding box center [552, 141] width 131 height 18
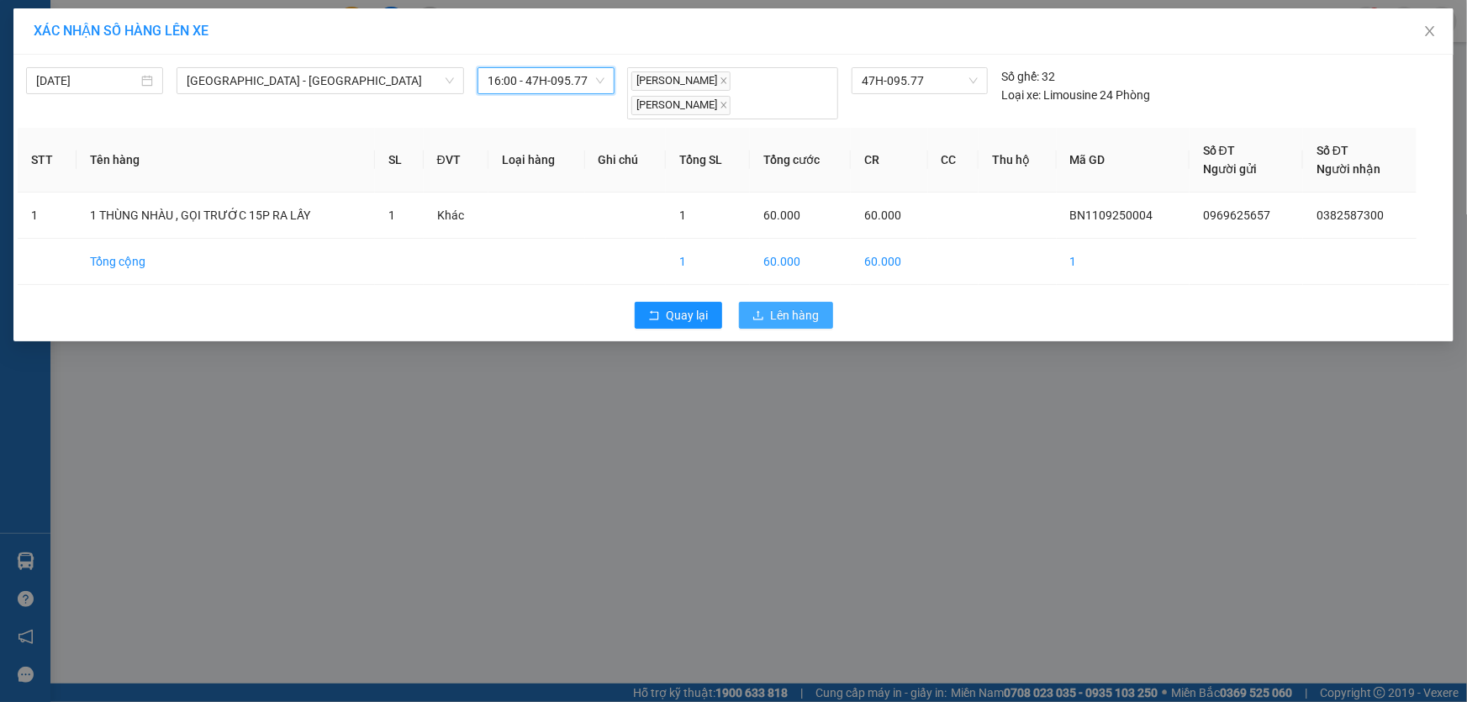
click at [776, 306] on span "Lên hàng" at bounding box center [795, 315] width 49 height 18
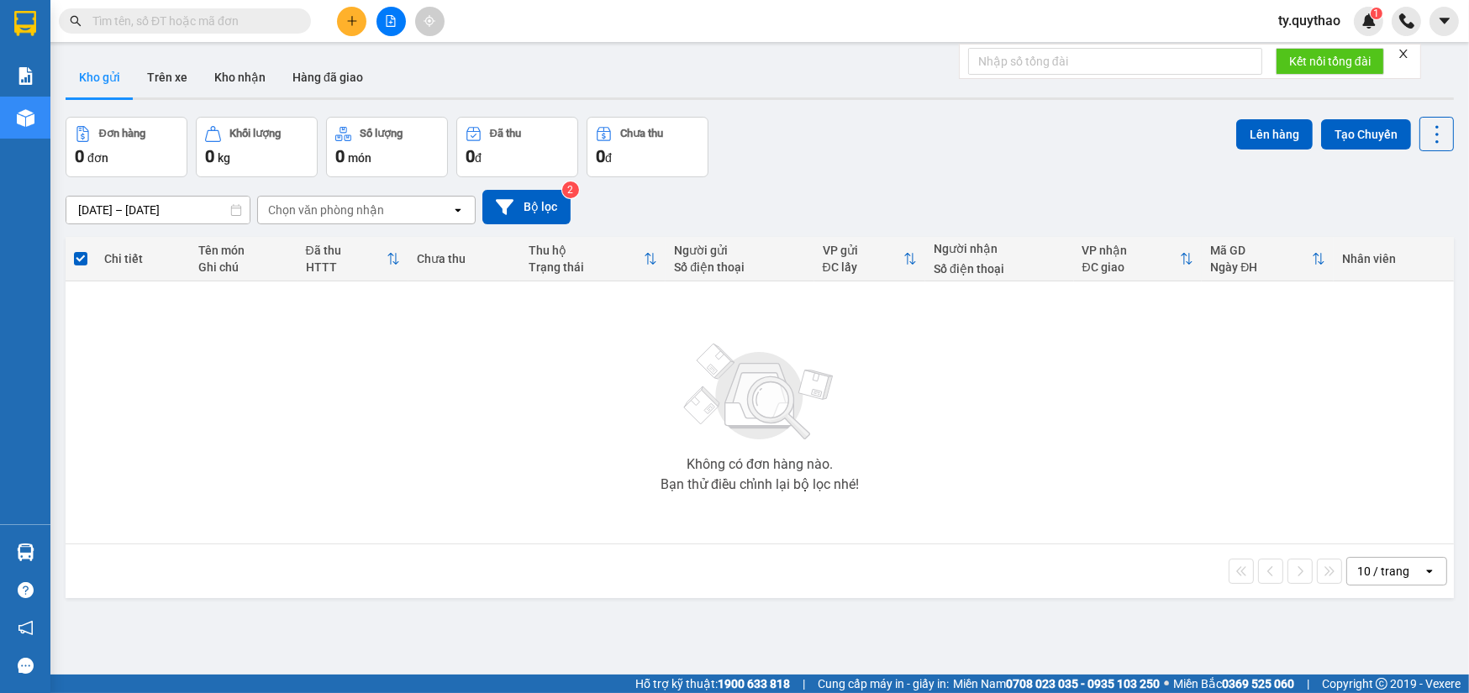
click at [213, 24] on input "text" at bounding box center [191, 21] width 198 height 18
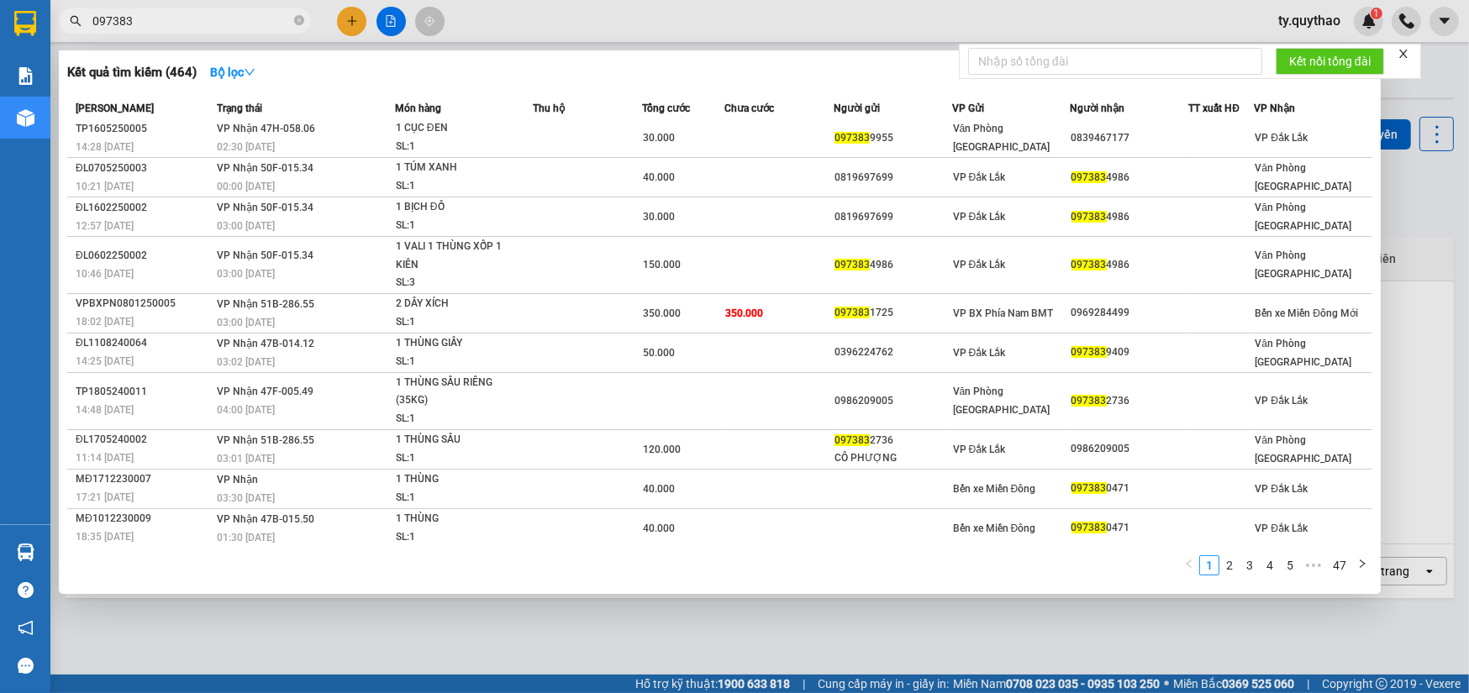
scroll to position [7, 0]
type input "097383"
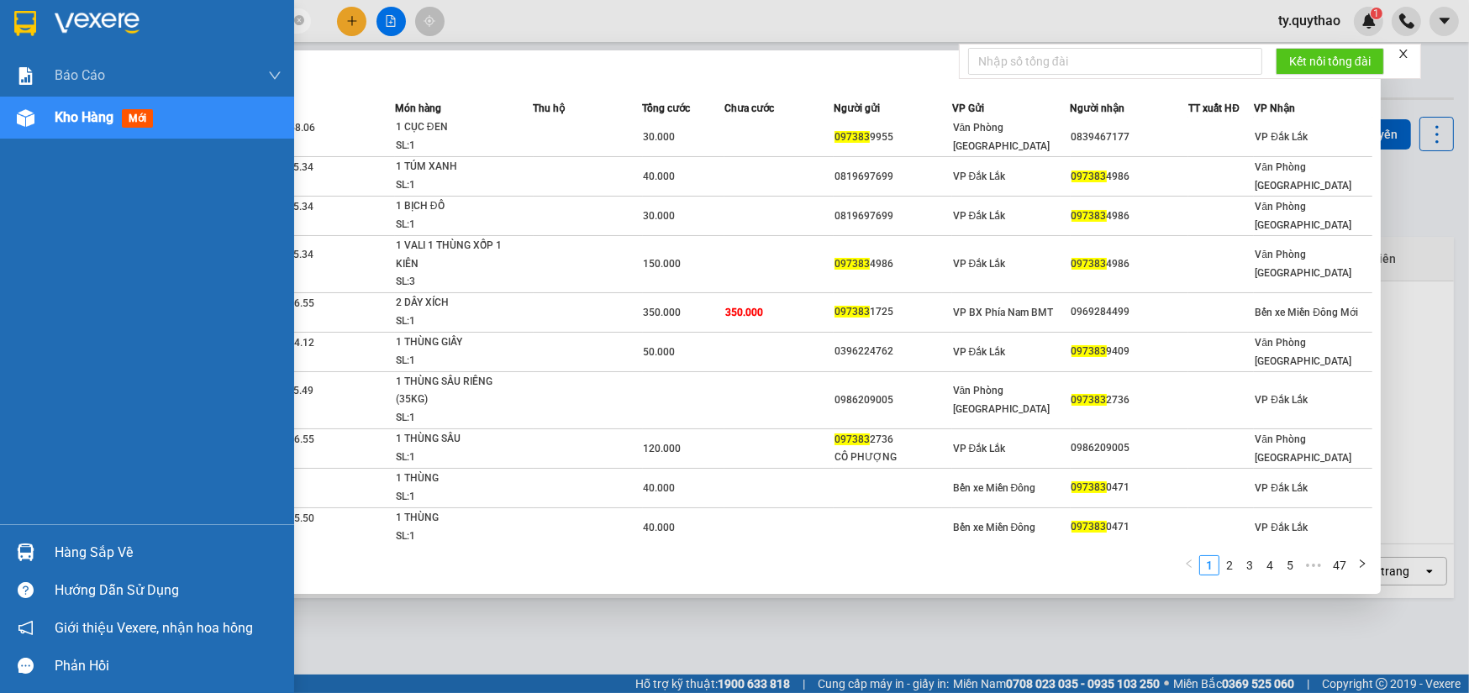
click at [34, 118] on div at bounding box center [25, 117] width 29 height 29
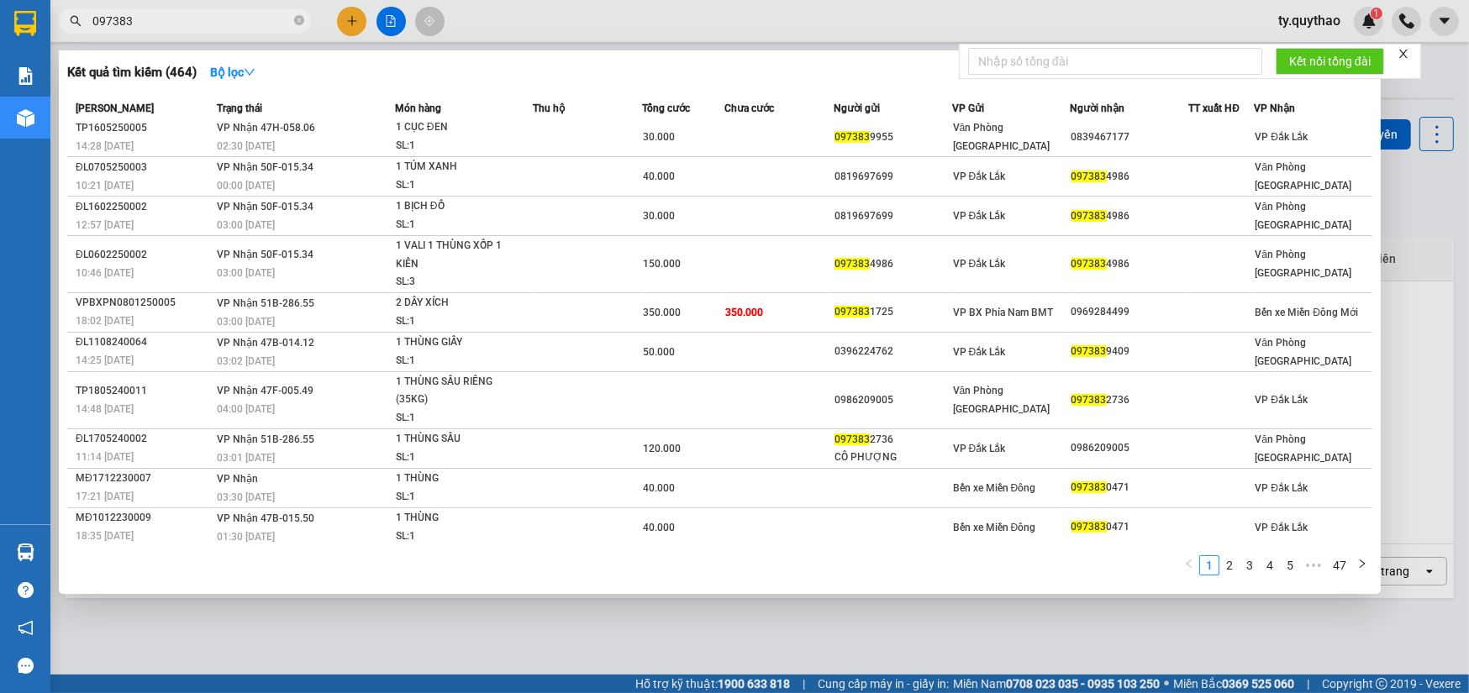
click at [1417, 361] on div at bounding box center [734, 346] width 1469 height 693
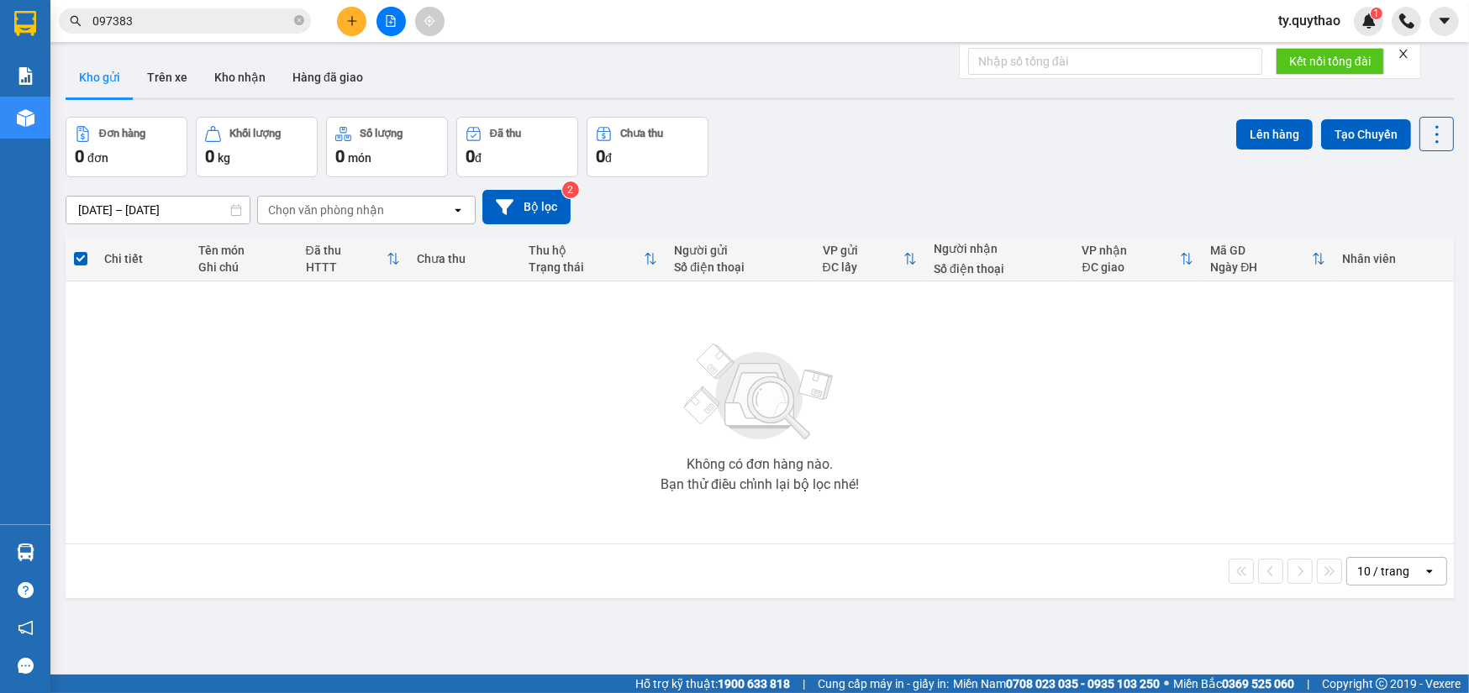
scroll to position [0, 0]
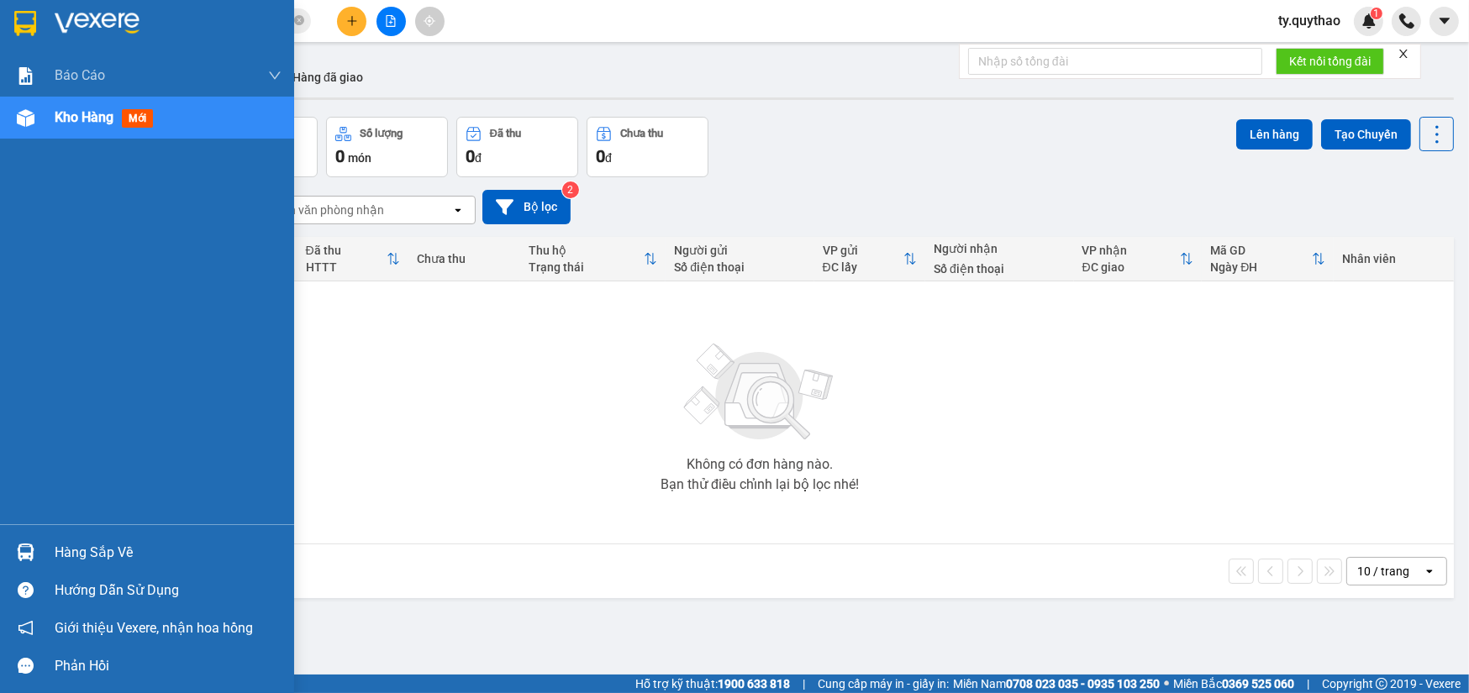
click at [33, 117] on img at bounding box center [26, 118] width 18 height 18
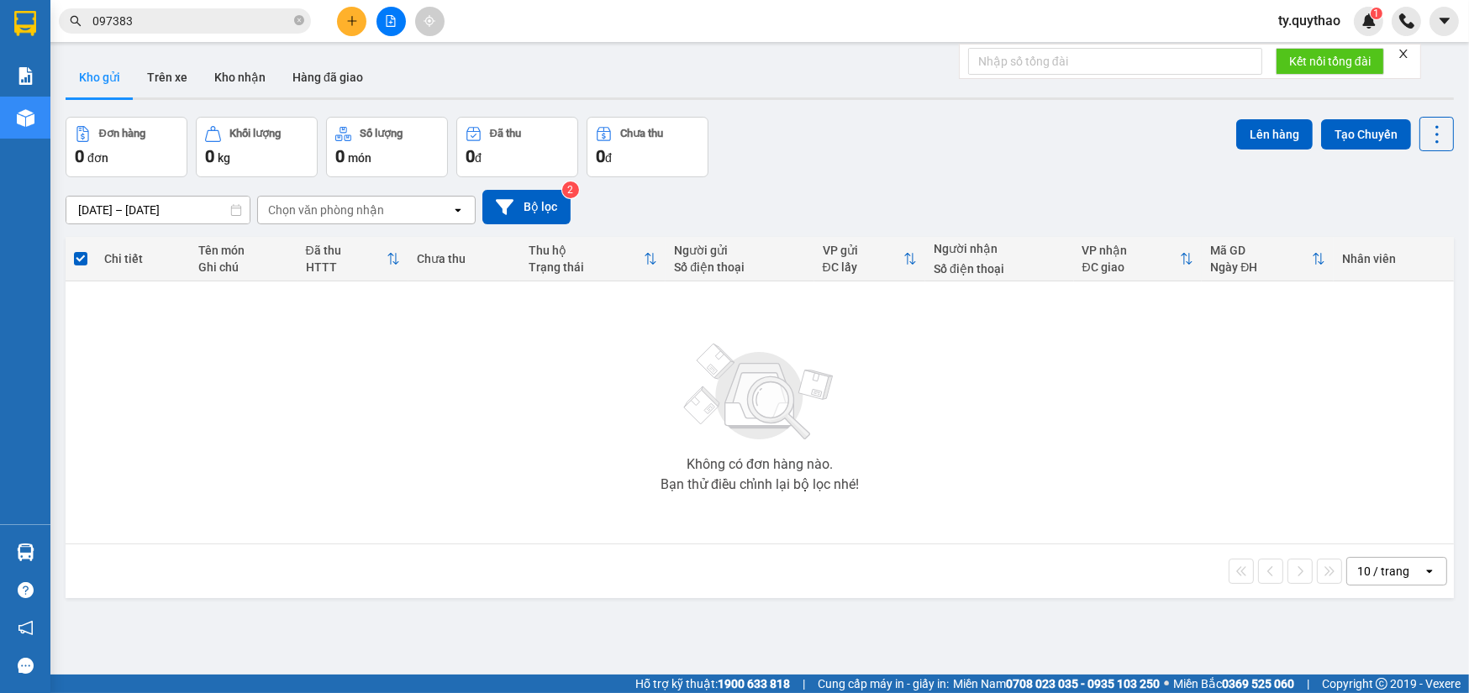
click at [381, 19] on button at bounding box center [391, 21] width 29 height 29
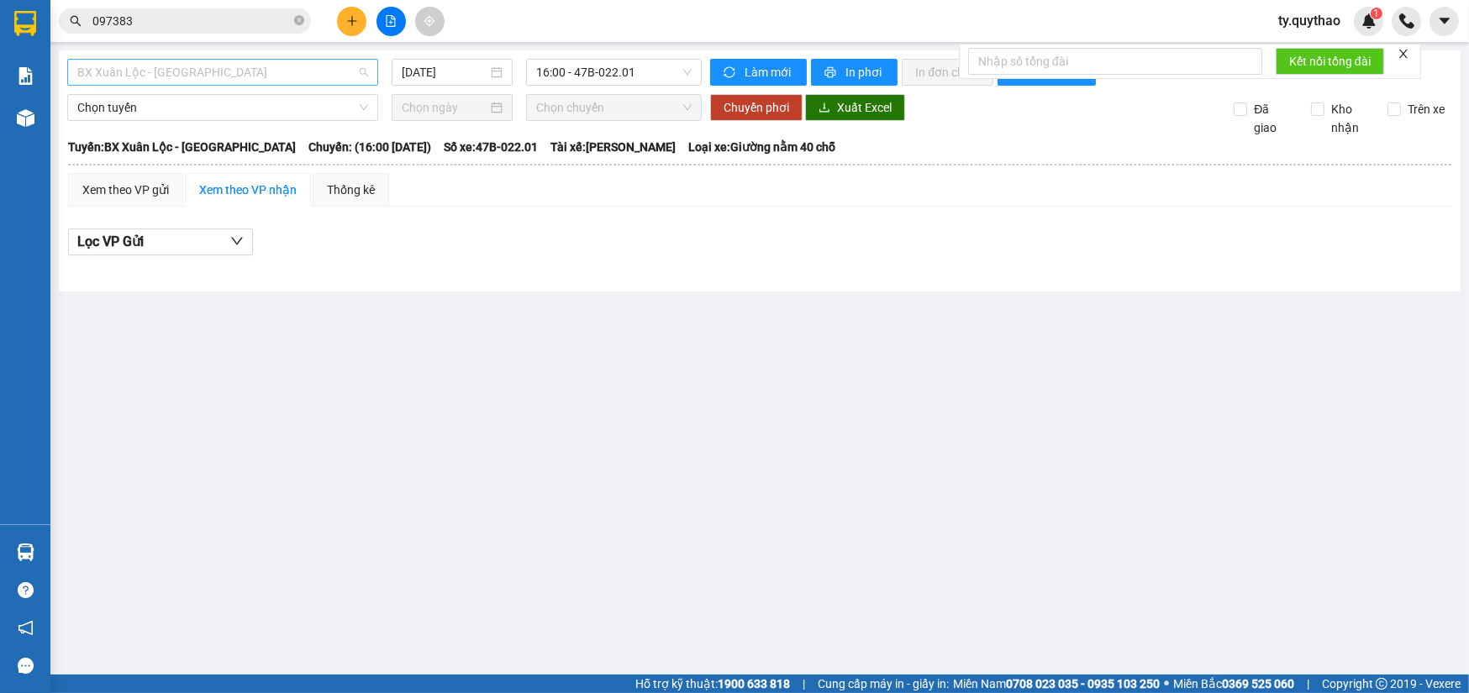
click at [282, 76] on span "BX Xuân Lộc - [GEOGRAPHIC_DATA]" at bounding box center [222, 72] width 291 height 25
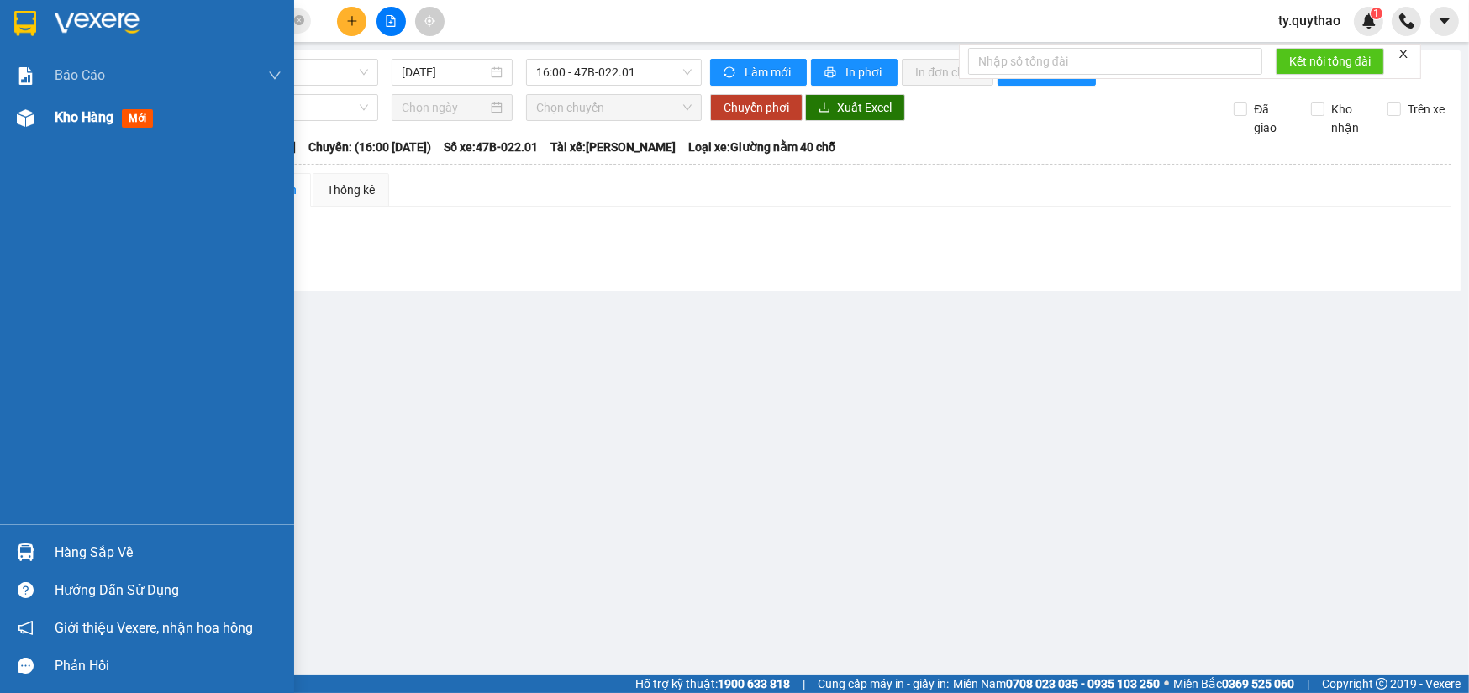
click at [50, 129] on div "Kho hàng mới" at bounding box center [147, 118] width 294 height 42
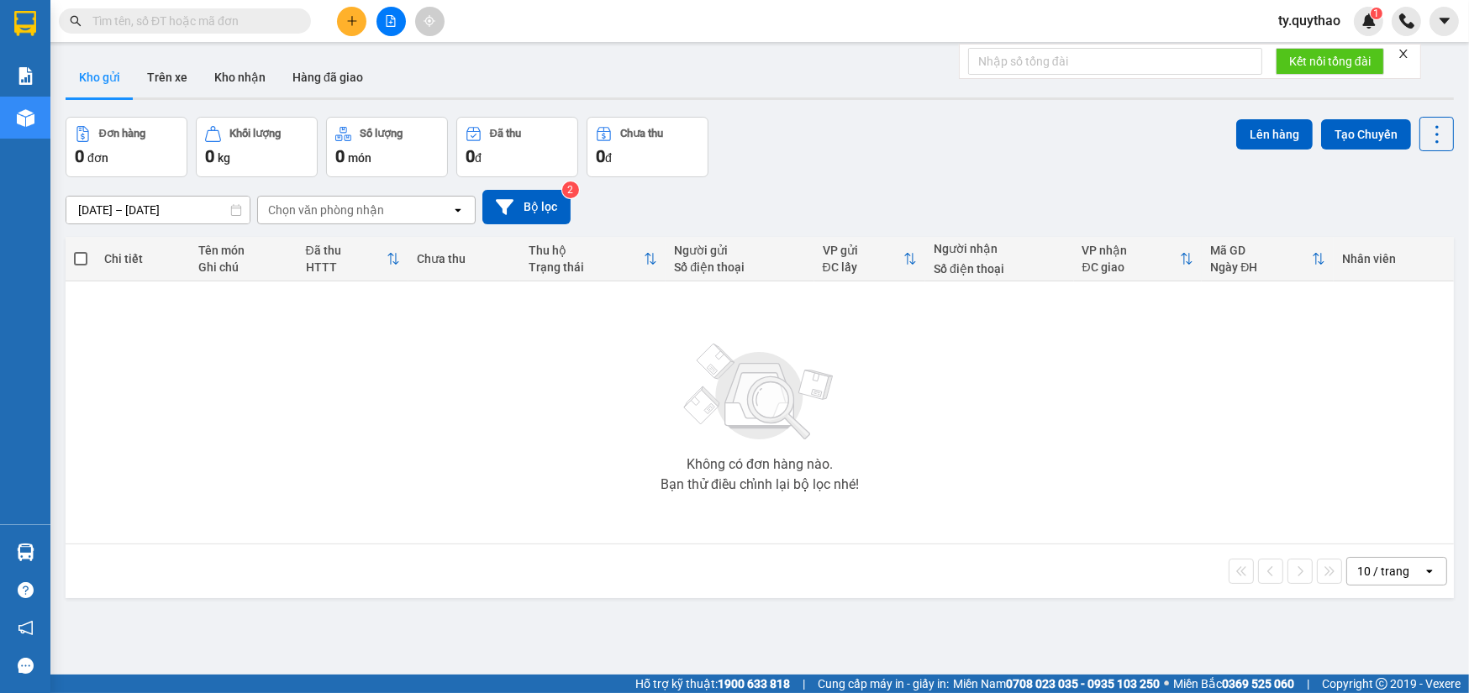
click at [385, 13] on button at bounding box center [391, 21] width 29 height 29
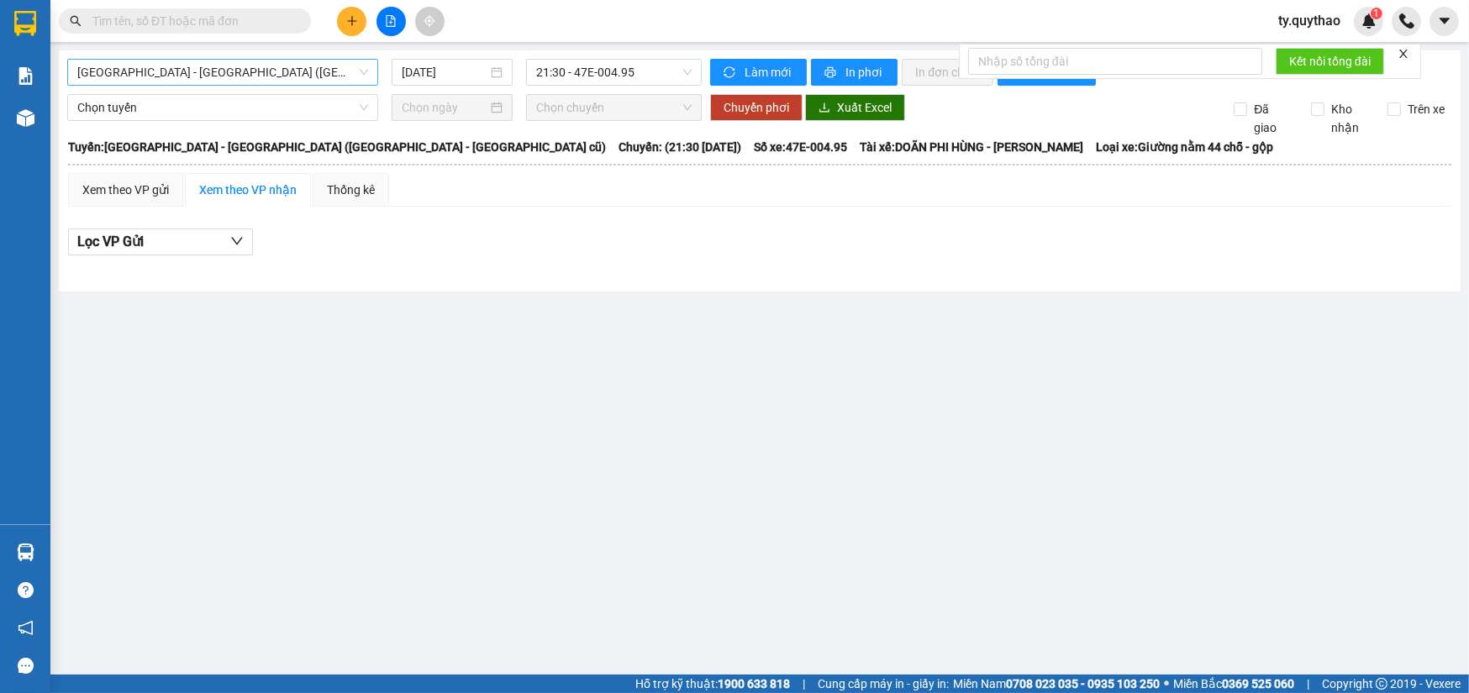
click at [261, 72] on span "Sài Gòn - Đắk Lắk (BXMT - BX Miền Đông cũ)" at bounding box center [222, 72] width 291 height 25
click at [284, 75] on span "Sài Gòn - Đắk Lắk (BXMT - BX Miền Đông cũ)" at bounding box center [222, 72] width 291 height 25
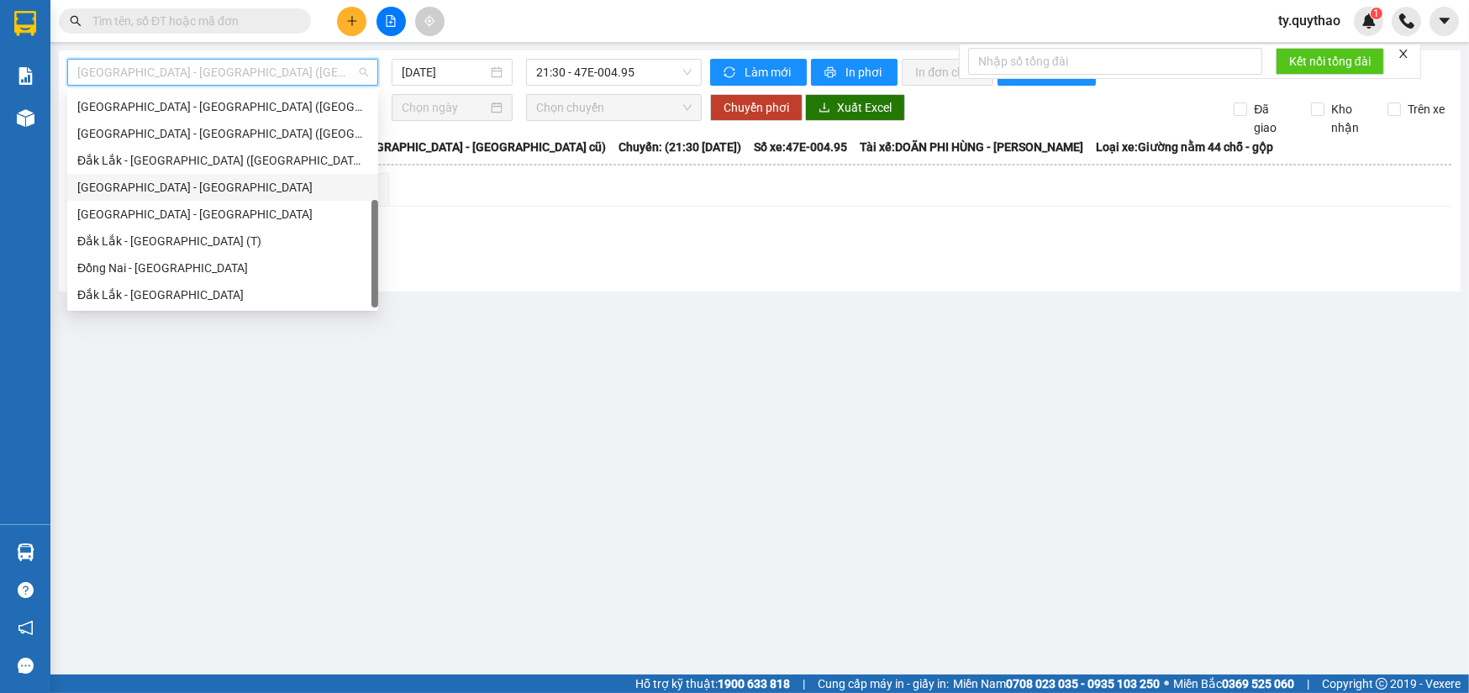
scroll to position [88, 0]
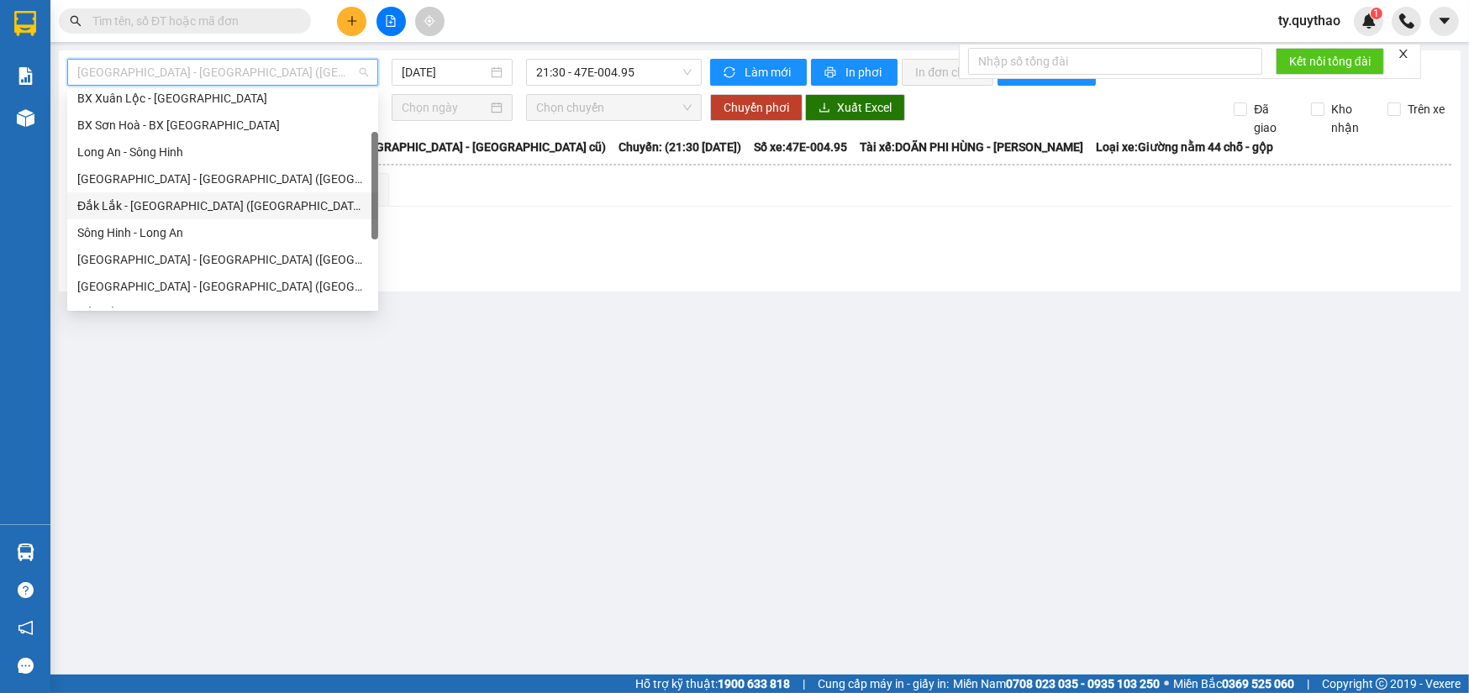
click at [258, 203] on div "Đắk Lắk - [GEOGRAPHIC_DATA] ([GEOGRAPHIC_DATA] mới)" at bounding box center [222, 206] width 291 height 18
type input "[DATE]"
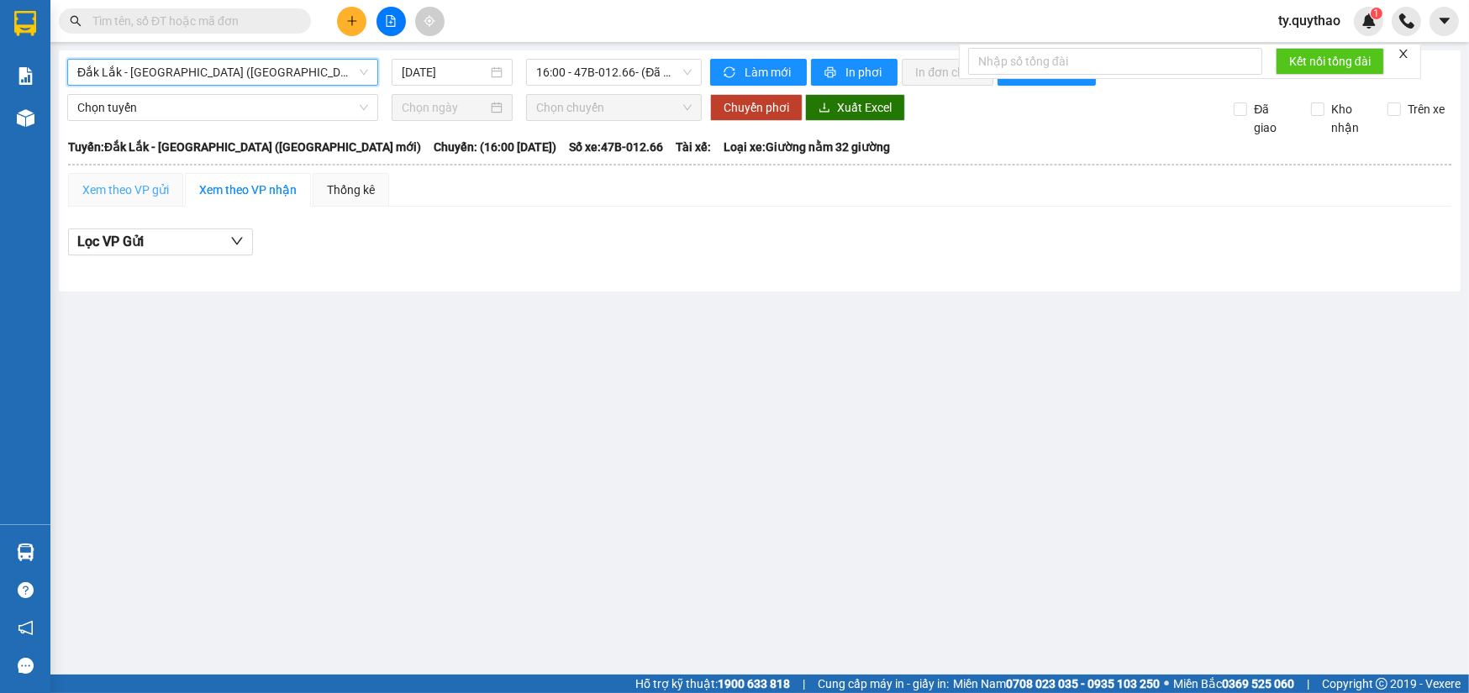
click at [176, 187] on div "Xem theo VP gửi" at bounding box center [125, 190] width 115 height 34
click at [244, 182] on div "Xem theo VP nhận" at bounding box center [247, 190] width 97 height 18
click at [282, 67] on span "Đắk Lắk - [GEOGRAPHIC_DATA] ([GEOGRAPHIC_DATA] mới)" at bounding box center [222, 72] width 291 height 25
click at [306, 76] on span "Đắk Lắk - [GEOGRAPHIC_DATA] ([GEOGRAPHIC_DATA] mới)" at bounding box center [222, 72] width 291 height 25
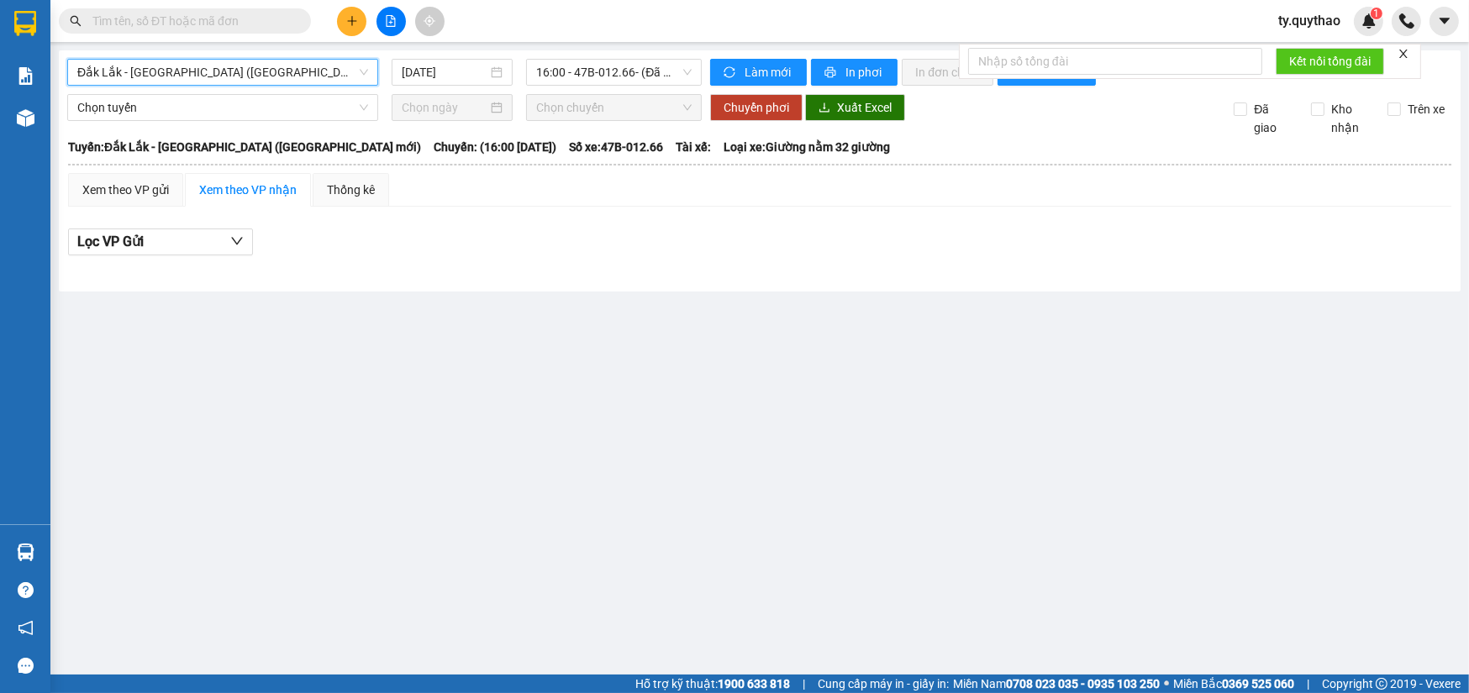
click at [306, 76] on span "Đắk Lắk - [GEOGRAPHIC_DATA] ([GEOGRAPHIC_DATA] mới)" at bounding box center [222, 72] width 291 height 25
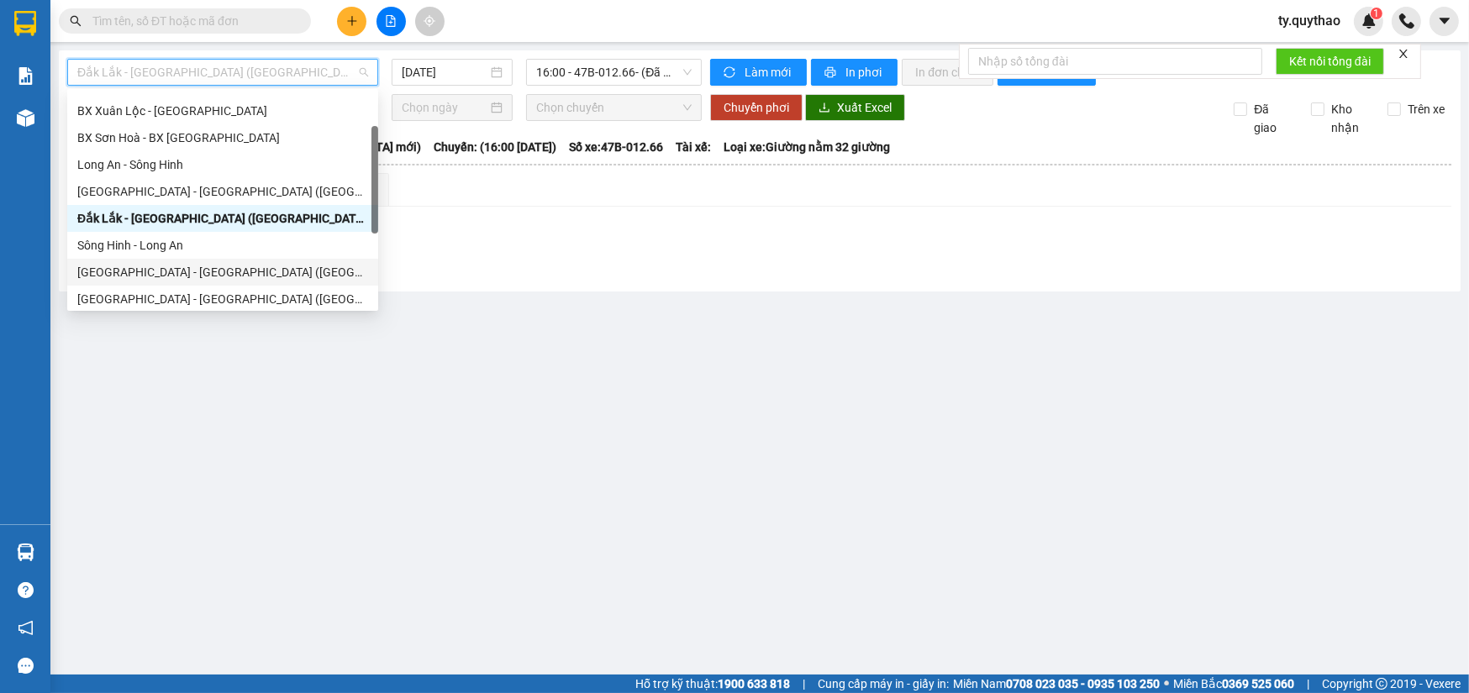
scroll to position [229, 0]
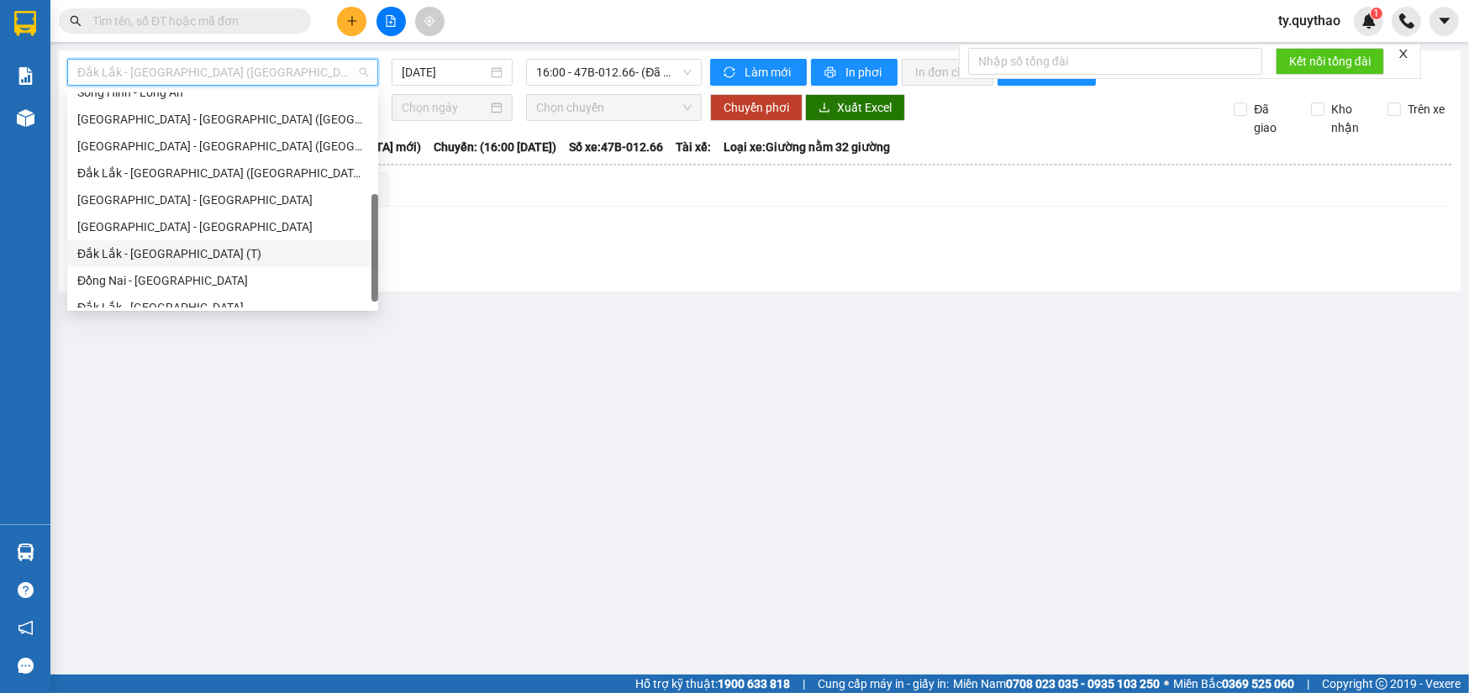
click at [274, 252] on div "Đắk Lắk - [GEOGRAPHIC_DATA] (T)" at bounding box center [222, 254] width 291 height 18
type input "[DATE]"
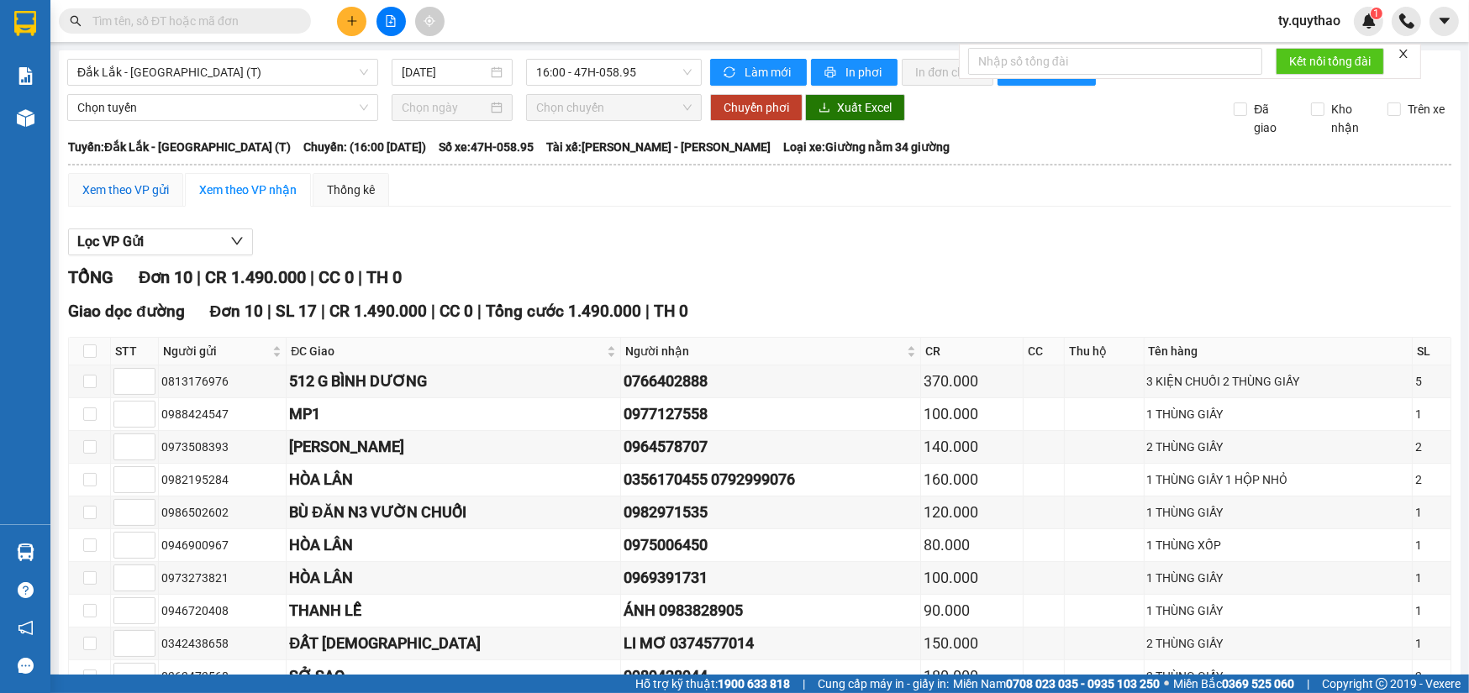
click at [160, 191] on div "Xem theo VP gửi" at bounding box center [125, 190] width 87 height 18
click at [250, 66] on span "Đắk Lắk - [GEOGRAPHIC_DATA] (T)" at bounding box center [222, 72] width 291 height 25
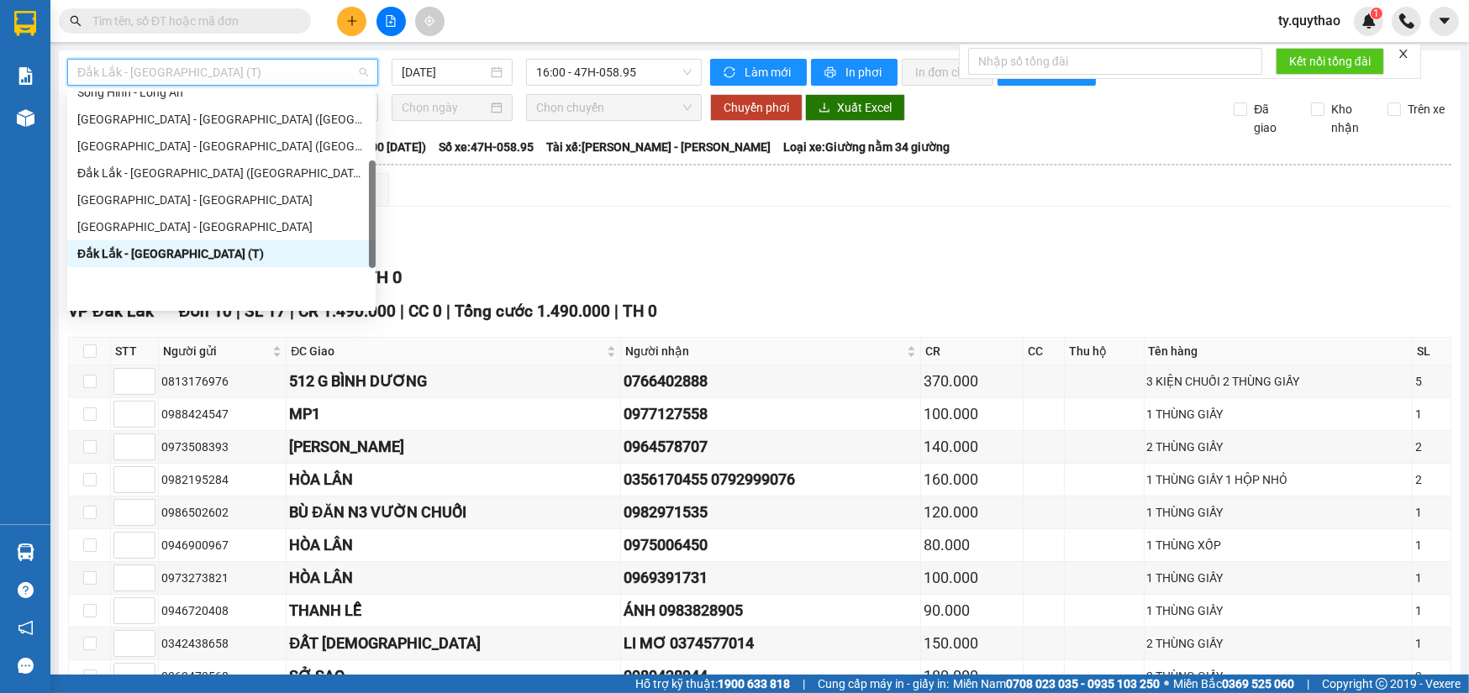
scroll to position [152, 0]
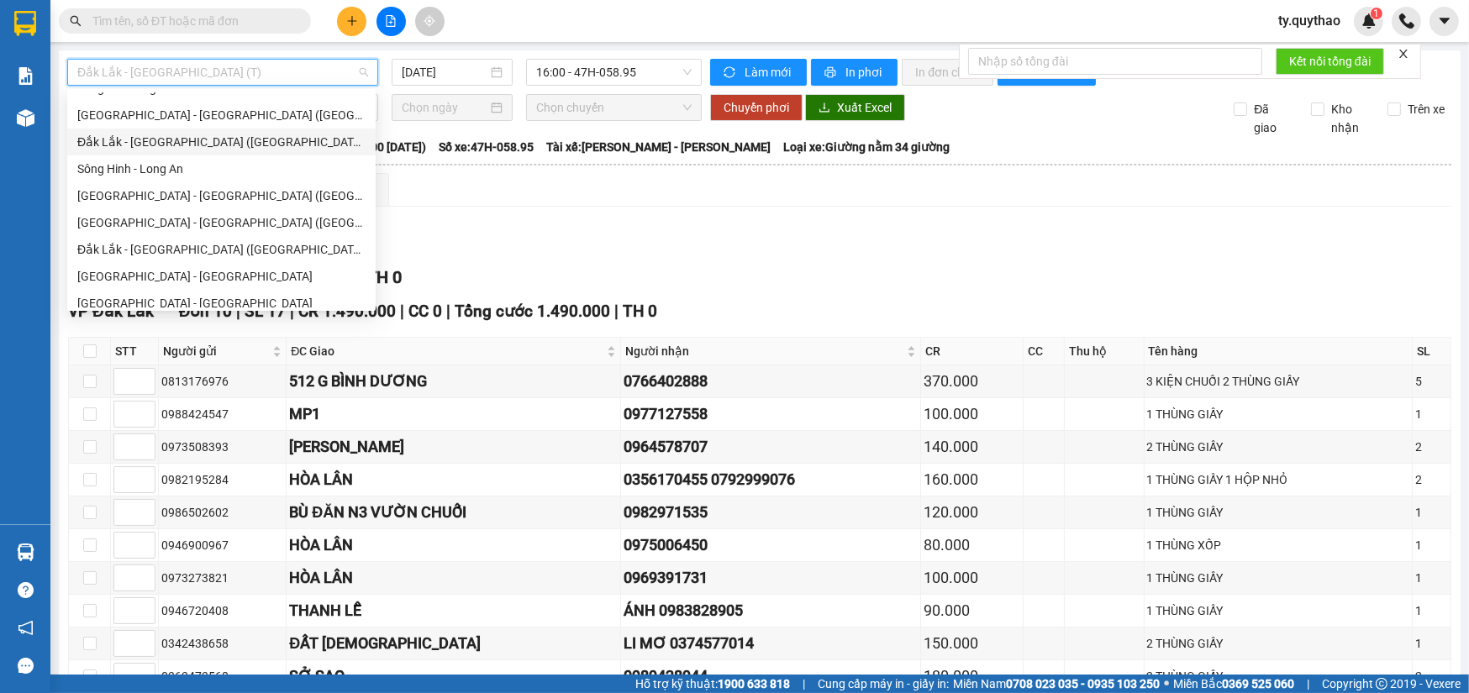
click at [261, 137] on div "Đắk Lắk - [GEOGRAPHIC_DATA] ([GEOGRAPHIC_DATA] mới)" at bounding box center [221, 142] width 288 height 18
type input "[DATE]"
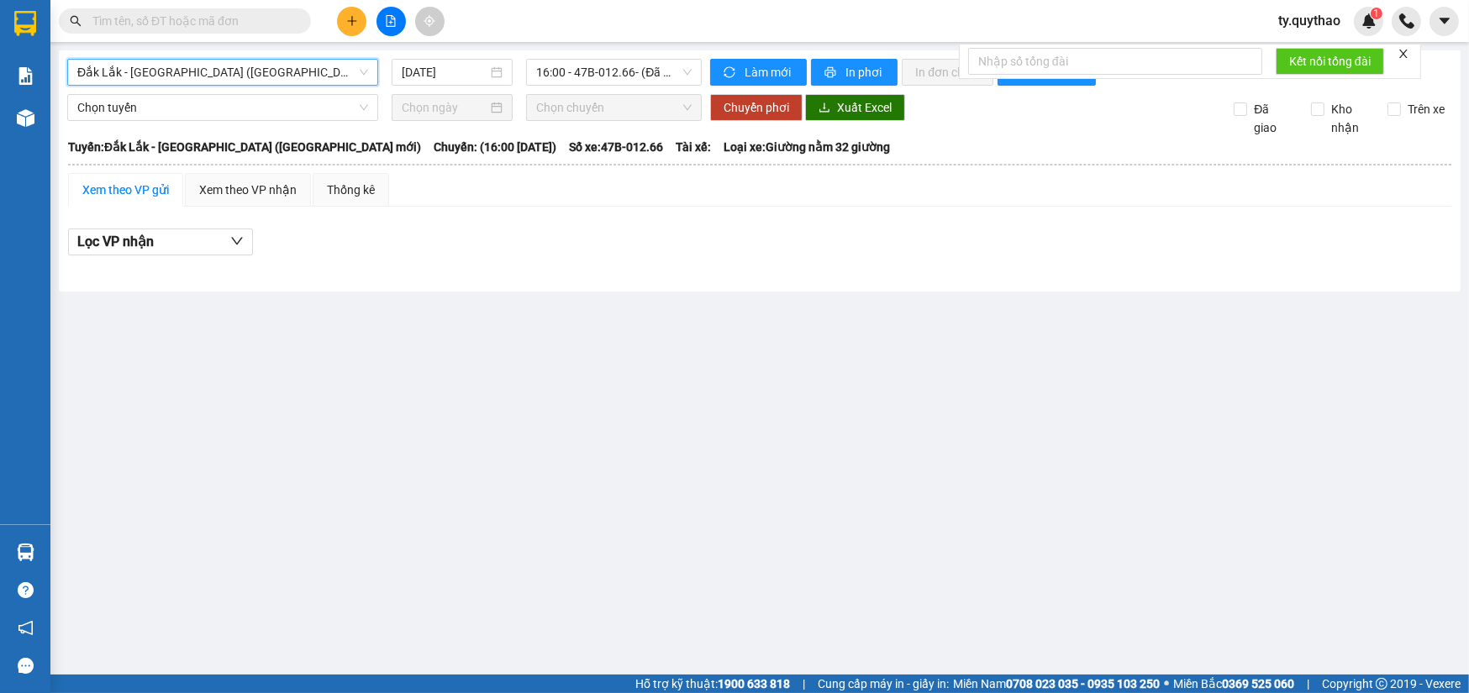
click at [259, 79] on span "Đắk Lắk - [GEOGRAPHIC_DATA] ([GEOGRAPHIC_DATA] mới)" at bounding box center [222, 72] width 291 height 25
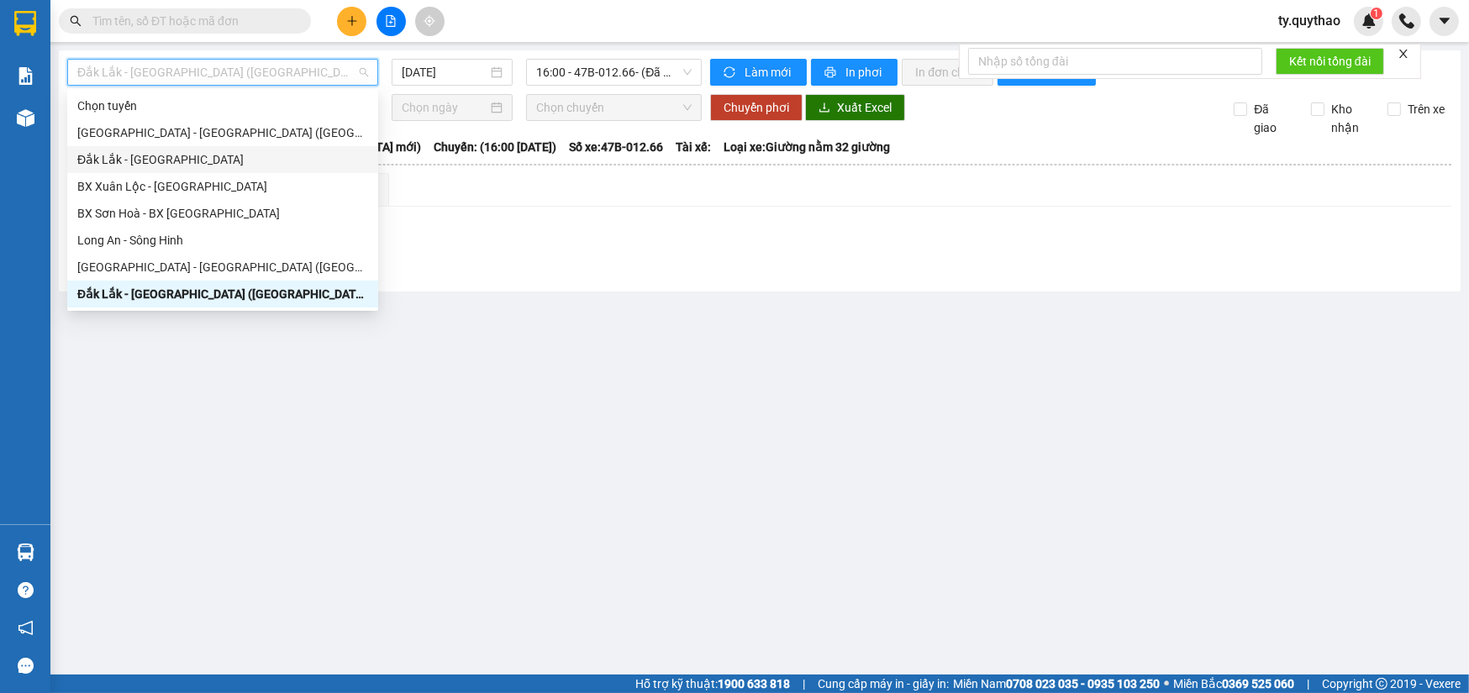
click at [244, 153] on div "Đắk Lắk - Sài Gòn" at bounding box center [222, 159] width 291 height 18
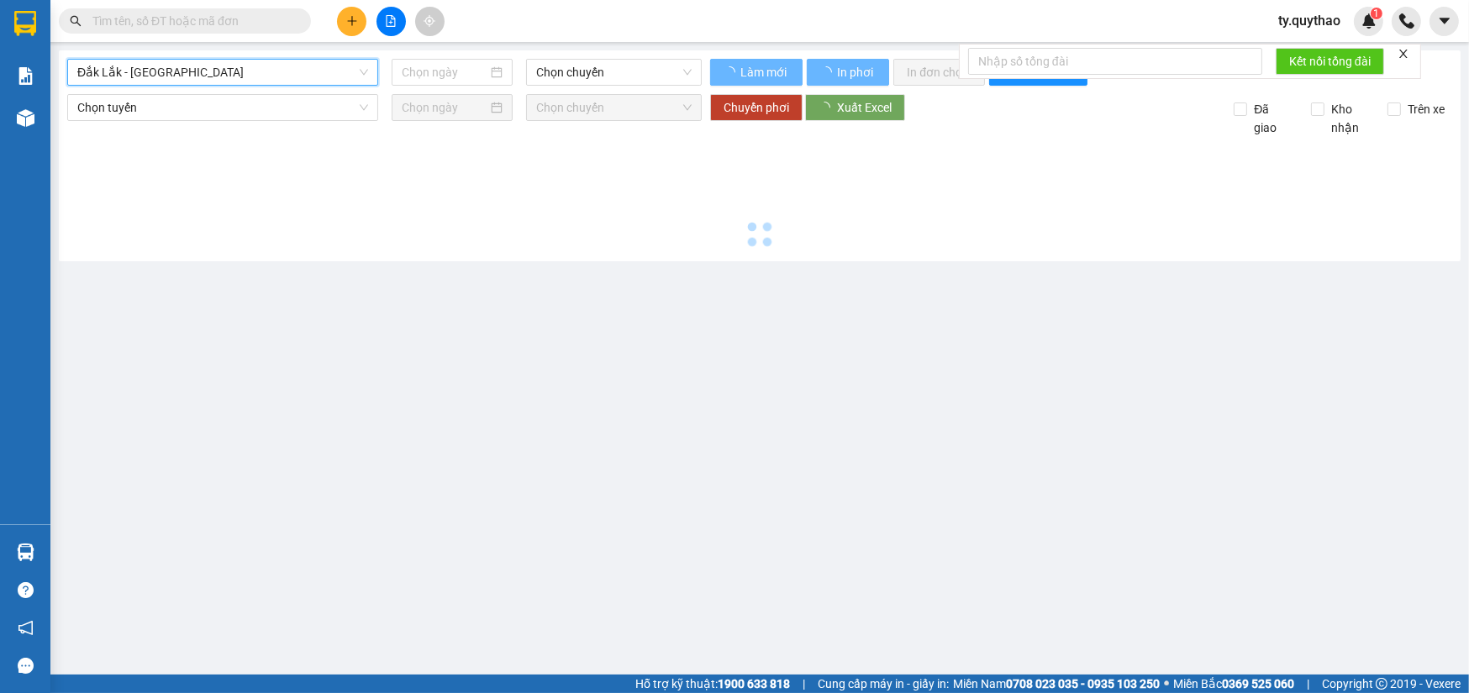
type input "[DATE]"
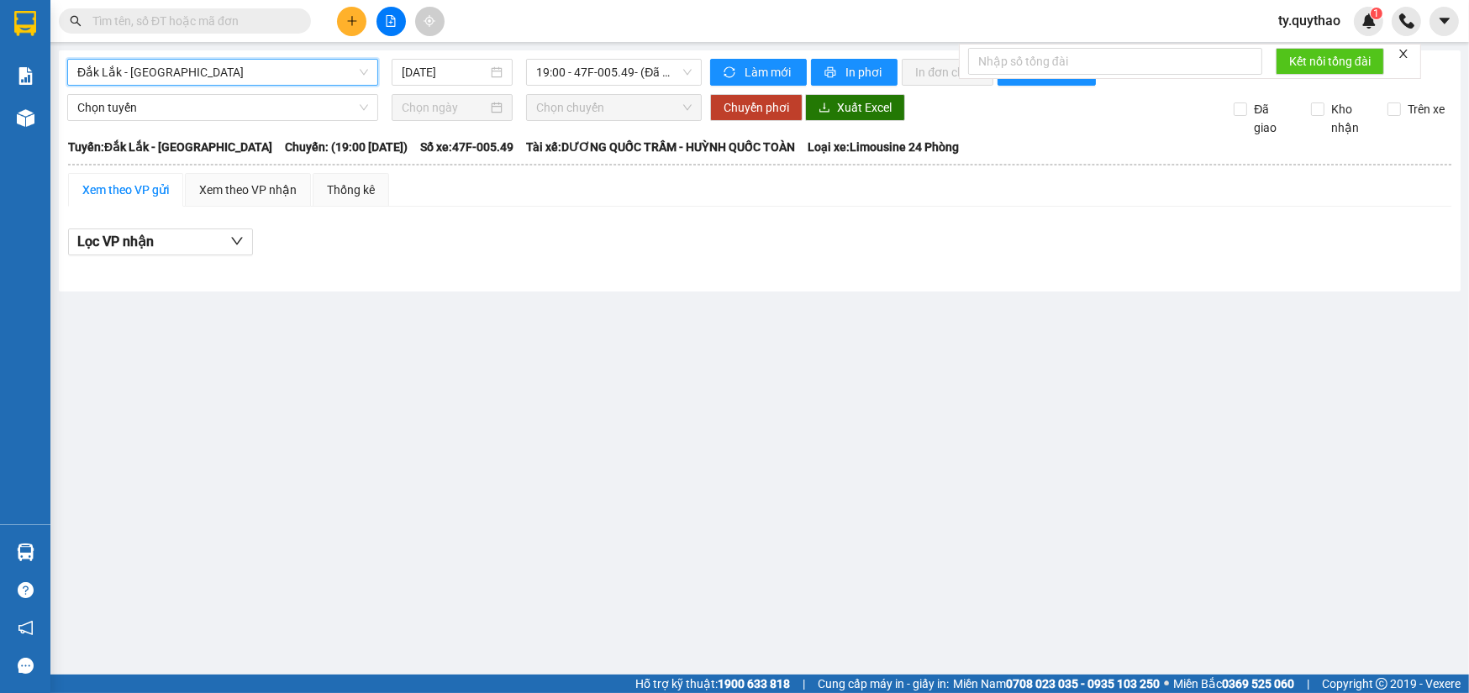
click at [268, 66] on span "Đắk Lắk - Sài Gòn" at bounding box center [222, 72] width 291 height 25
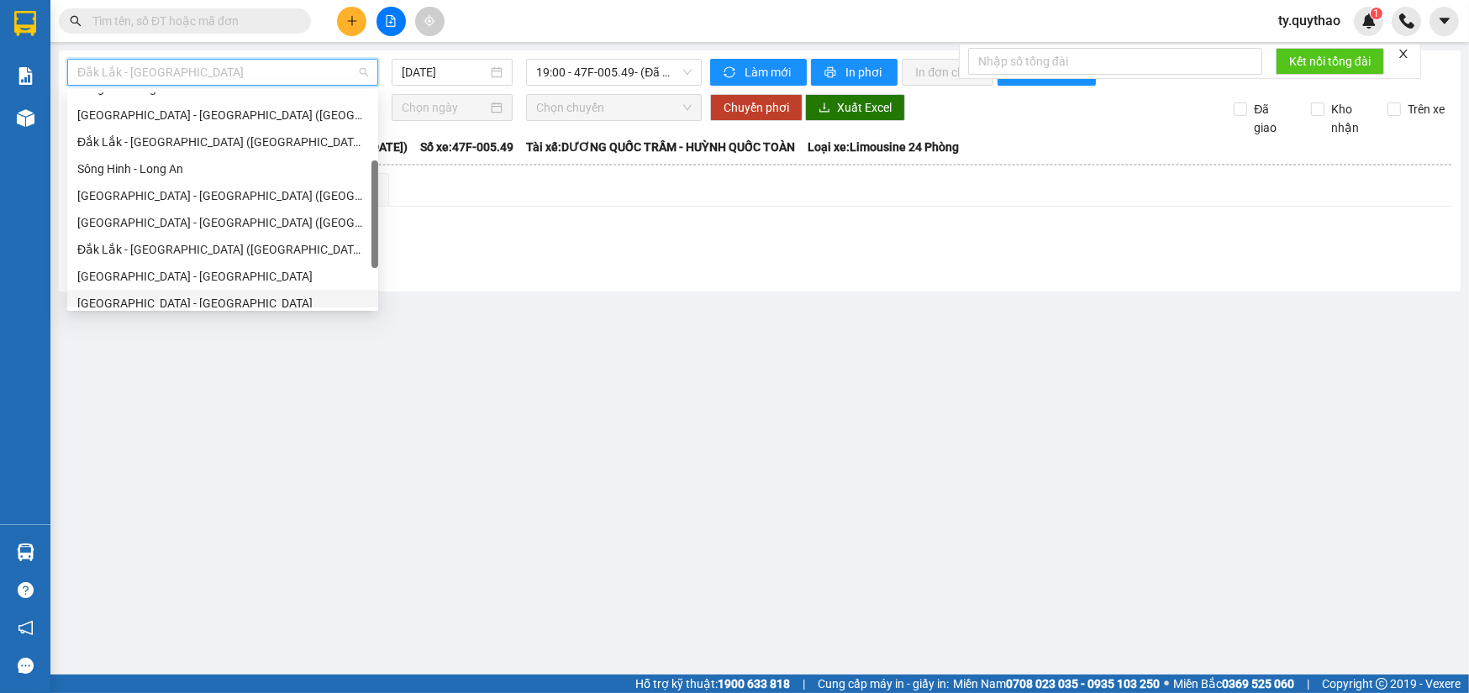
scroll to position [241, 0]
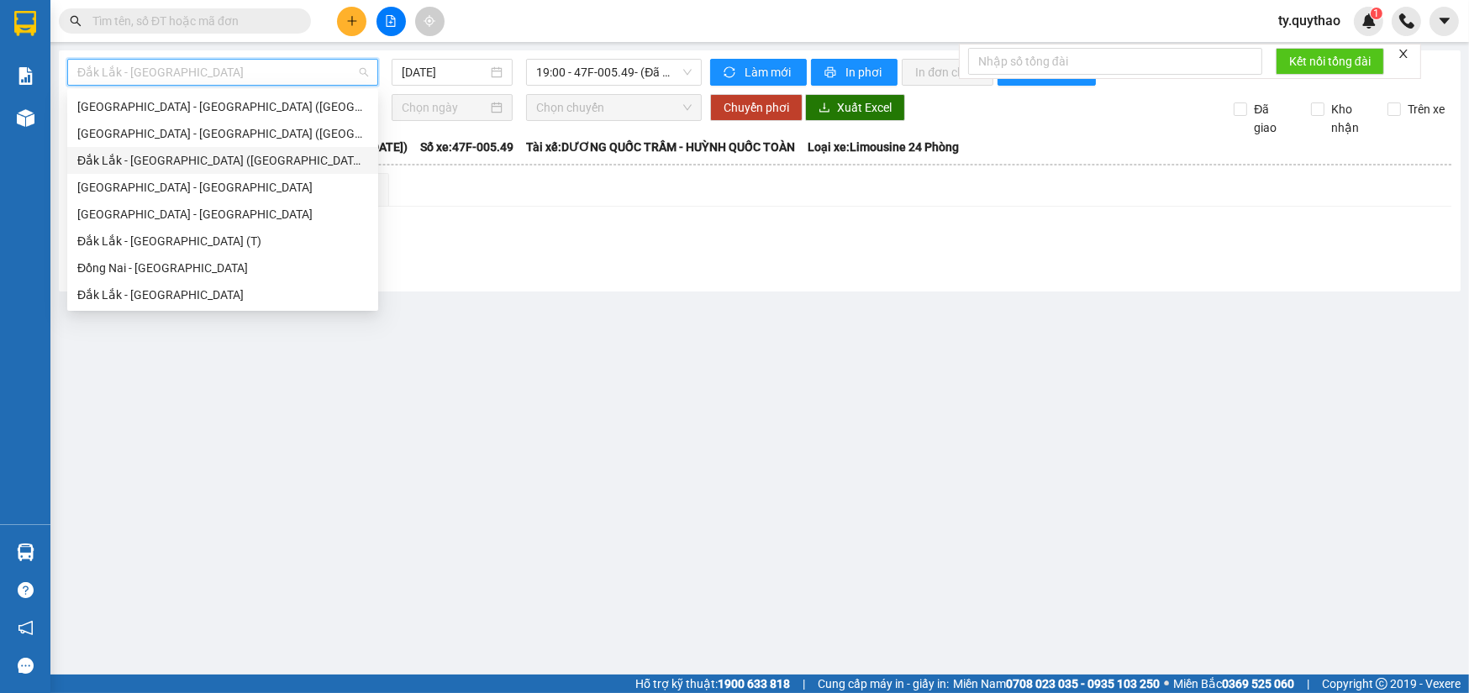
click at [277, 159] on div "Đắk Lắk - [GEOGRAPHIC_DATA] ([GEOGRAPHIC_DATA])" at bounding box center [222, 160] width 291 height 18
type input "[DATE]"
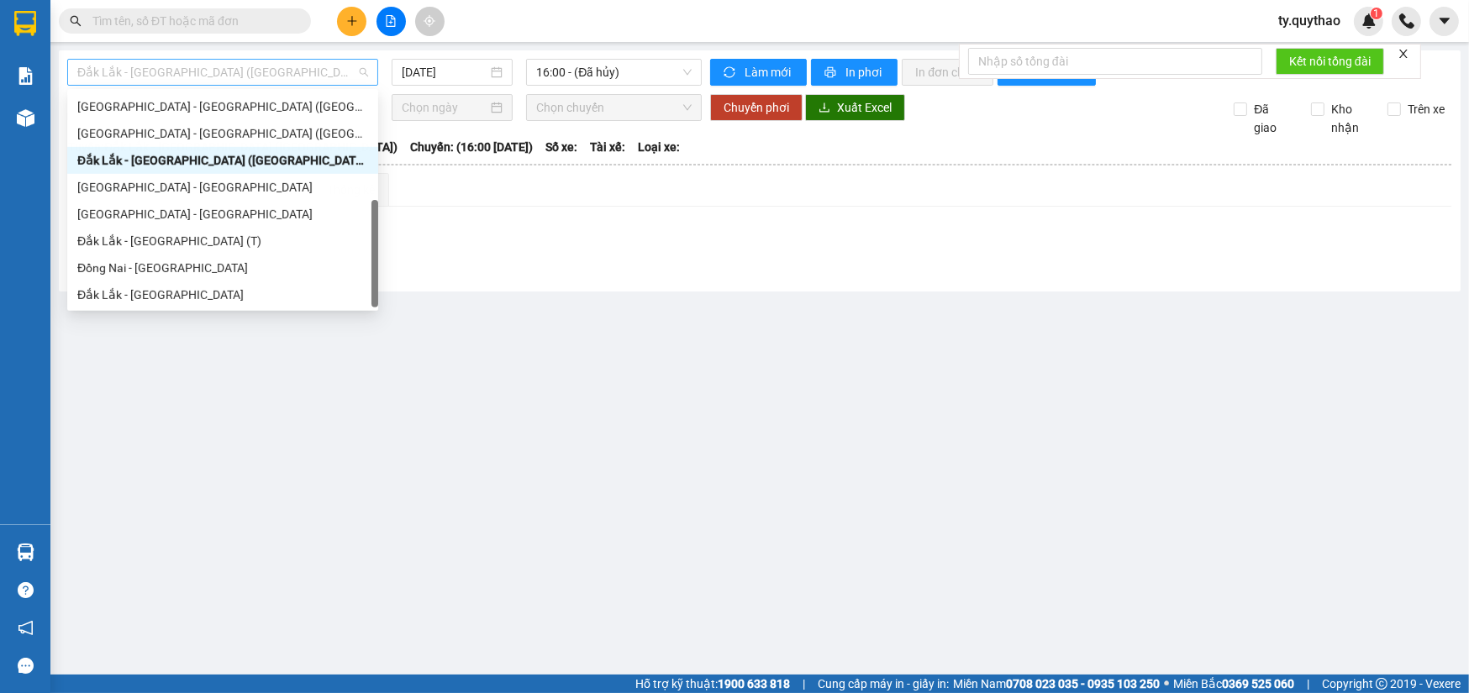
click at [269, 78] on span "Đắk Lắk - [GEOGRAPHIC_DATA] ([GEOGRAPHIC_DATA])" at bounding box center [222, 72] width 291 height 25
click at [564, 82] on span "16:00 - (Đã hủy)" at bounding box center [613, 72] width 155 height 25
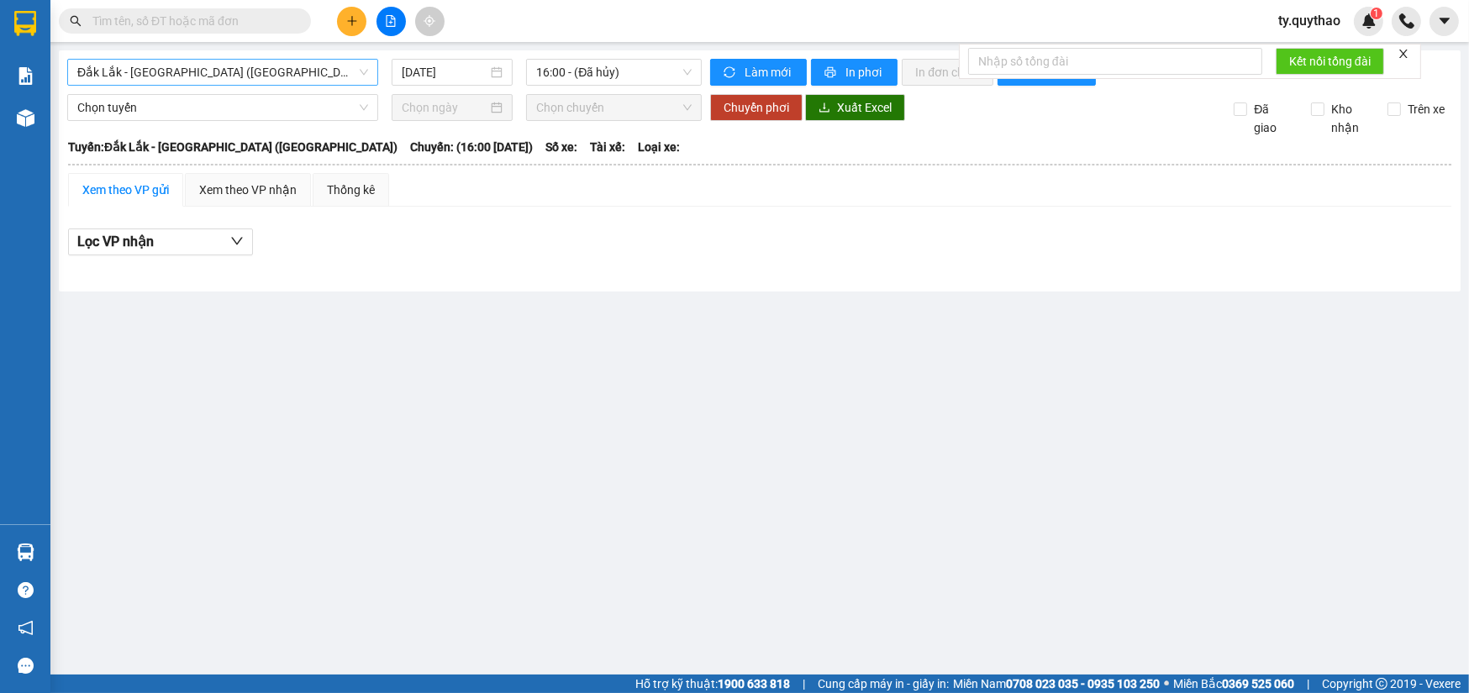
drag, startPoint x: 491, startPoint y: 277, endPoint x: 328, endPoint y: 84, distance: 252.9
click at [493, 263] on div "Đắk Lắk - Sài Gòn (BXMT) 11/09/2025 16:00 - (Đã hủy) Làm mới In phơi In đơn chọ…" at bounding box center [760, 170] width 1402 height 241
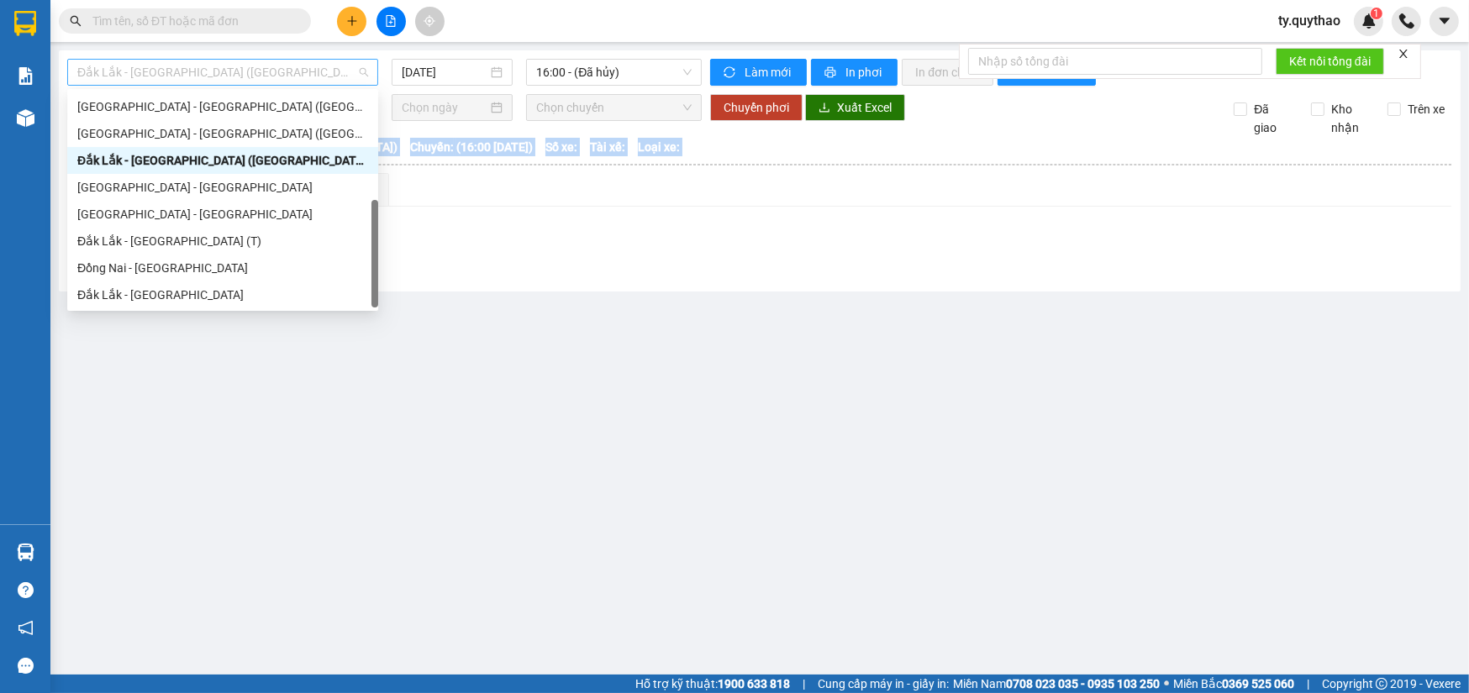
click at [244, 66] on span "Đắk Lắk - [GEOGRAPHIC_DATA] ([GEOGRAPHIC_DATA])" at bounding box center [222, 72] width 291 height 25
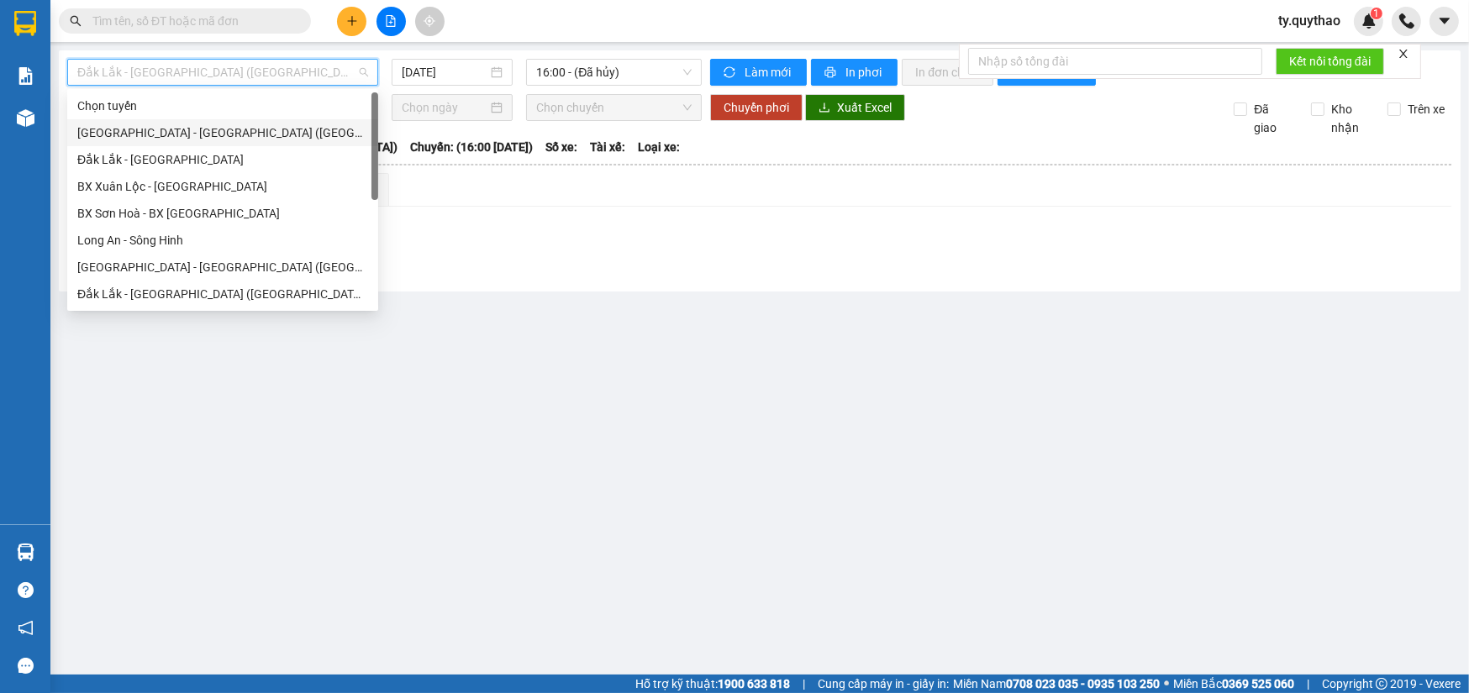
click at [269, 124] on div "Sài Gòn - Đắk Lắk (BXMT - BX Miền Đông cũ)" at bounding box center [222, 133] width 291 height 18
type input "[DATE]"
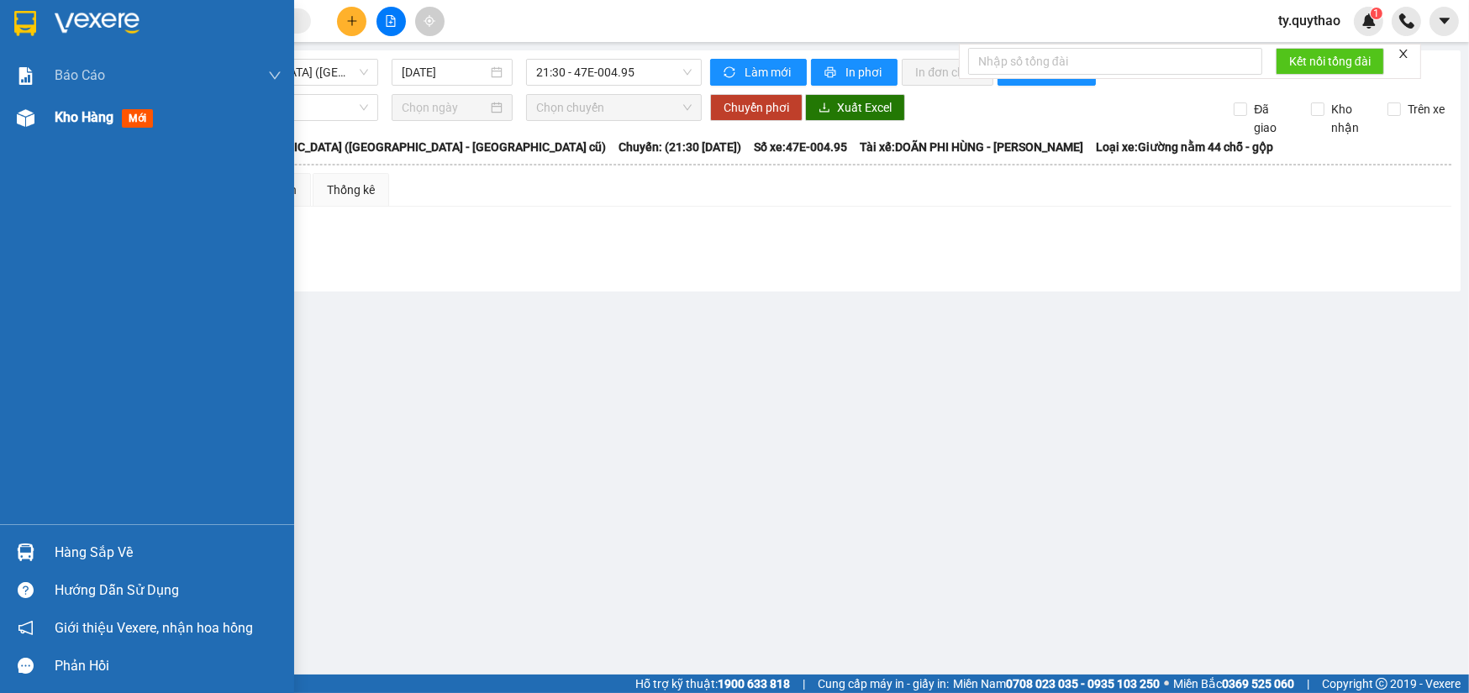
click at [27, 110] on img at bounding box center [26, 118] width 18 height 18
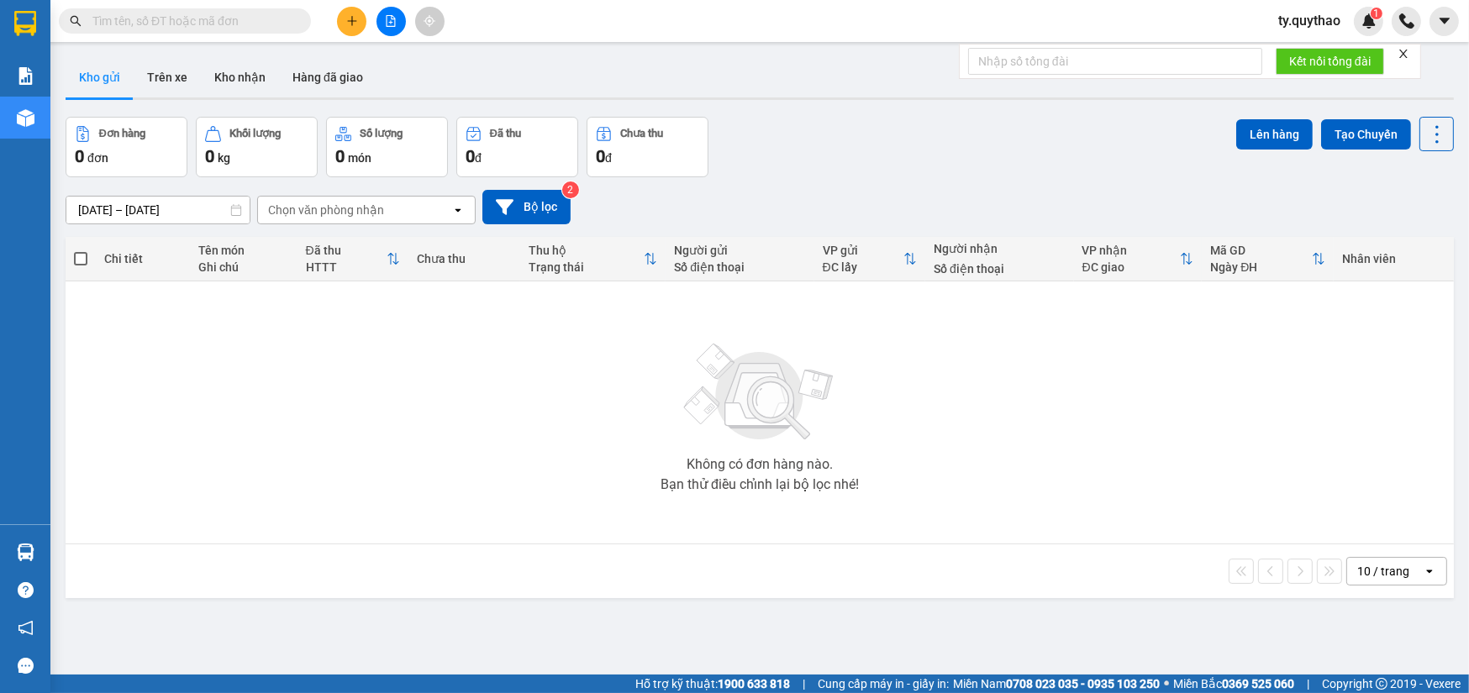
click at [439, 382] on div "Không có đơn hàng nào. Bạn thử điều chỉnh lại bộ lọc nhé!" at bounding box center [760, 413] width 1372 height 252
click at [377, 26] on button at bounding box center [391, 21] width 29 height 29
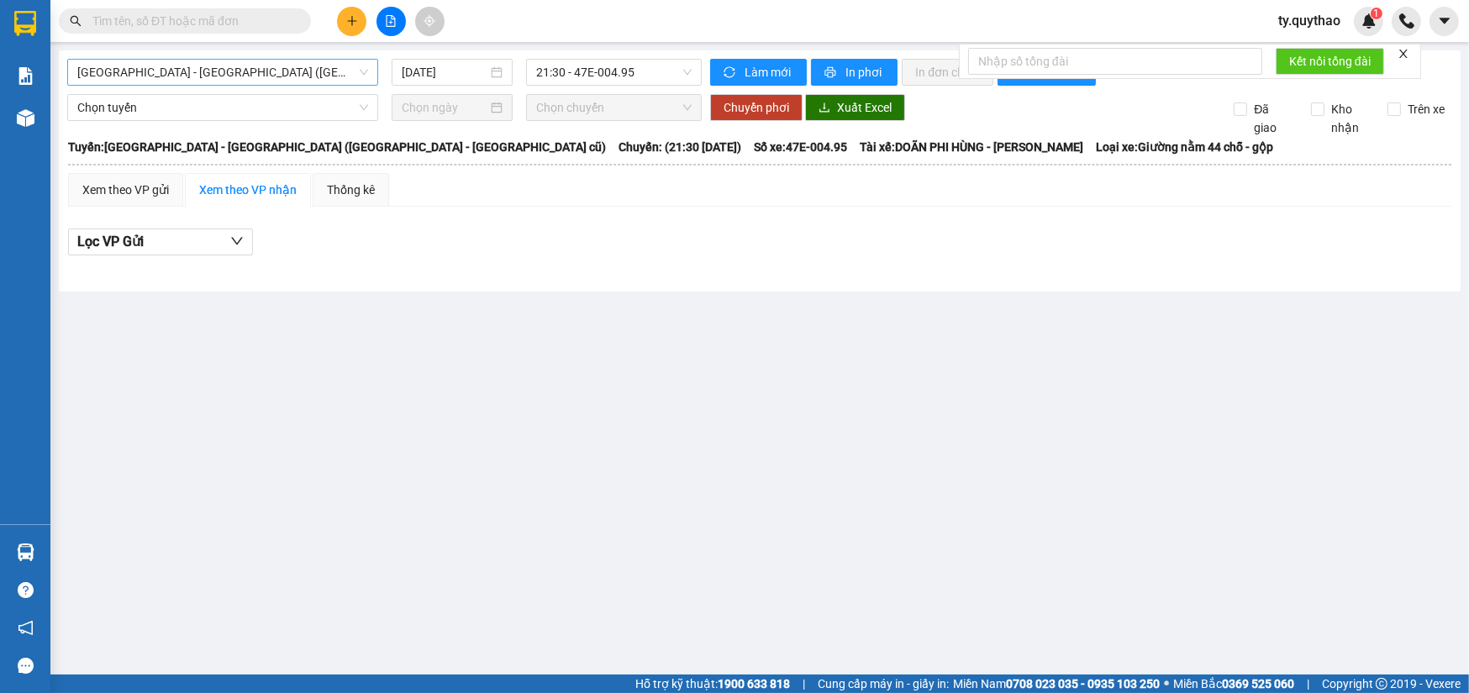
click at [321, 71] on span "Sài Gòn - Đắk Lắk (BXMT - BX Miền Đông cũ)" at bounding box center [222, 72] width 291 height 25
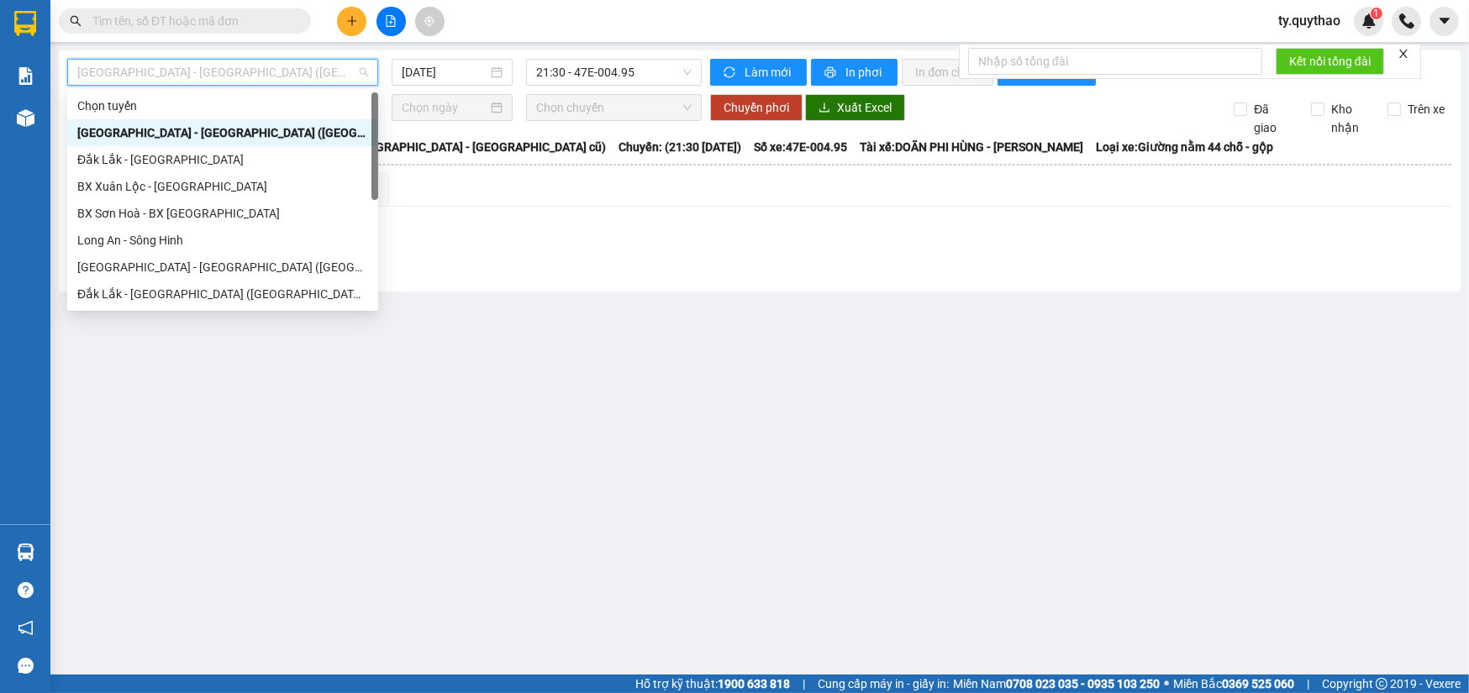
click at [321, 71] on span "Sài Gòn - Đắk Lắk (BXMT - BX Miền Đông cũ)" at bounding box center [222, 72] width 291 height 25
click at [239, 263] on div "[GEOGRAPHIC_DATA] - [GEOGRAPHIC_DATA] ([GEOGRAPHIC_DATA] mới)" at bounding box center [222, 267] width 291 height 18
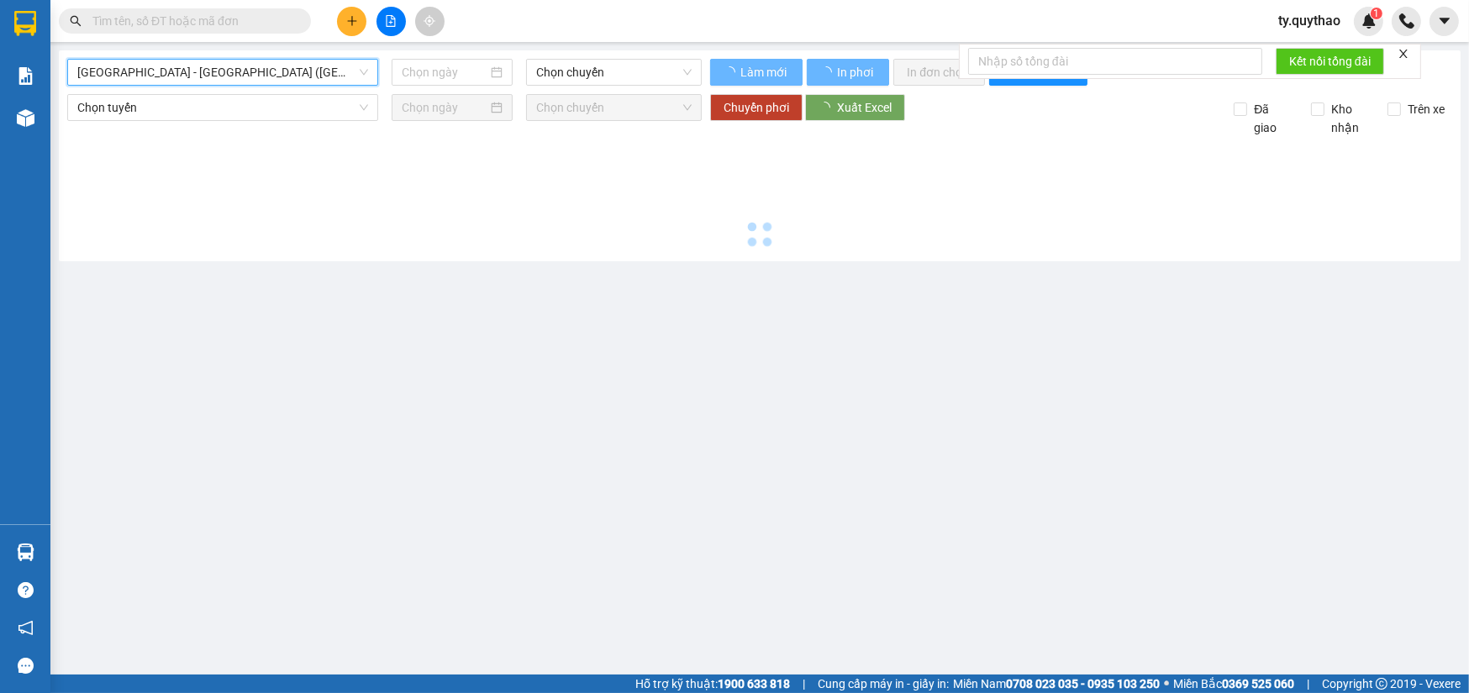
type input "[DATE]"
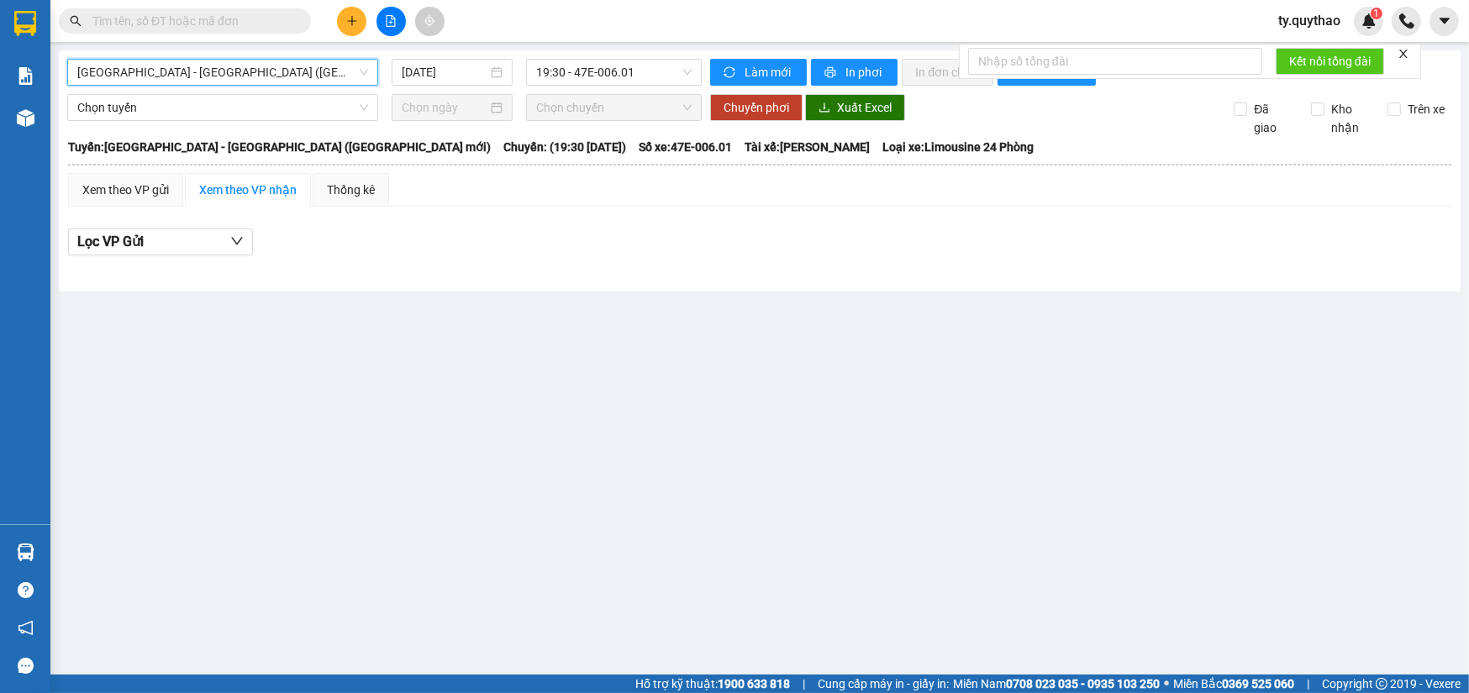
click at [264, 75] on span "[GEOGRAPHIC_DATA] - [GEOGRAPHIC_DATA] ([GEOGRAPHIC_DATA] mới)" at bounding box center [222, 72] width 291 height 25
click at [269, 80] on span "[GEOGRAPHIC_DATA] - [GEOGRAPHIC_DATA] ([GEOGRAPHIC_DATA] mới)" at bounding box center [222, 72] width 291 height 25
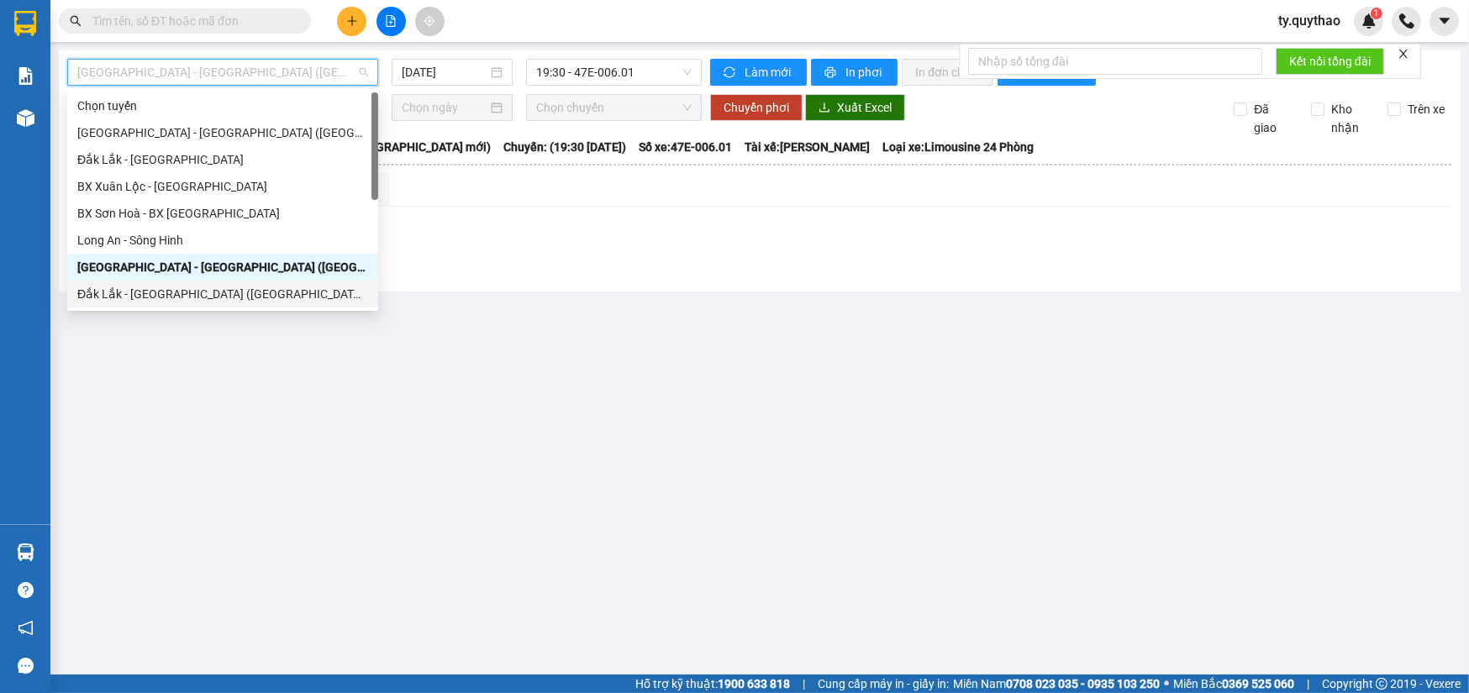
click at [250, 292] on div "Đắk Lắk - [GEOGRAPHIC_DATA] ([GEOGRAPHIC_DATA] mới)" at bounding box center [222, 294] width 291 height 18
type input "[DATE]"
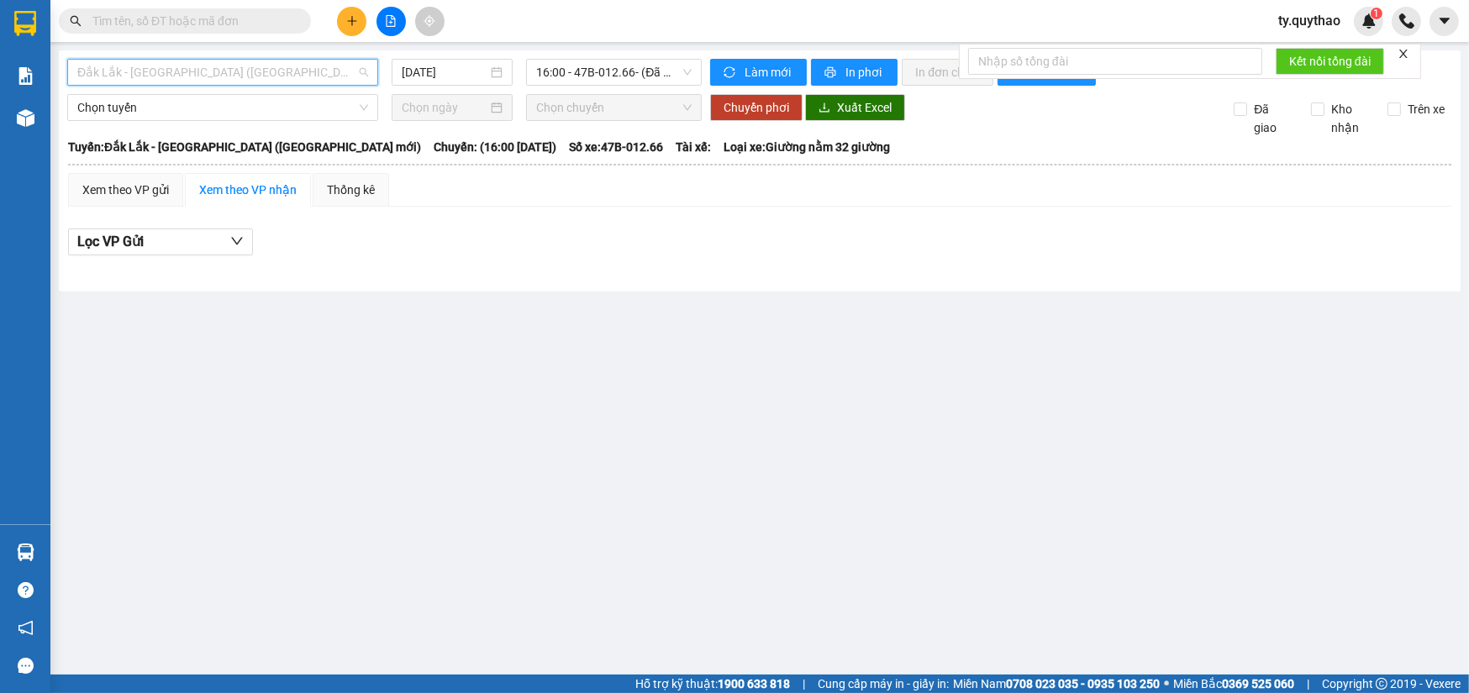
click at [276, 67] on span "Đắk Lắk - [GEOGRAPHIC_DATA] ([GEOGRAPHIC_DATA] mới)" at bounding box center [222, 72] width 291 height 25
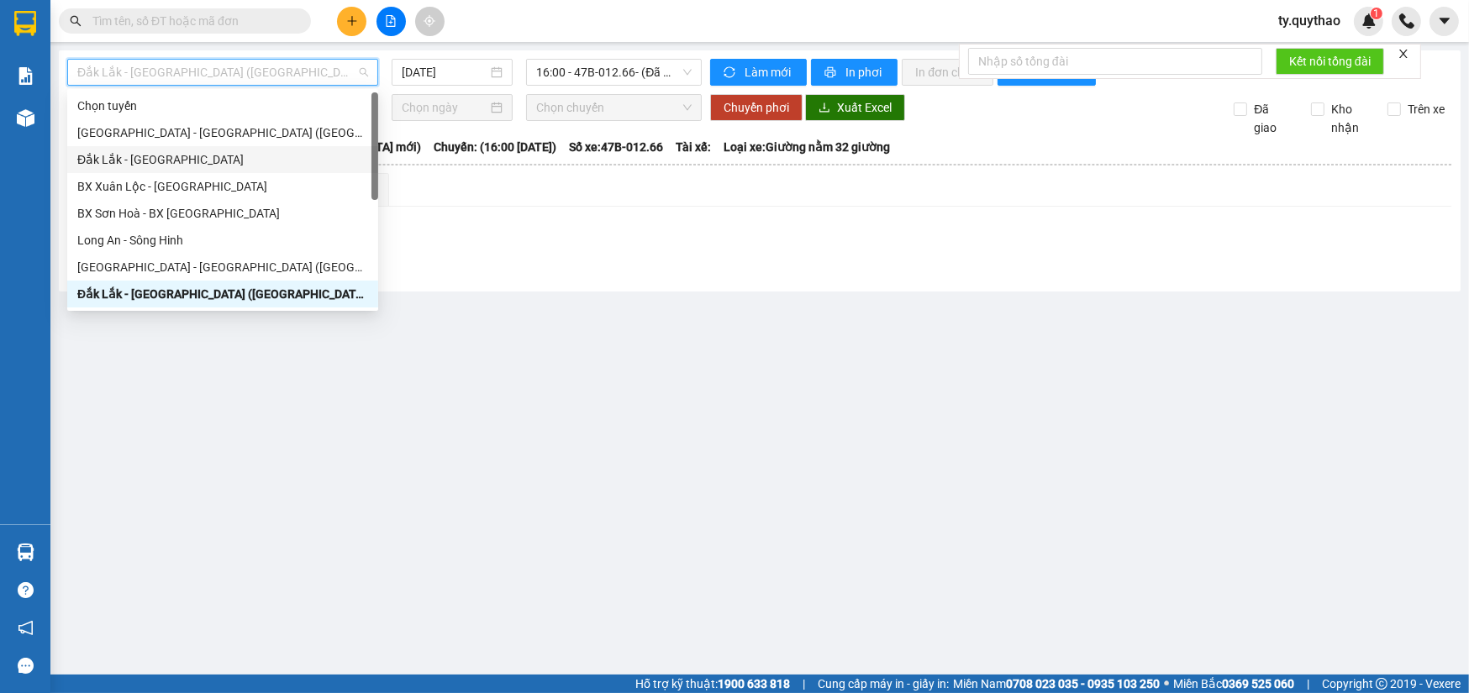
scroll to position [152, 0]
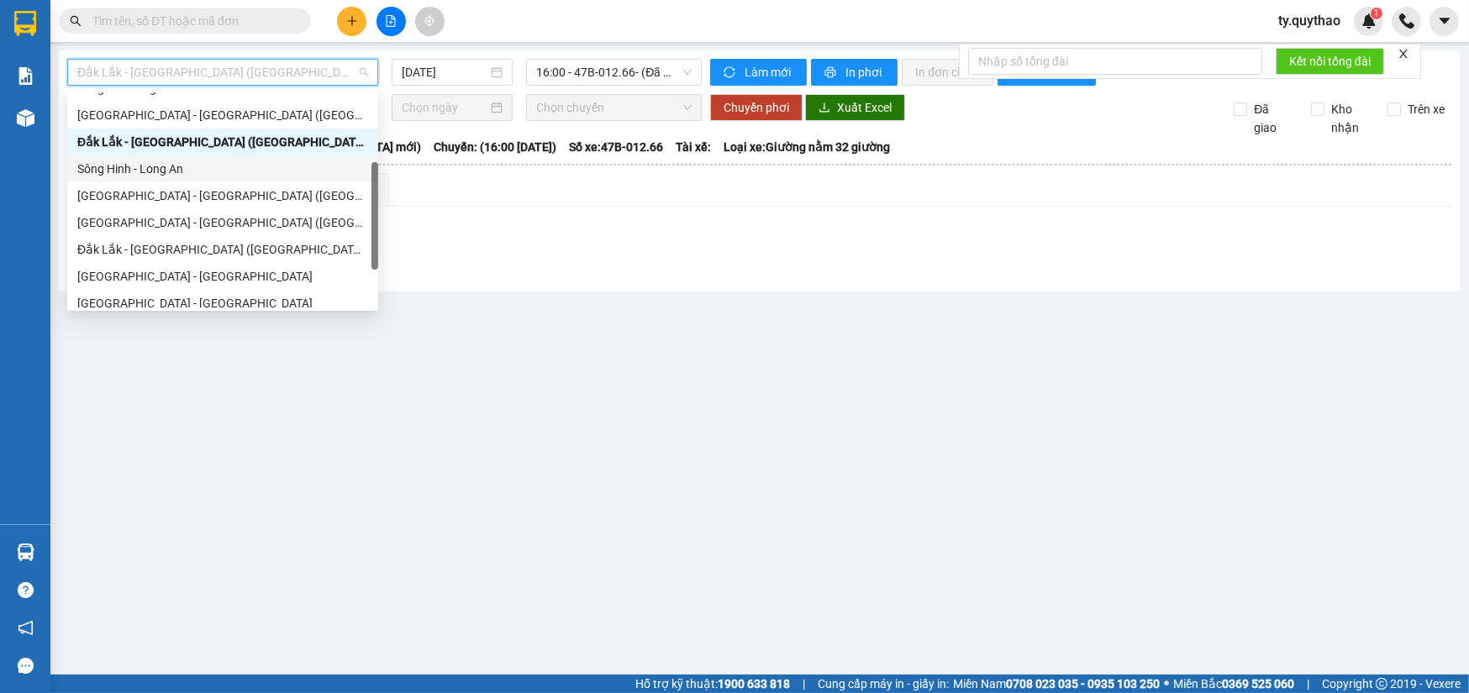
click at [244, 248] on div "Đắk Lắk - [GEOGRAPHIC_DATA] ([GEOGRAPHIC_DATA])" at bounding box center [222, 249] width 291 height 18
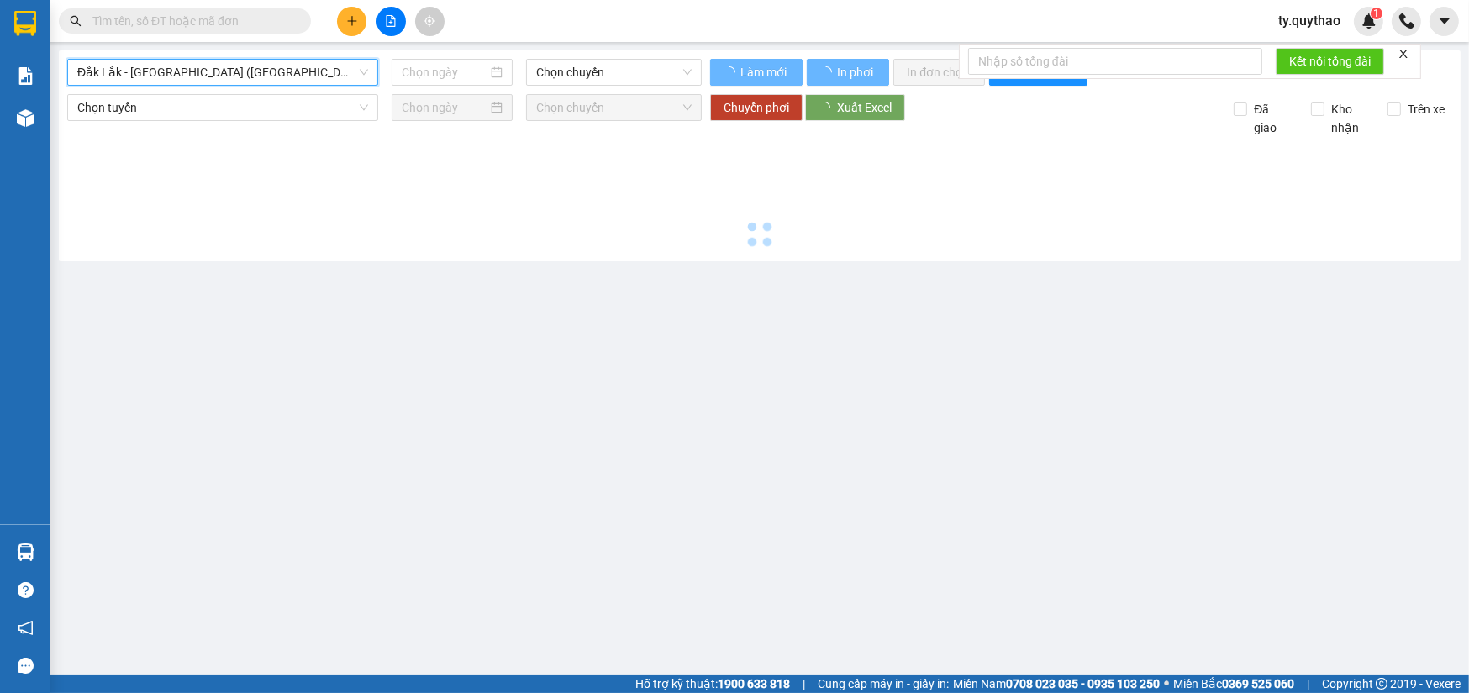
type input "[DATE]"
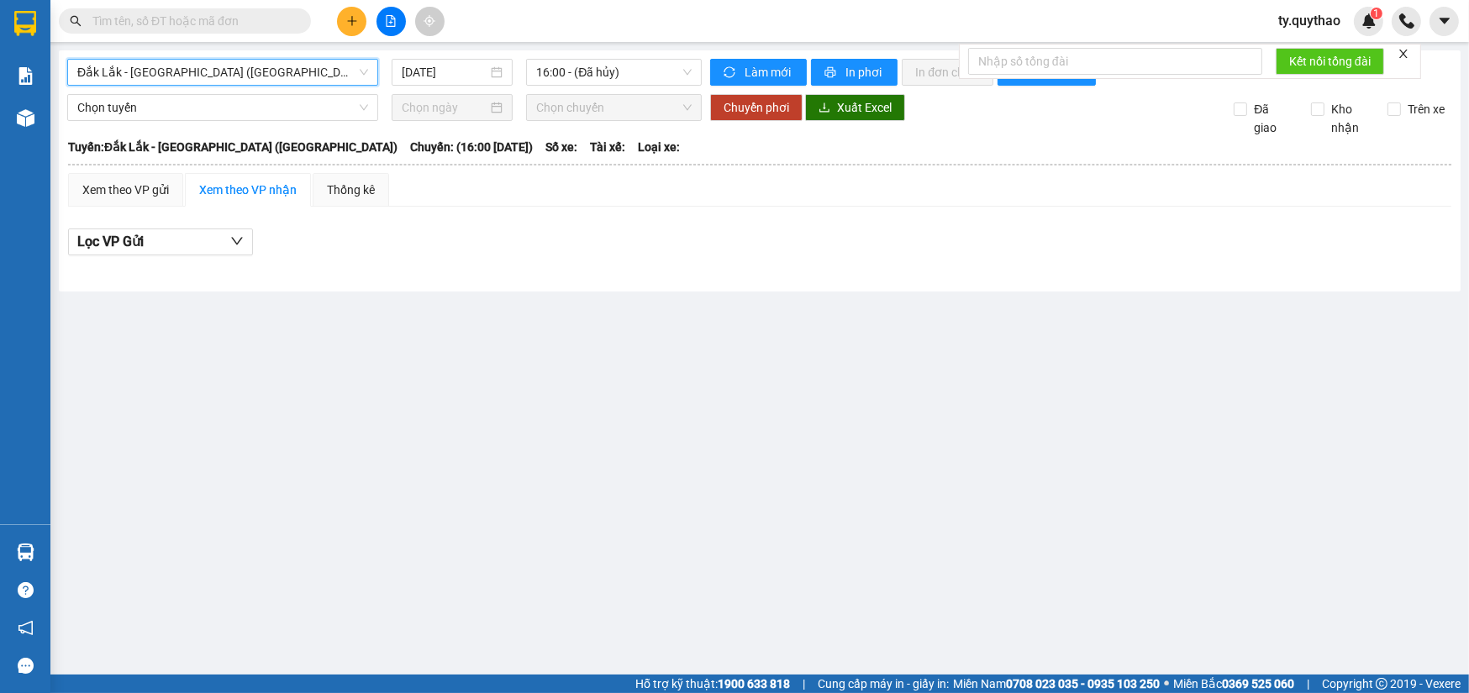
click at [269, 182] on div "Xem theo VP nhận" at bounding box center [247, 190] width 97 height 18
click at [175, 187] on div "Xem theo VP gửi" at bounding box center [125, 190] width 115 height 34
click at [240, 184] on div "Xem theo VP nhận" at bounding box center [247, 190] width 97 height 18
click at [445, 416] on main "Đắk Lắk - Sài Gòn (BXMT) 11/09/2025 16:00 - (Đã hủy) Làm mới In phơi In đơn chọ…" at bounding box center [734, 337] width 1469 height 675
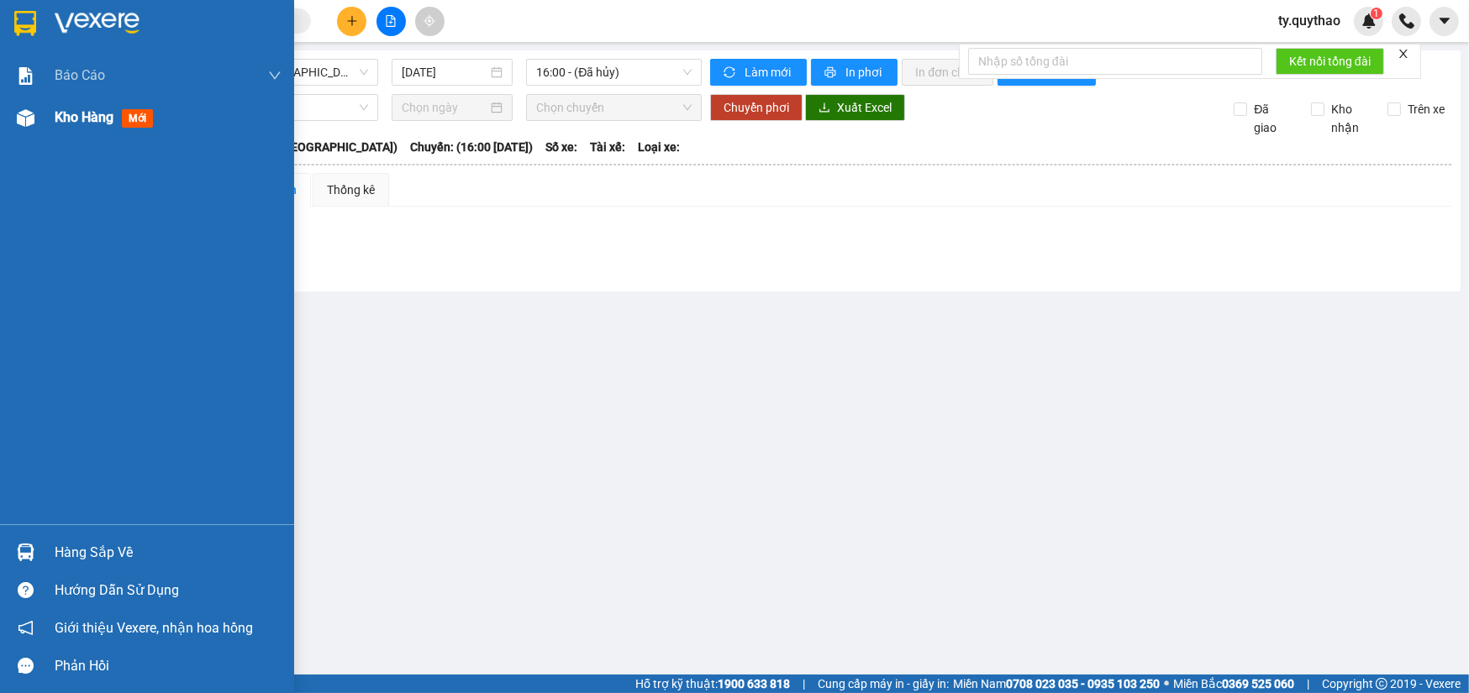
click at [26, 110] on img at bounding box center [26, 118] width 18 height 18
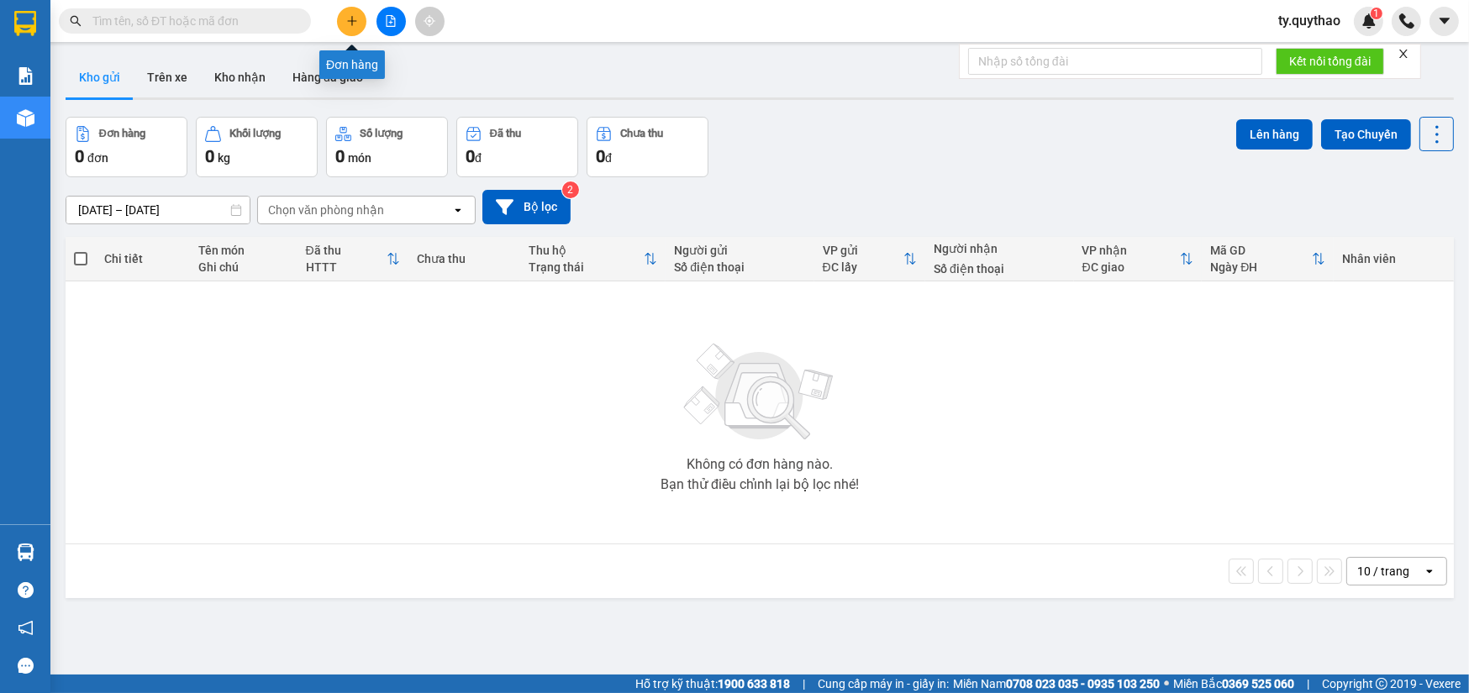
click at [344, 24] on button at bounding box center [351, 21] width 29 height 29
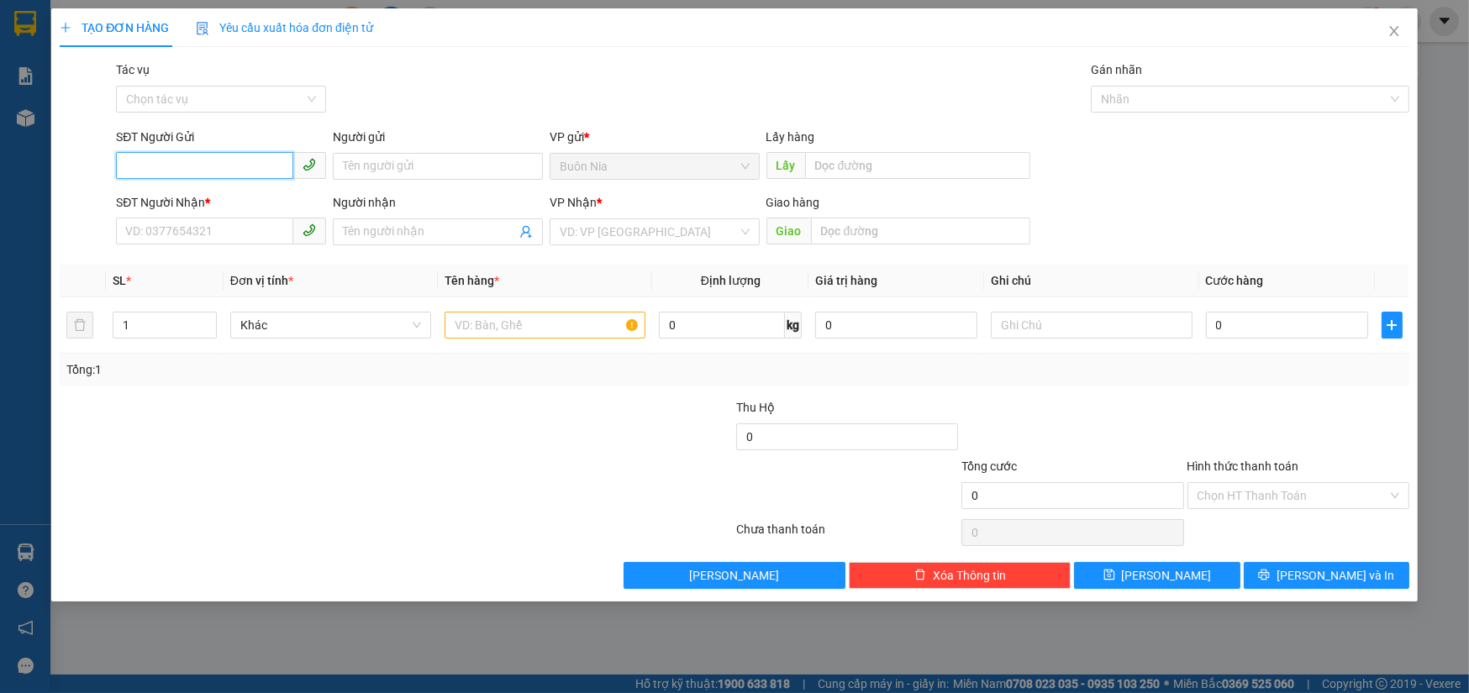
click at [237, 159] on input "SĐT Người Gửi" at bounding box center [204, 165] width 177 height 27
click at [212, 168] on input "SĐT Người Gửi" at bounding box center [204, 165] width 177 height 27
click at [186, 191] on div "0337665735" at bounding box center [221, 200] width 190 height 18
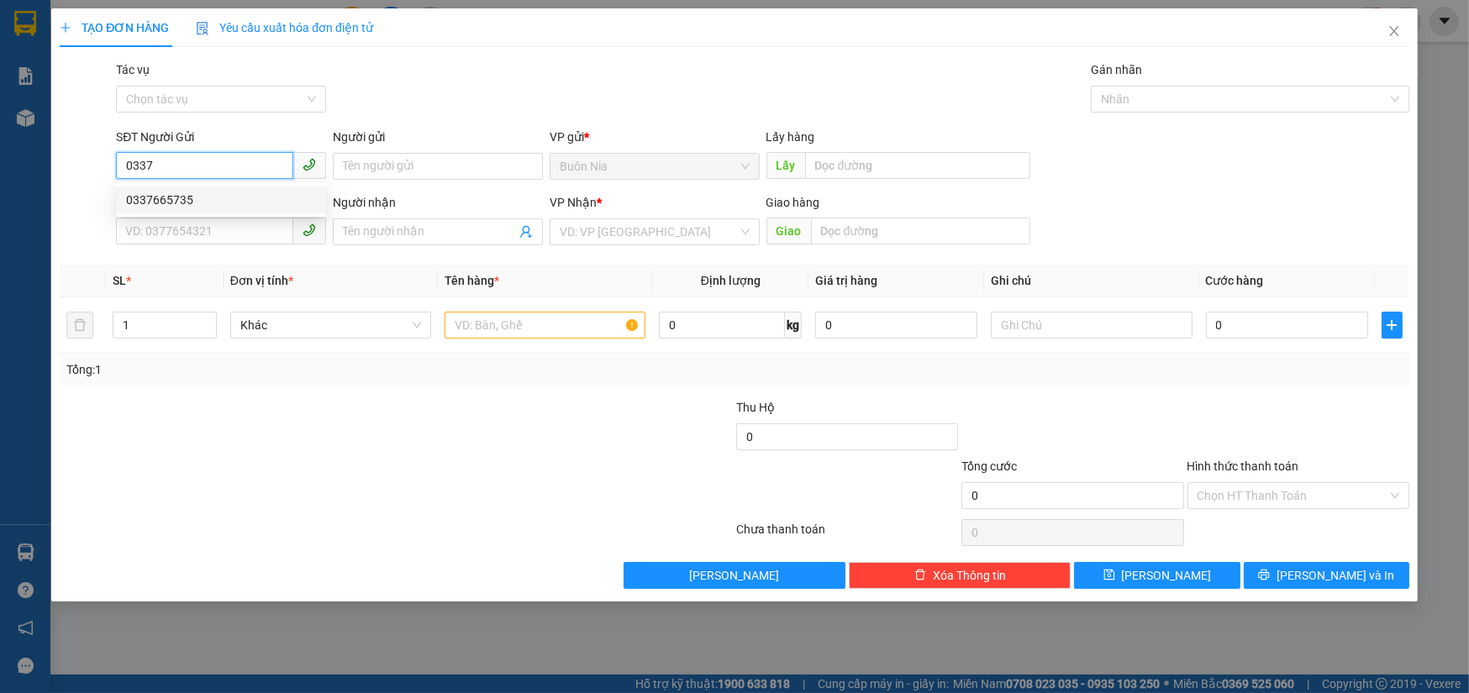
click at [186, 191] on div "0337665735" at bounding box center [221, 200] width 190 height 18
type input "0337665735"
type input "0352127582"
type input "N3 [GEOGRAPHIC_DATA]"
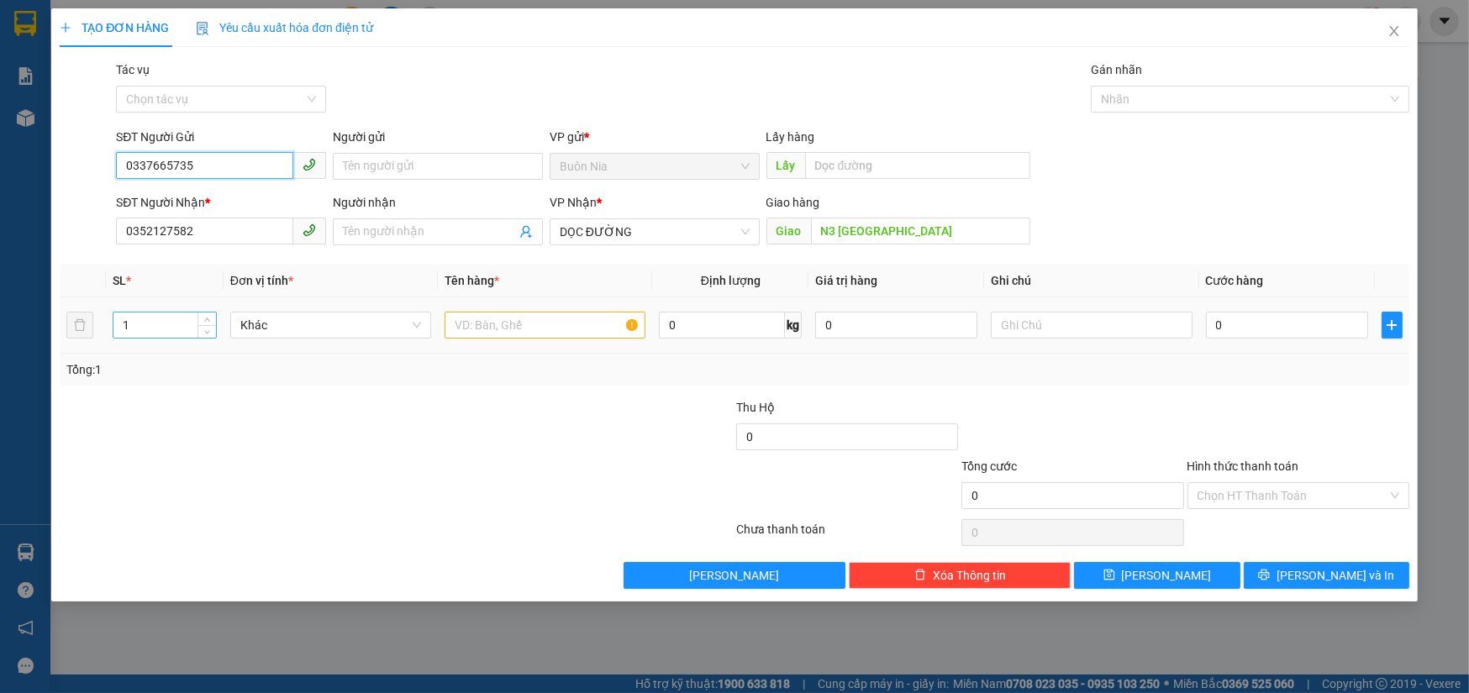
type input "0337665735"
click at [150, 324] on input "1" at bounding box center [164, 325] width 102 height 25
type input "3"
click at [493, 321] on input "text" at bounding box center [545, 325] width 201 height 27
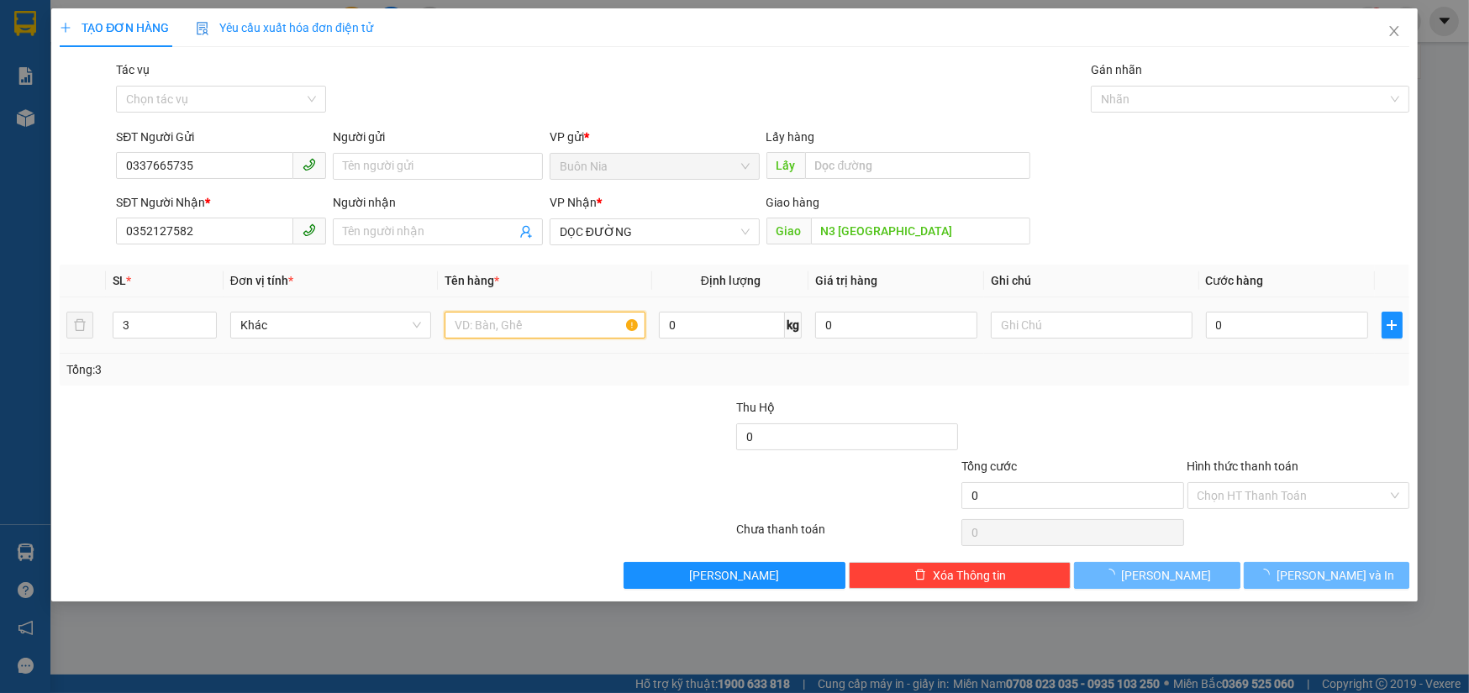
click at [493, 321] on input "text" at bounding box center [545, 325] width 201 height 27
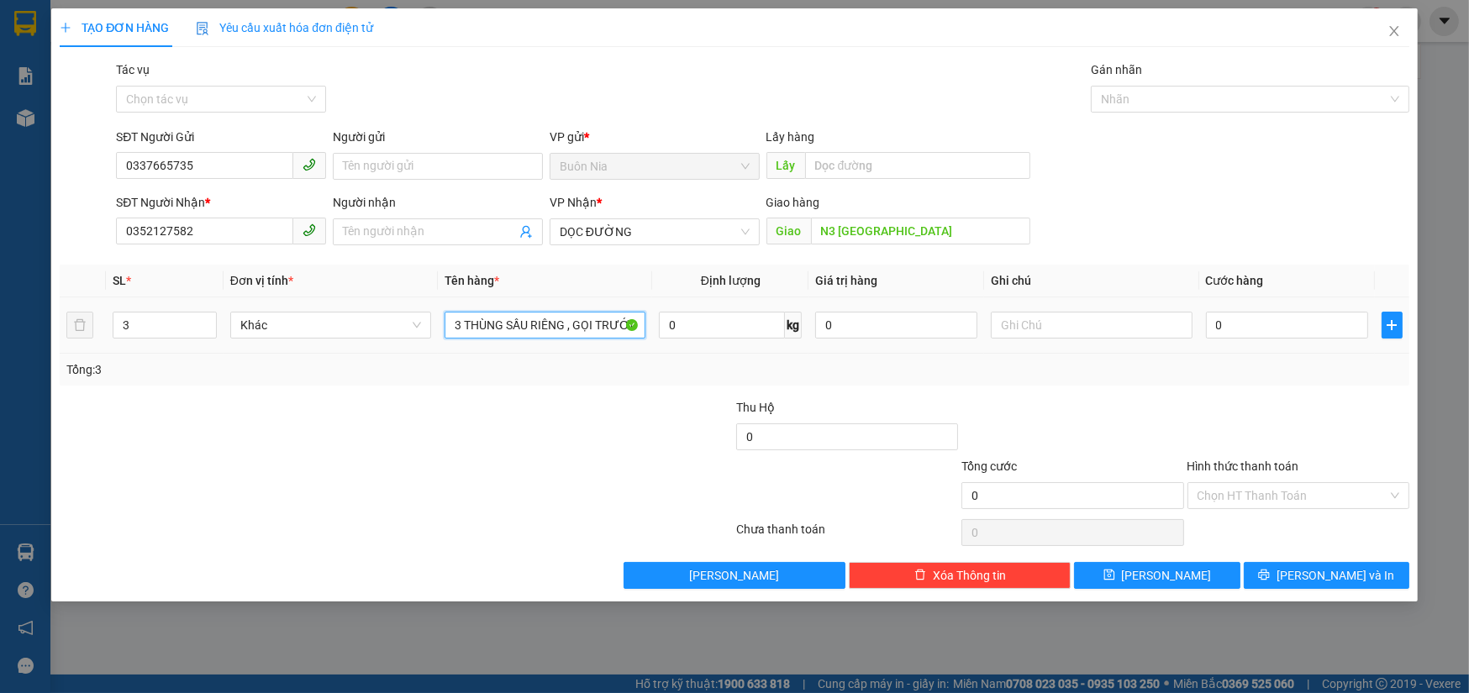
scroll to position [0, 2]
type input "3 THÙNG SẦU RIÊNG , GỌI TRƯỚC 20"
click at [1400, 29] on icon "close" at bounding box center [1394, 30] width 13 height 13
click at [1400, 29] on div at bounding box center [1406, 21] width 29 height 29
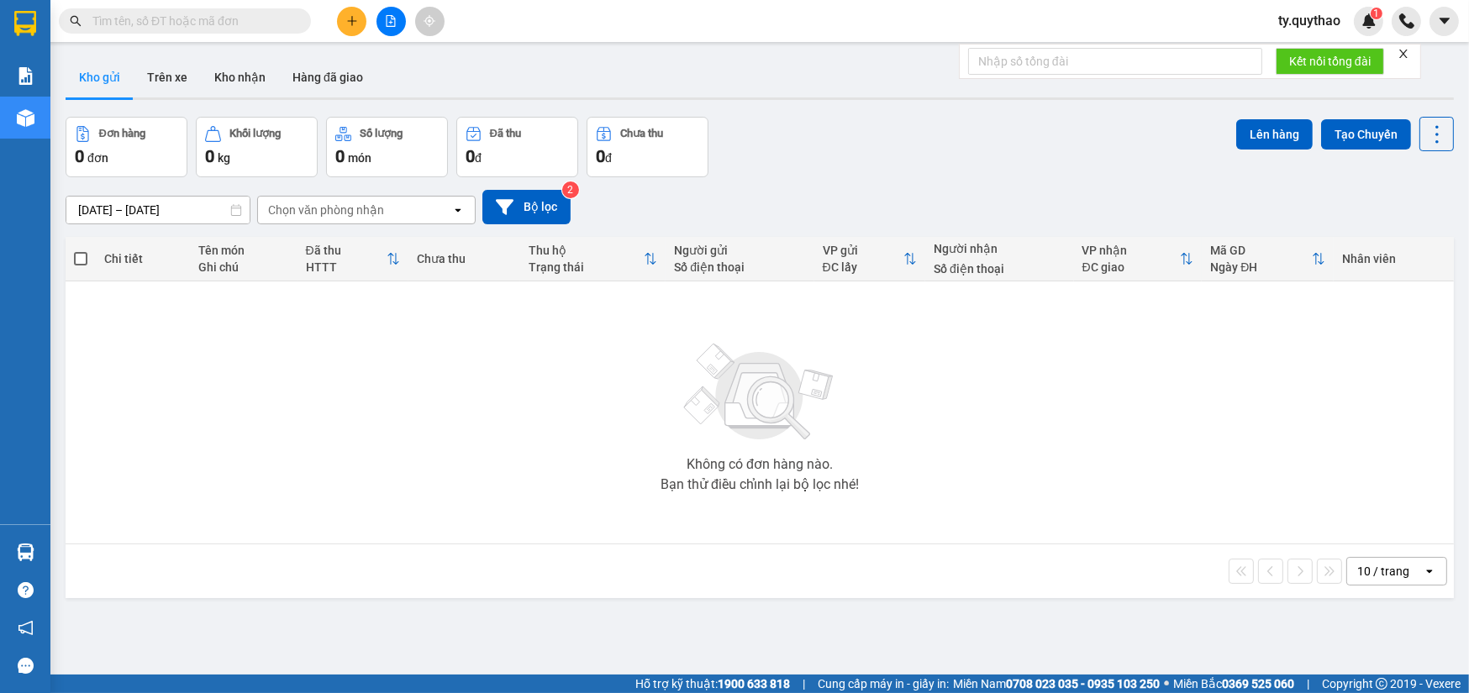
click at [383, 22] on button at bounding box center [391, 21] width 29 height 29
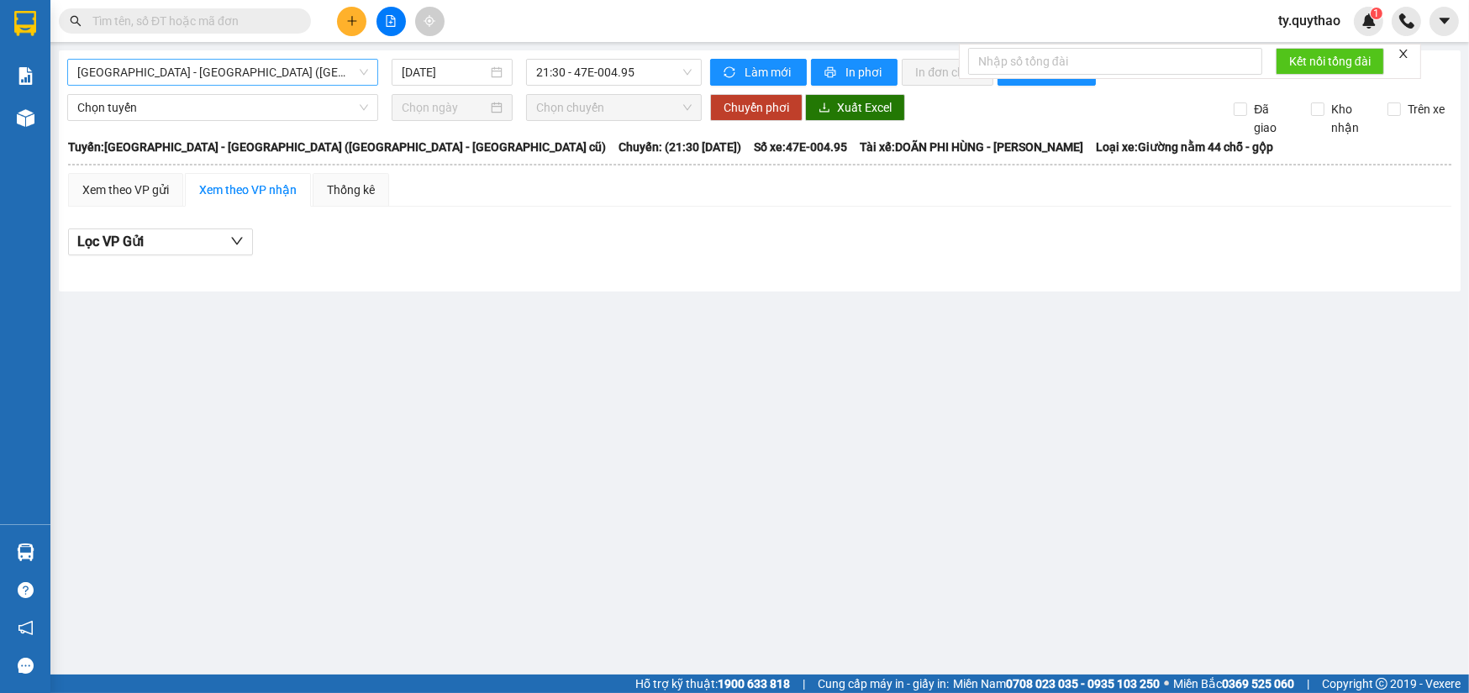
click at [235, 77] on span "Sài Gòn - Đắk Lắk (BXMT - BX Miền Đông cũ)" at bounding box center [222, 72] width 291 height 25
click at [234, 57] on div "Sài Gòn - Đắk Lắk (BXMT - BX Miền Đông cũ) Sài Gòn - Đắk Lắk (BXMT - BX Miền Đô…" at bounding box center [760, 170] width 1402 height 241
click at [233, 61] on span "Sài Gòn - Đắk Lắk (BXMT - BX Miền Đông cũ)" at bounding box center [222, 72] width 291 height 25
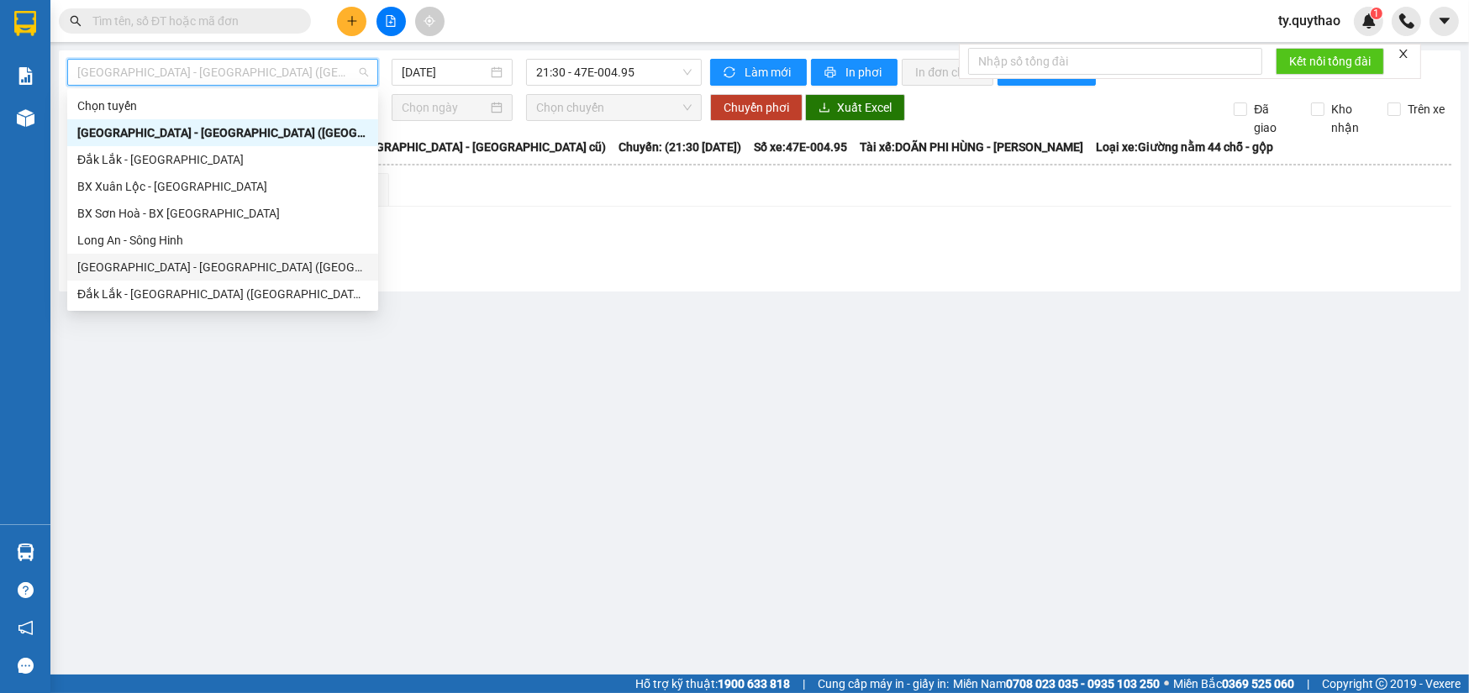
scroll to position [152, 0]
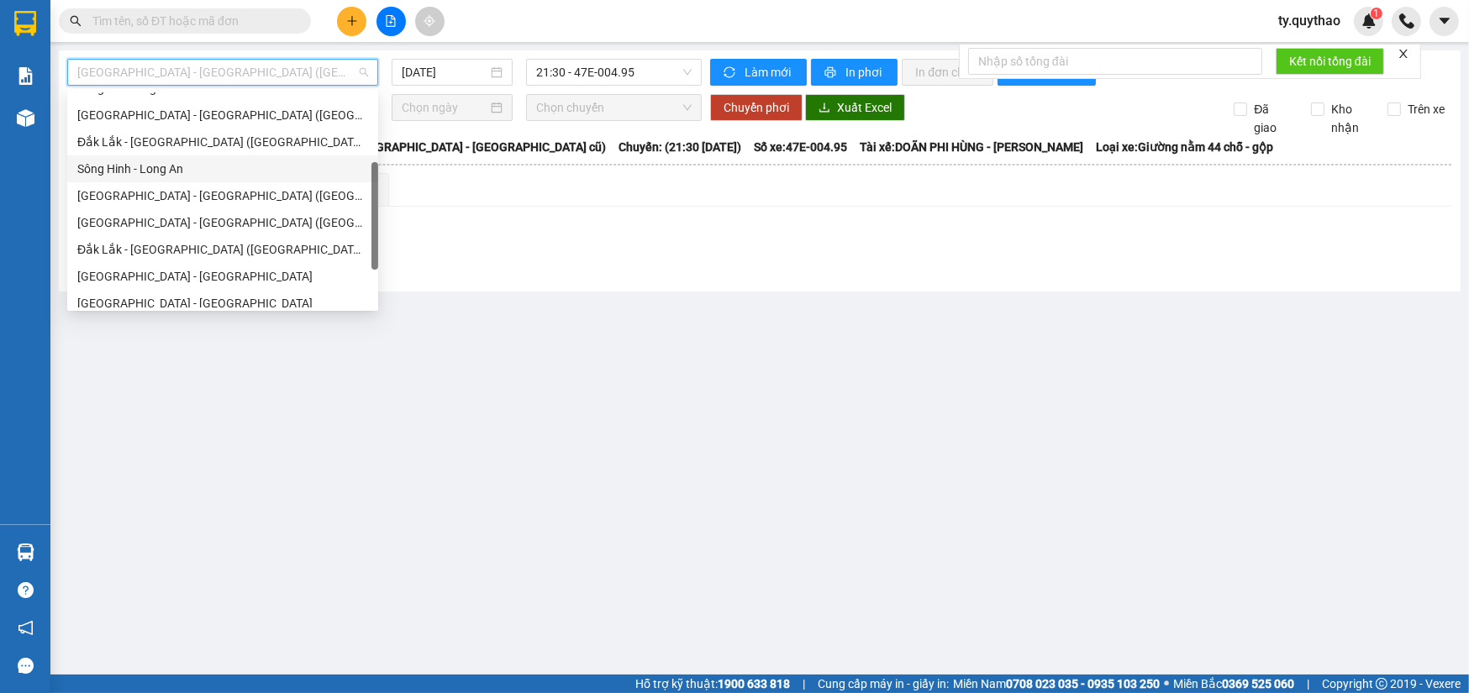
click at [238, 160] on div "Sông Hinh - Long An" at bounding box center [222, 169] width 291 height 18
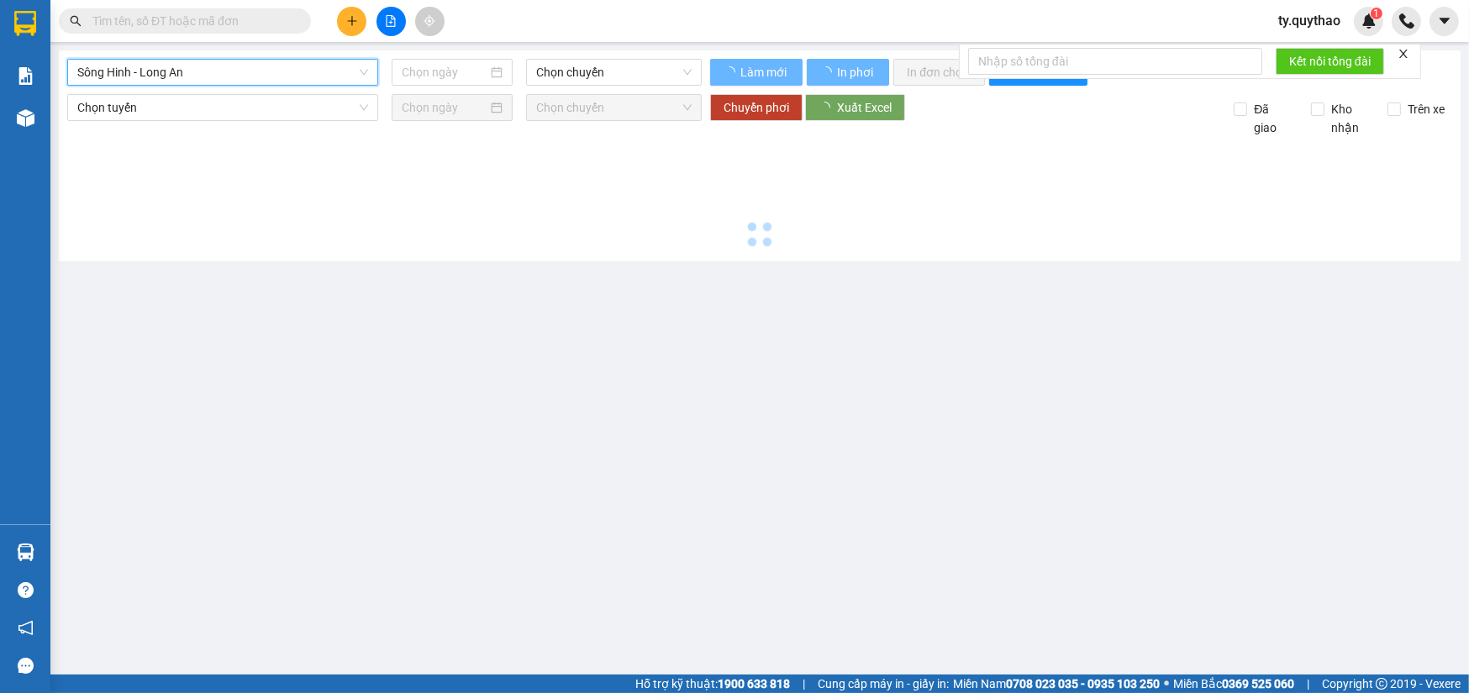
type input "[DATE]"
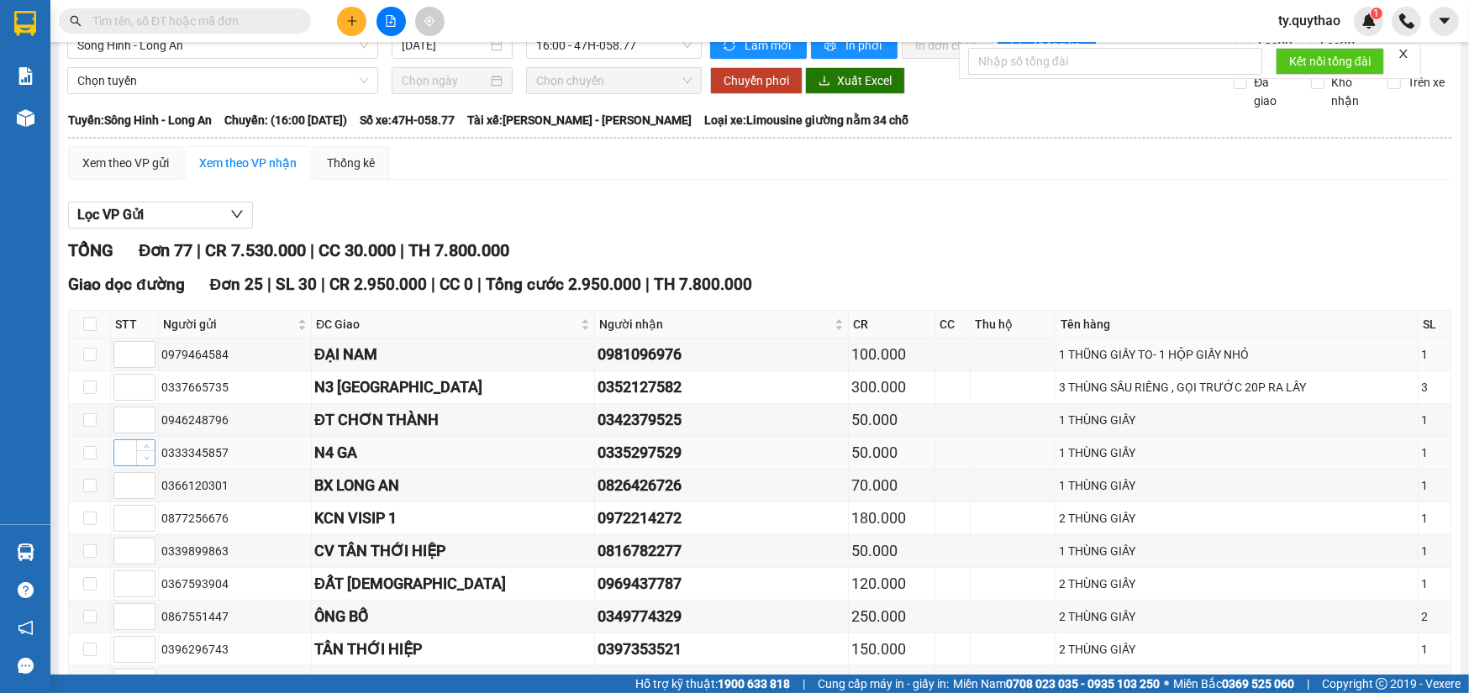
scroll to position [76, 0]
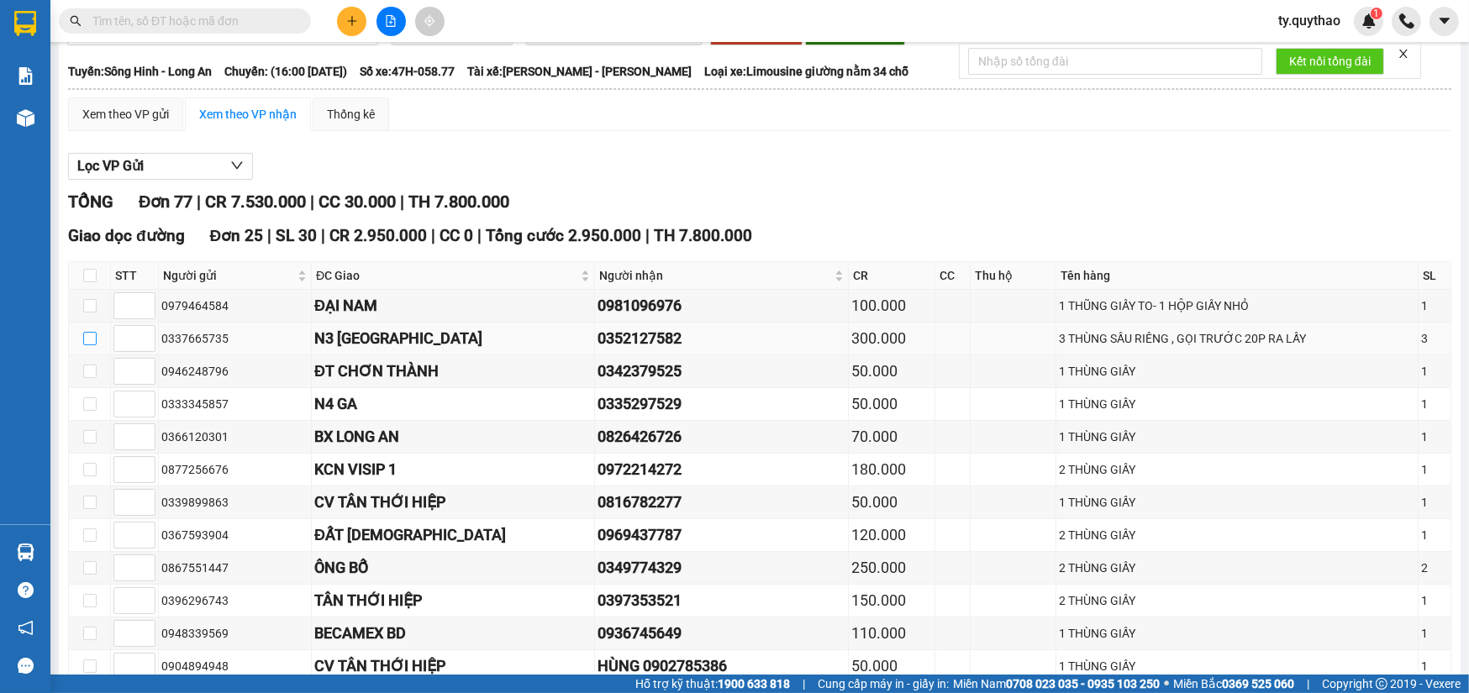
click at [92, 338] on input "checkbox" at bounding box center [89, 338] width 13 height 13
checkbox input "true"
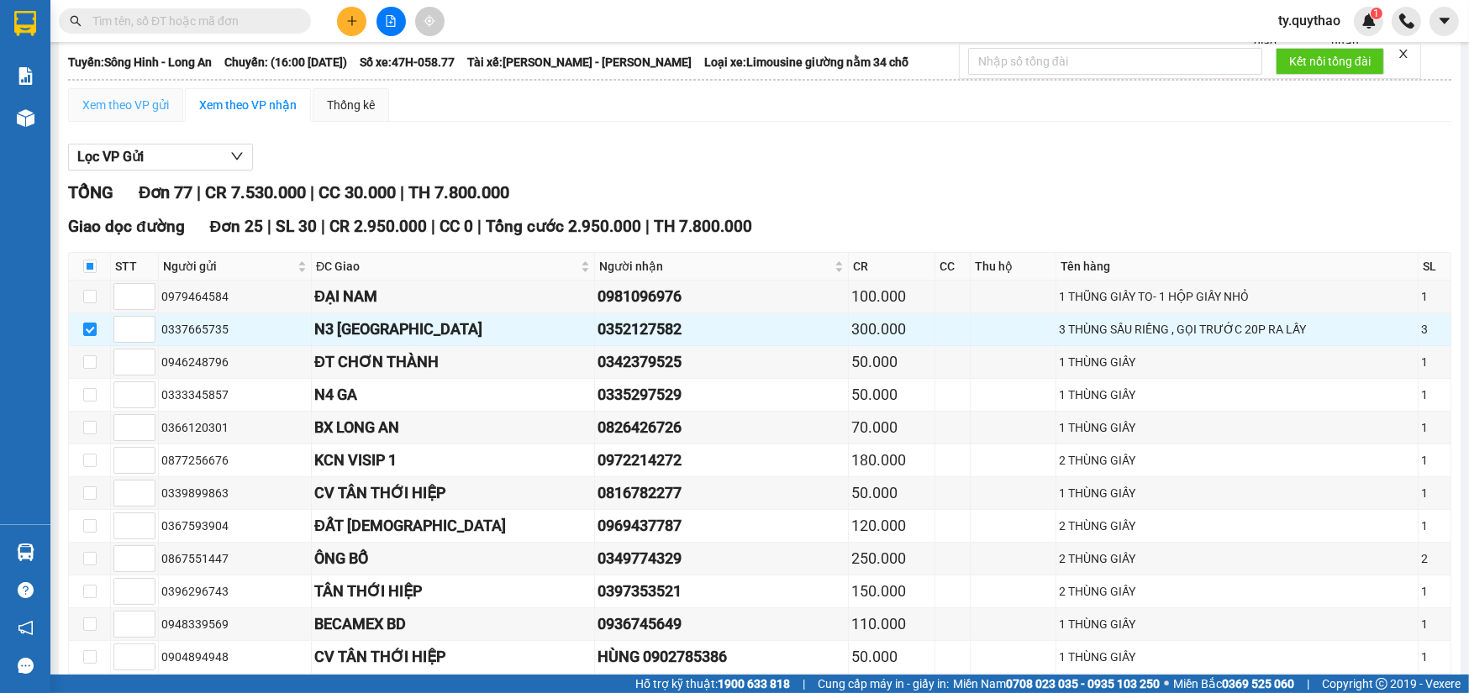
scroll to position [0, 0]
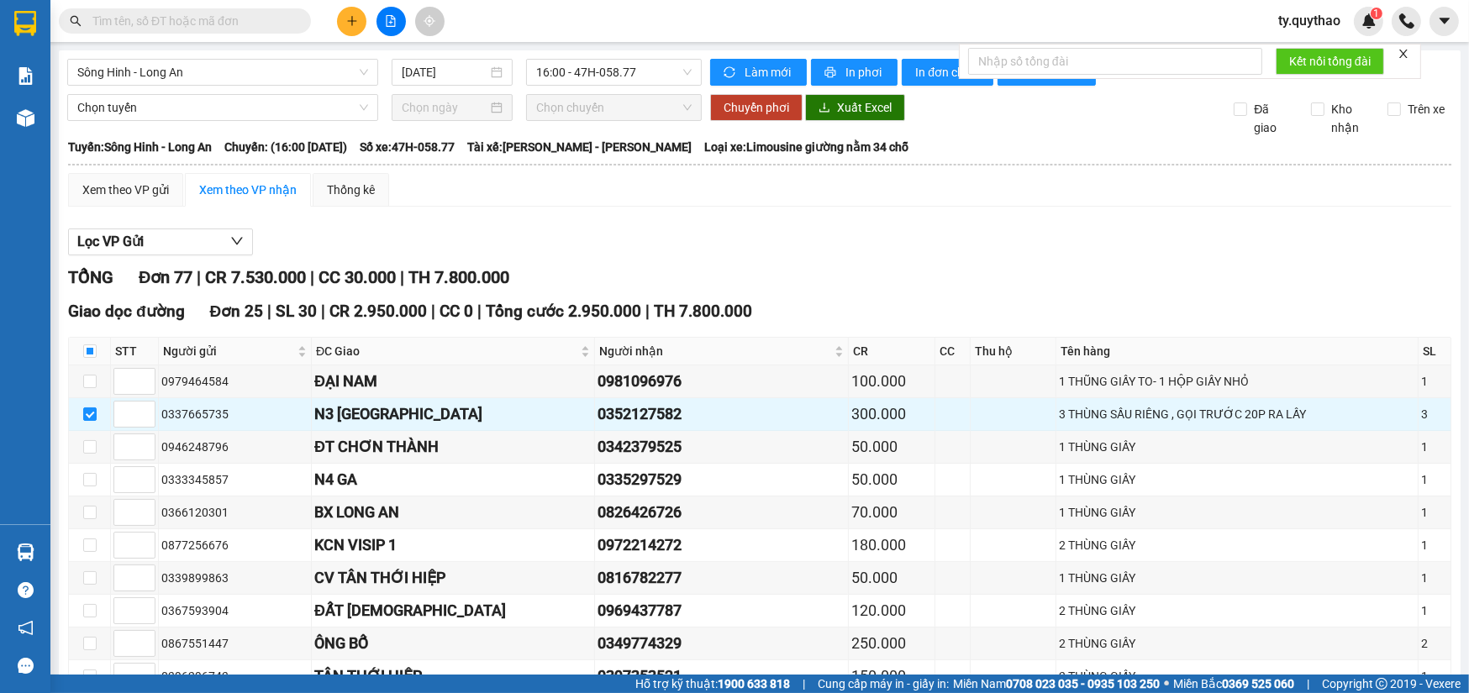
click at [141, 169] on th at bounding box center [759, 164] width 1385 height 15
click at [140, 169] on th at bounding box center [759, 164] width 1385 height 15
click at [138, 184] on div "Xem theo VP gửi" at bounding box center [125, 190] width 87 height 18
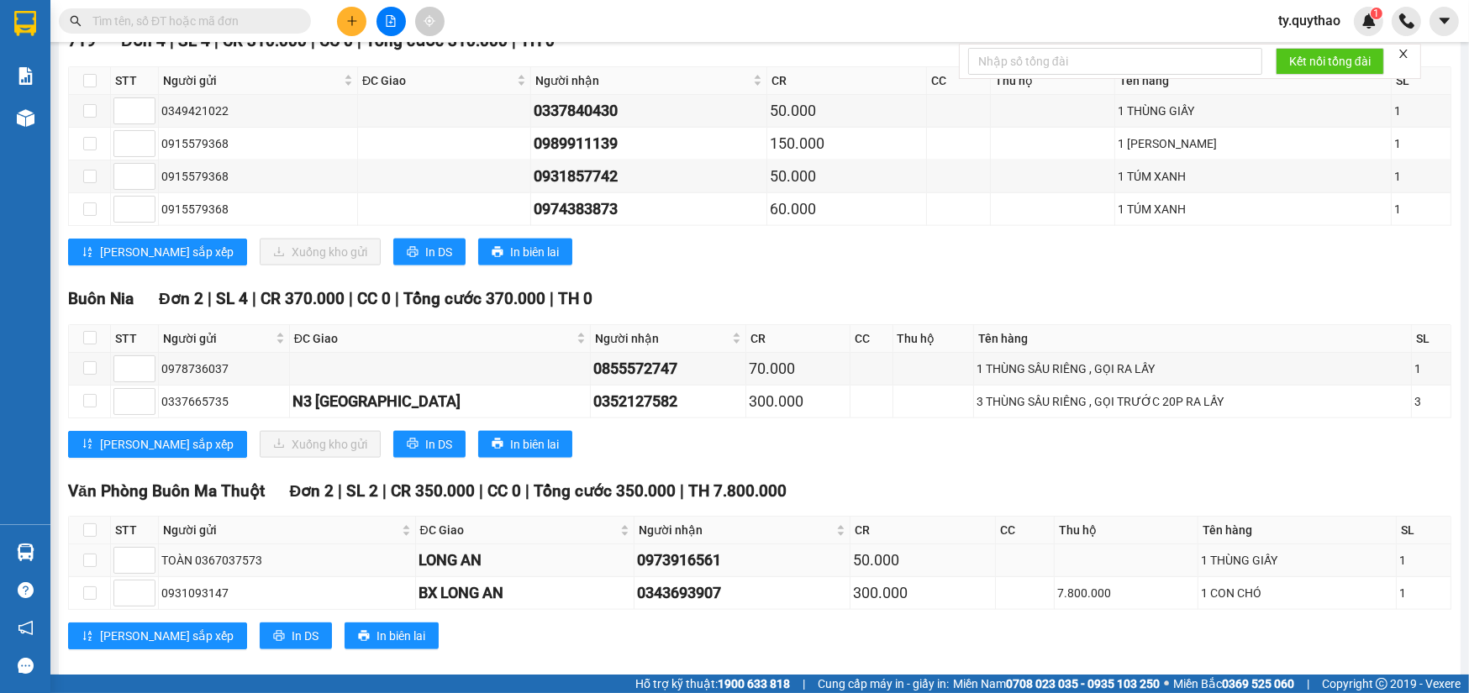
scroll to position [2916, 0]
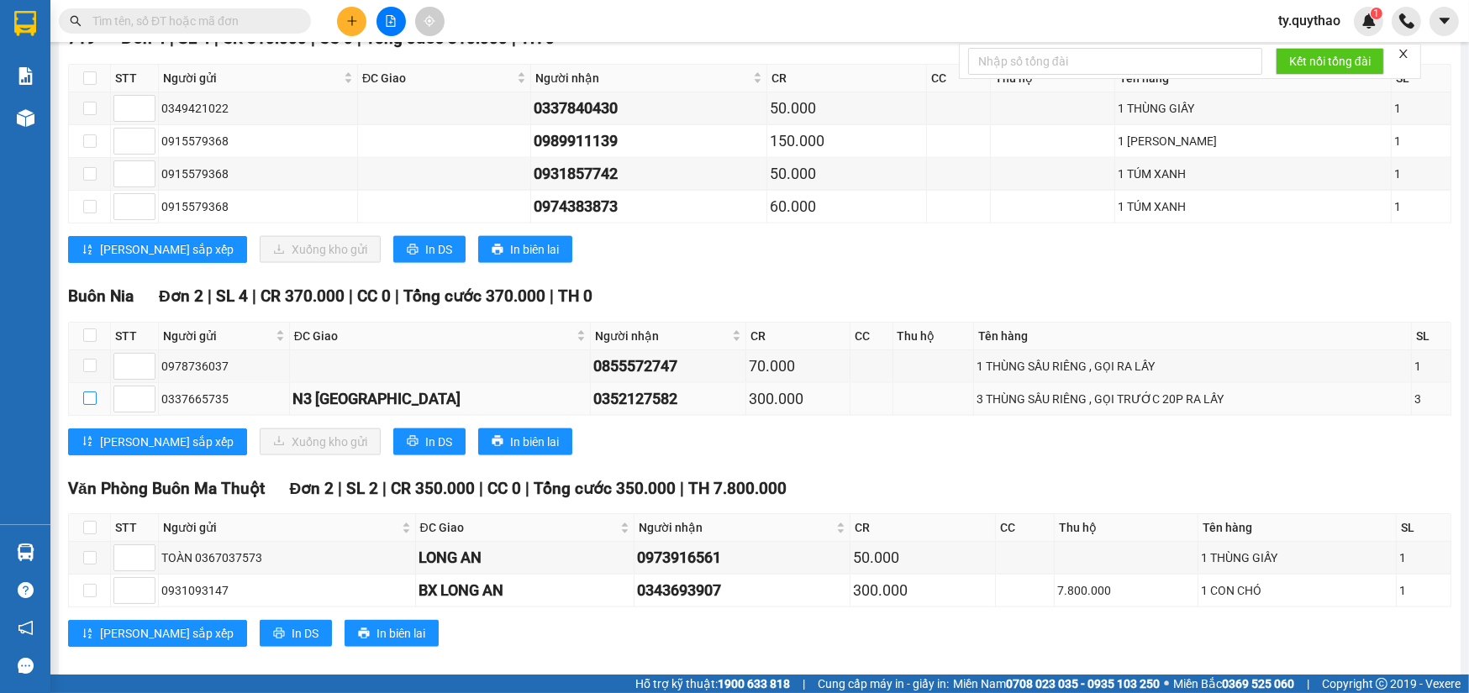
click at [92, 392] on input "checkbox" at bounding box center [89, 398] width 13 height 13
click at [91, 392] on input "checkbox" at bounding box center [89, 398] width 13 height 13
click at [90, 392] on input "checkbox" at bounding box center [89, 398] width 13 height 13
checkbox input "true"
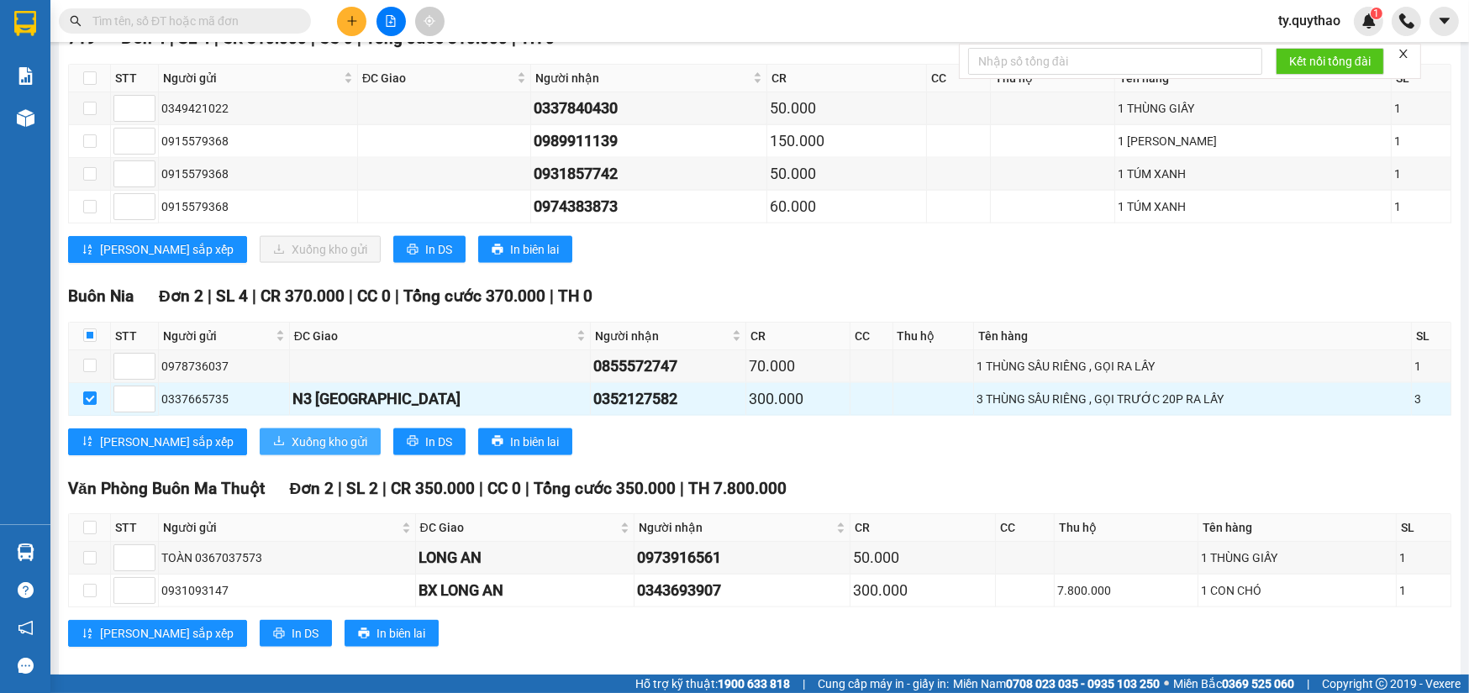
click at [292, 433] on span "Xuống kho gửi" at bounding box center [330, 442] width 76 height 18
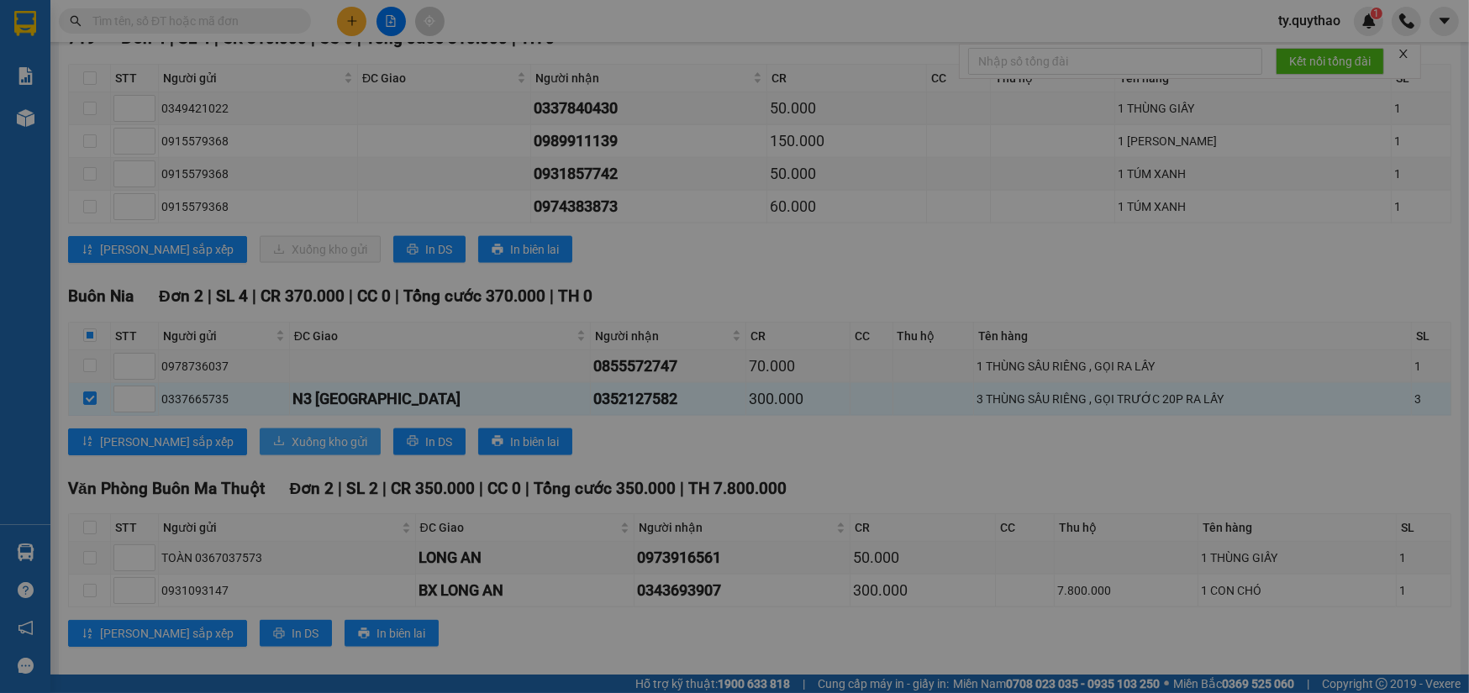
click at [258, 419] on div "Xác nhận văn phòng xuống kho gửi Chọn kho gửi xuống hàng Buôn Nia Bỏ qua Xác nh…" at bounding box center [734, 346] width 1469 height 693
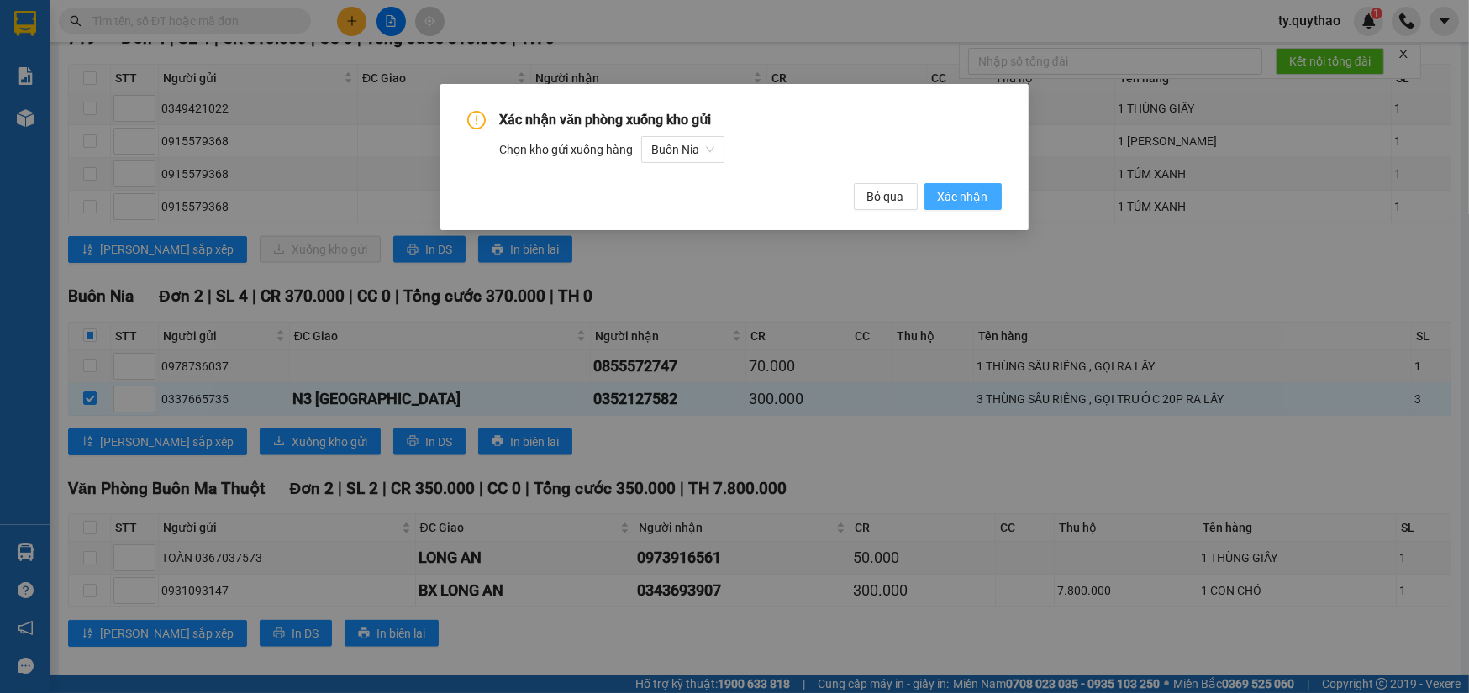
click at [950, 187] on span "Xác nhận" at bounding box center [963, 196] width 50 height 18
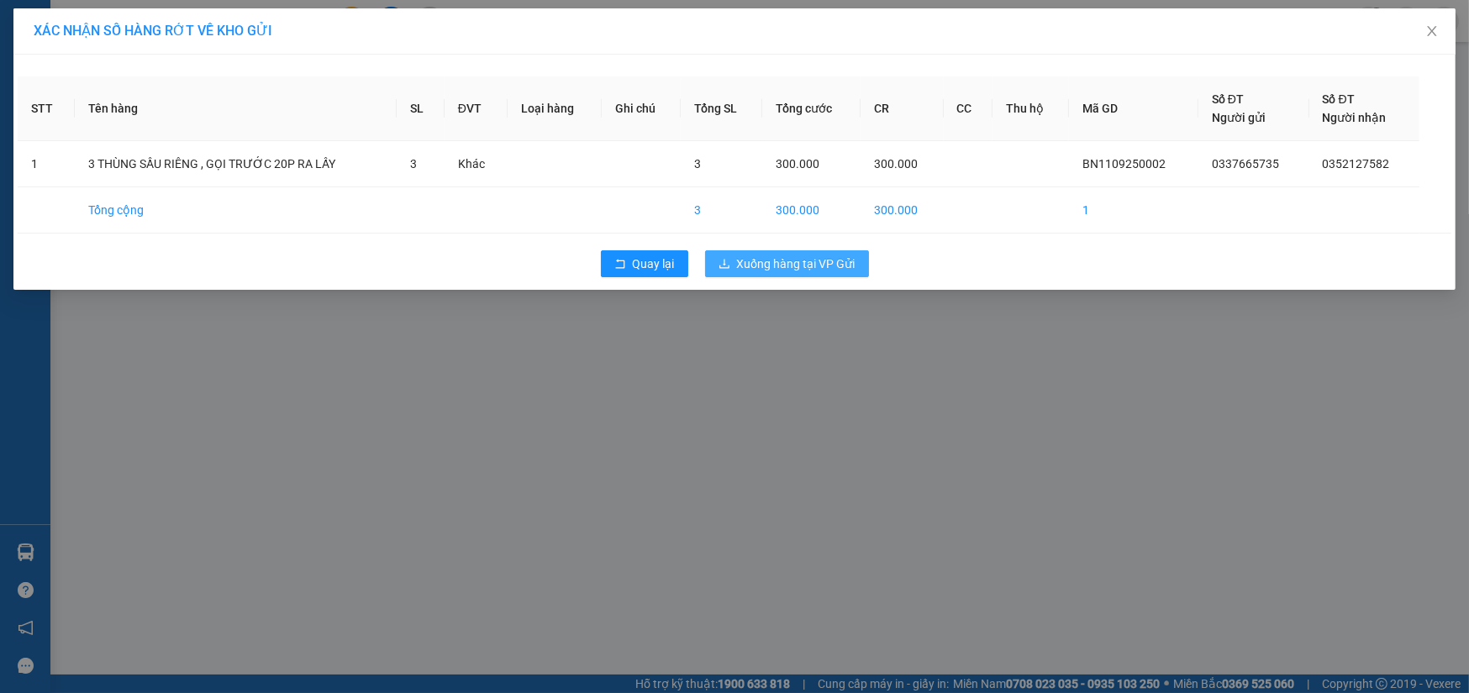
click at [827, 260] on span "Xuống hàng tại VP Gửi" at bounding box center [796, 264] width 119 height 18
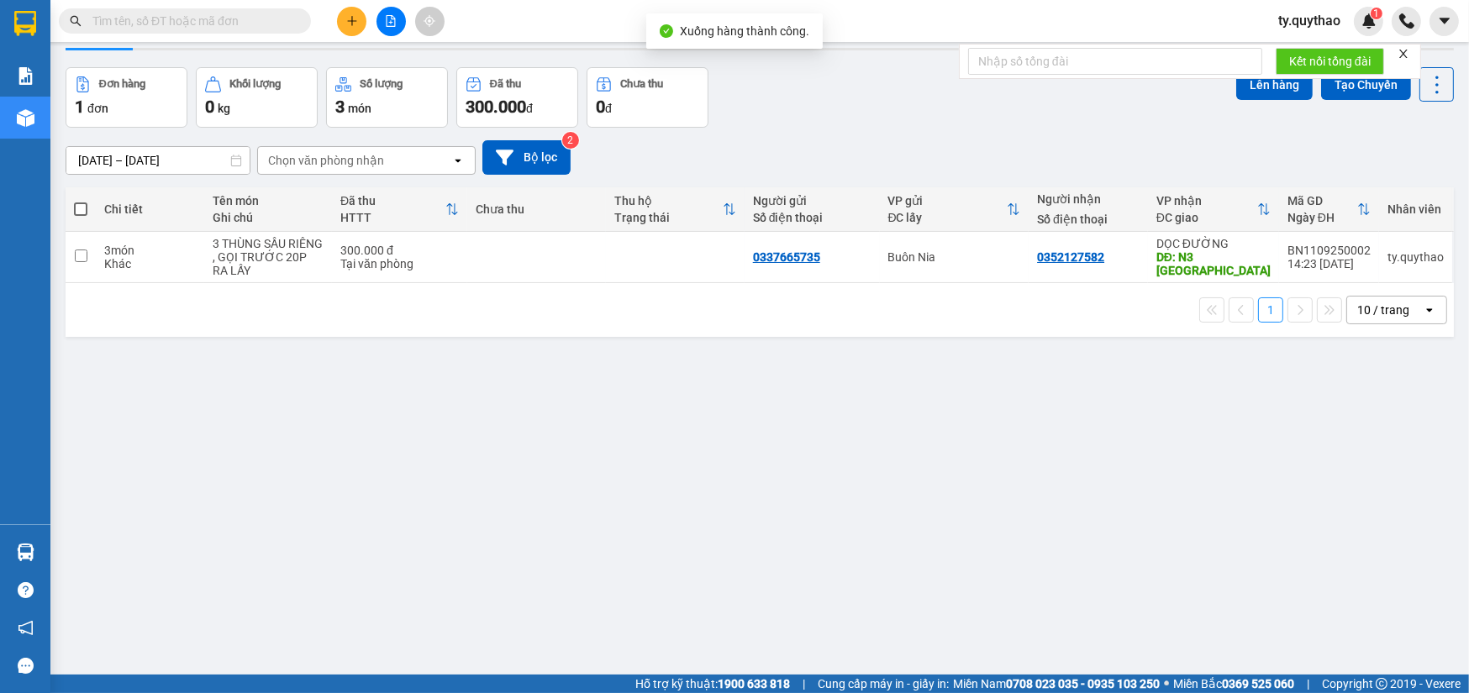
scroll to position [76, 0]
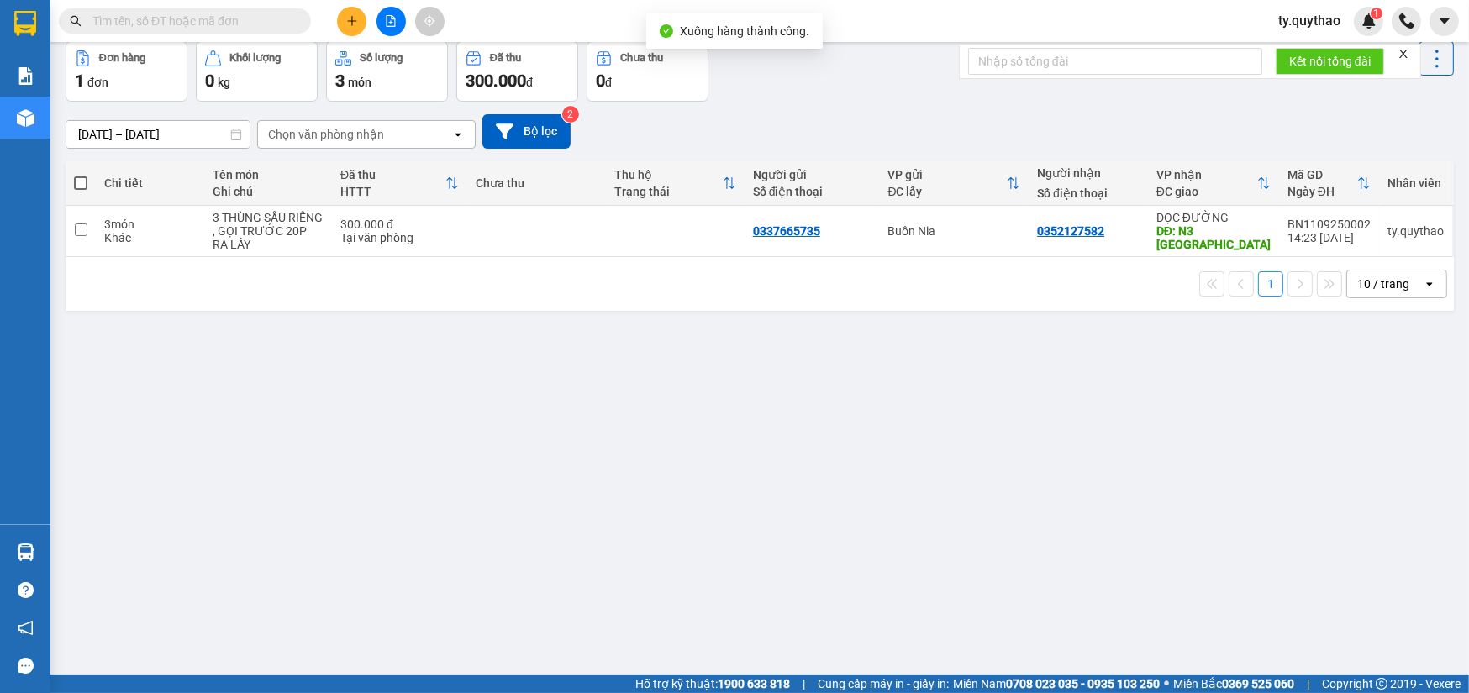
click at [91, 182] on th at bounding box center [81, 183] width 30 height 45
click at [78, 184] on span at bounding box center [80, 182] width 13 height 13
click at [81, 175] on input "checkbox" at bounding box center [81, 175] width 0 height 0
checkbox input "true"
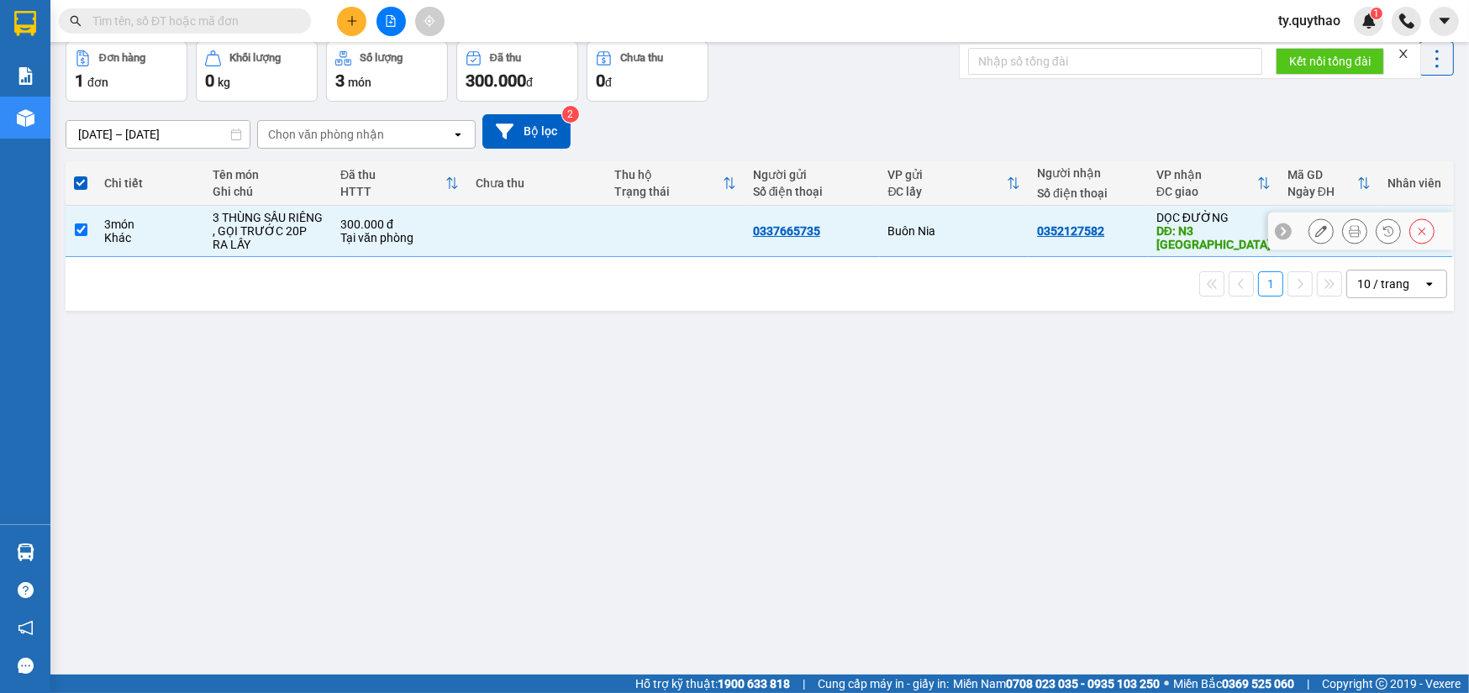
click at [1343, 224] on button at bounding box center [1355, 231] width 24 height 29
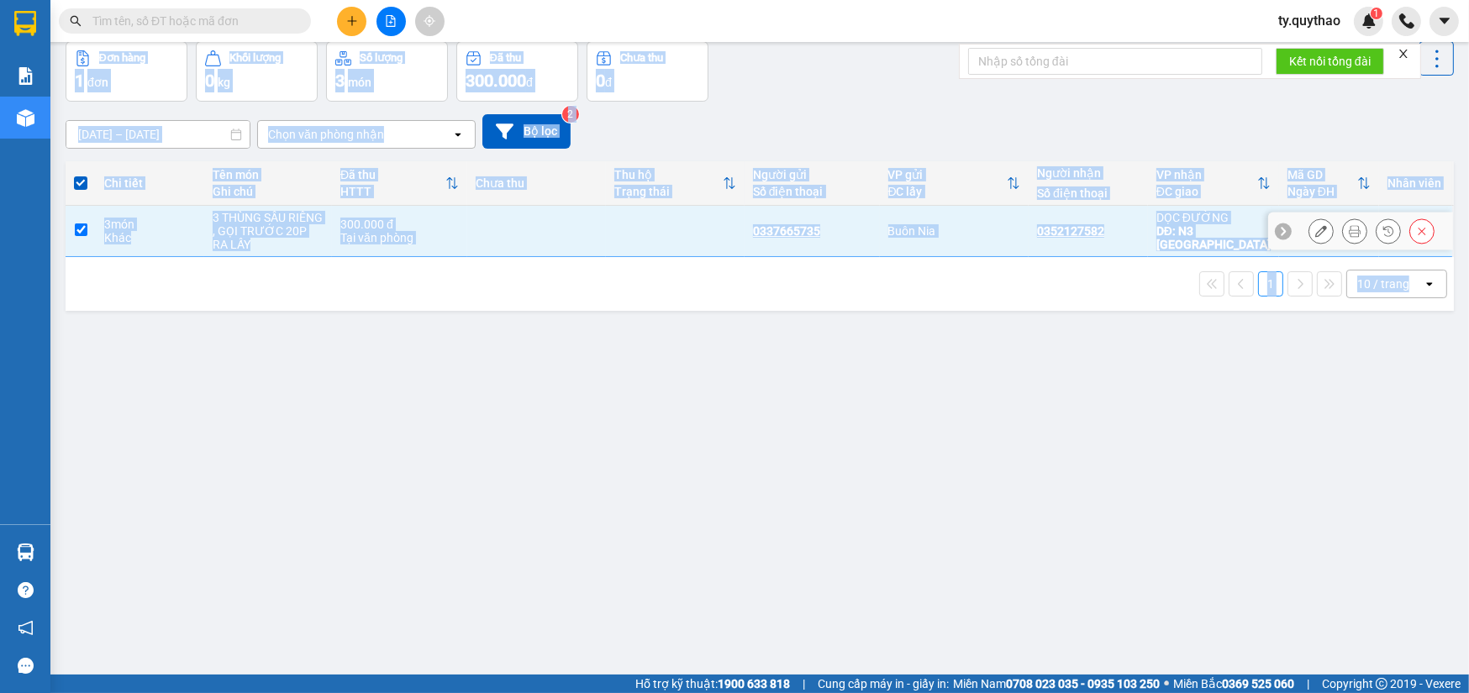
click at [1336, 224] on main "ver 1.8.143 Kho gửi Trên xe Kho nhận Hàng đã giao Đơn hàng 1 đơn Khối lượng 0 k…" at bounding box center [734, 337] width 1469 height 675
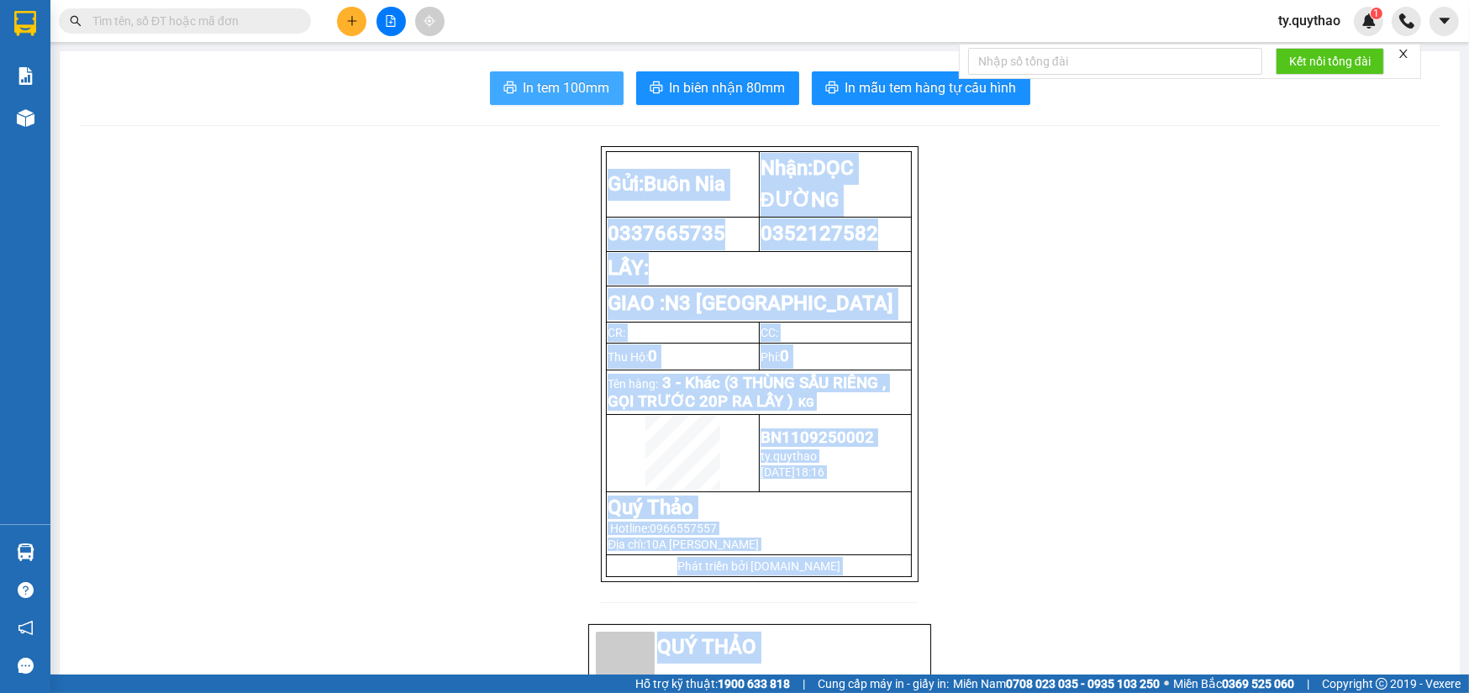
click at [561, 78] on span "In tem 100mm" at bounding box center [567, 87] width 87 height 21
click at [559, 79] on span "In tem 100mm" at bounding box center [567, 87] width 87 height 21
click at [50, 119] on main "In tem 100mm In biên nhận 80mm In mẫu tem hàng tự cấu hình Gửi: Buôn Nia Nhận…" at bounding box center [734, 337] width 1469 height 675
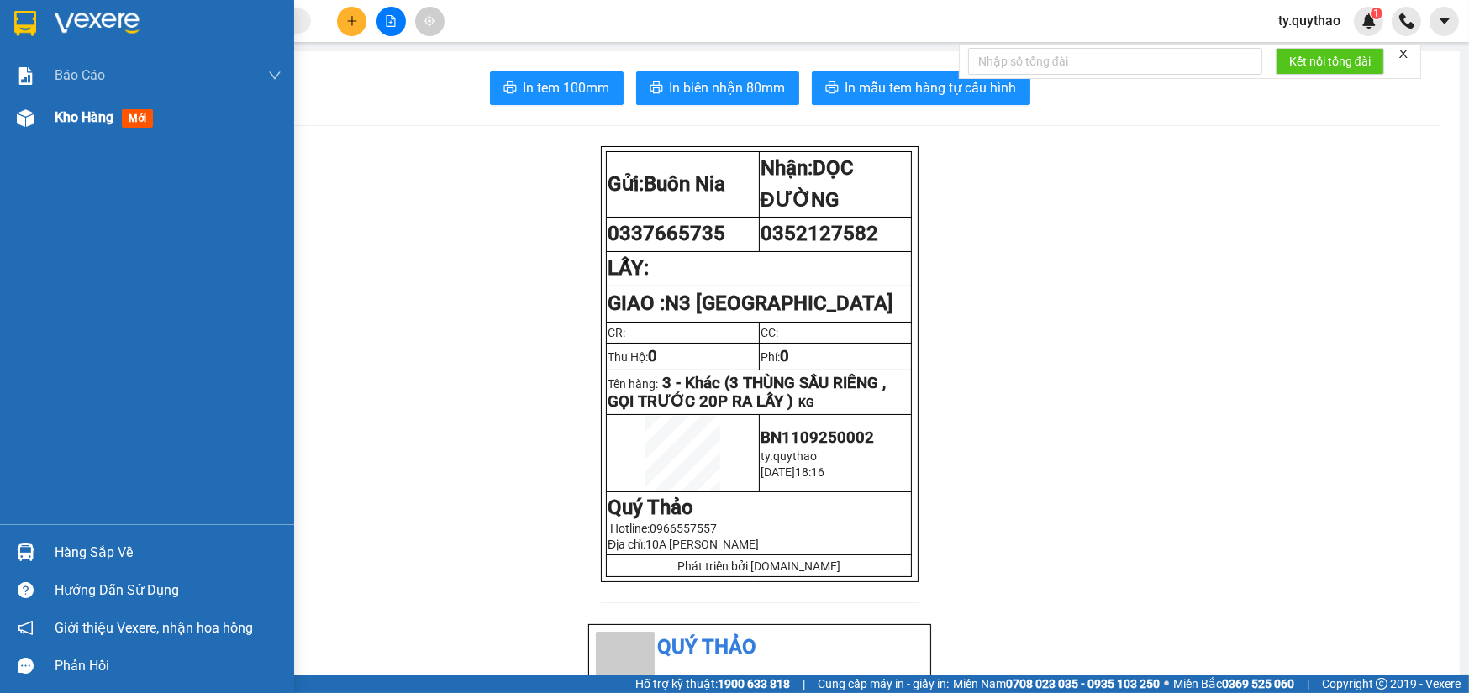
click at [29, 124] on img at bounding box center [26, 118] width 18 height 18
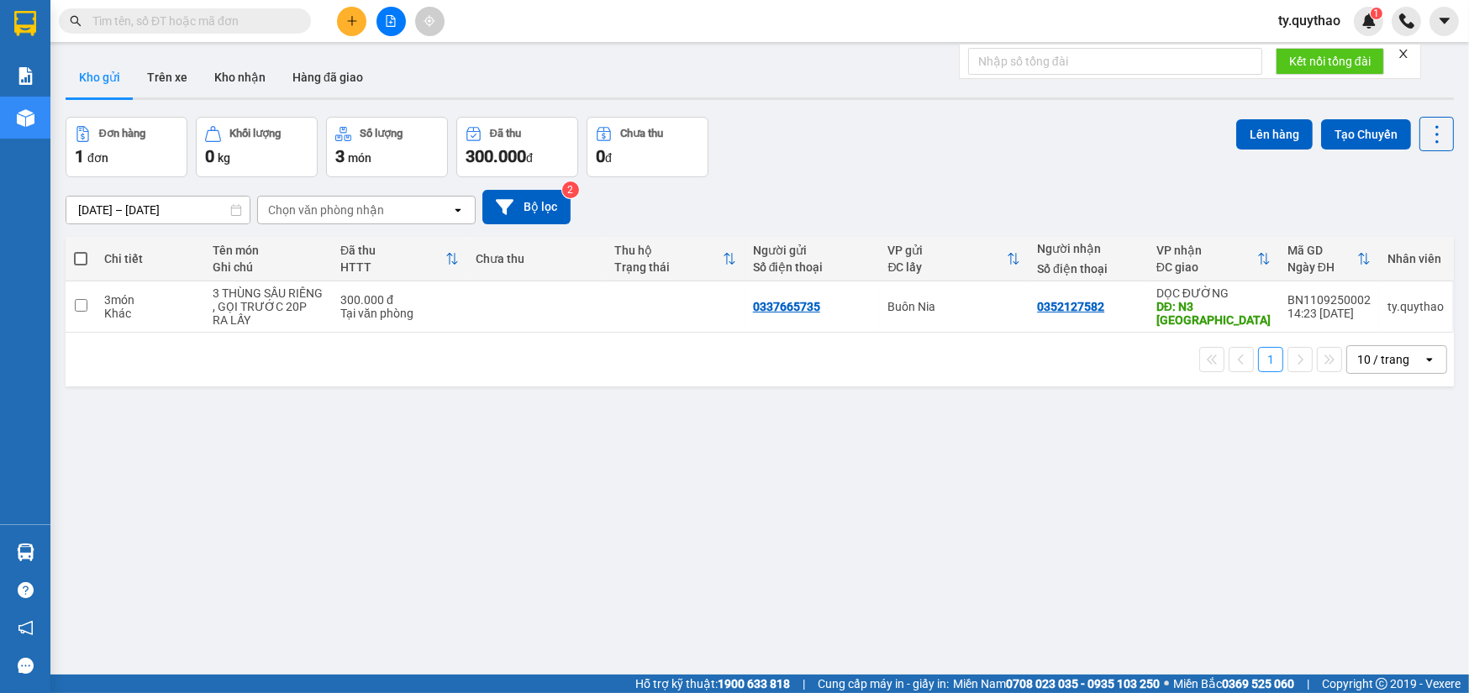
click at [82, 261] on span at bounding box center [80, 258] width 13 height 13
click at [81, 250] on input "checkbox" at bounding box center [81, 250] width 0 height 0
checkbox input "true"
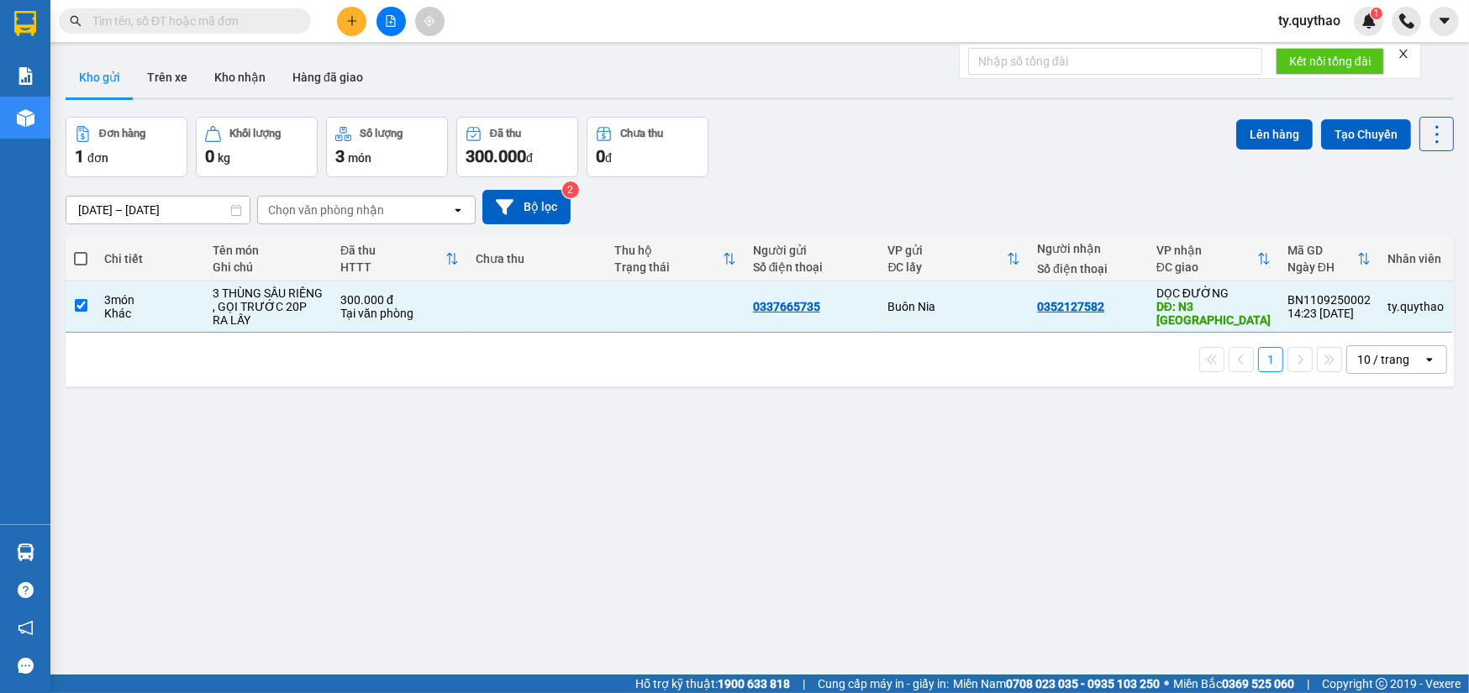
click at [82, 261] on span at bounding box center [80, 258] width 13 height 13
click at [81, 250] on input "checkbox" at bounding box center [81, 250] width 0 height 0
click at [1274, 133] on button "Lên hàng" at bounding box center [1274, 134] width 76 height 30
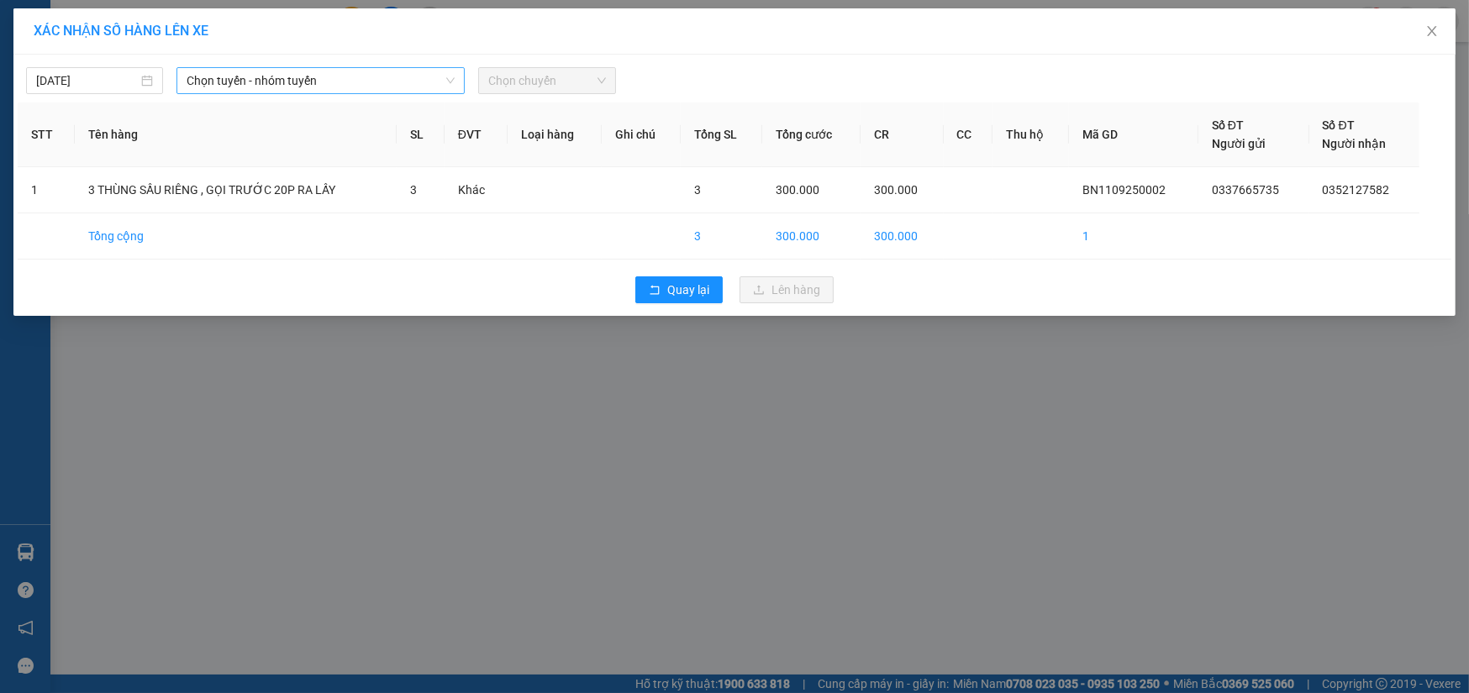
click at [324, 77] on span "Chọn tuyến - nhóm tuyến" at bounding box center [321, 80] width 268 height 25
click at [323, 77] on span "Chọn tuyến - nhóm tuyến" at bounding box center [321, 80] width 268 height 25
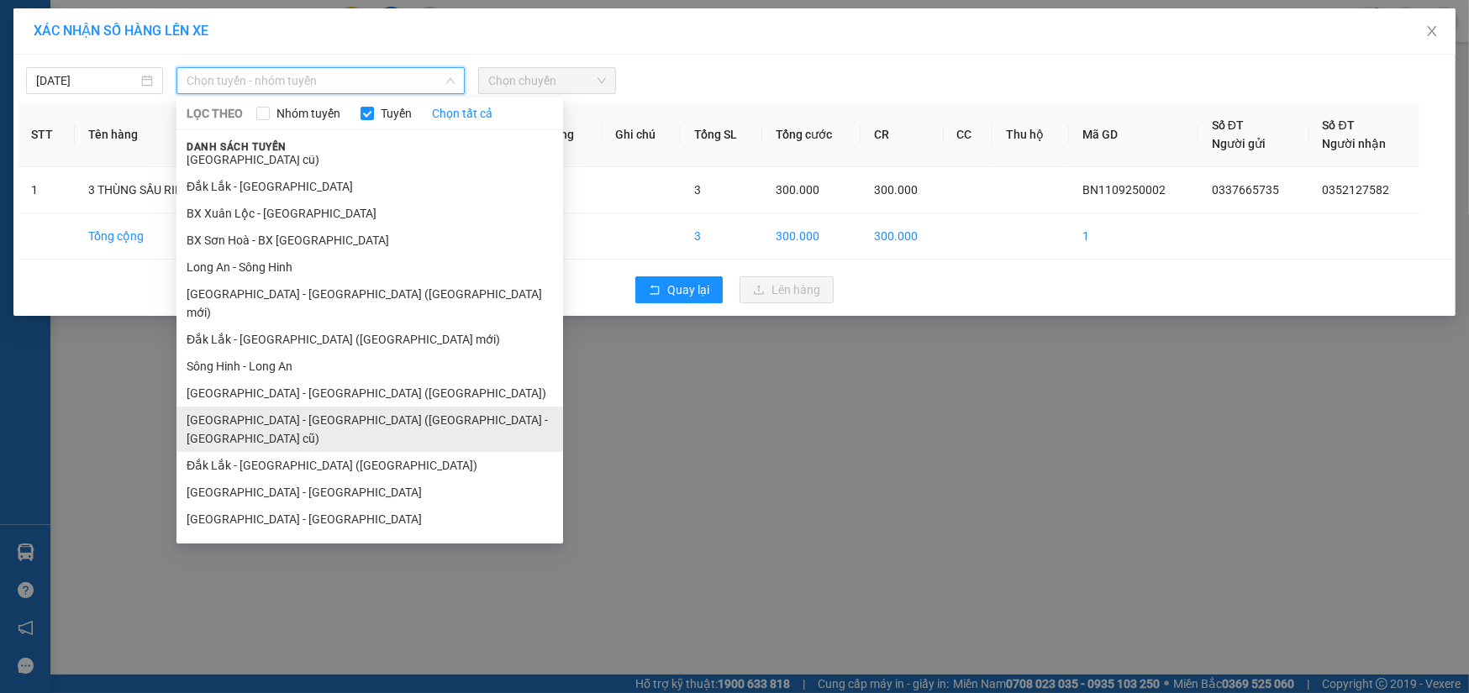
scroll to position [49, 0]
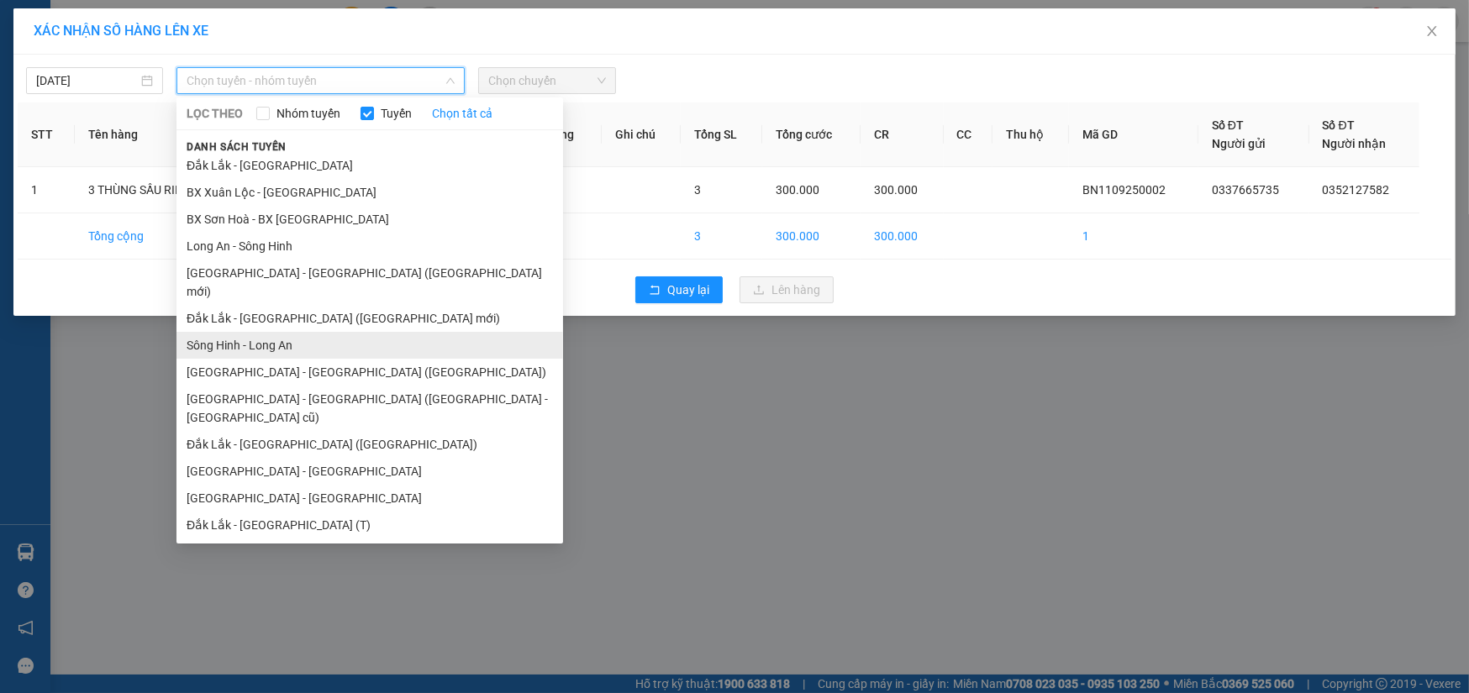
click at [336, 332] on li "Sông Hinh - Long An" at bounding box center [369, 345] width 387 height 27
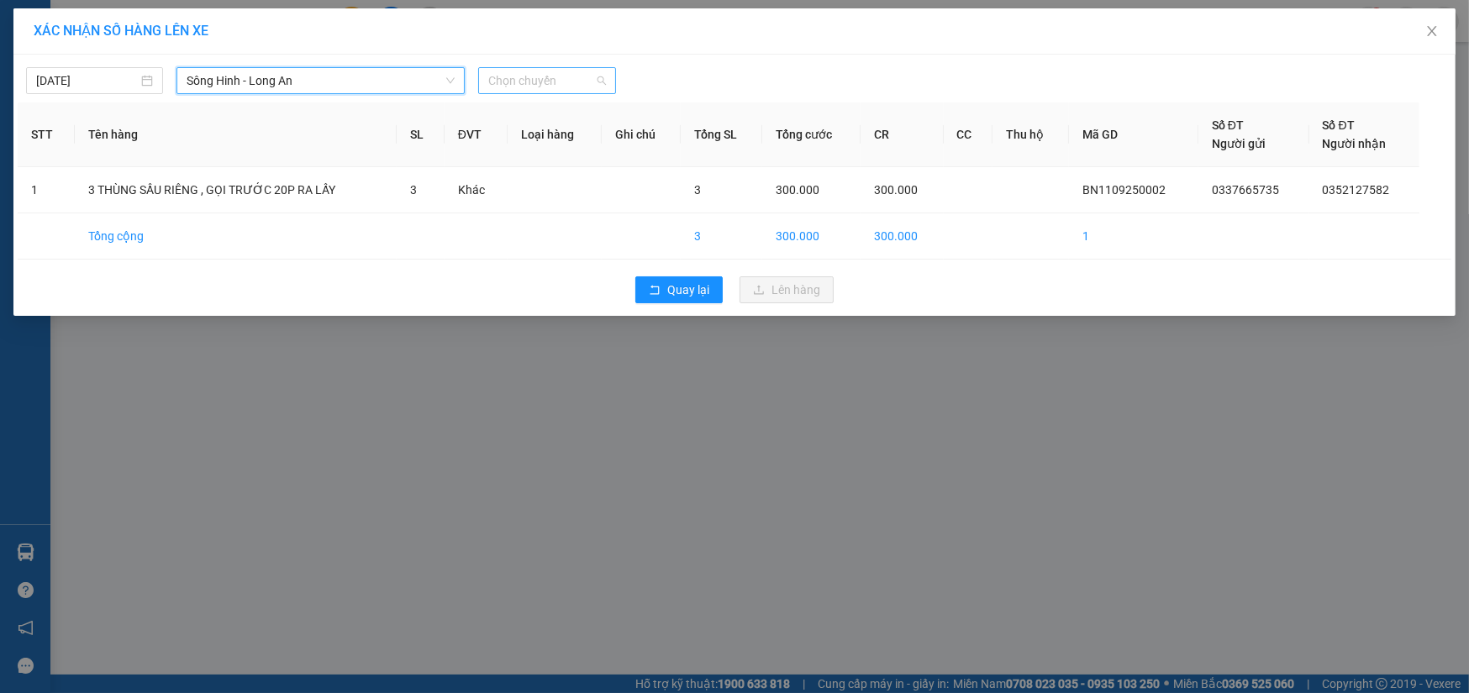
click at [556, 84] on span "Chọn chuyến" at bounding box center [546, 80] width 117 height 25
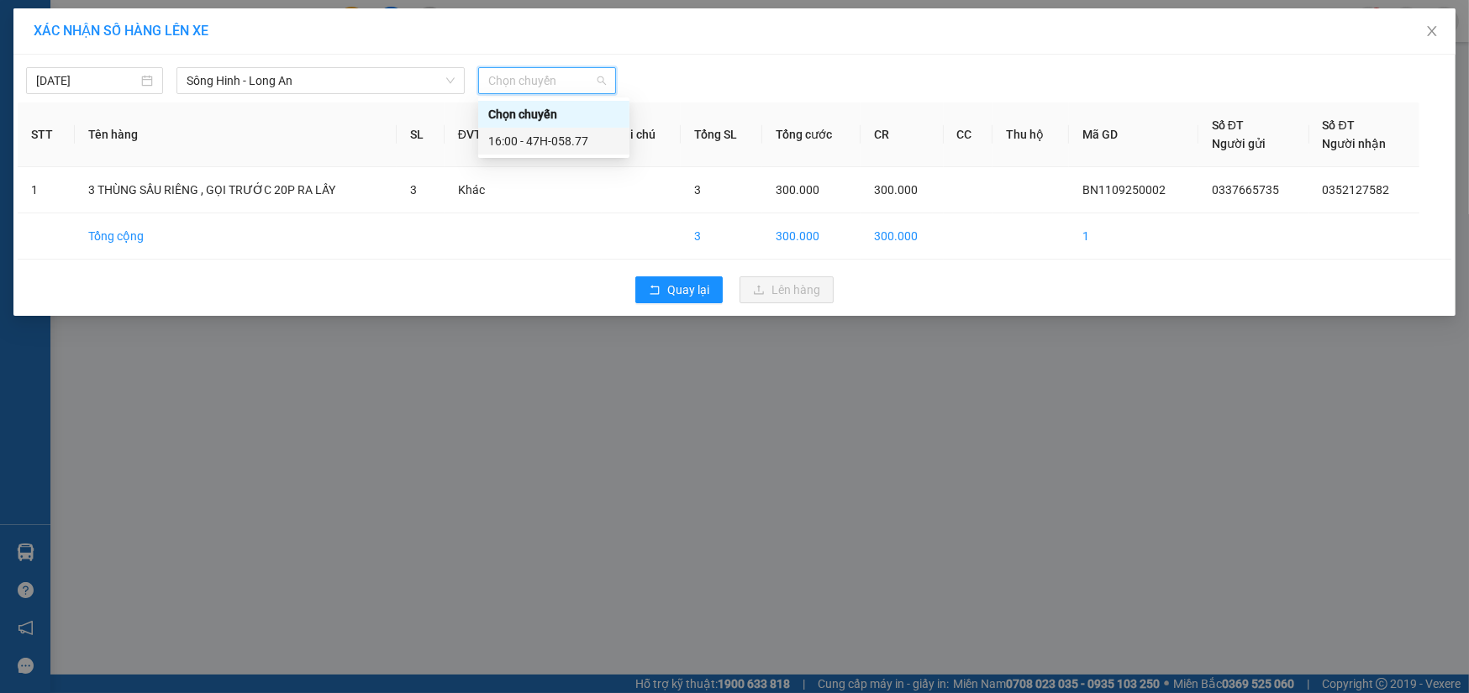
click at [587, 147] on div "16:00 - 47H-058.77" at bounding box center [553, 141] width 131 height 18
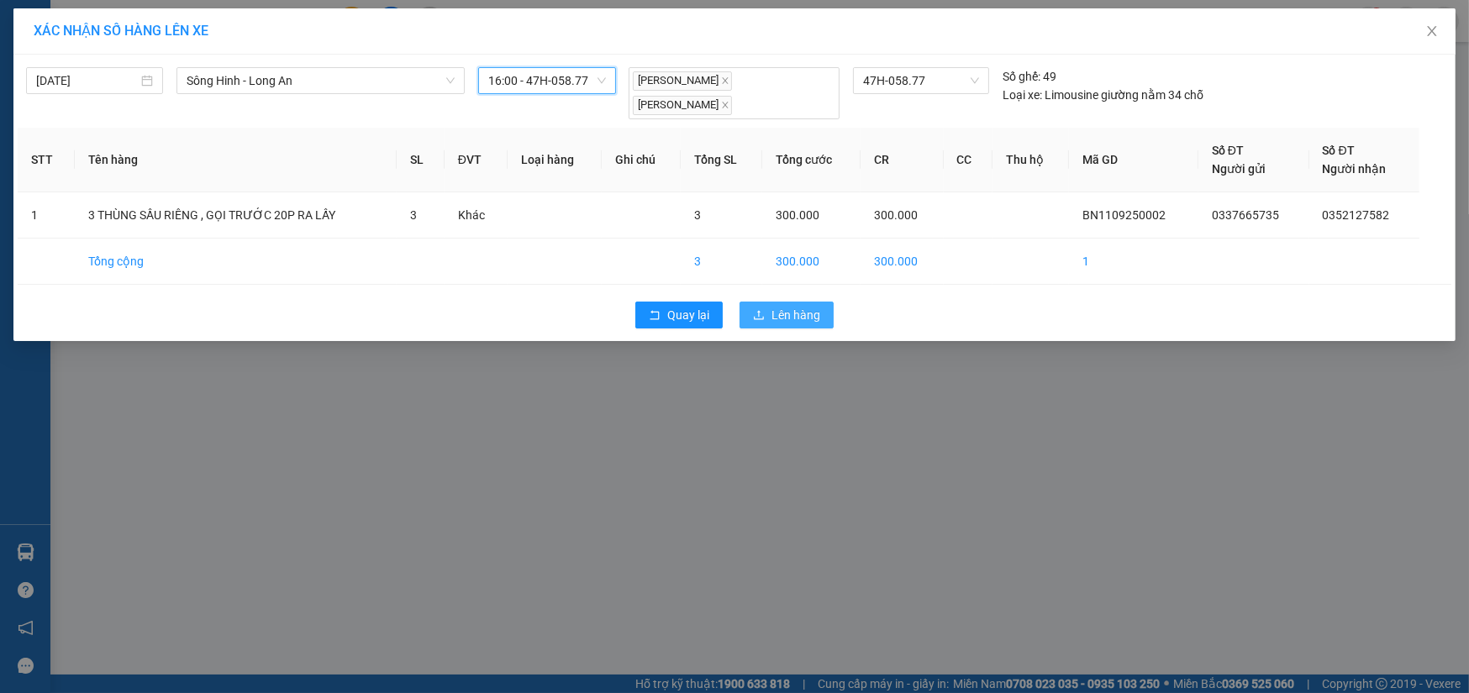
click at [798, 310] on span "Lên hàng" at bounding box center [796, 315] width 49 height 18
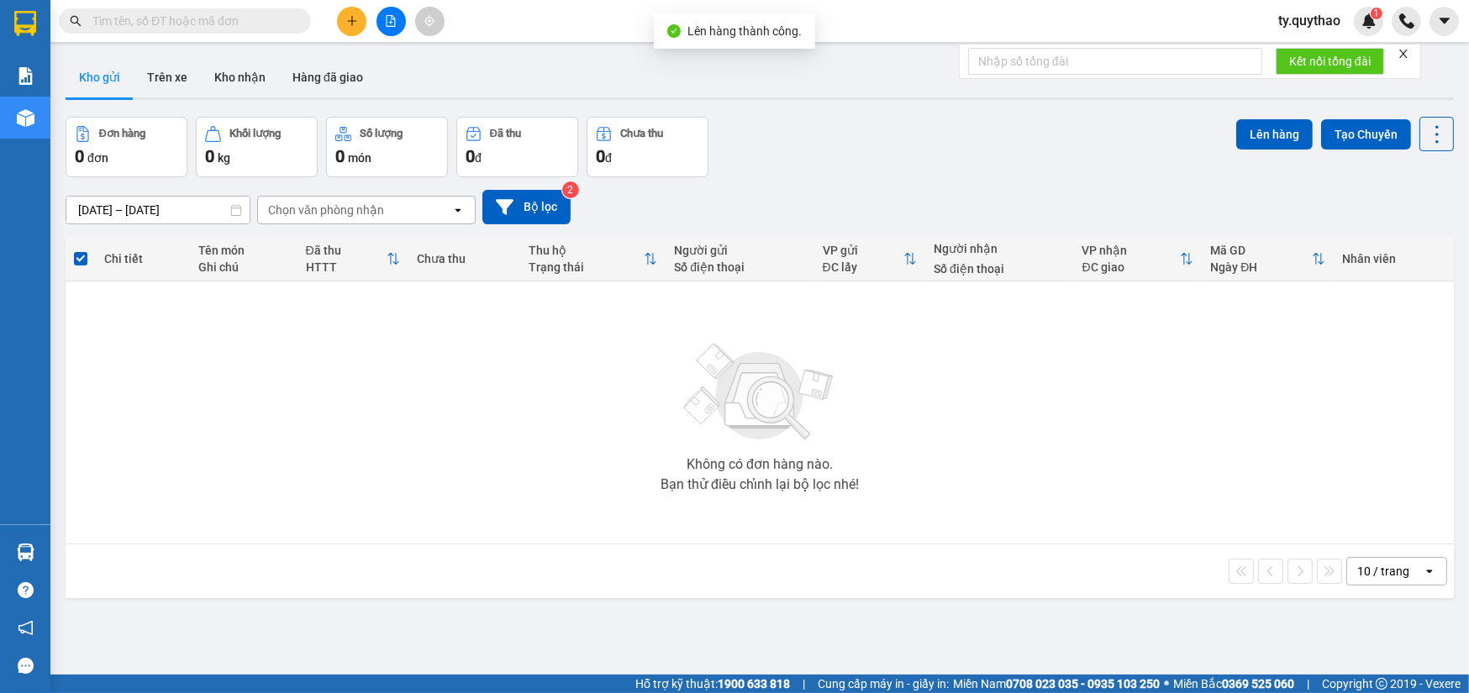
click at [387, 18] on icon "file-add" at bounding box center [391, 21] width 9 height 12
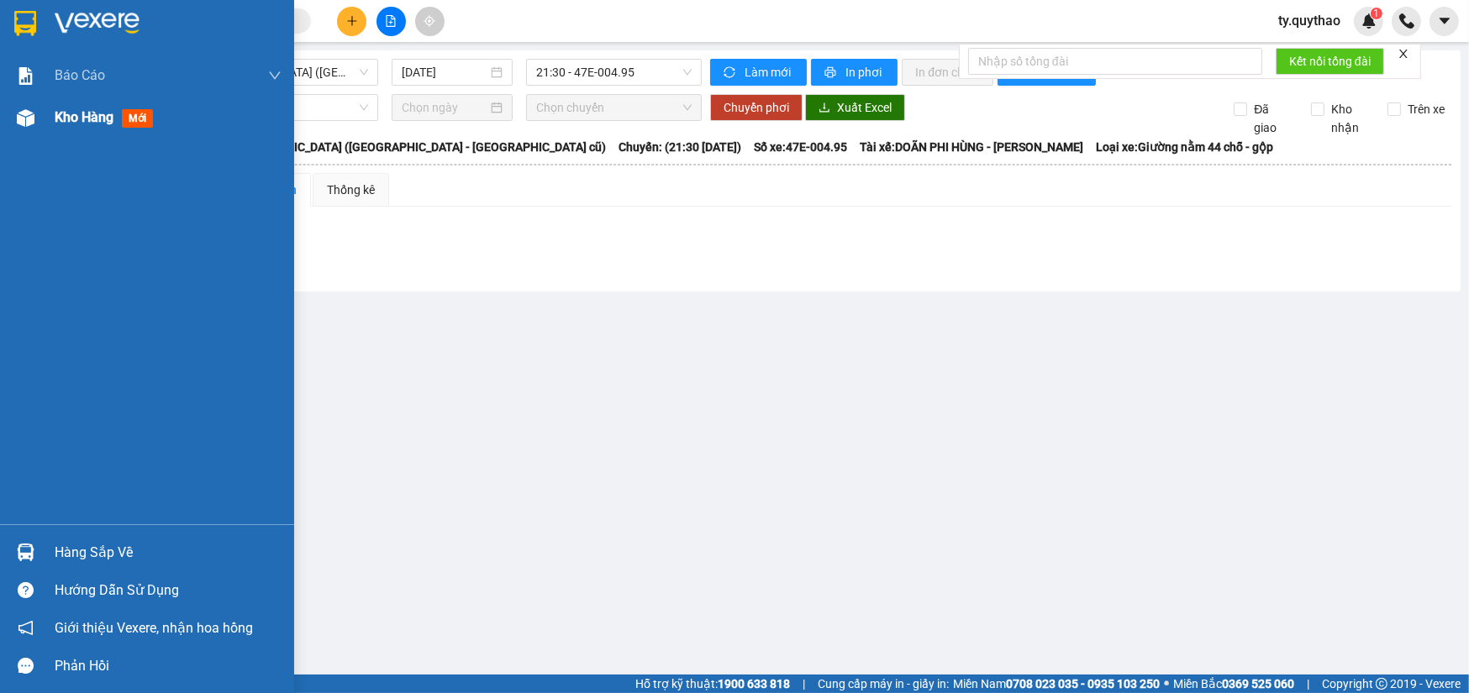
click at [105, 123] on span "Kho hàng" at bounding box center [84, 117] width 59 height 16
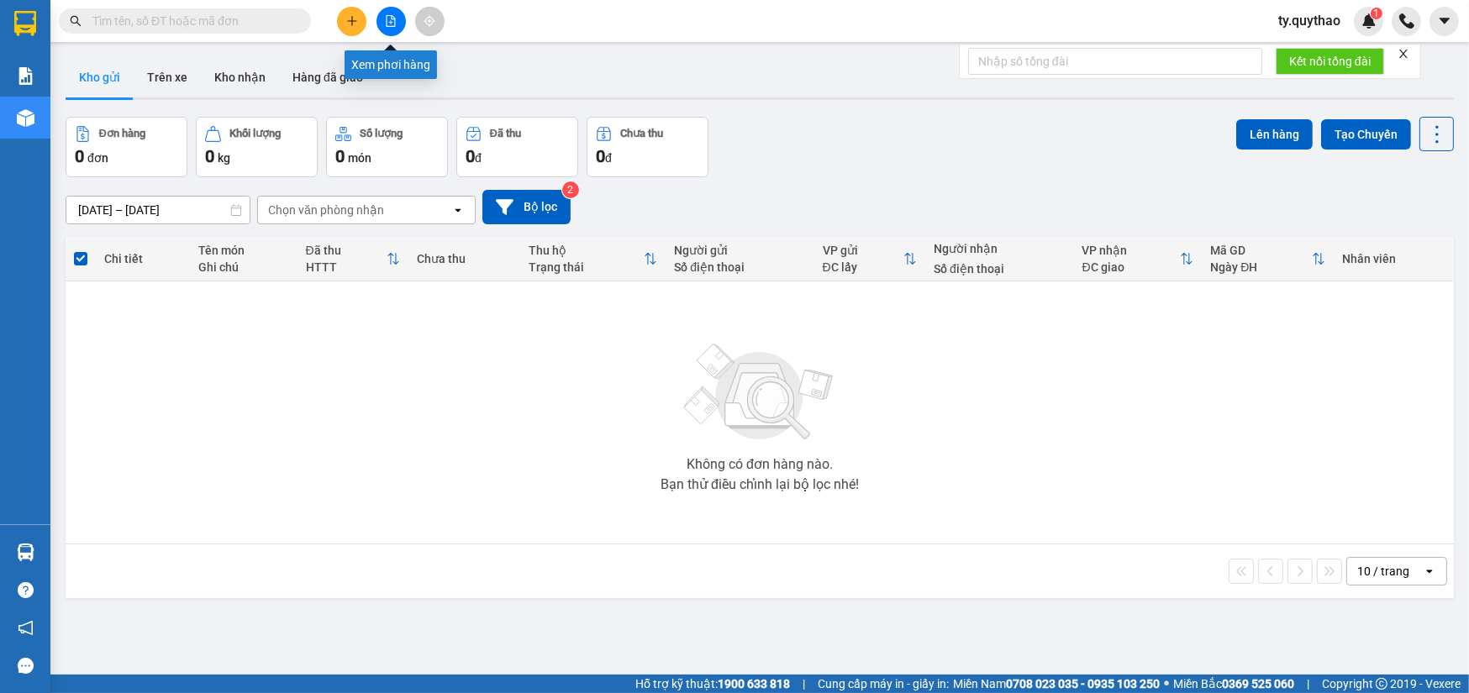
click at [394, 18] on icon "file-add" at bounding box center [391, 21] width 9 height 12
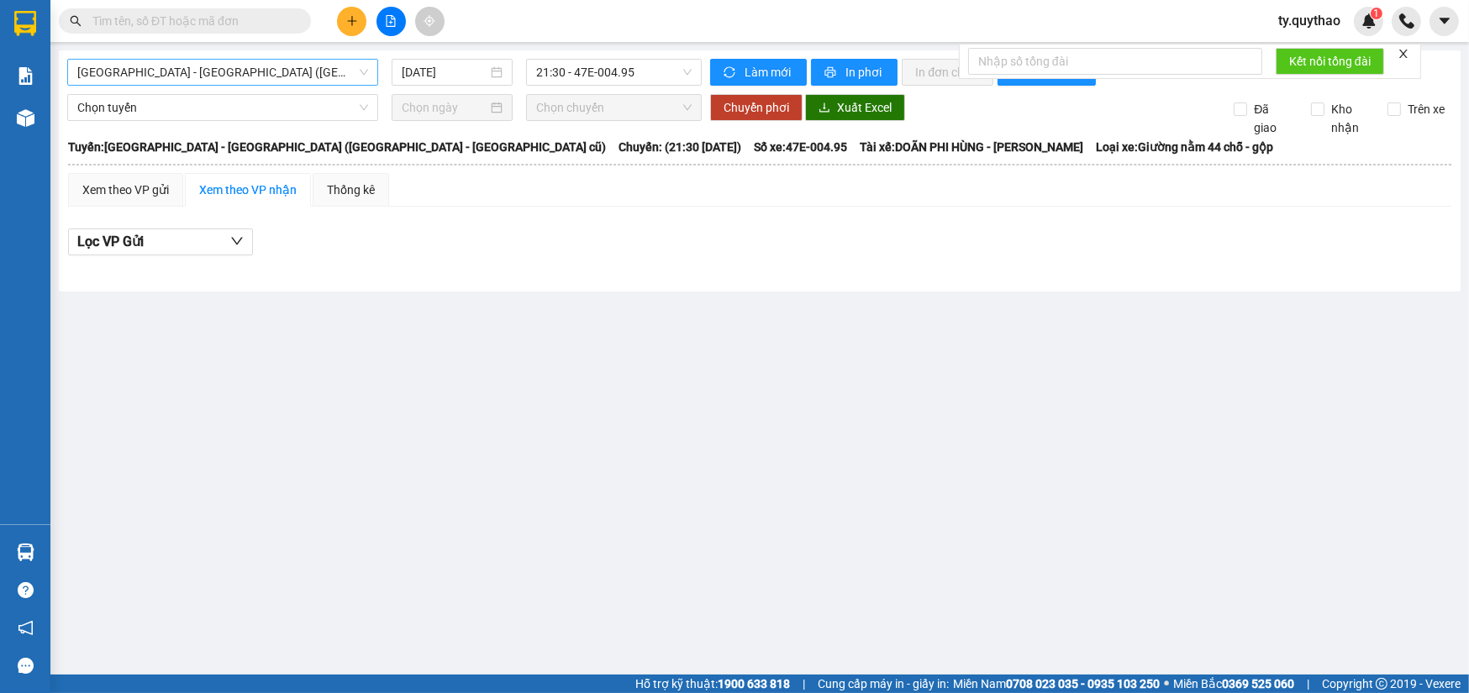
click at [322, 65] on span "Sài Gòn - Đắk Lắk (BXMT - BX Miền Đông cũ)" at bounding box center [222, 72] width 291 height 25
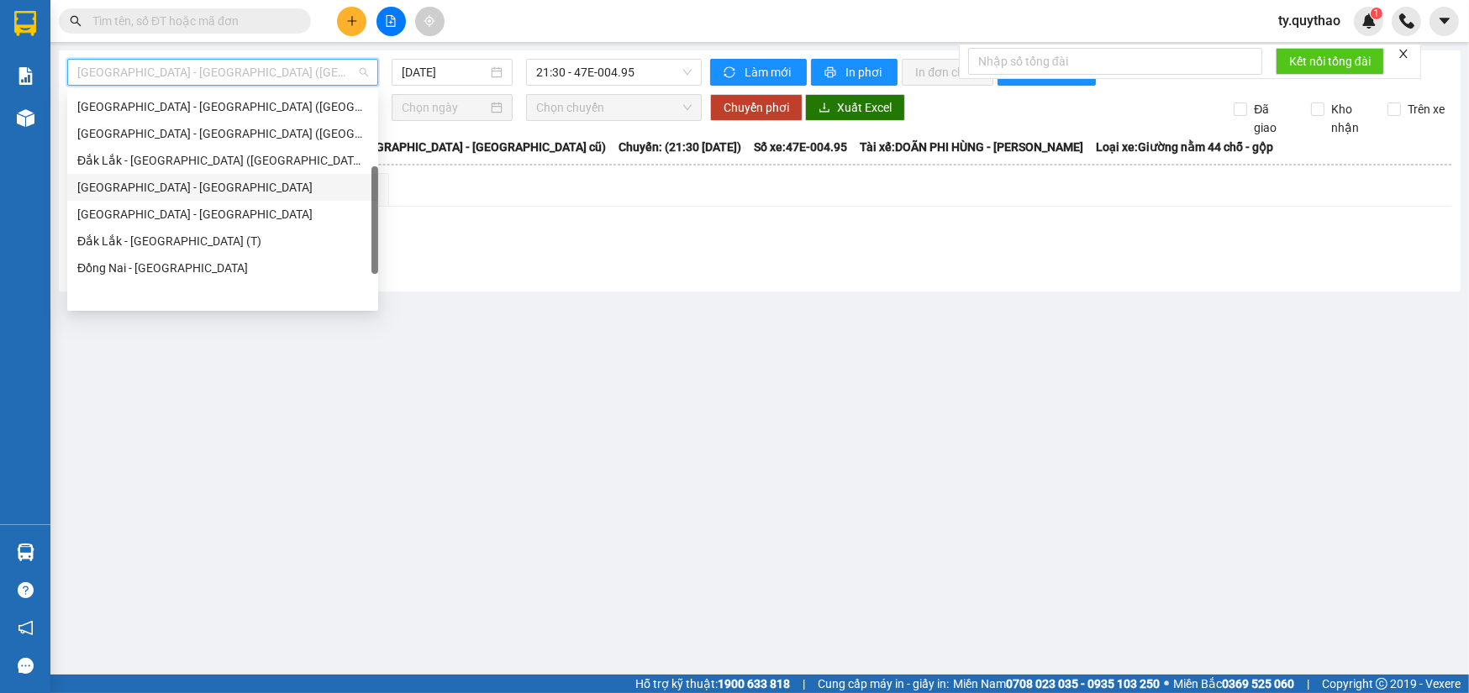
scroll to position [89, 0]
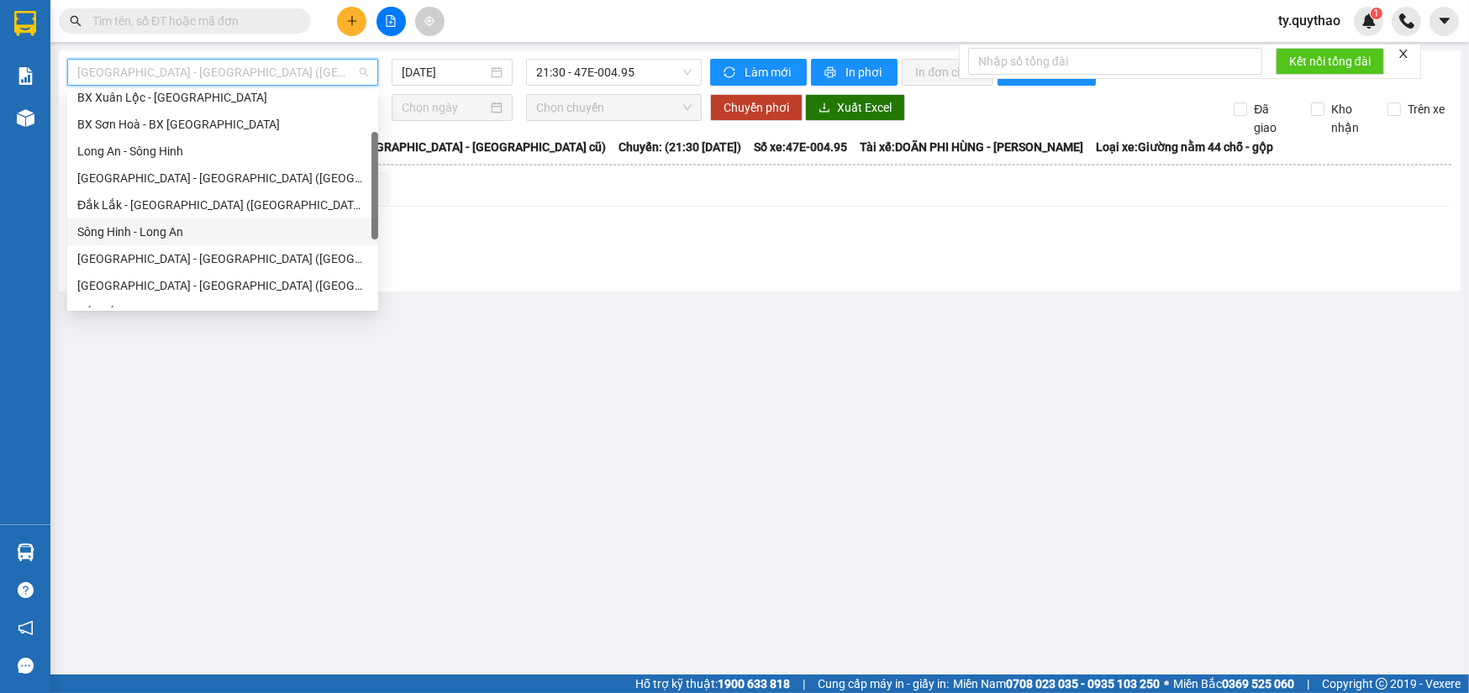
click at [220, 231] on div "Sông Hinh - Long An" at bounding box center [222, 232] width 291 height 18
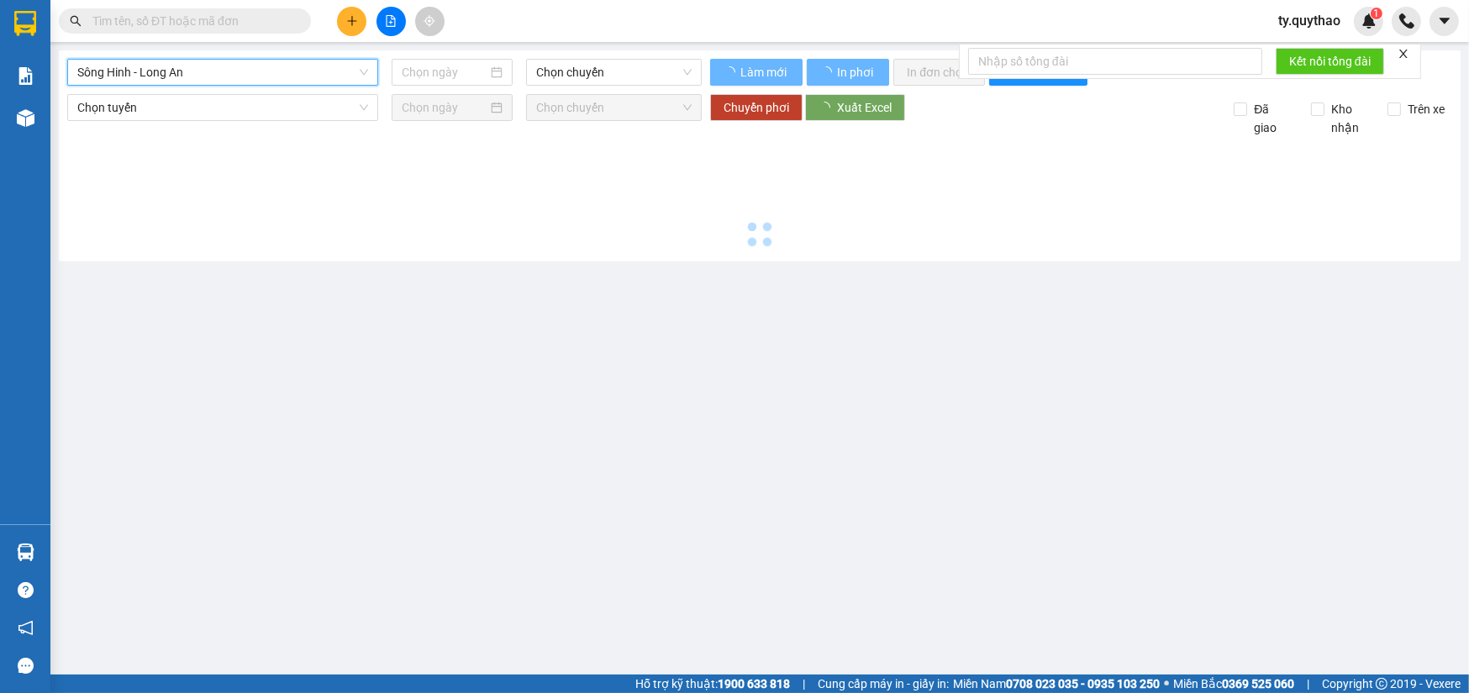
type input "[DATE]"
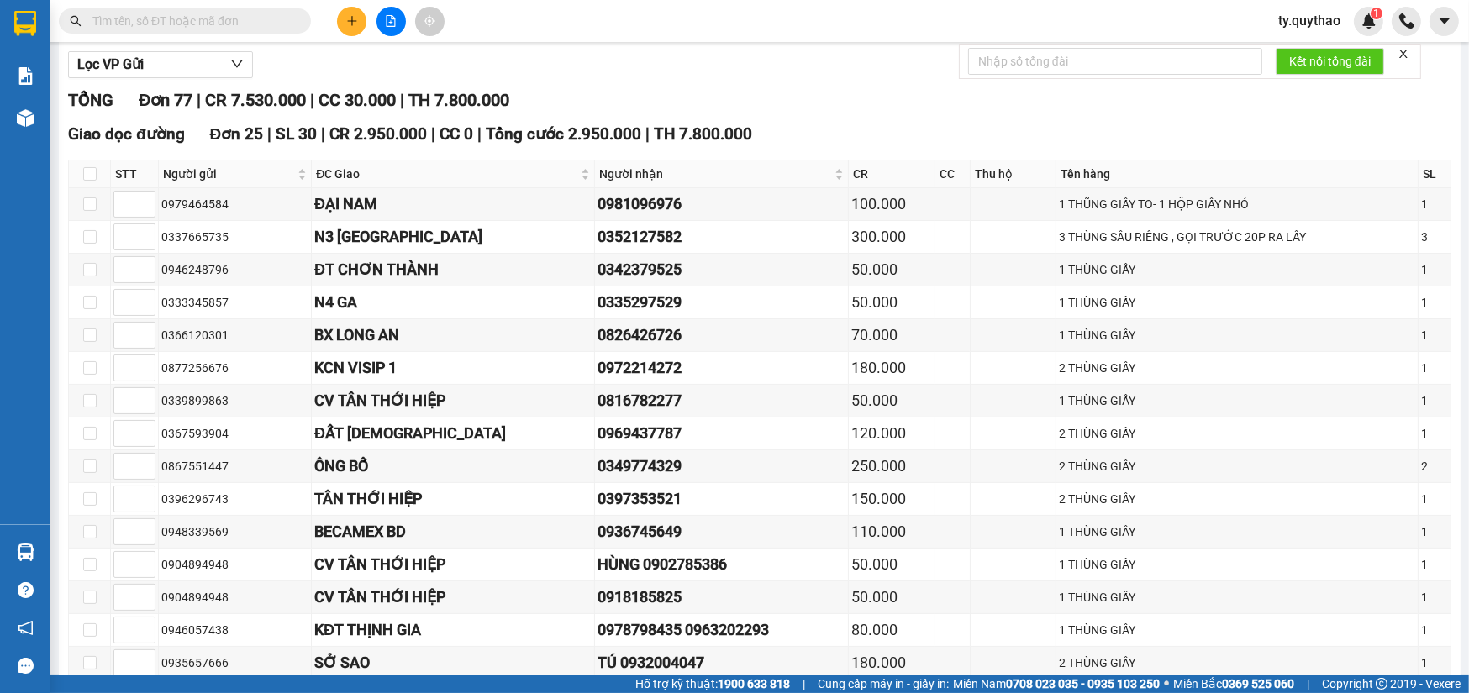
scroll to position [152, 0]
